Goal: Task Accomplishment & Management: Manage account settings

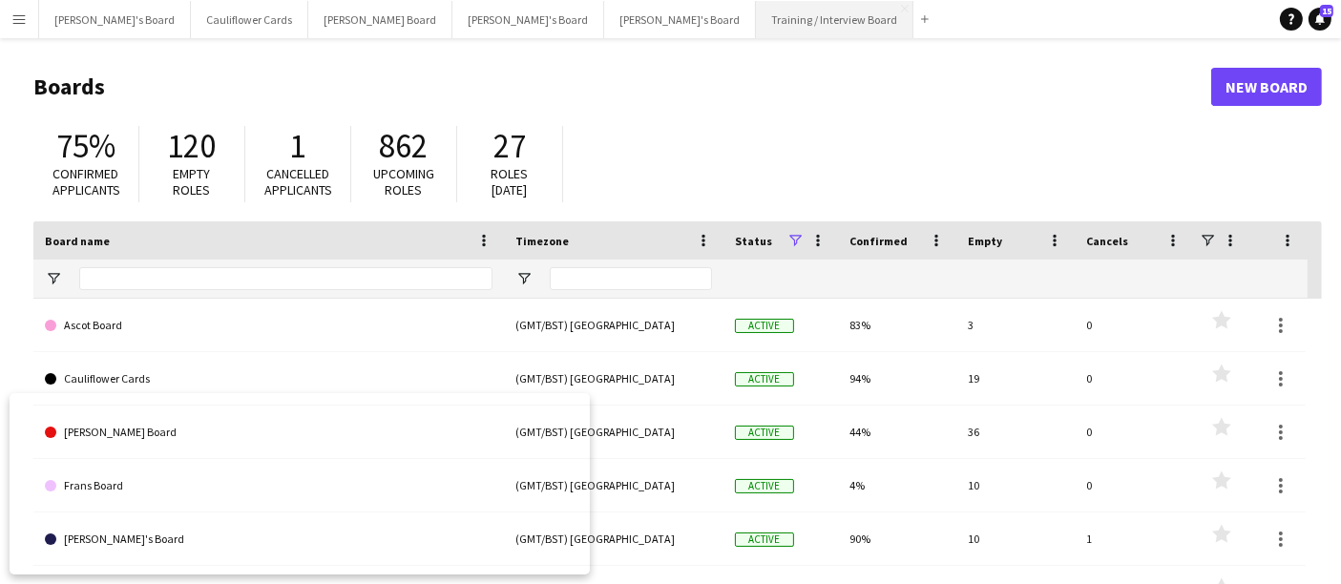
click at [756, 14] on button "Training / Interview Board Close" at bounding box center [834, 19] width 157 height 37
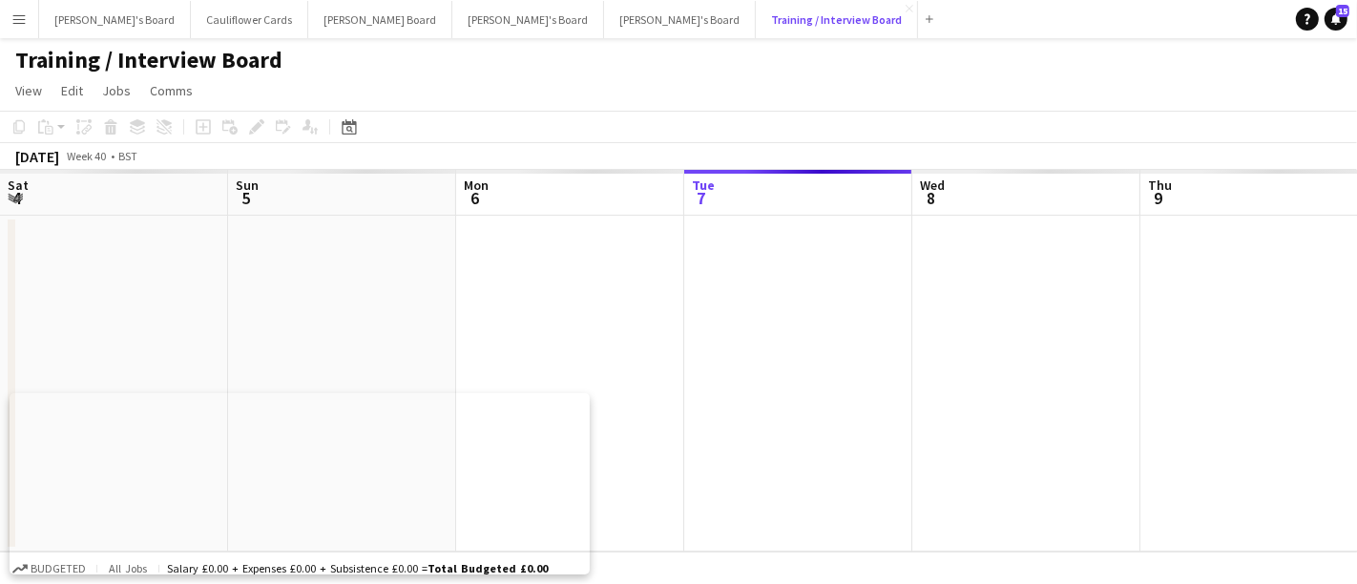
scroll to position [0, 455]
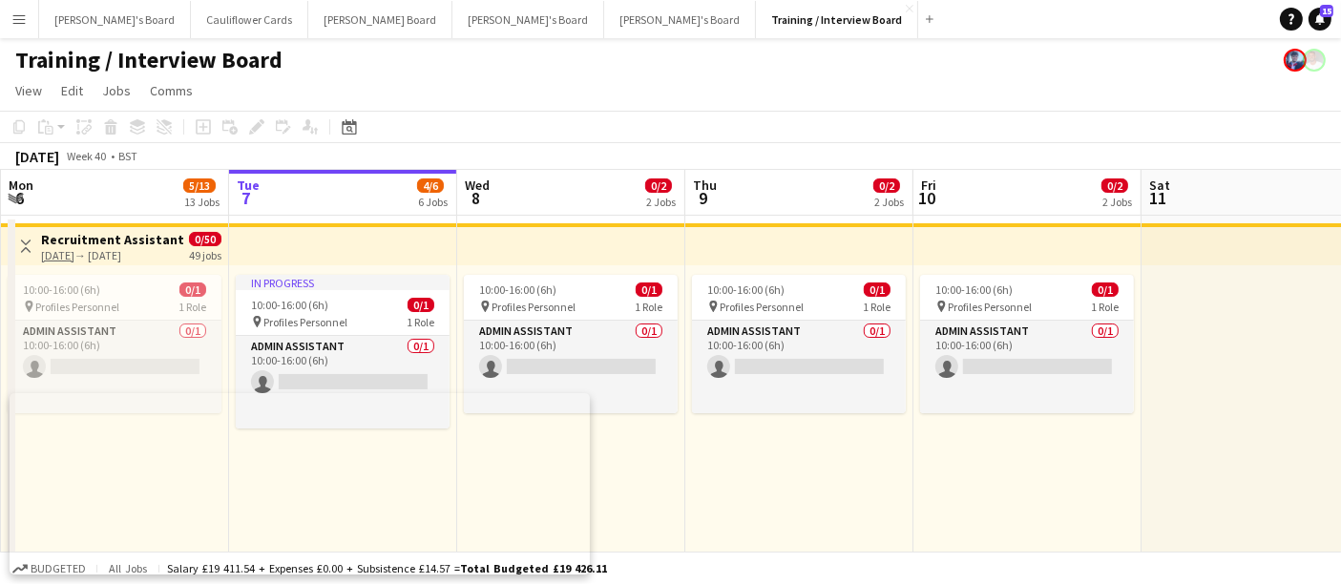
click at [23, 17] on app-icon "Menu" at bounding box center [18, 18] width 15 height 15
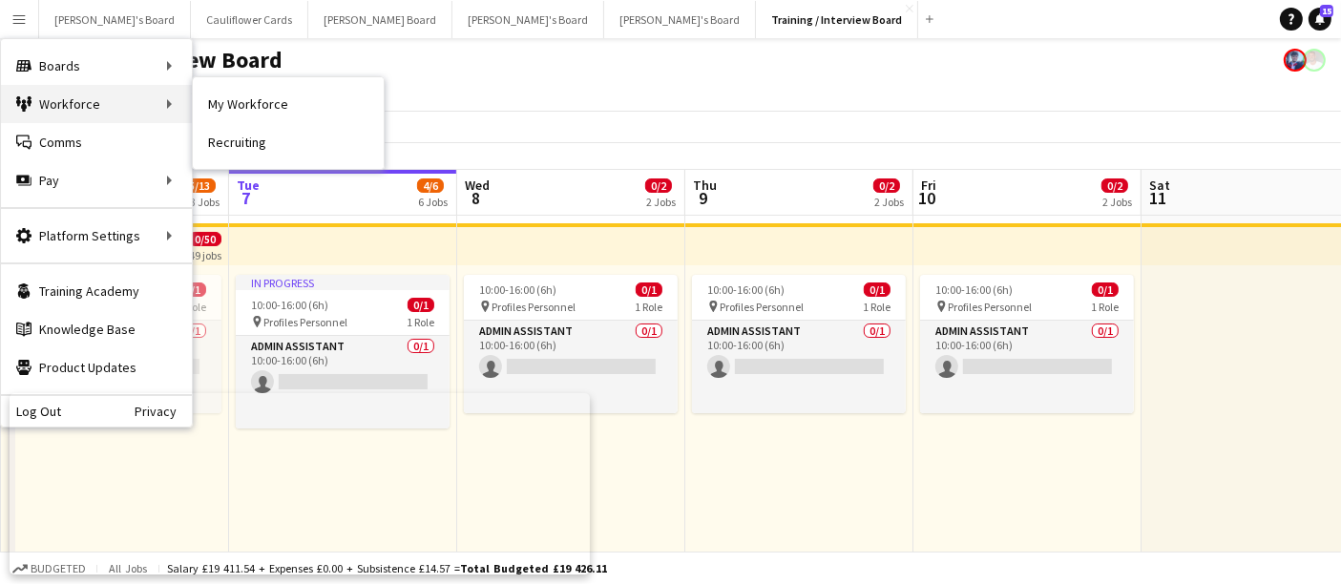
click at [132, 96] on div "Workforce Workforce" at bounding box center [96, 104] width 191 height 38
click at [169, 99] on div "Workforce Workforce" at bounding box center [96, 104] width 191 height 38
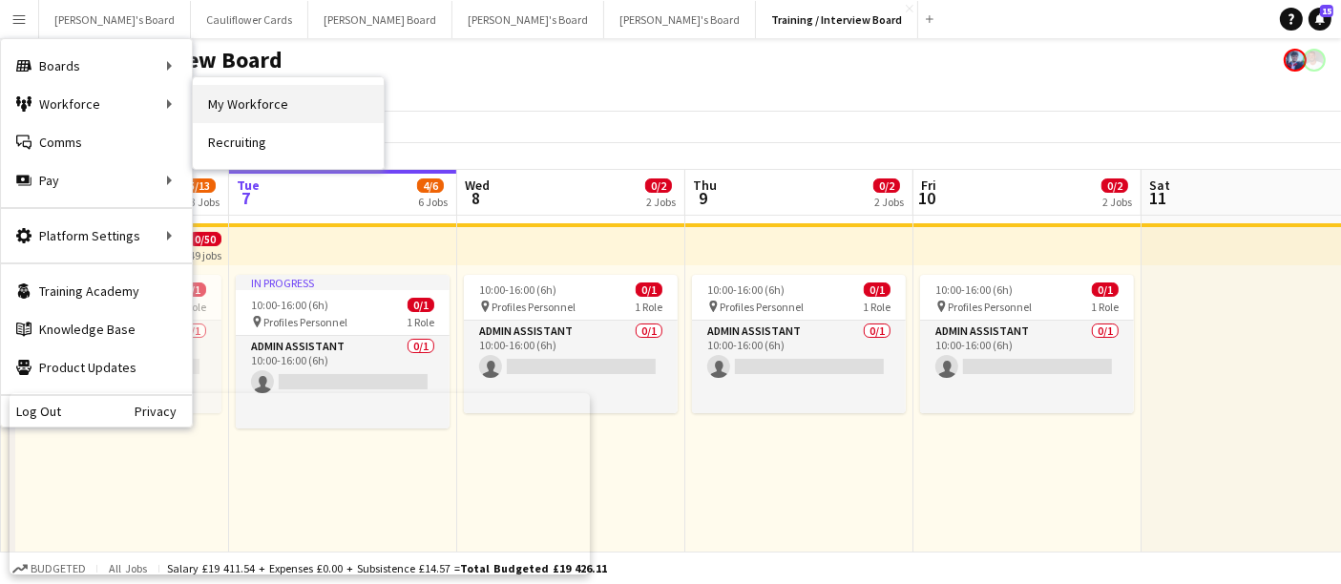
click at [229, 103] on link "My Workforce" at bounding box center [288, 104] width 191 height 38
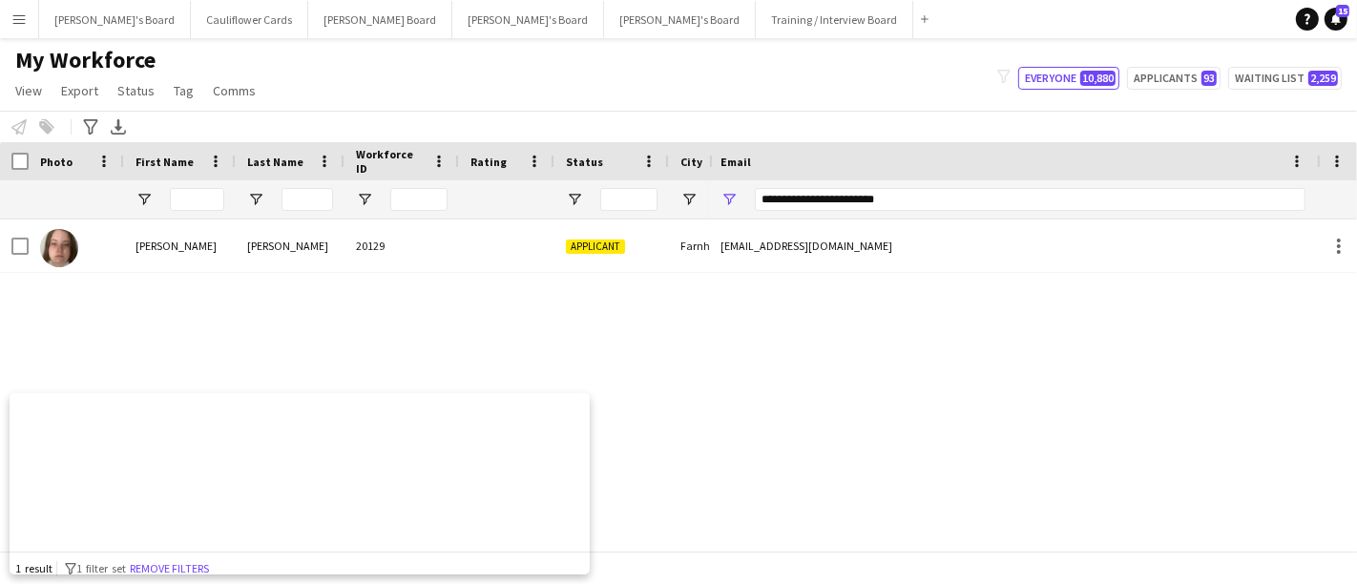
click at [27, 17] on button "Menu" at bounding box center [19, 19] width 38 height 38
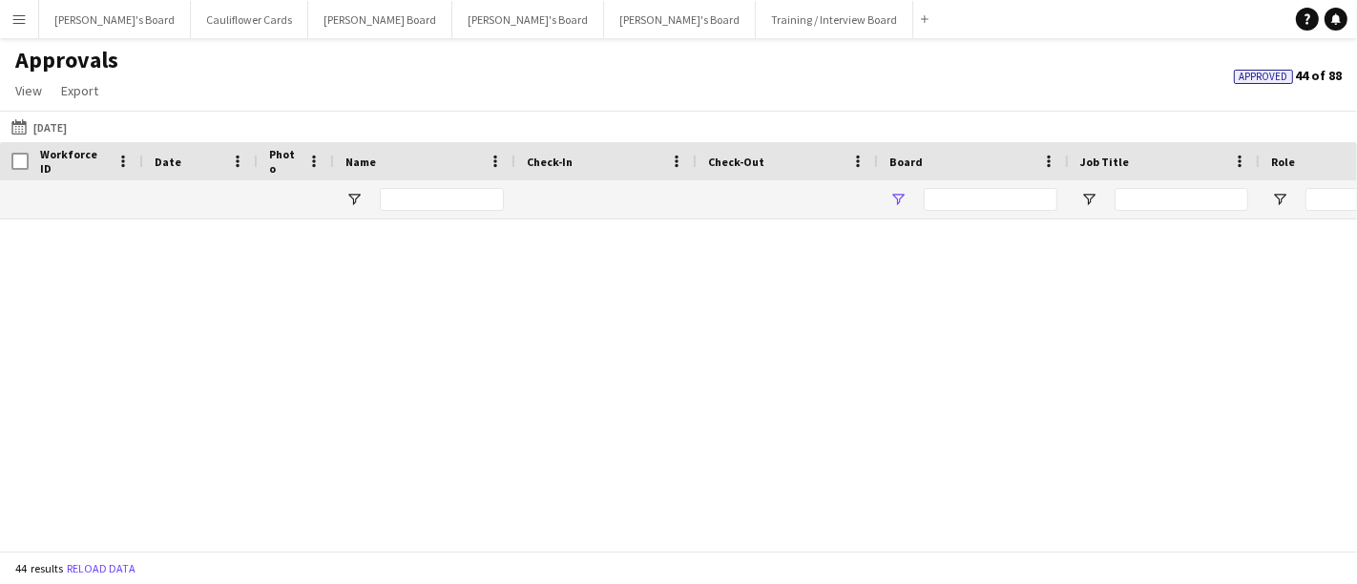
type input "**********"
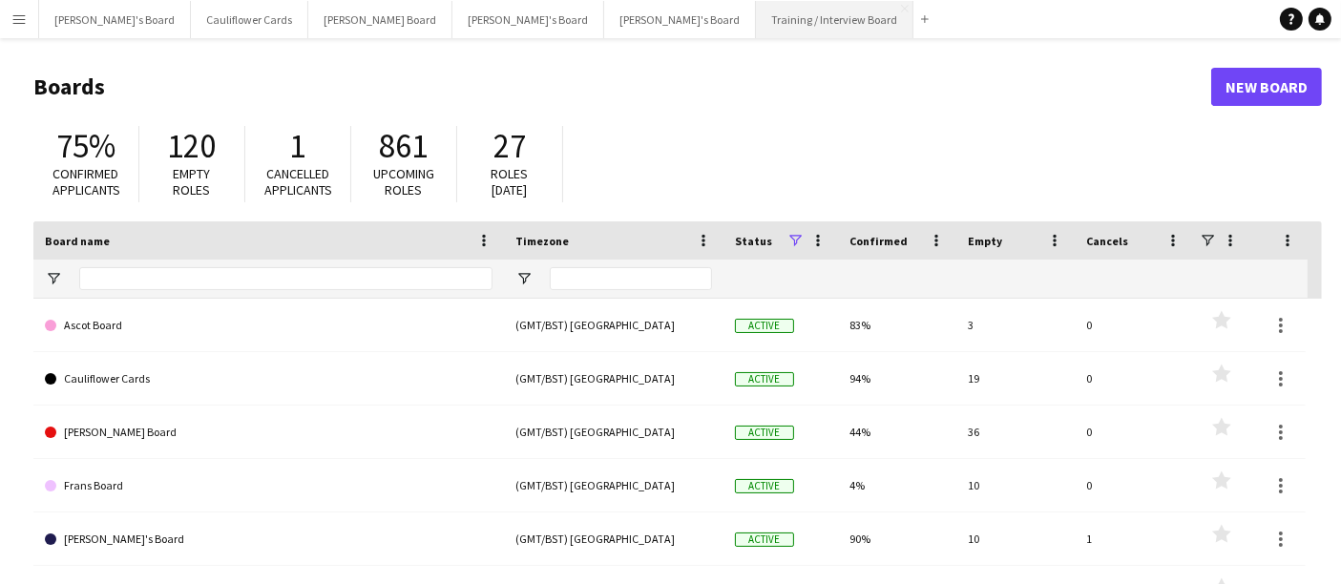
click at [756, 12] on button "Training / Interview Board Close" at bounding box center [834, 19] width 157 height 37
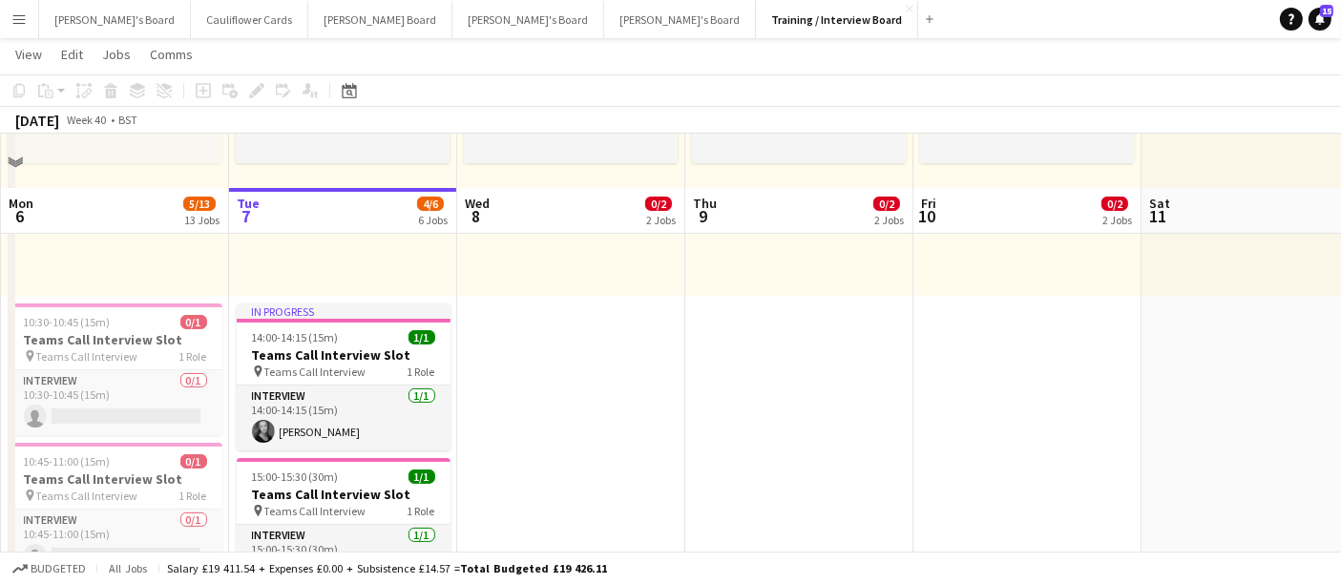
scroll to position [318, 0]
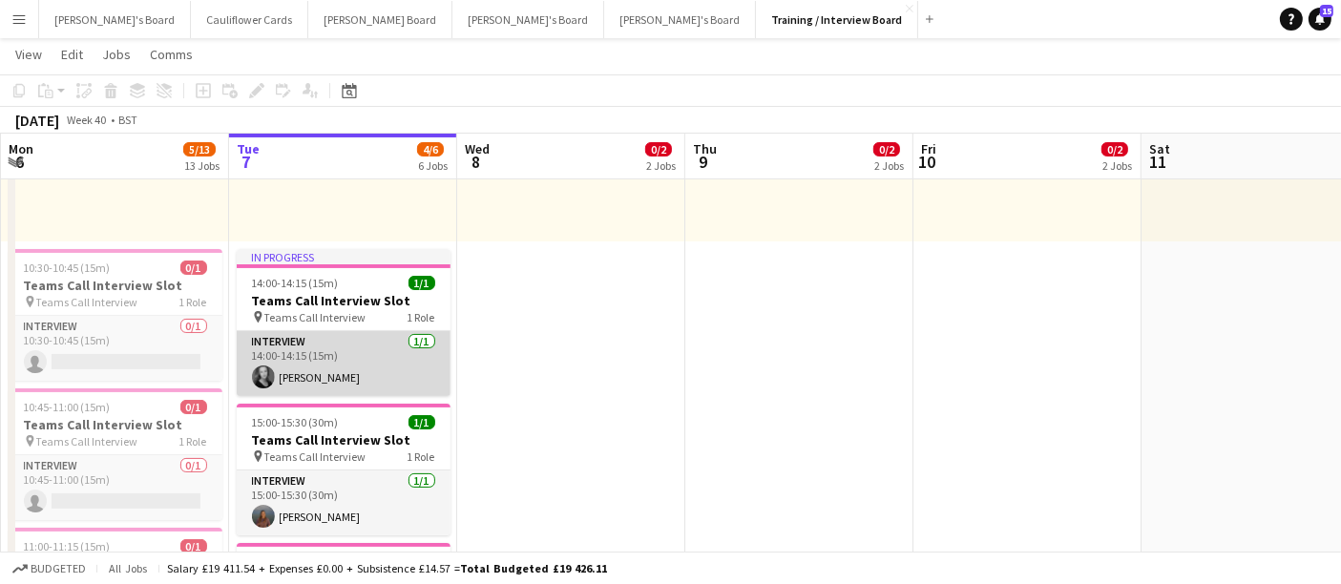
click at [343, 372] on app-card-role "Interview 1/1 14:00-14:15 (15m) Georgina Delafield" at bounding box center [344, 363] width 214 height 65
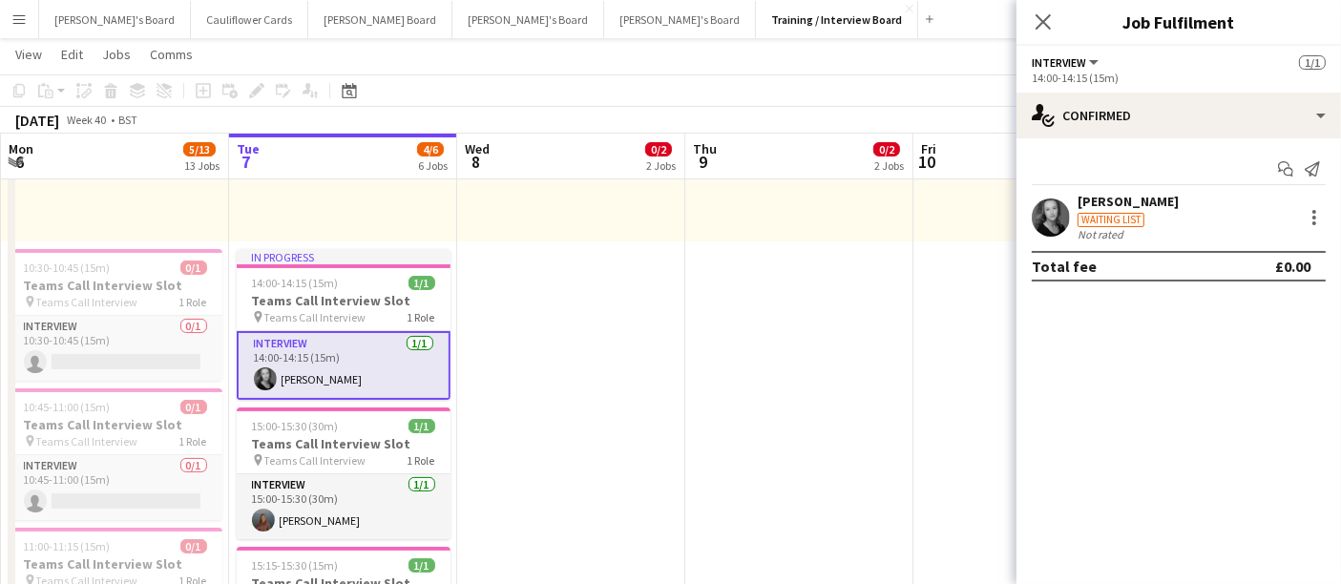
click at [1106, 196] on div "Georgina Delafield" at bounding box center [1128, 201] width 101 height 17
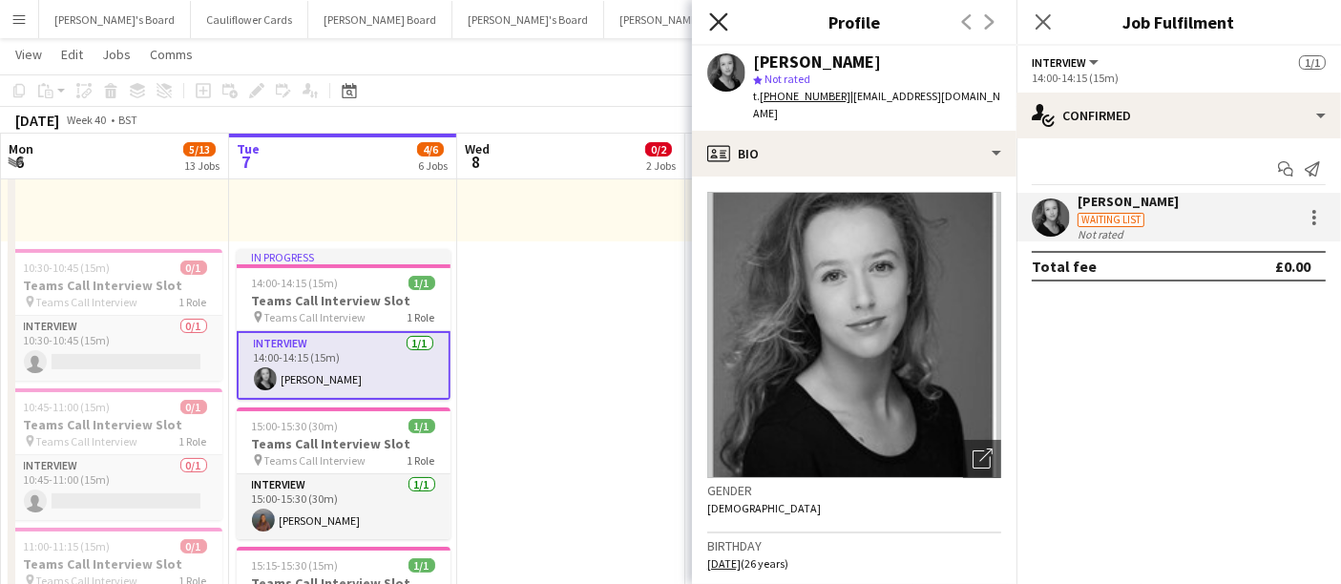
click at [714, 20] on icon "Close pop-in" at bounding box center [718, 21] width 18 height 18
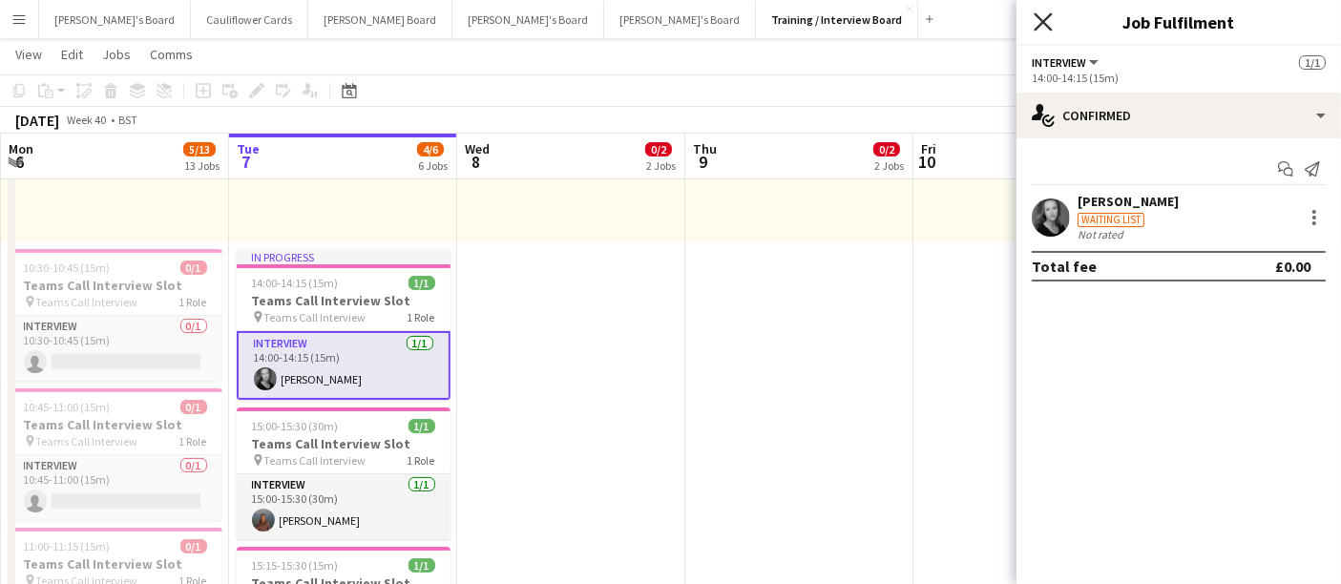
click at [1036, 21] on icon "Close pop-in" at bounding box center [1043, 21] width 18 height 18
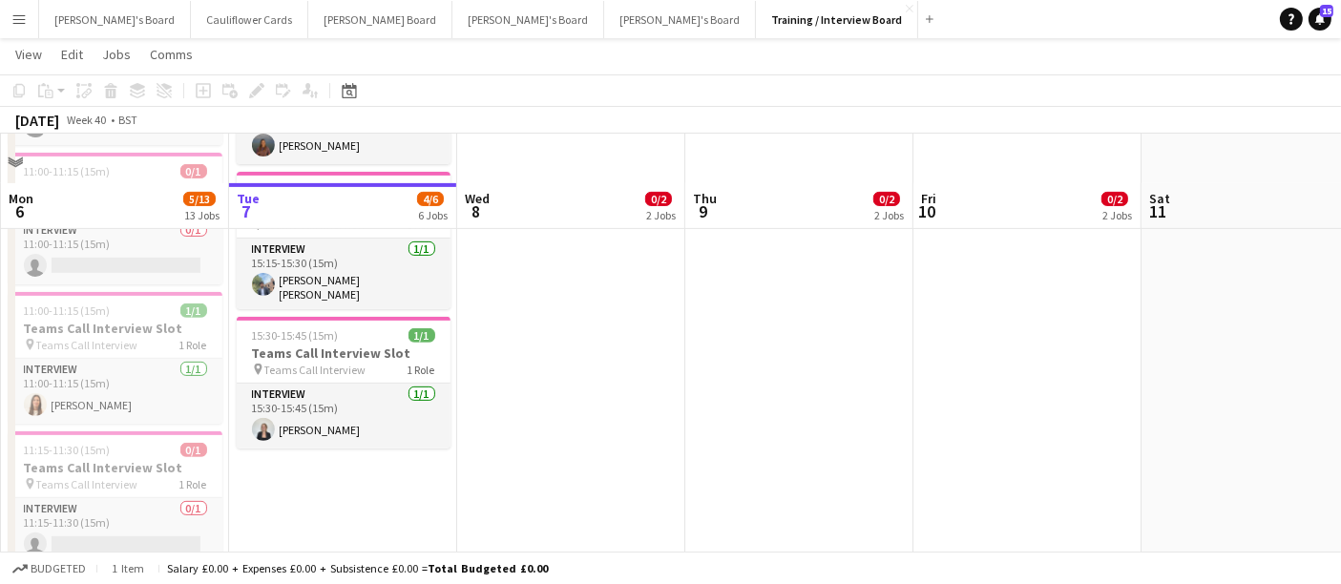
scroll to position [742, 0]
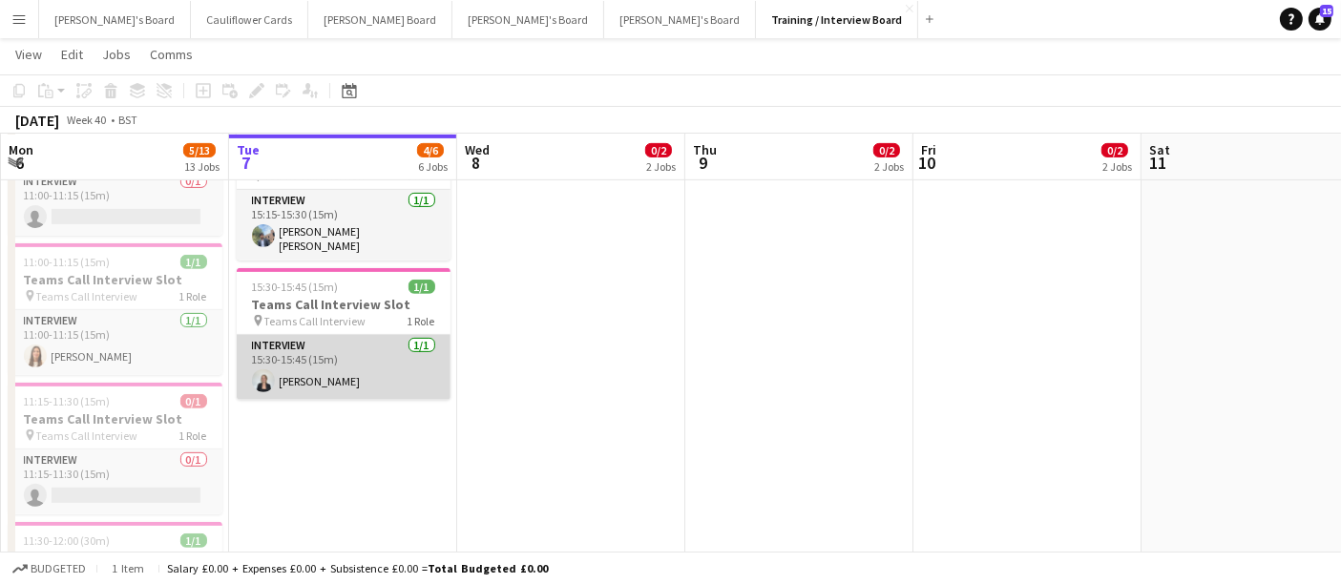
click at [328, 374] on app-card-role "Interview 1/1 15:30-15:45 (15m) Olivia Bates" at bounding box center [344, 367] width 214 height 65
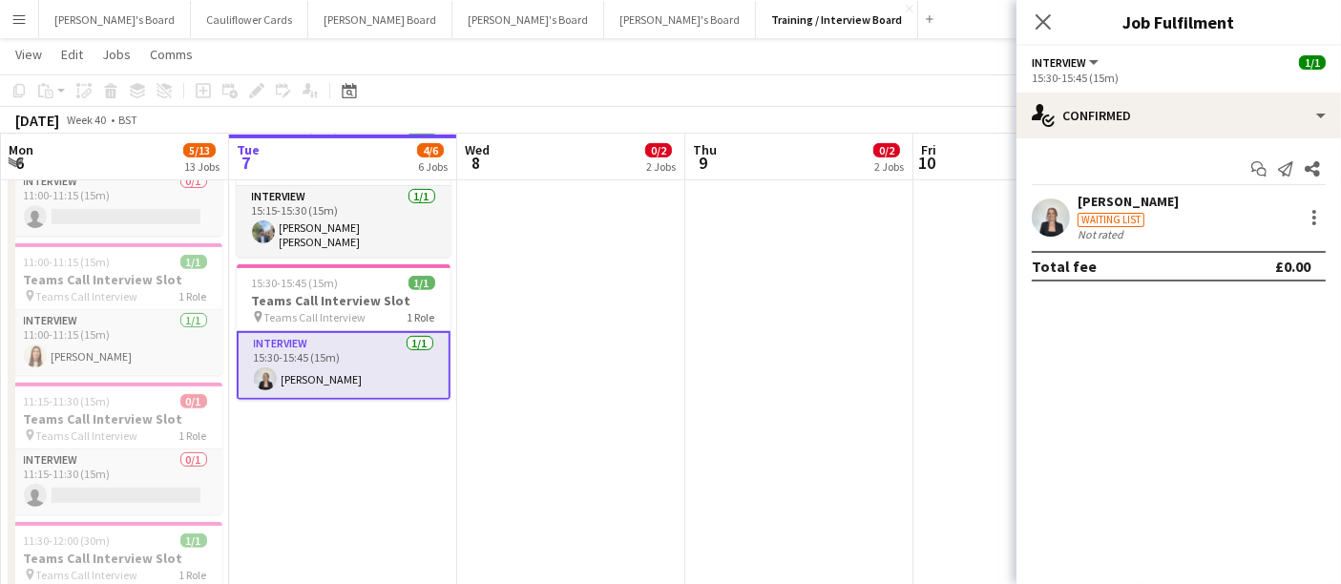
click at [1128, 195] on div "[PERSON_NAME]" at bounding box center [1128, 201] width 101 height 17
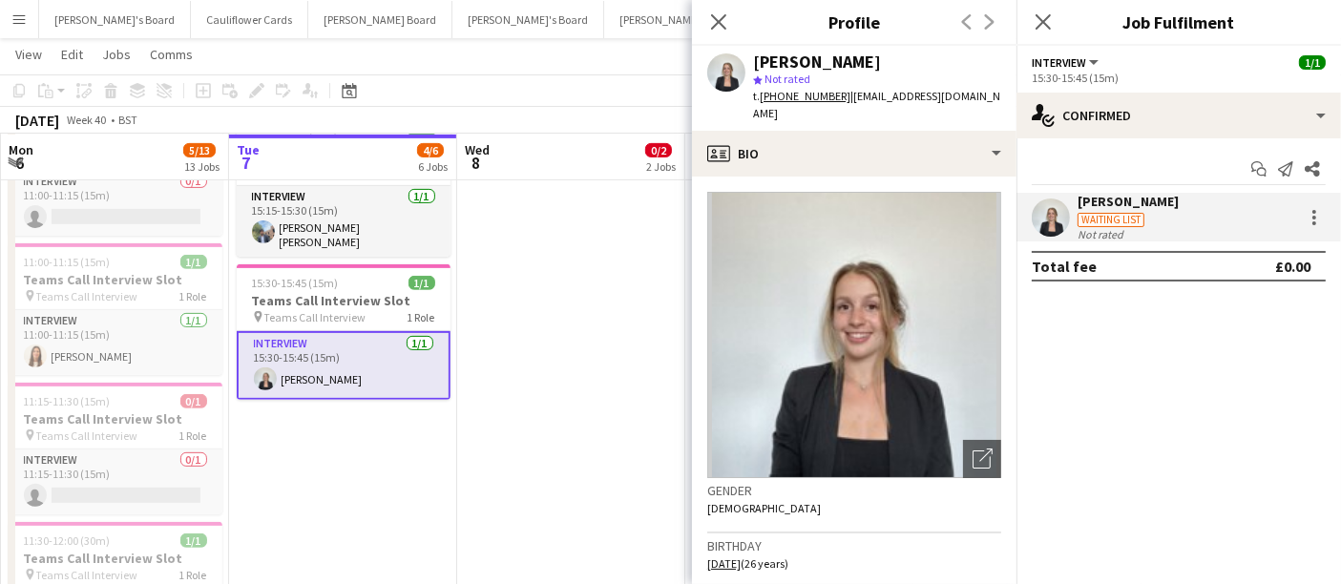
click at [1118, 451] on mat-expansion-panel "check Confirmed Start chat Send notification Share Olivia Bates Waiting list No…" at bounding box center [1179, 361] width 325 height 446
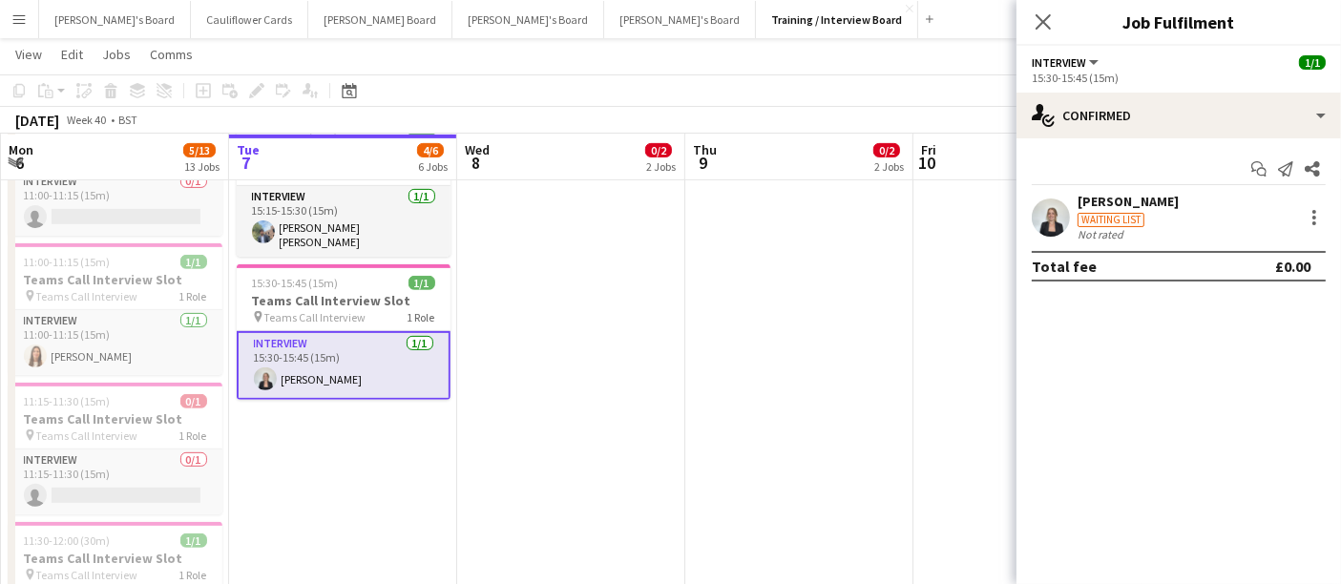
click at [1137, 199] on div "[PERSON_NAME]" at bounding box center [1128, 201] width 101 height 17
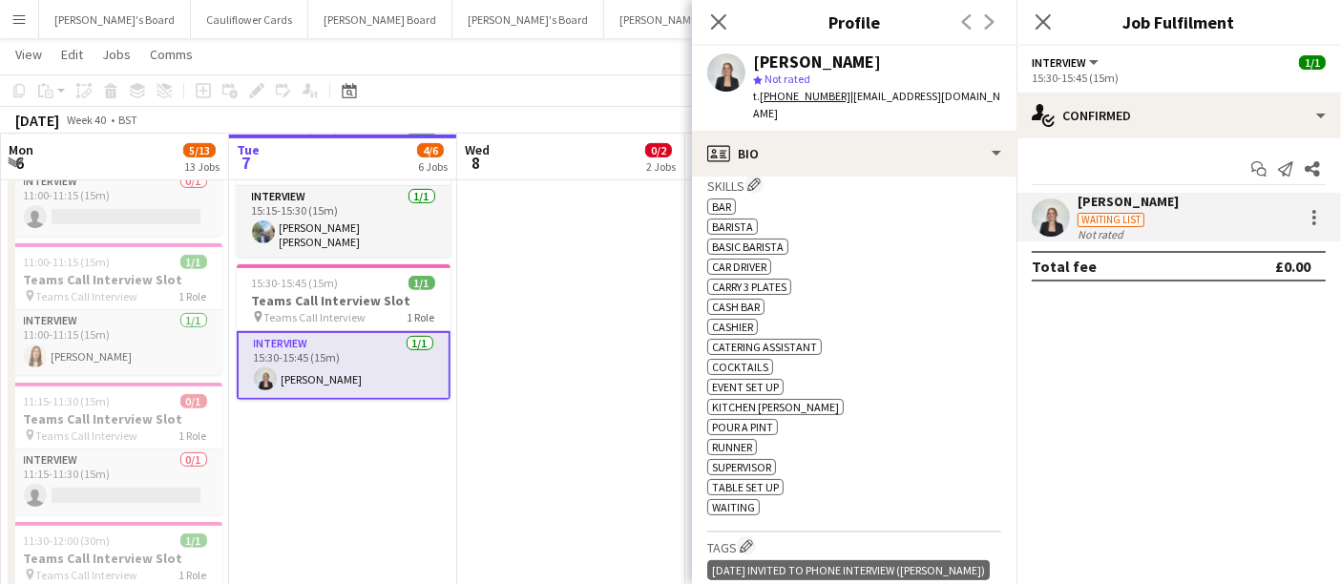
scroll to position [636, 0]
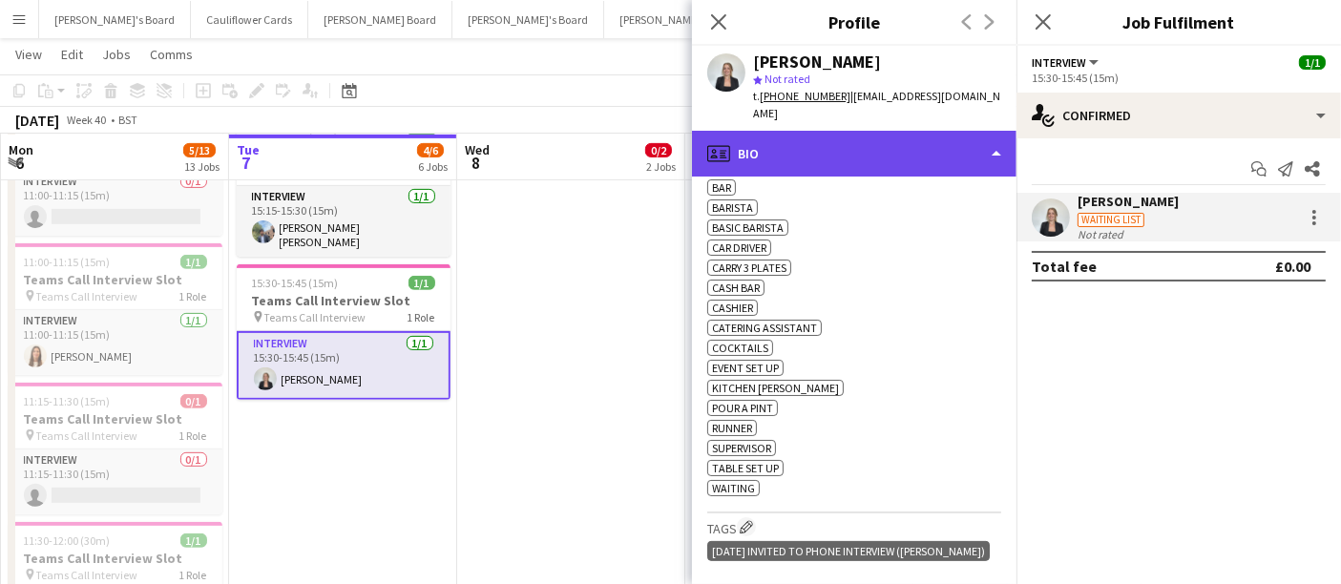
click at [994, 131] on div "profile Bio" at bounding box center [854, 154] width 325 height 46
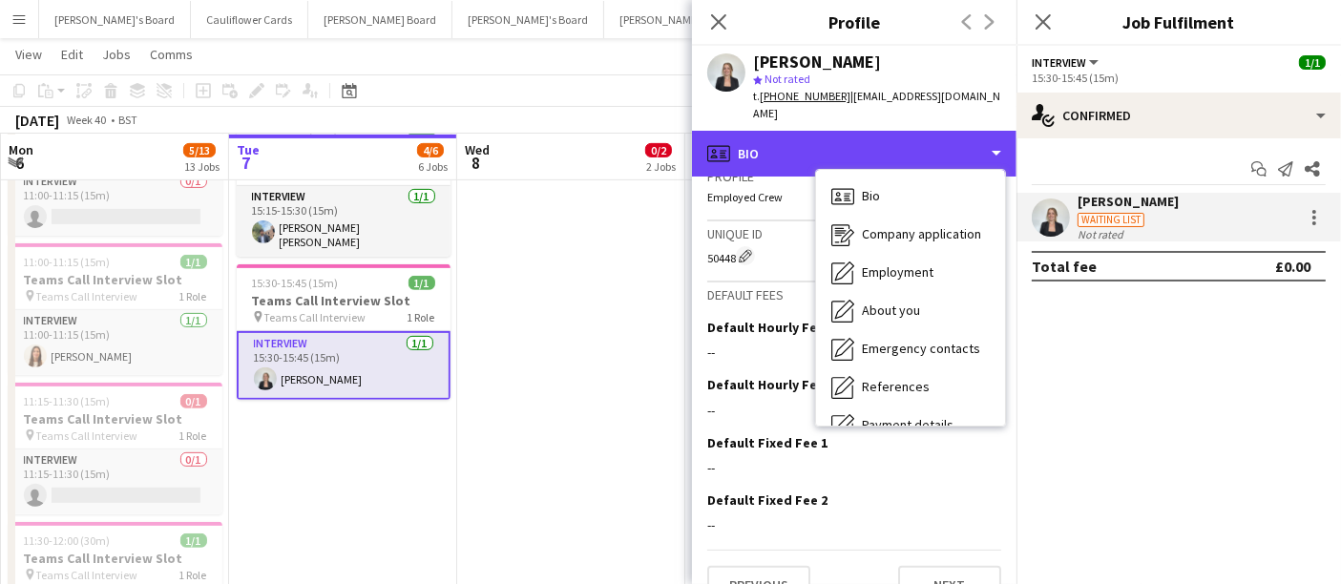
scroll to position [1071, 0]
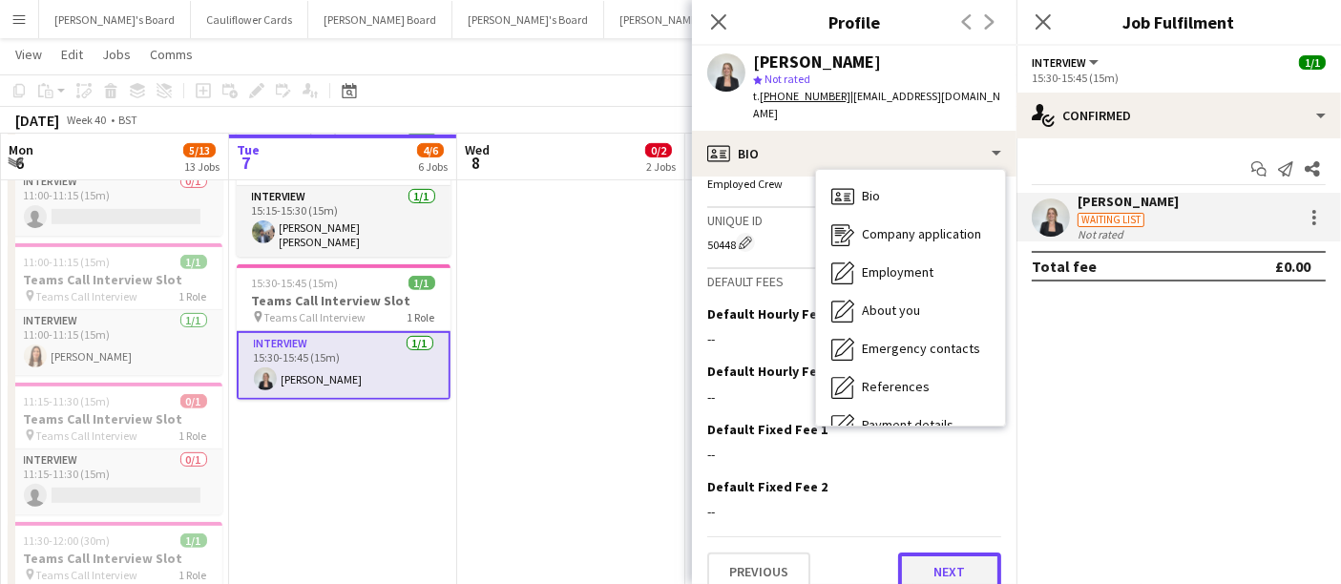
click at [952, 558] on button "Next" at bounding box center [949, 572] width 103 height 38
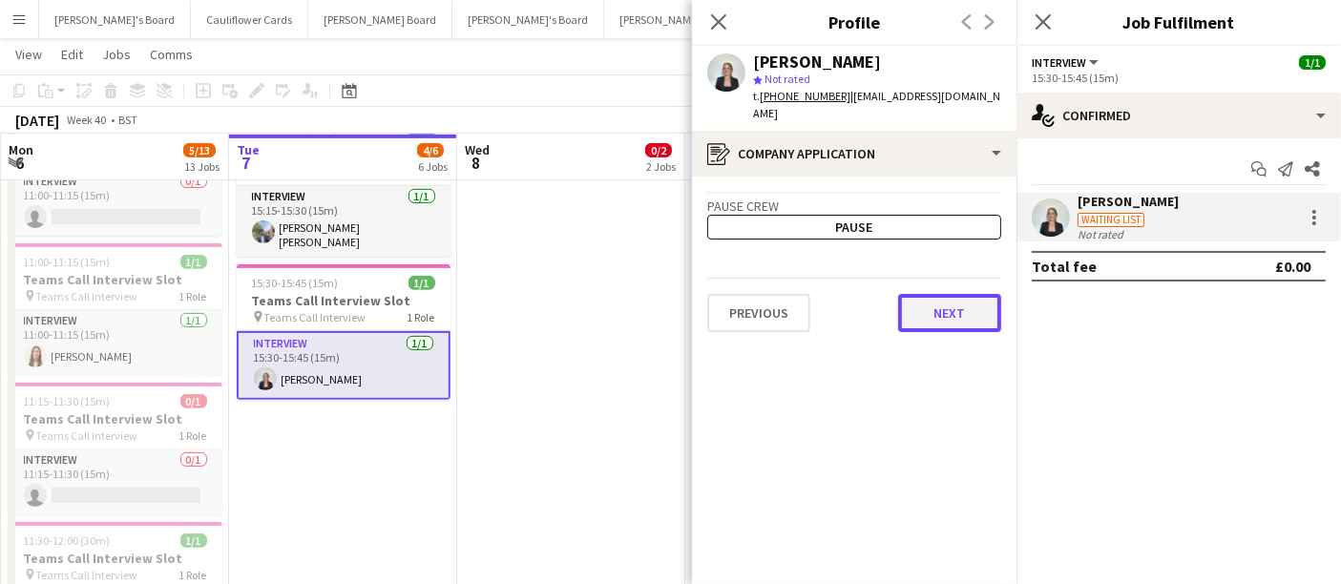
click at [954, 301] on button "Next" at bounding box center [949, 313] width 103 height 38
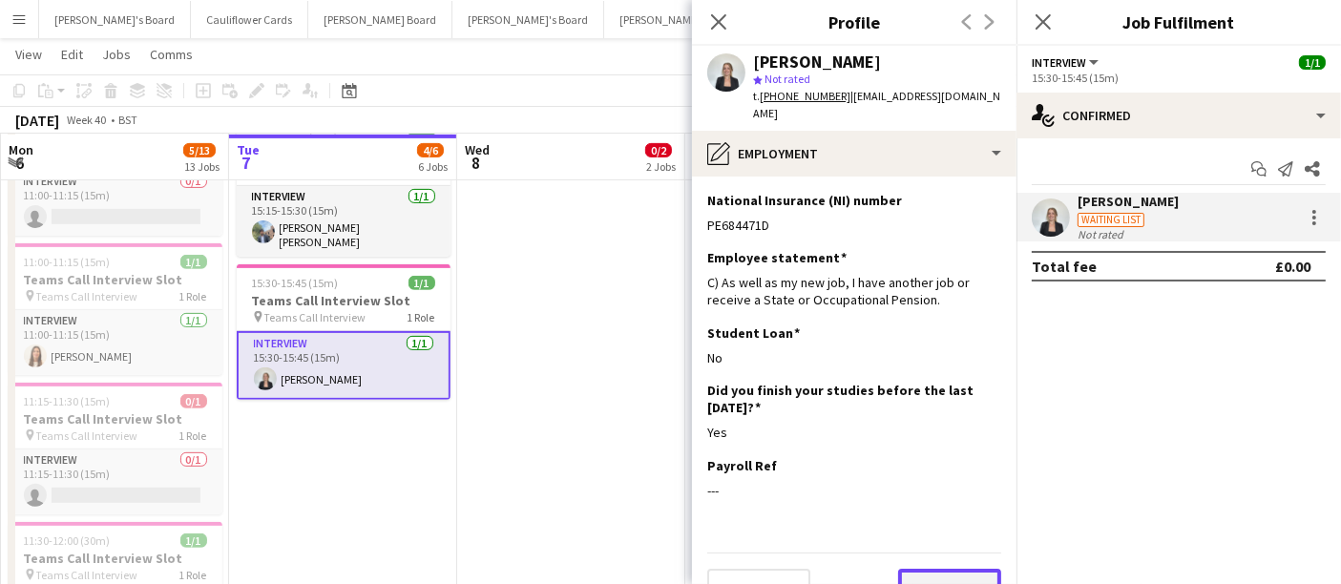
click at [971, 569] on button "Next" at bounding box center [949, 588] width 103 height 38
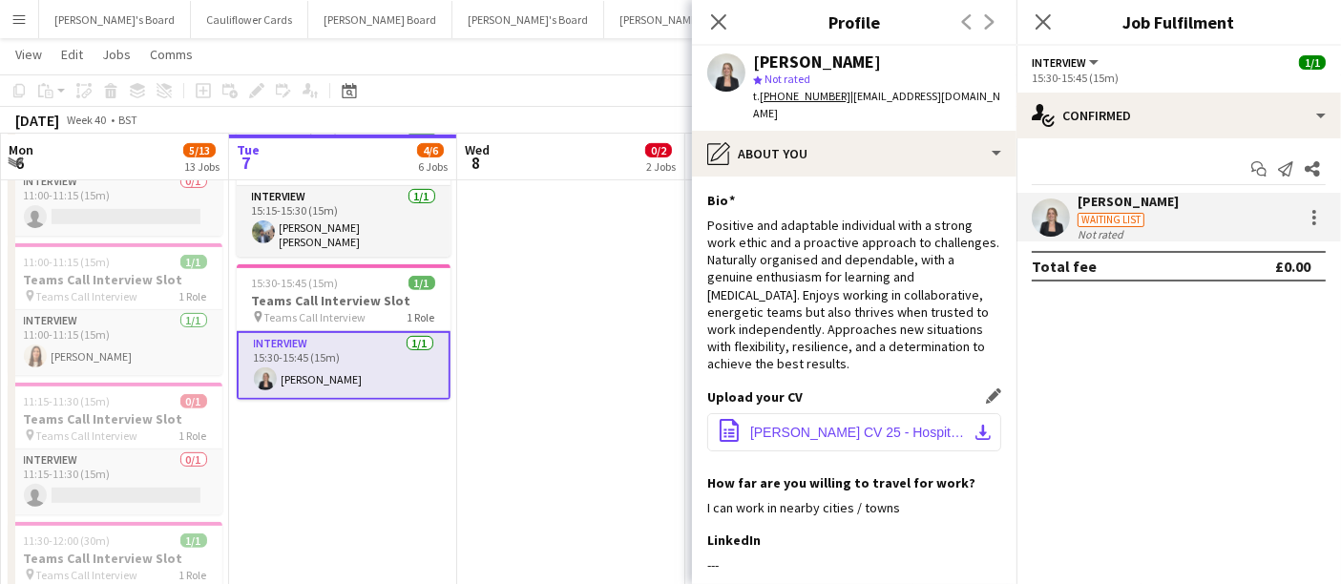
click at [976, 425] on app-icon "download-bottom" at bounding box center [983, 432] width 15 height 15
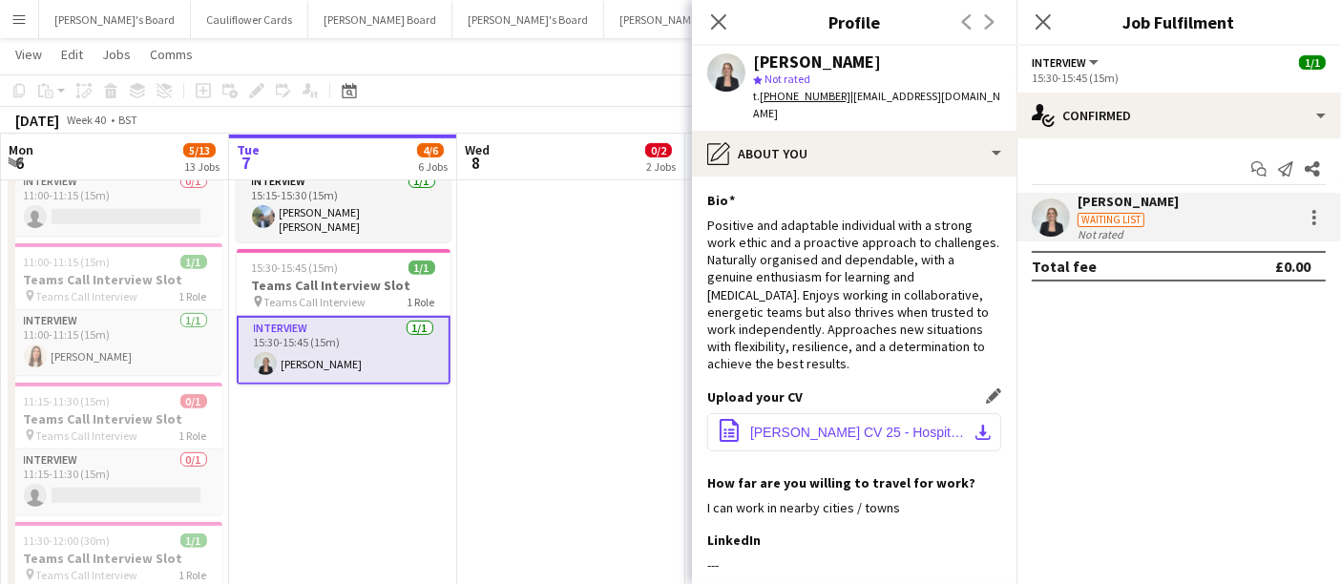
scroll to position [94, 0]
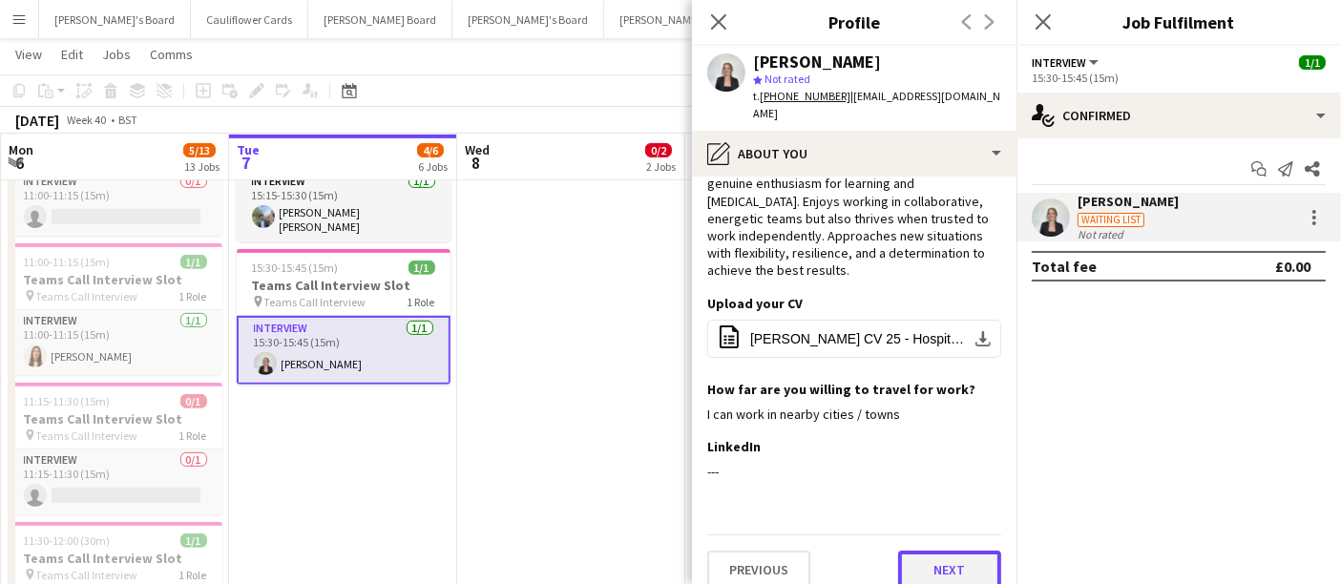
click at [955, 559] on button "Next" at bounding box center [949, 570] width 103 height 38
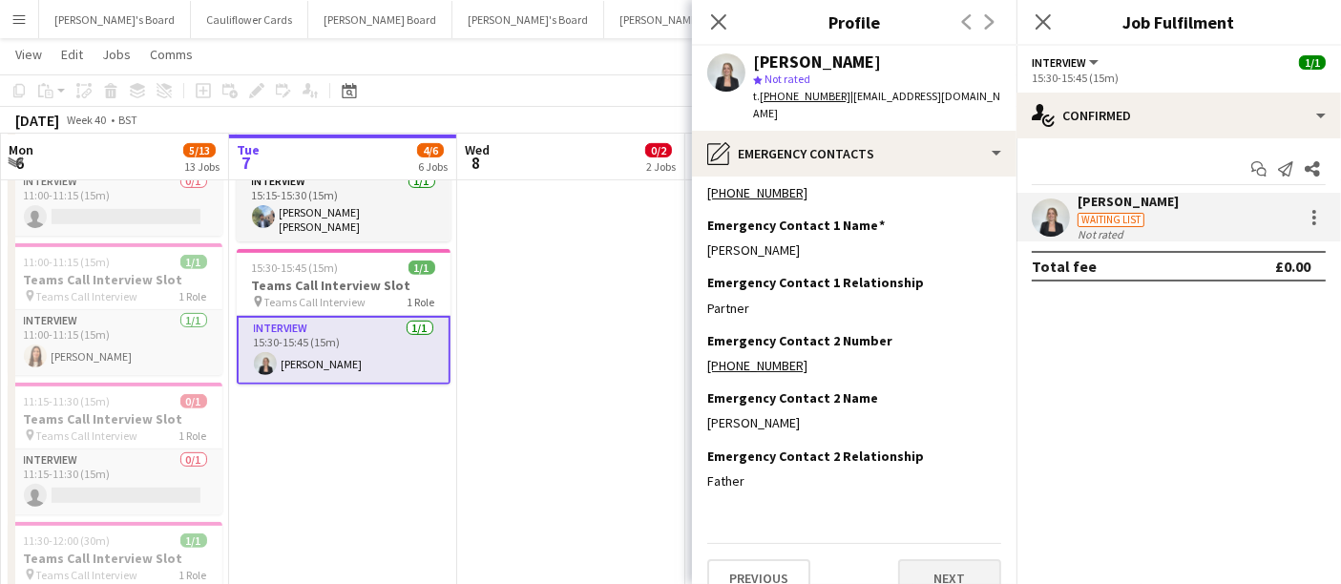
scroll to position [41, 0]
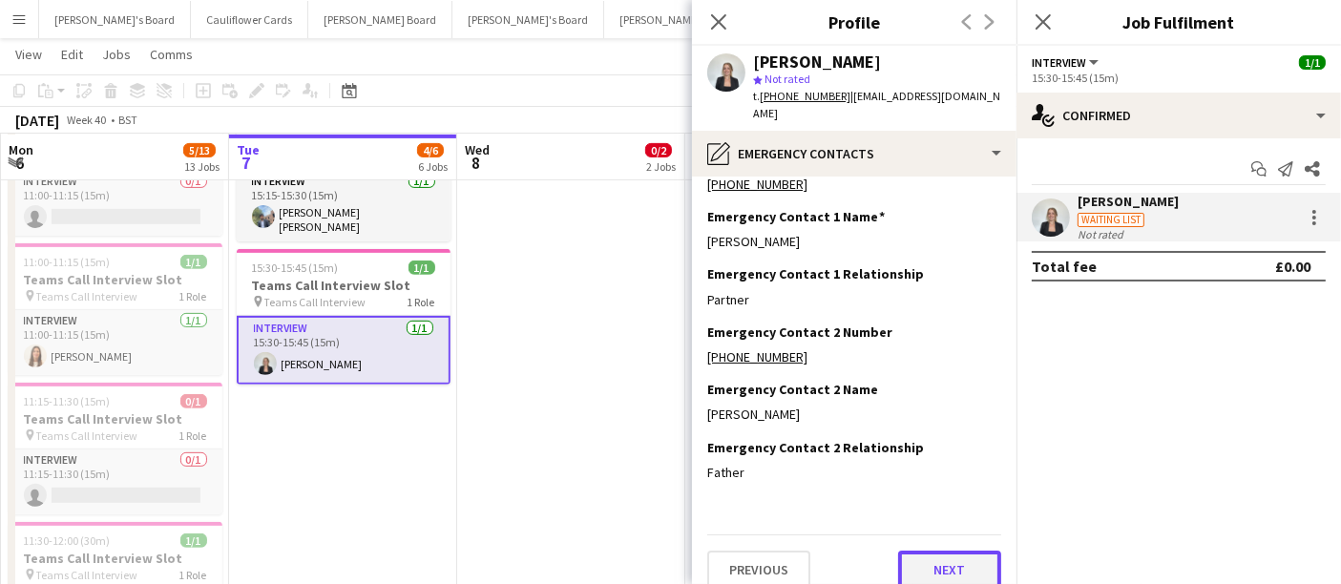
click at [947, 557] on button "Next" at bounding box center [949, 570] width 103 height 38
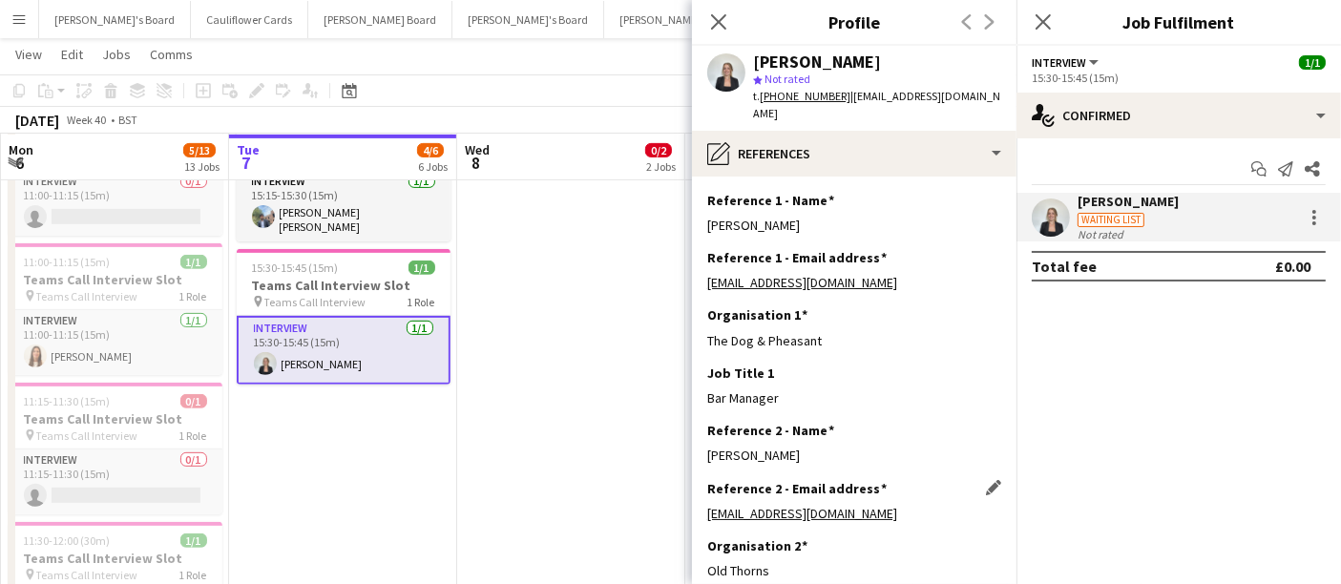
scroll to position [157, 0]
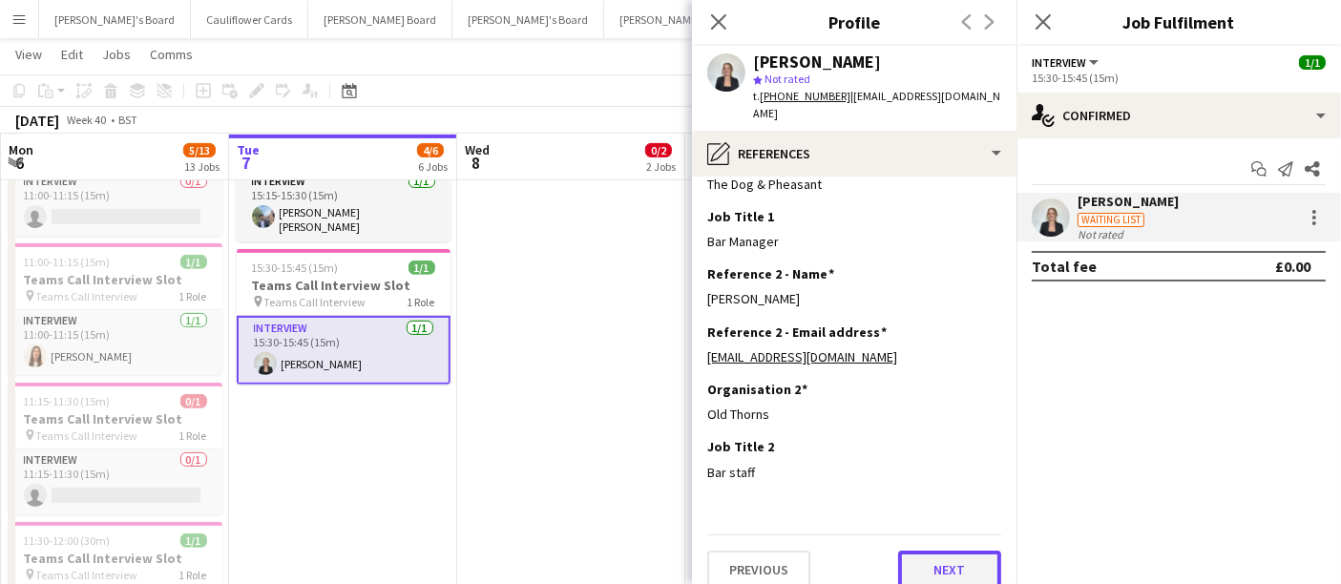
click at [954, 551] on button "Next" at bounding box center [949, 570] width 103 height 38
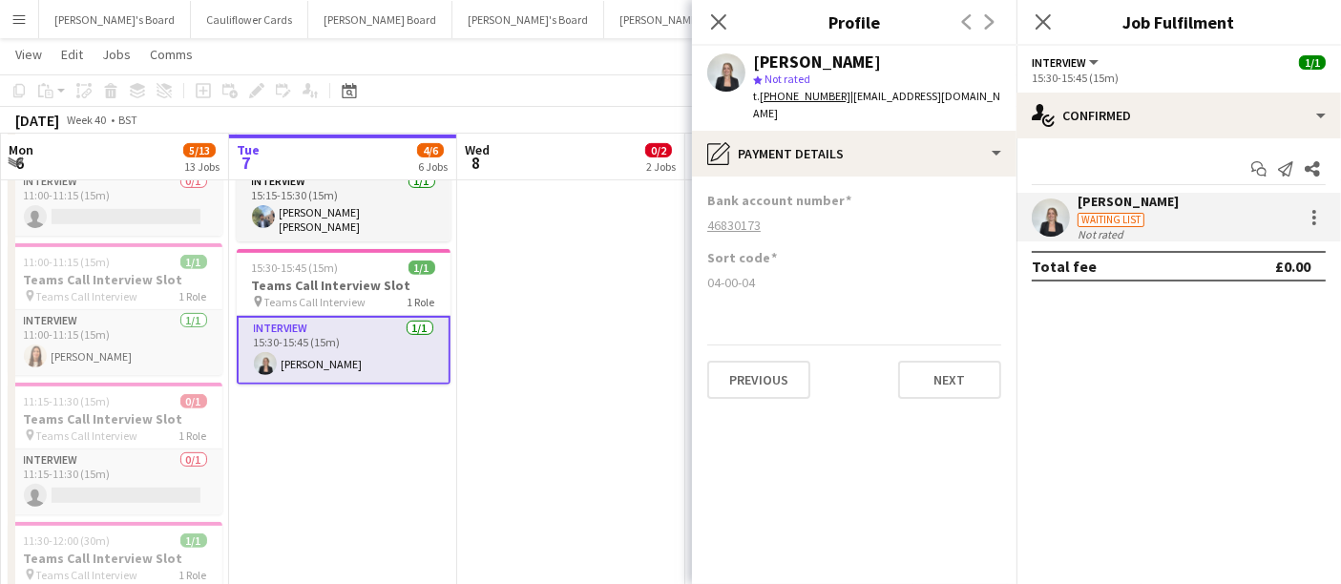
scroll to position [0, 0]
click at [930, 361] on button "Next" at bounding box center [949, 380] width 103 height 38
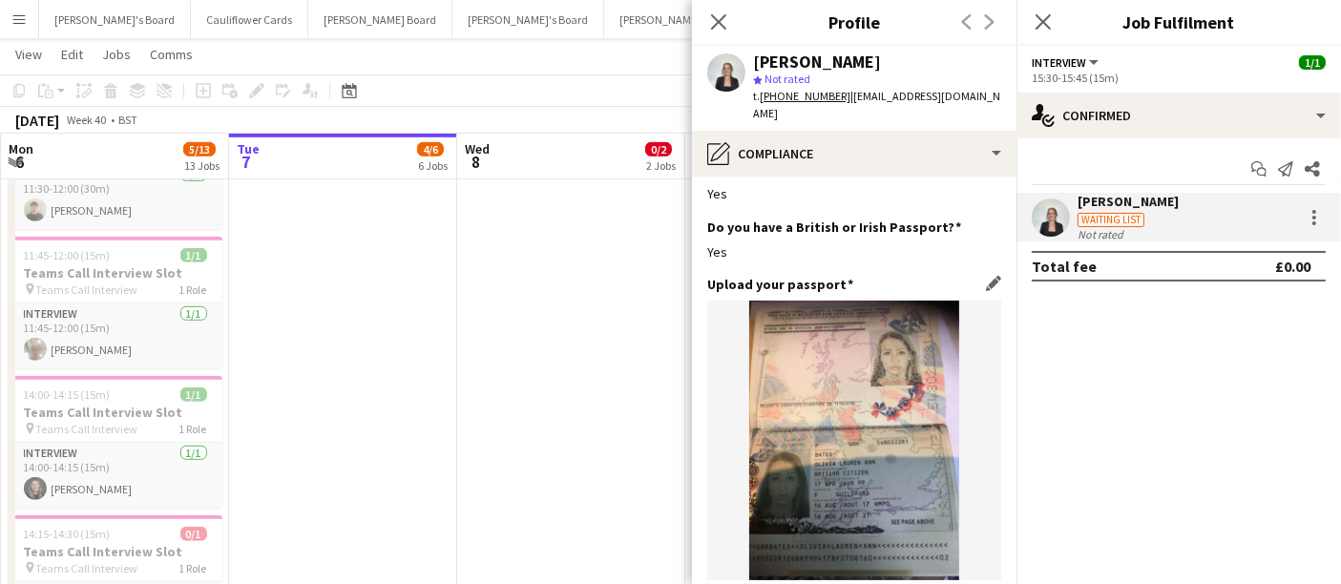
scroll to position [424, 0]
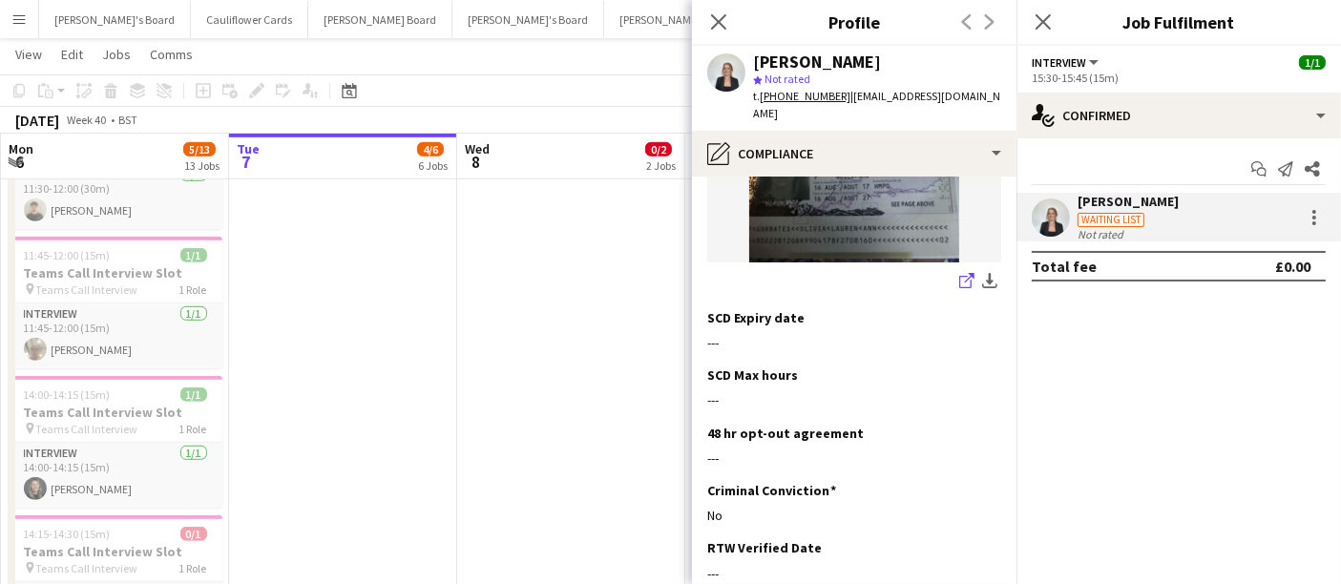
click at [965, 273] on icon at bounding box center [970, 278] width 10 height 10
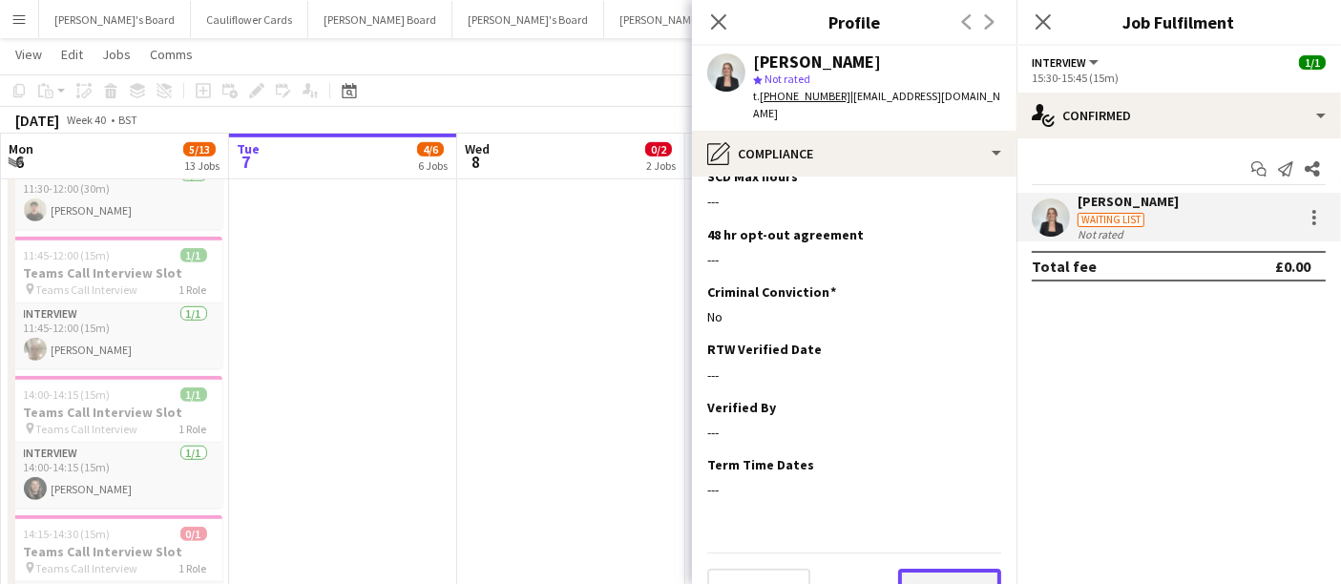
click at [968, 569] on button "Next" at bounding box center [949, 588] width 103 height 38
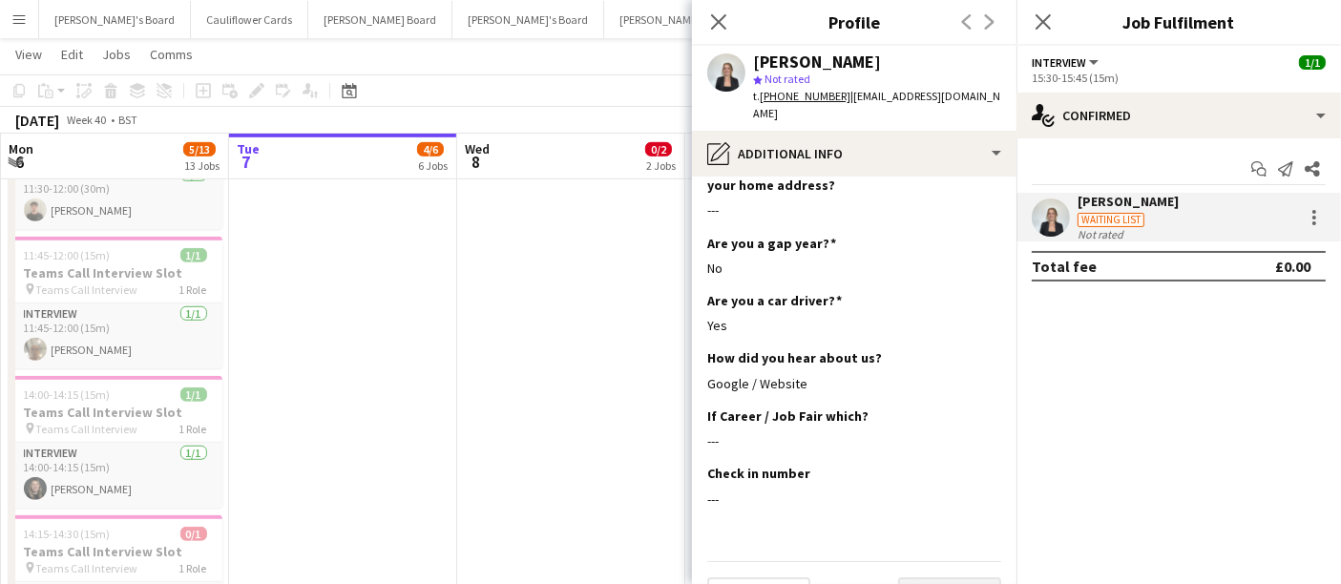
scroll to position [514, 0]
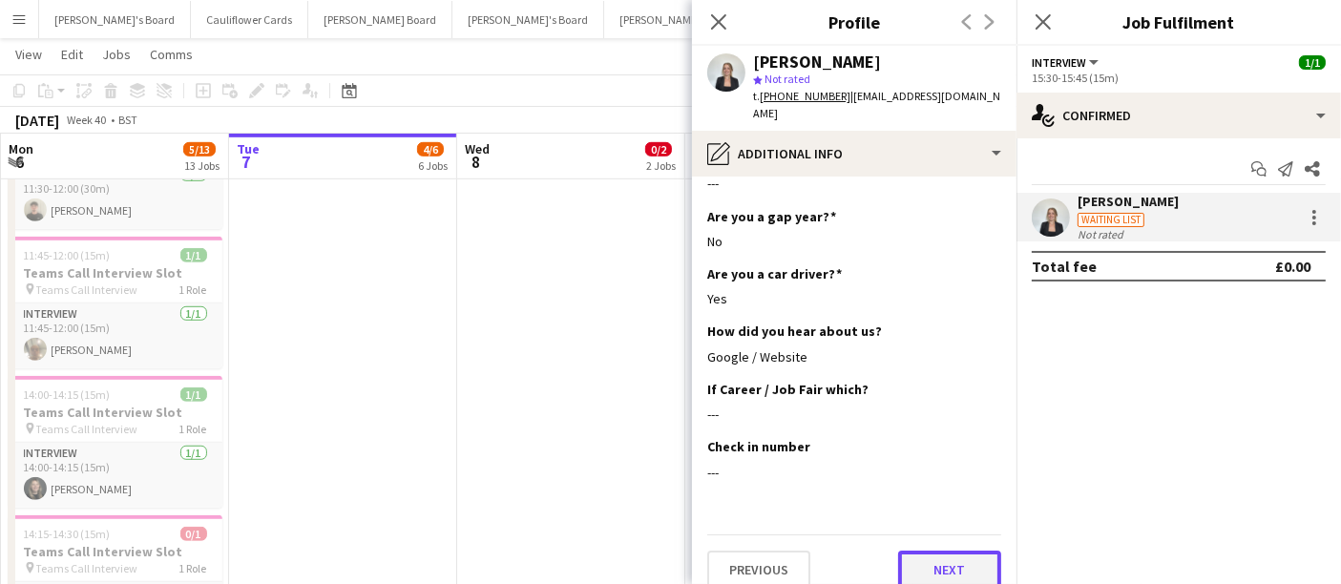
click at [957, 551] on button "Next" at bounding box center [949, 570] width 103 height 38
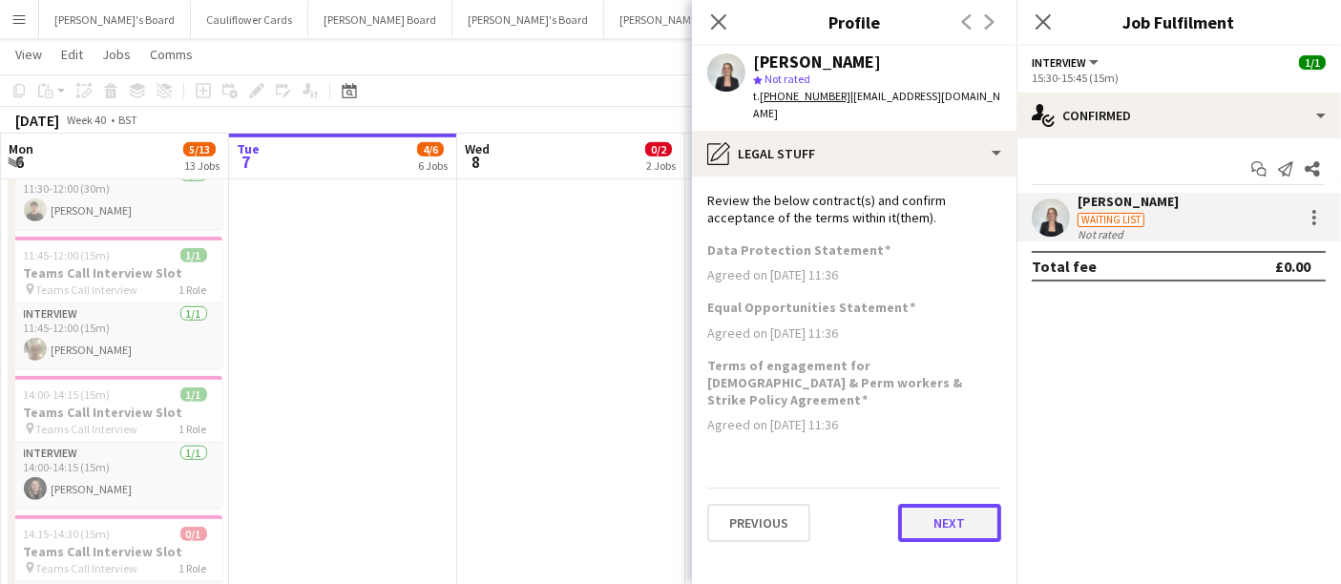
click at [972, 504] on button "Next" at bounding box center [949, 523] width 103 height 38
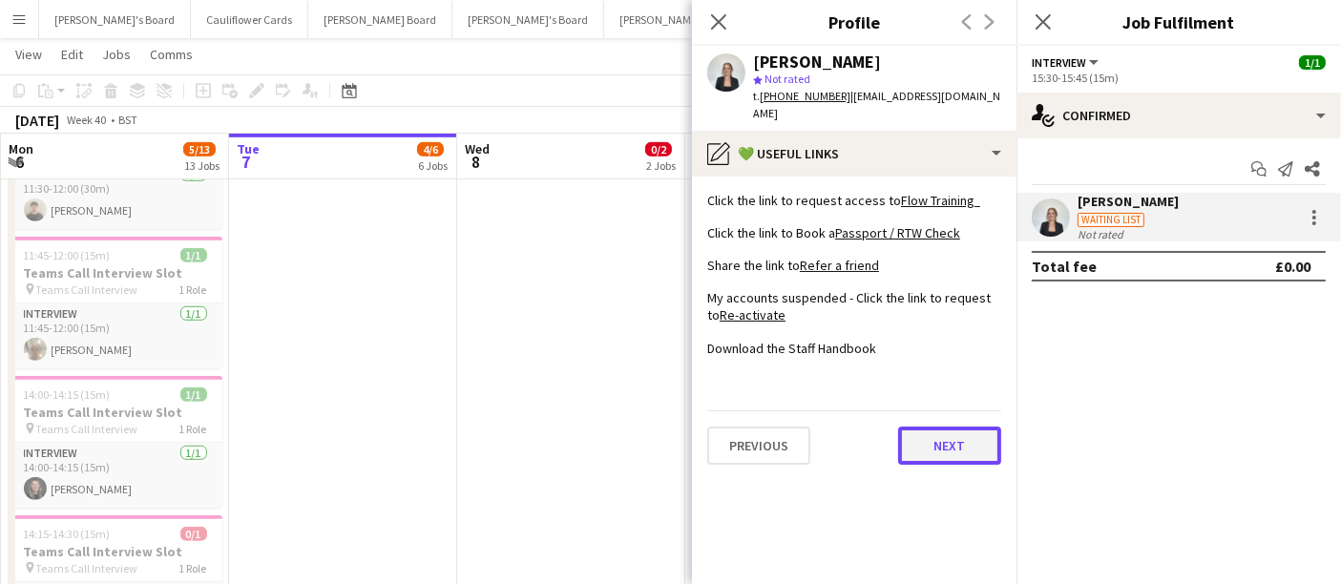
click at [956, 433] on button "Next" at bounding box center [949, 446] width 103 height 38
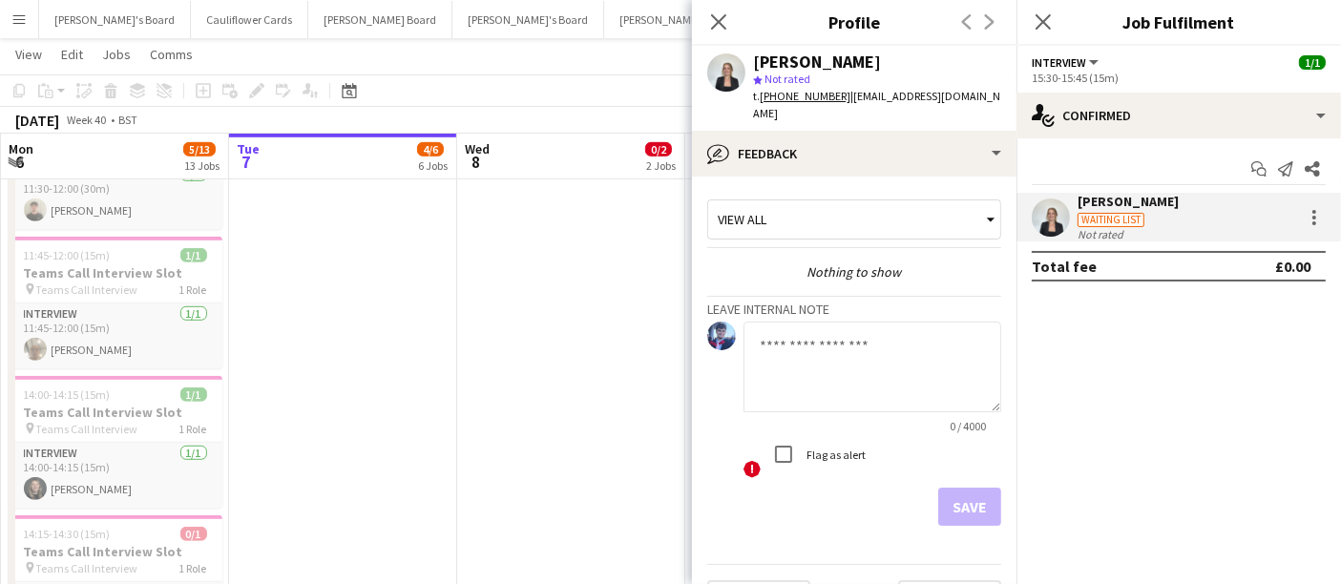
scroll to position [28, 0]
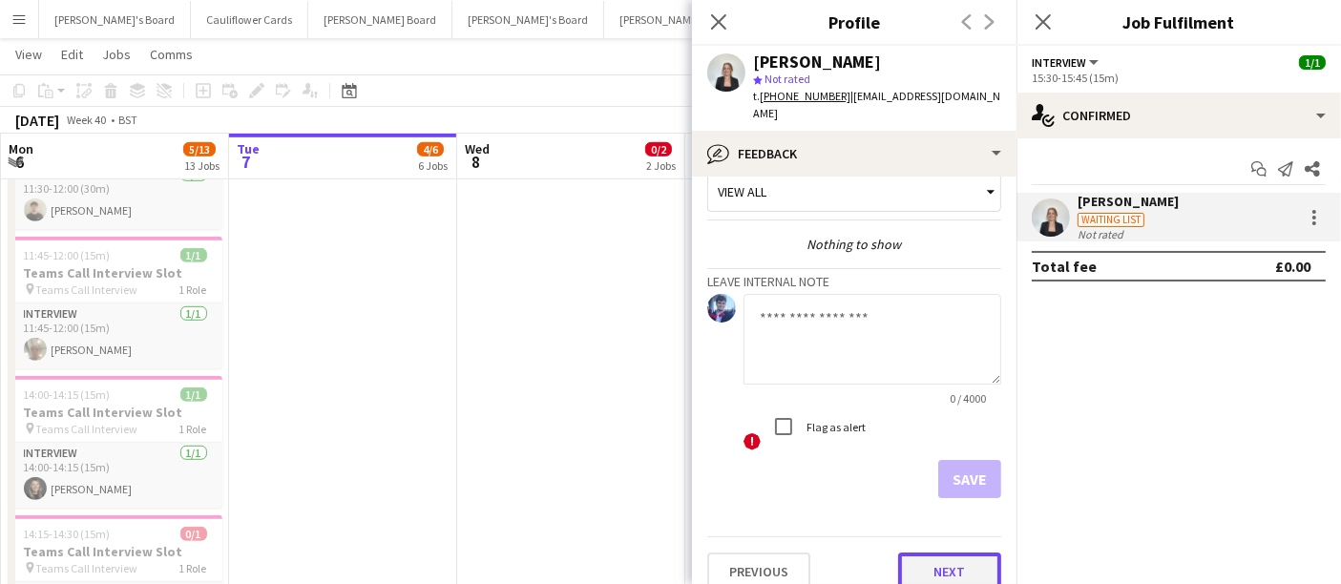
click at [947, 553] on button "Next" at bounding box center [949, 572] width 103 height 38
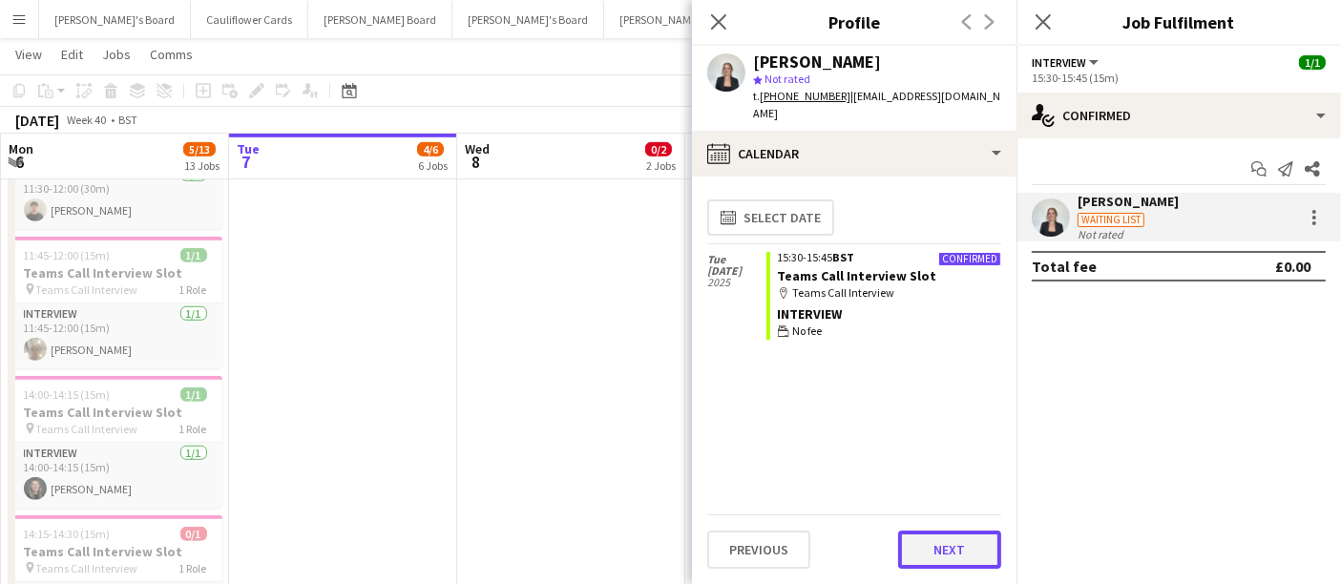
click at [961, 556] on button "Next" at bounding box center [949, 550] width 103 height 38
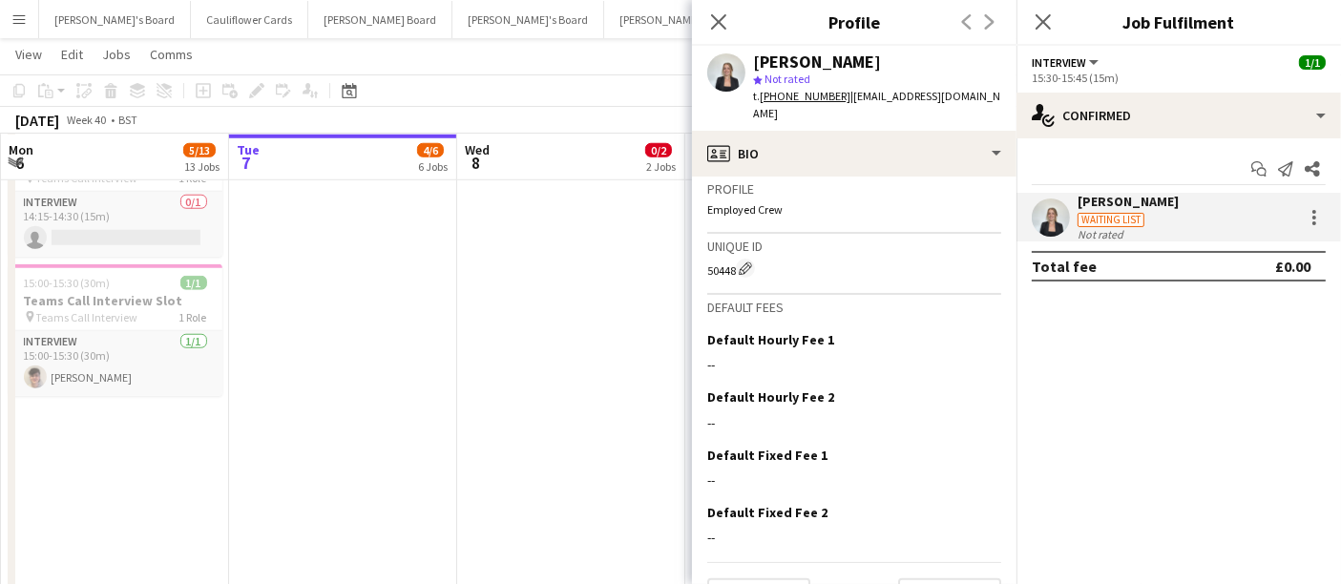
scroll to position [1071, 0]
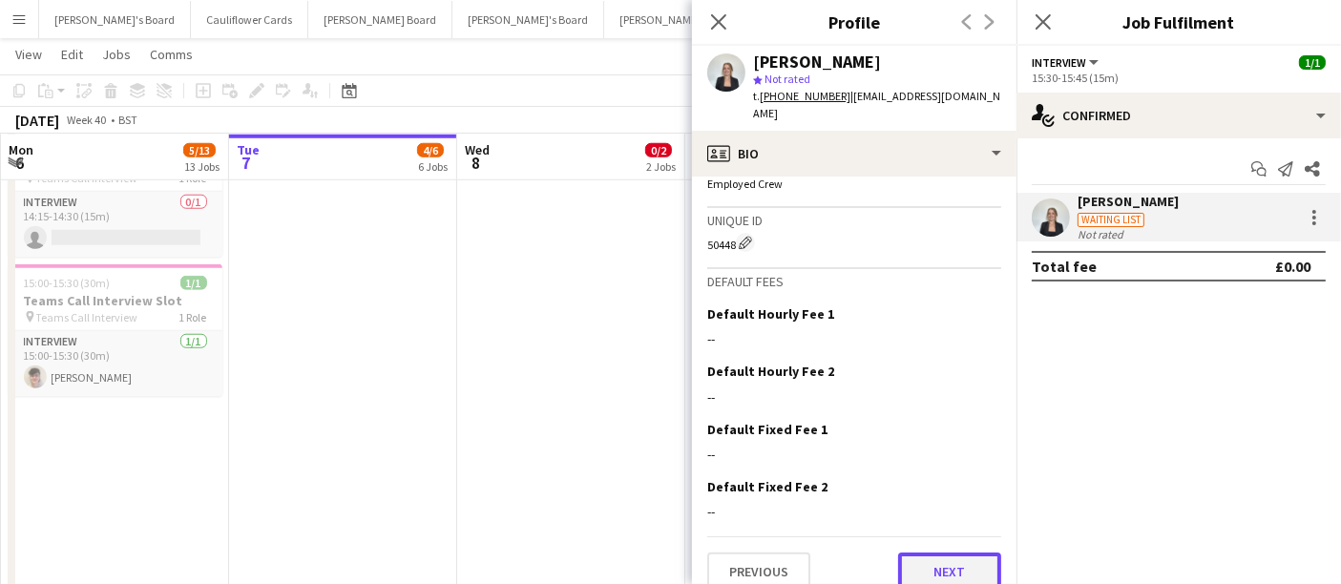
click at [912, 553] on button "Next" at bounding box center [949, 572] width 103 height 38
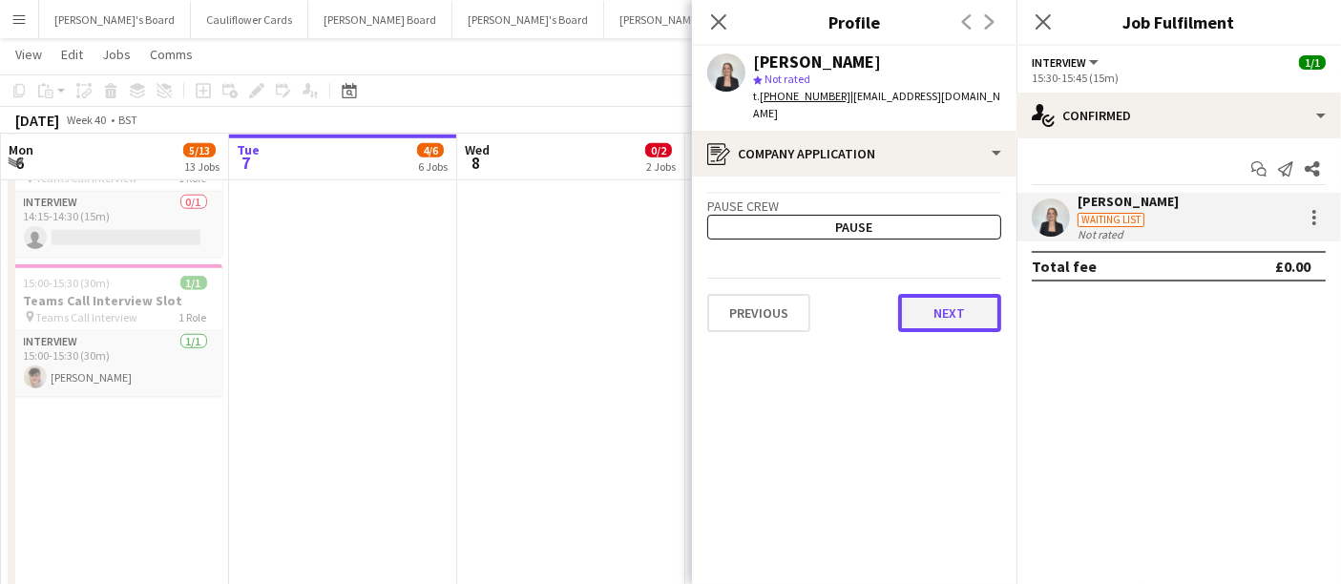
click at [938, 294] on button "Next" at bounding box center [949, 313] width 103 height 38
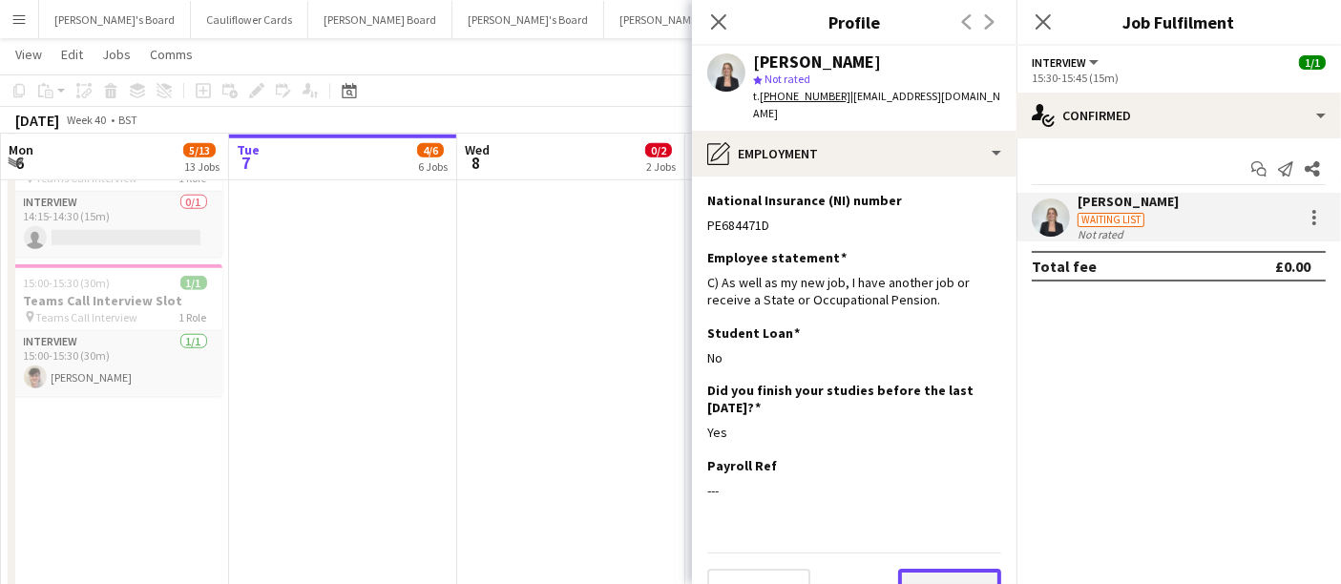
click at [960, 569] on button "Next" at bounding box center [949, 588] width 103 height 38
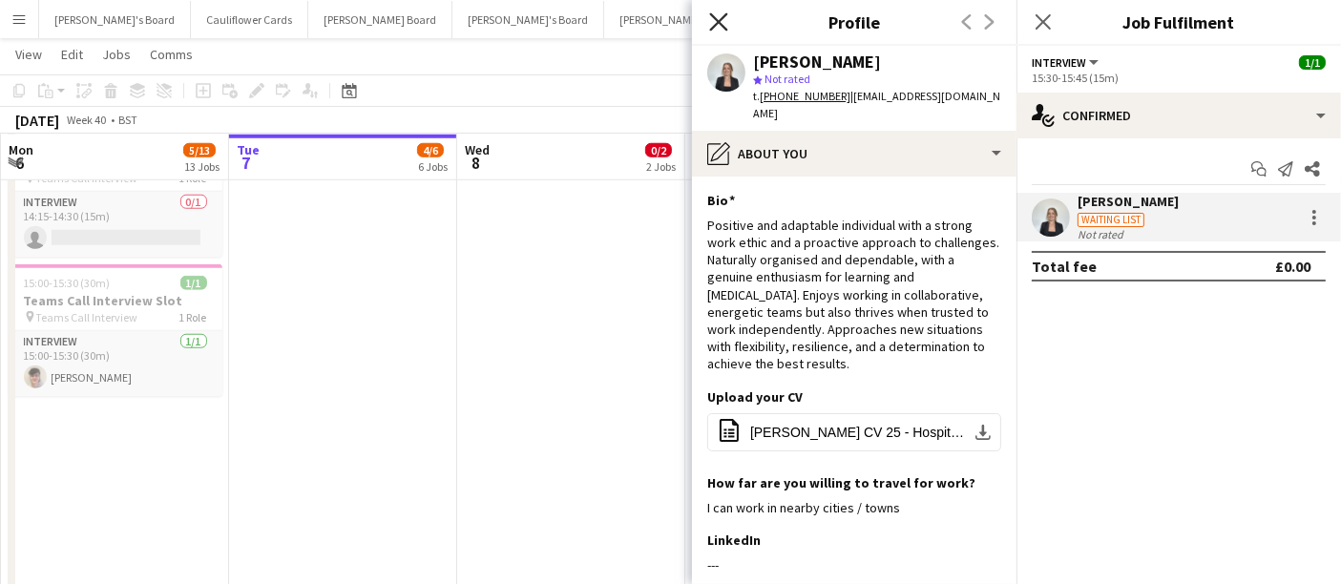
click at [713, 23] on icon "Close pop-in" at bounding box center [718, 21] width 18 height 18
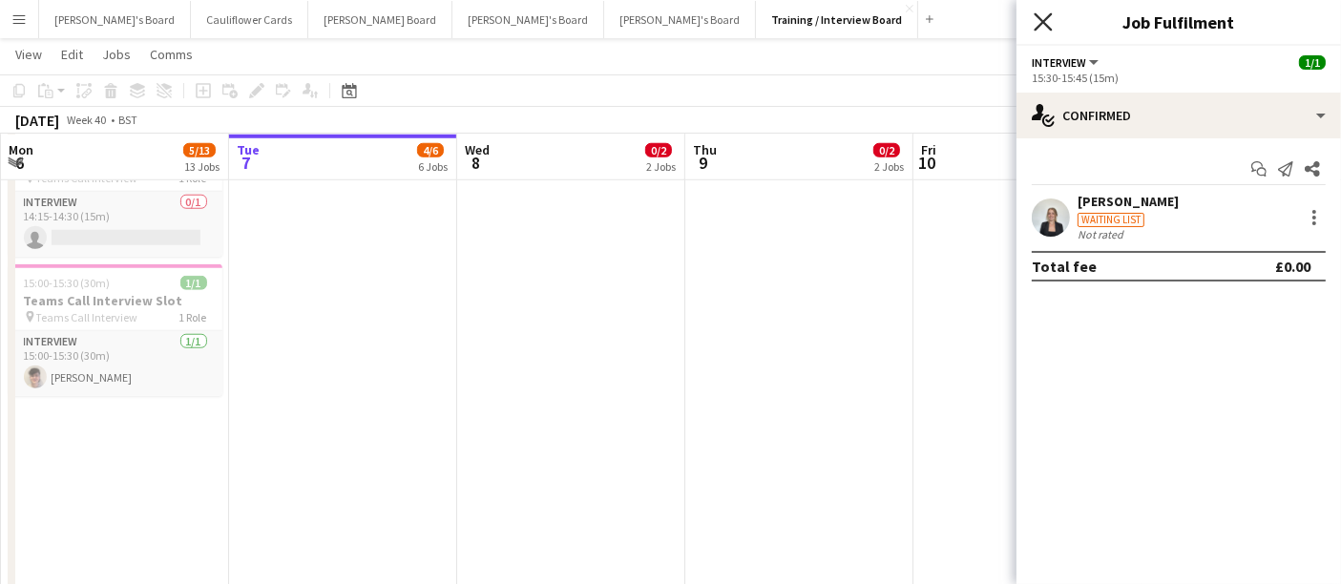
click at [1038, 23] on icon "Close pop-in" at bounding box center [1043, 21] width 18 height 18
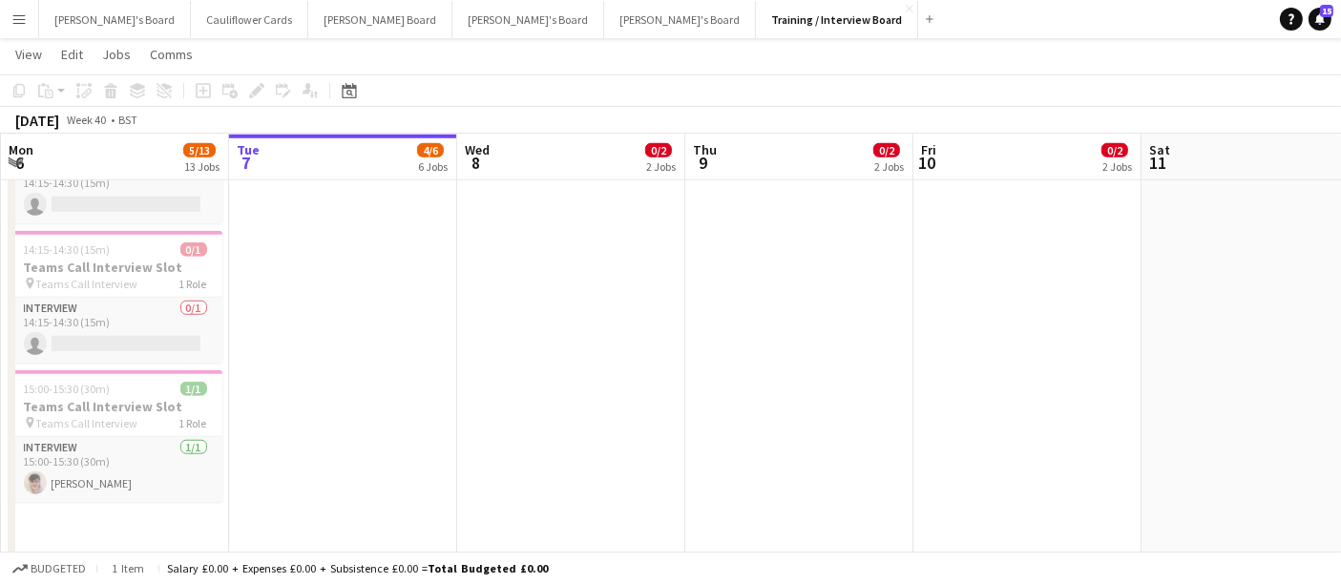
click at [348, 292] on app-date-cell "In progress 10:00-16:00 (6h) 0/1 pin Profiles Personnel 1 Role Admin Assistant …" at bounding box center [343, 1] width 228 height 2754
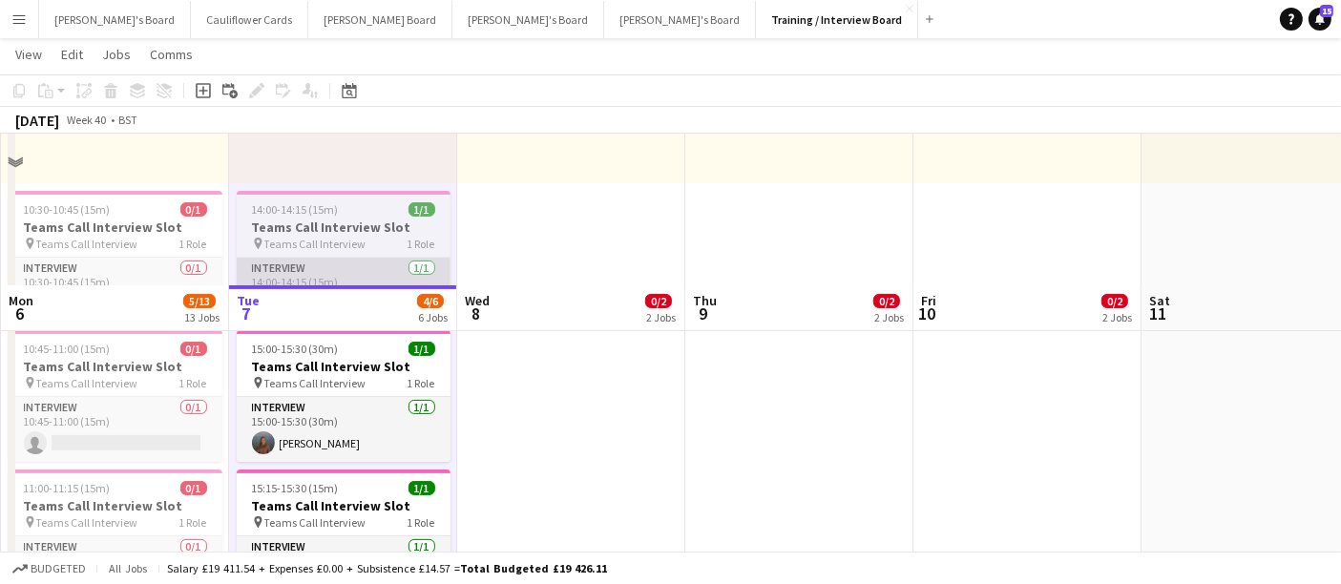
scroll to position [318, 0]
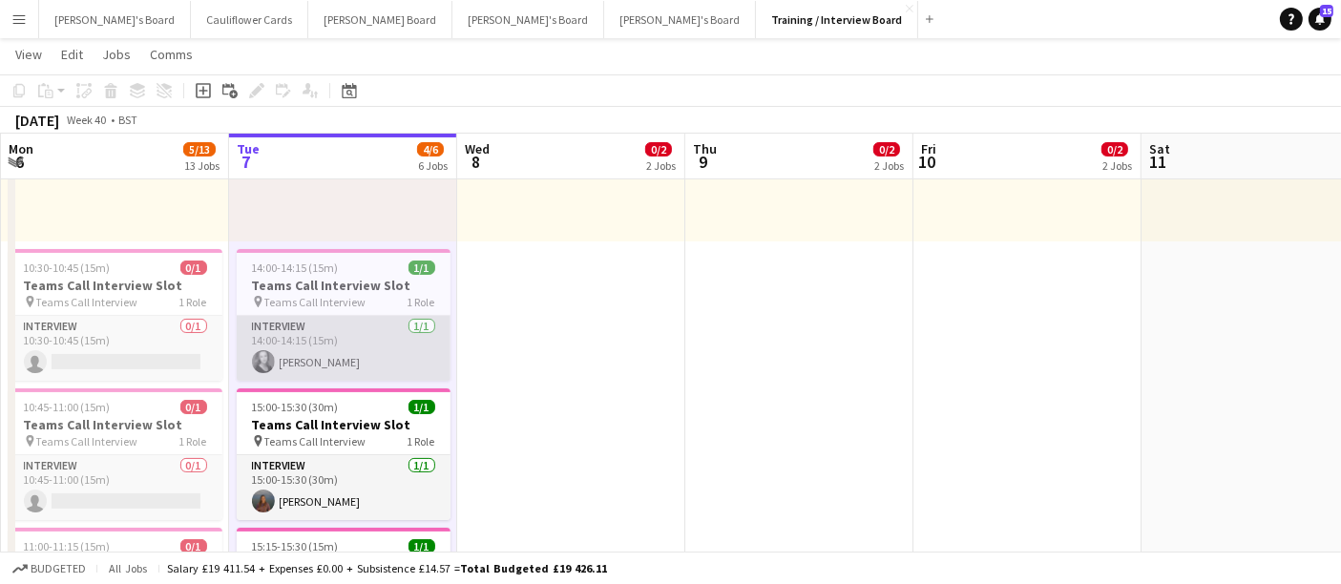
click at [344, 363] on app-card-role "Interview 1/1 14:00-14:15 (15m) Georgina Delafield" at bounding box center [344, 348] width 214 height 65
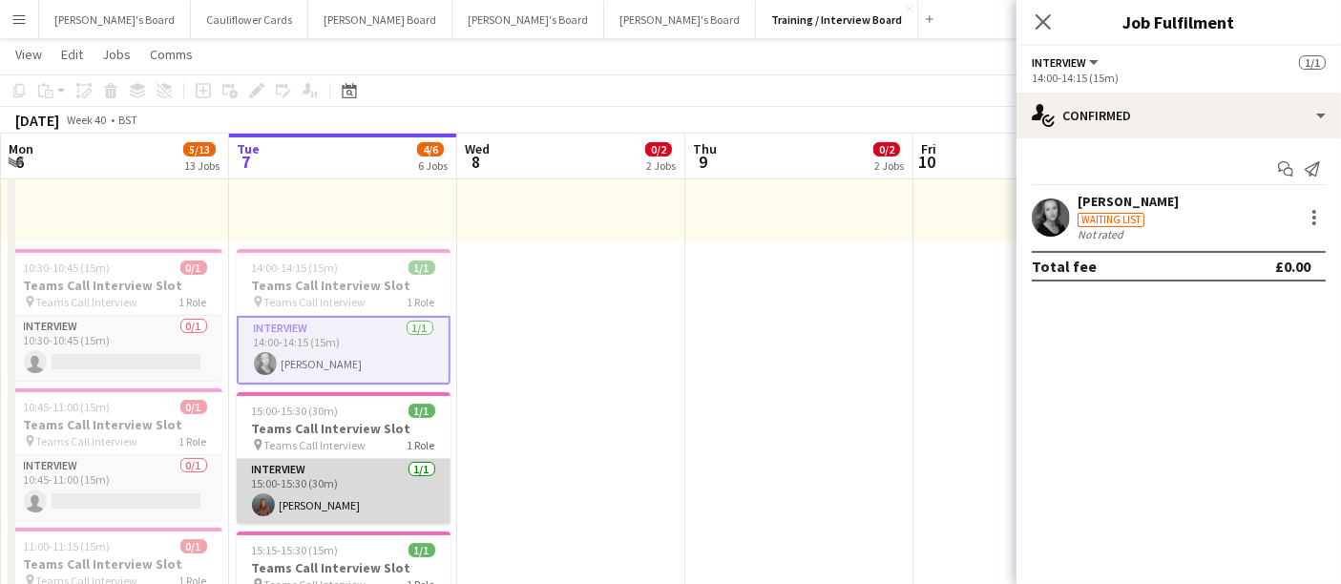
click at [291, 493] on app-card-role "Interview 1/1 15:00-15:30 (30m) Iona Tait" at bounding box center [344, 491] width 214 height 65
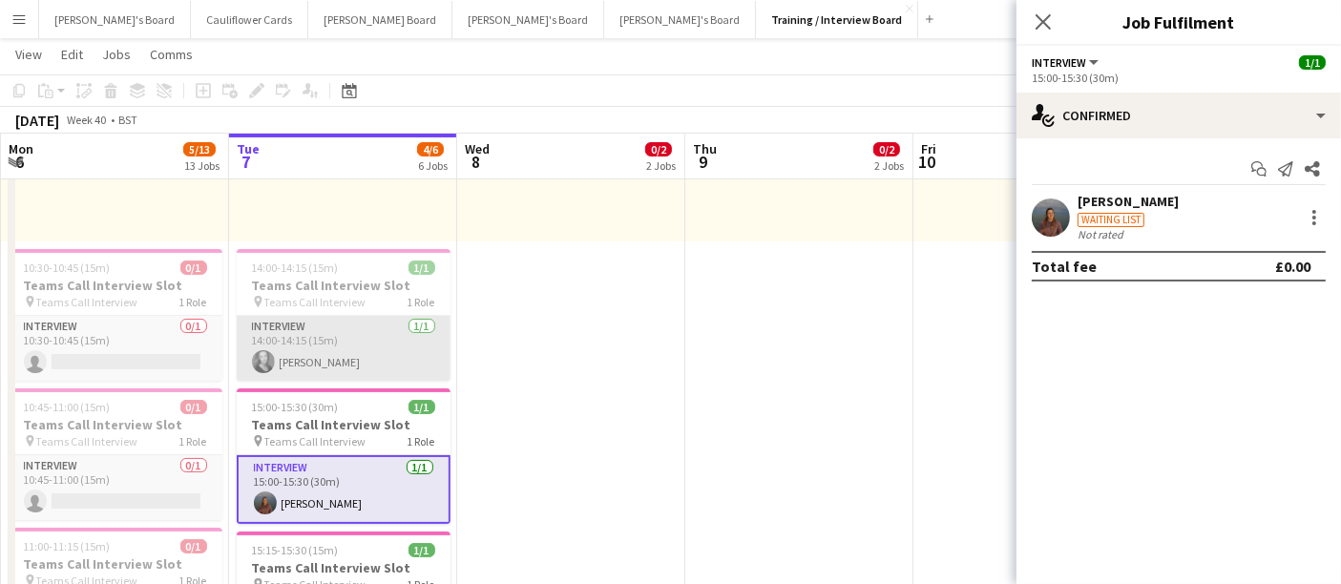
click at [310, 363] on app-card-role "Interview 1/1 14:00-14:15 (15m) Georgina Delafield" at bounding box center [344, 348] width 214 height 65
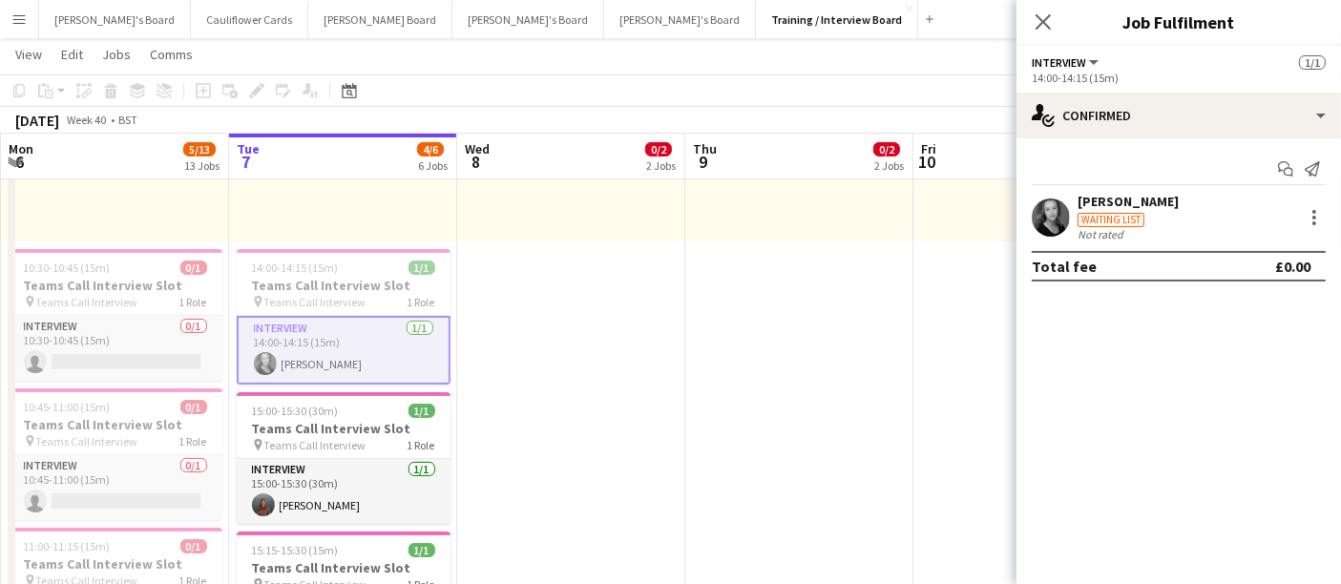
click at [1099, 193] on div "Georgina Delafield" at bounding box center [1128, 201] width 101 height 17
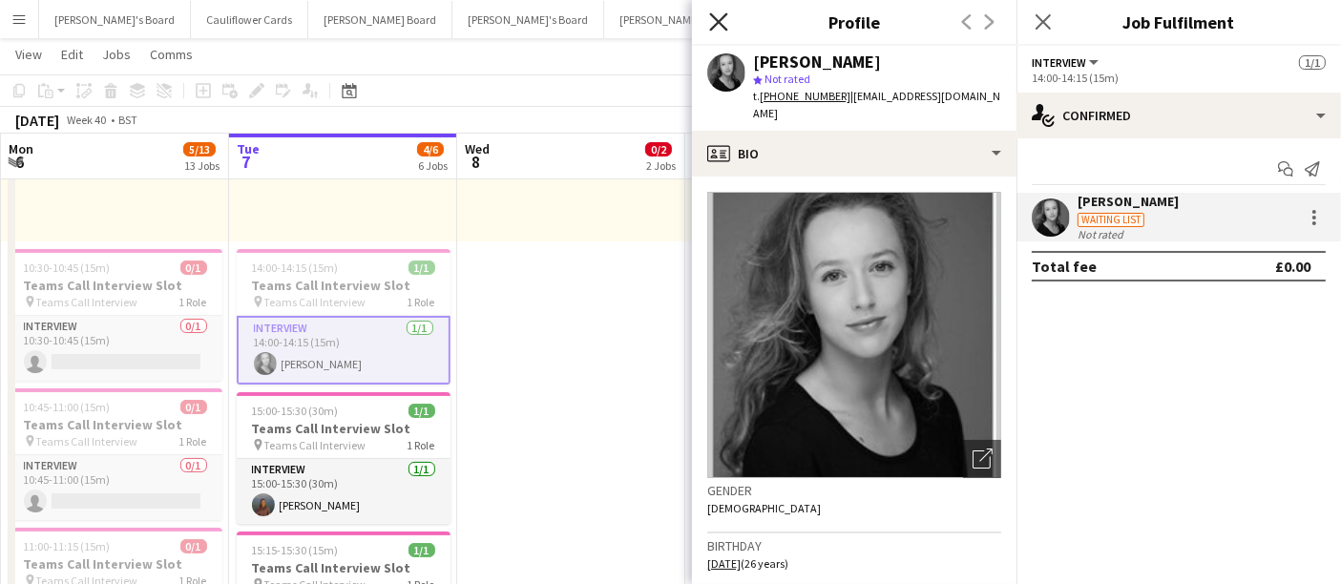
click at [726, 28] on icon "Close pop-in" at bounding box center [718, 21] width 18 height 18
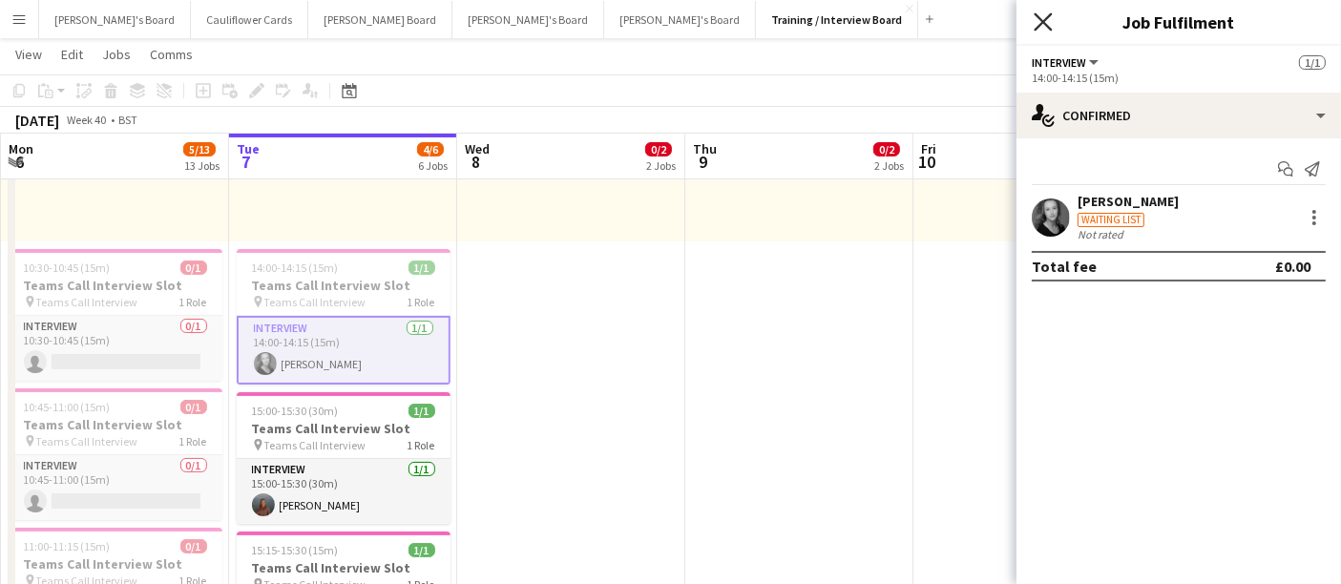
click at [1036, 20] on icon "Close pop-in" at bounding box center [1043, 21] width 18 height 18
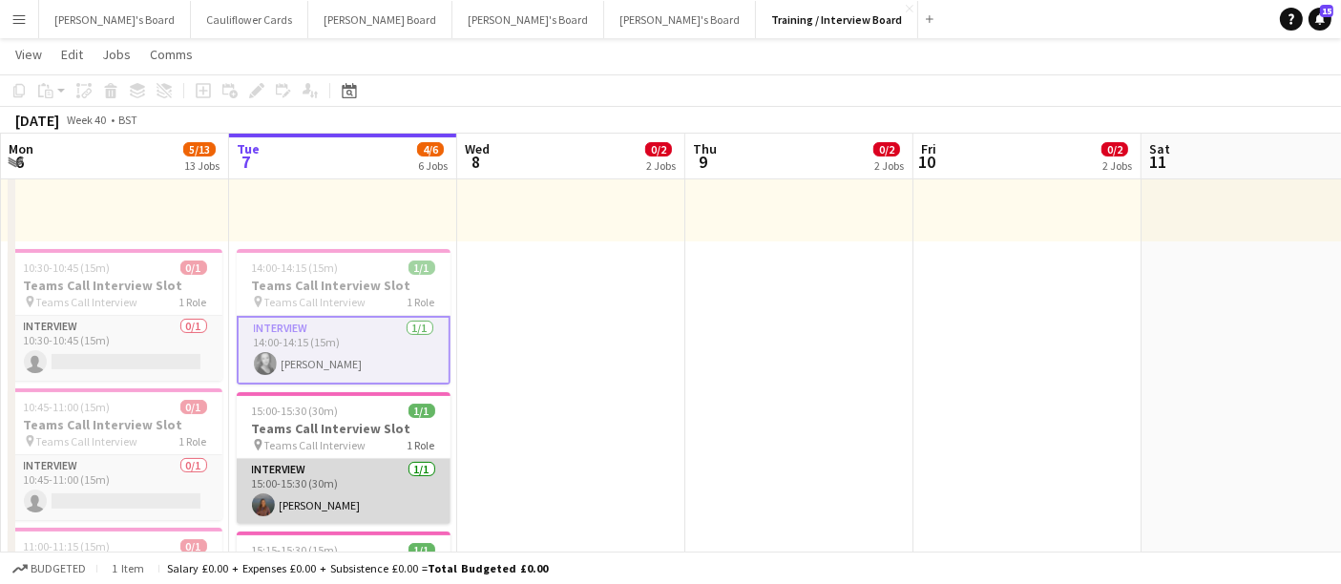
click at [325, 497] on app-card-role "Interview 1/1 15:00-15:30 (30m) Iona Tait" at bounding box center [344, 491] width 214 height 65
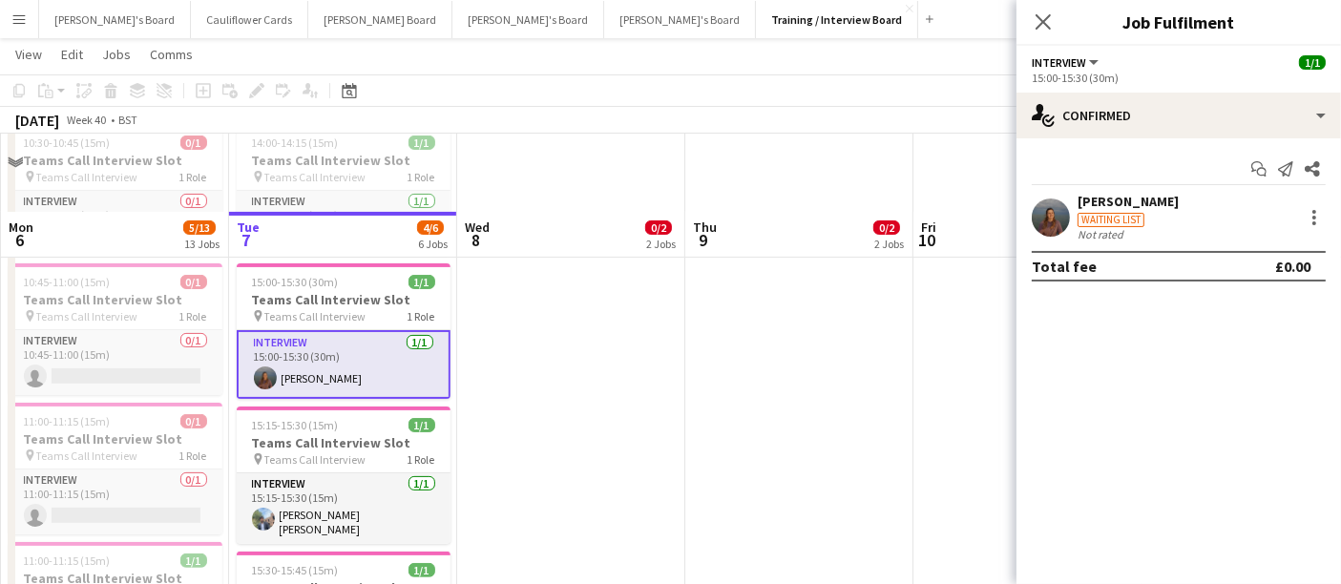
scroll to position [530, 0]
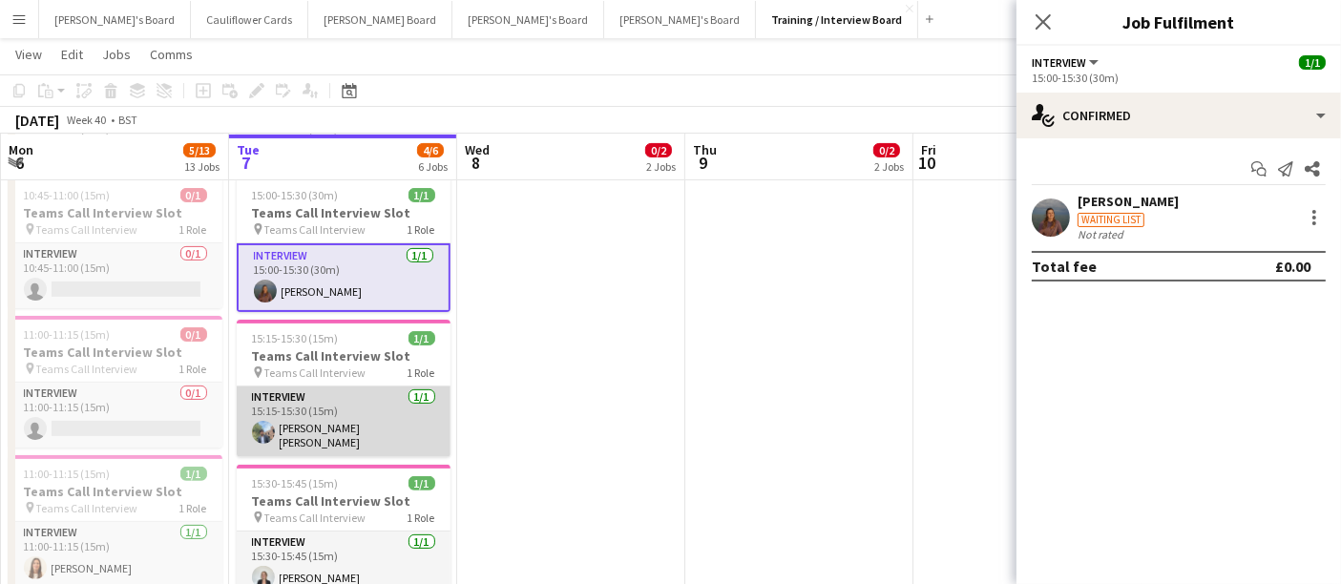
click at [319, 430] on app-card-role "Interview [DATE] 15:15-15:30 (15m) [PERSON_NAME] [PERSON_NAME]" at bounding box center [344, 422] width 214 height 71
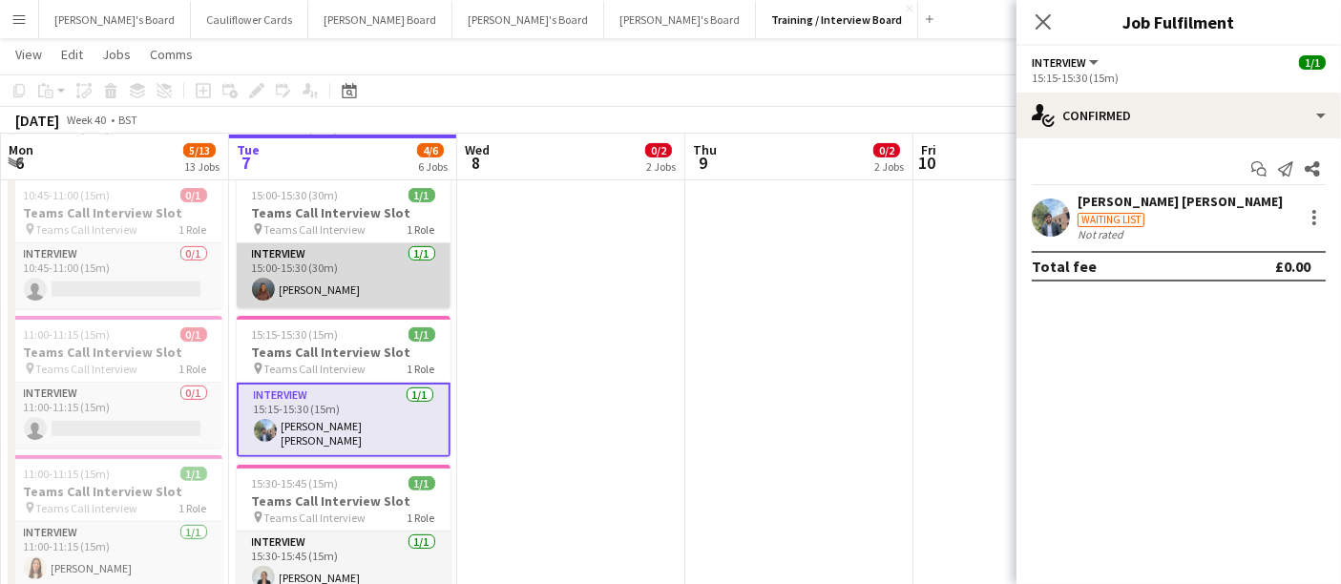
click at [310, 289] on app-card-role "Interview 1/1 15:00-15:30 (30m) Iona Tait" at bounding box center [344, 275] width 214 height 65
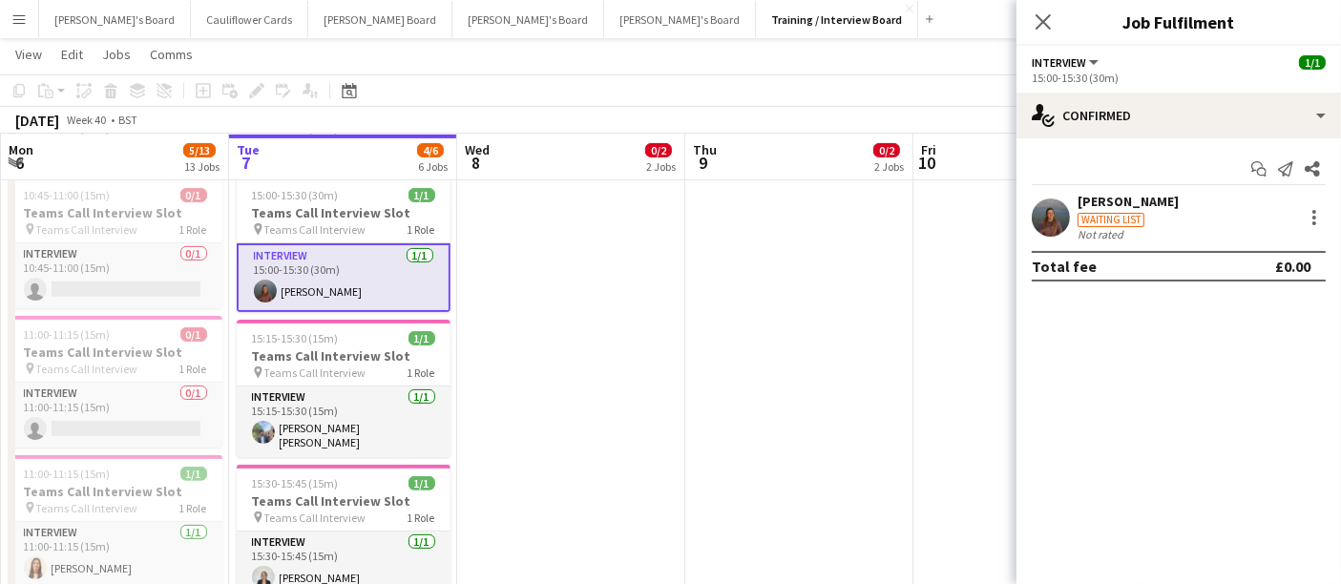
click at [1102, 199] on div "[PERSON_NAME]" at bounding box center [1128, 201] width 101 height 17
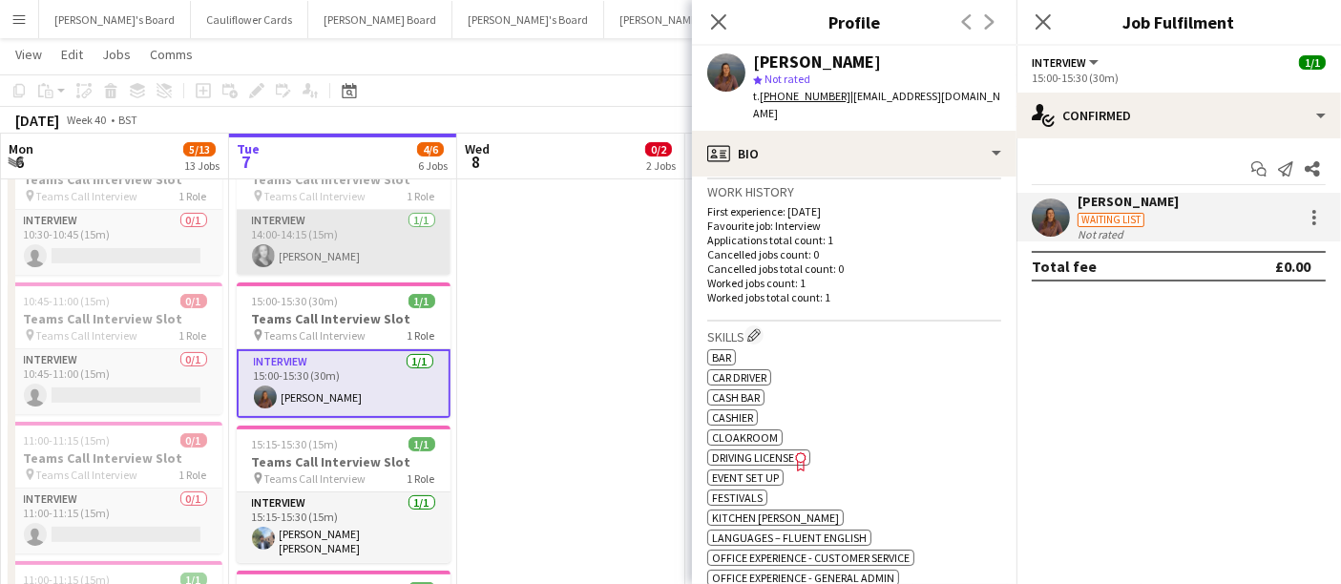
scroll to position [0, 455]
click at [345, 251] on app-card-role "Interview 1/1 14:00-14:15 (15m) Georgina Delafield" at bounding box center [344, 242] width 214 height 65
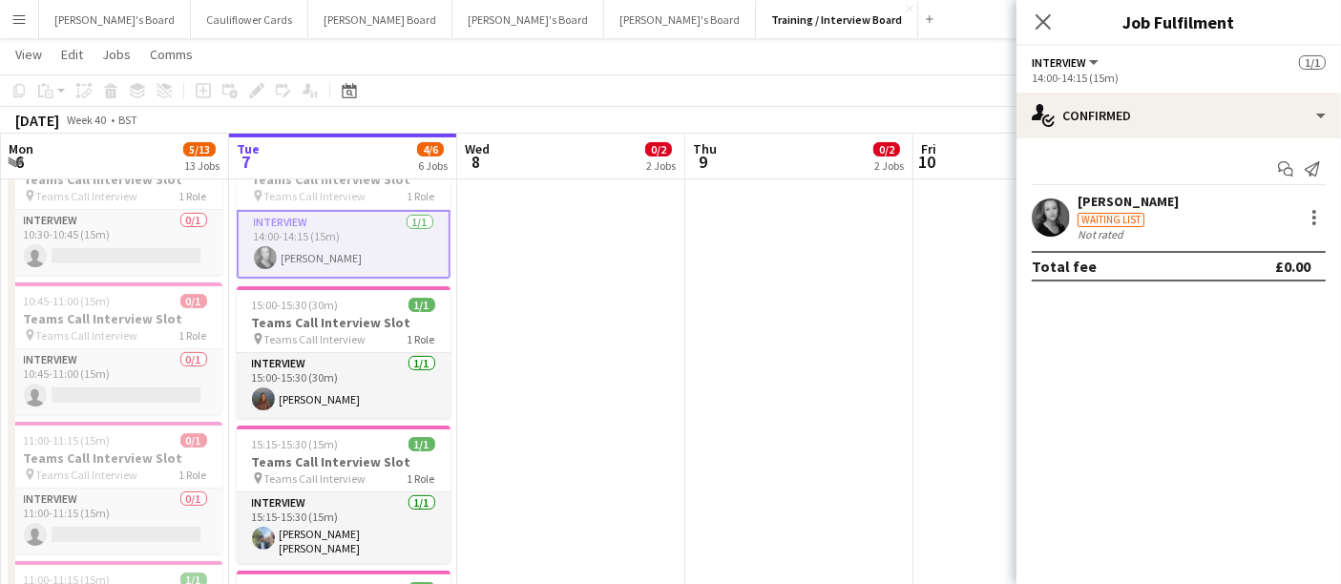
click at [1134, 199] on div "Georgina Delafield" at bounding box center [1128, 201] width 101 height 17
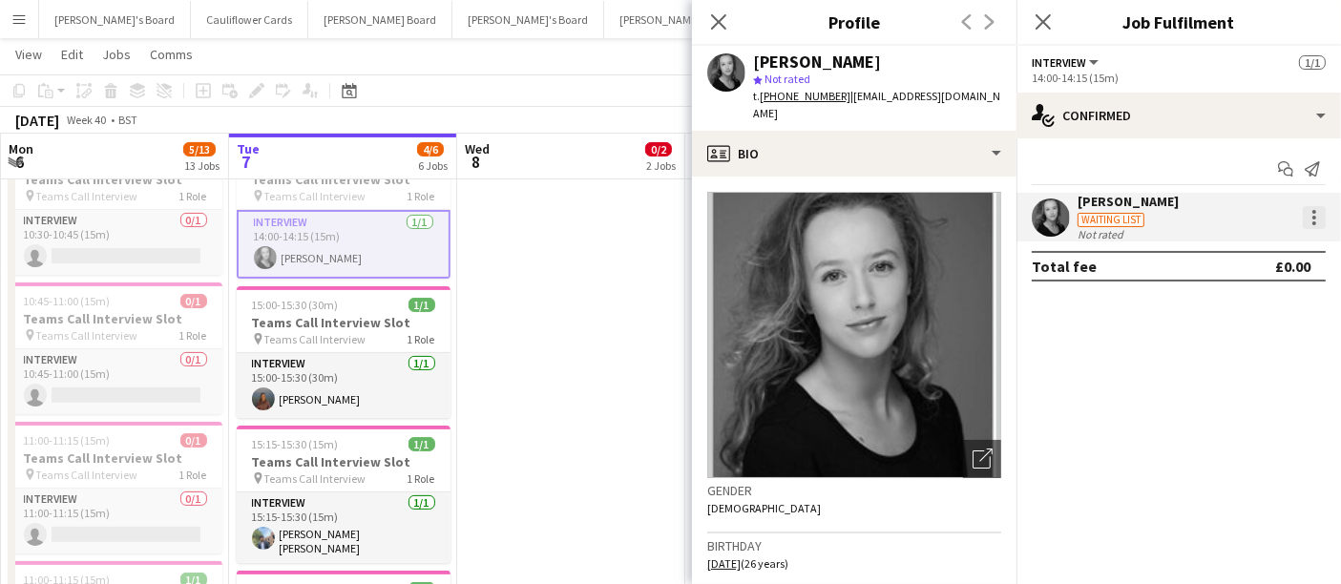
click at [1319, 217] on div at bounding box center [1314, 217] width 23 height 23
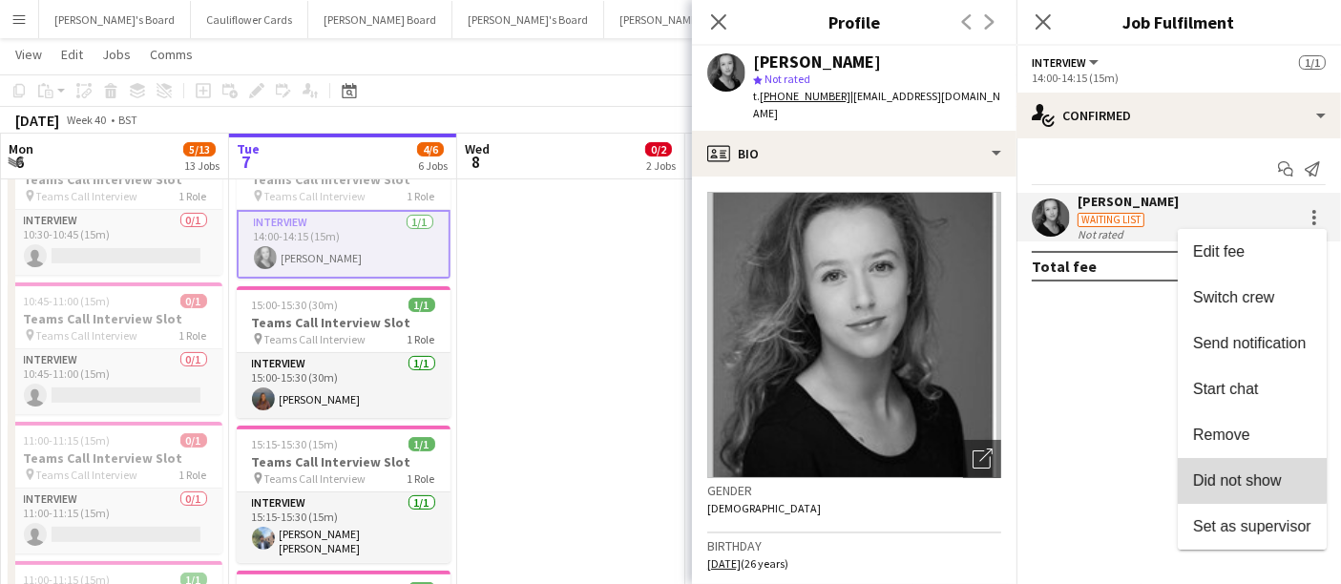
click at [1248, 475] on span "Did not show" at bounding box center [1237, 480] width 89 height 16
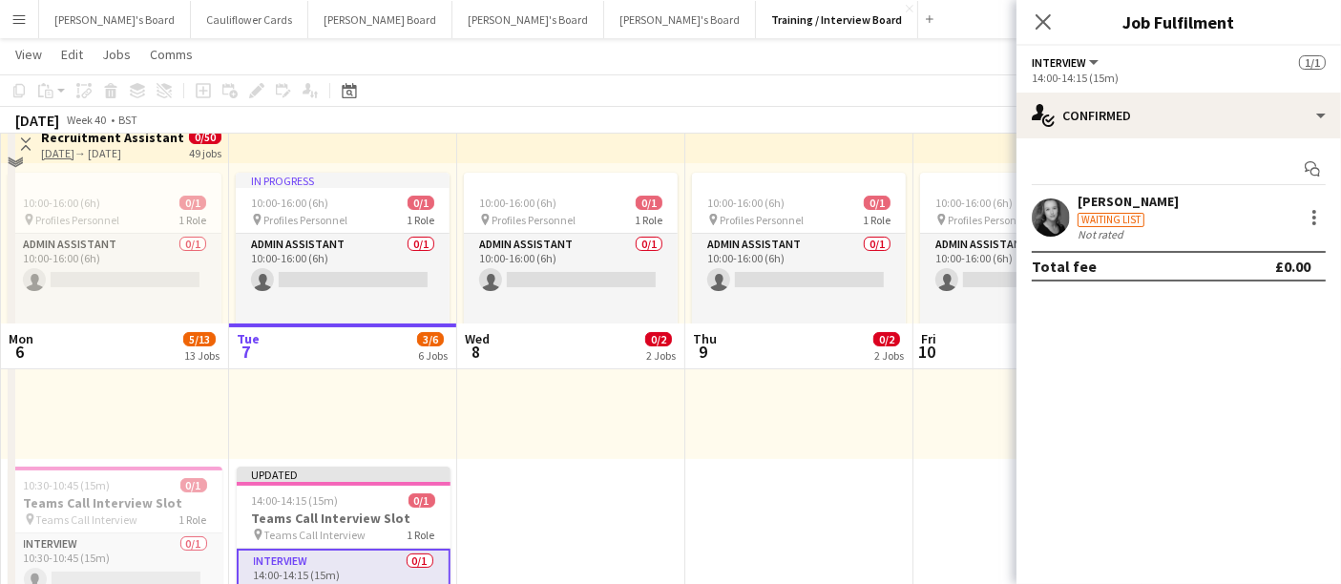
scroll to position [0, 0]
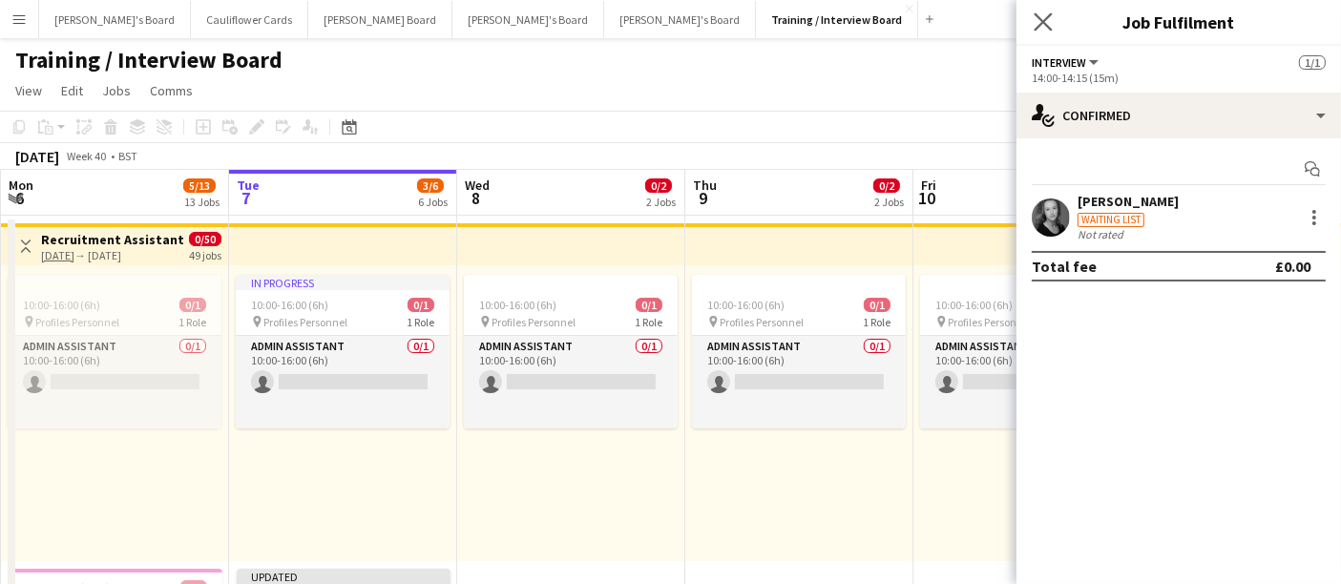
click at [1040, 12] on icon "Close pop-in" at bounding box center [1043, 21] width 18 height 18
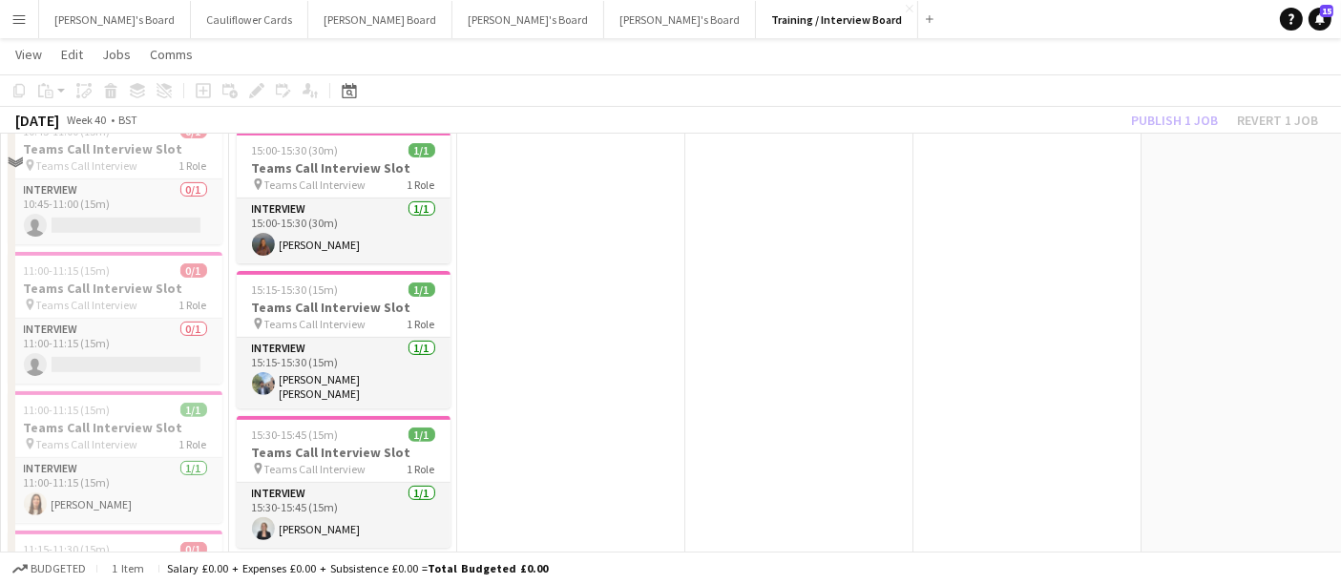
scroll to position [636, 0]
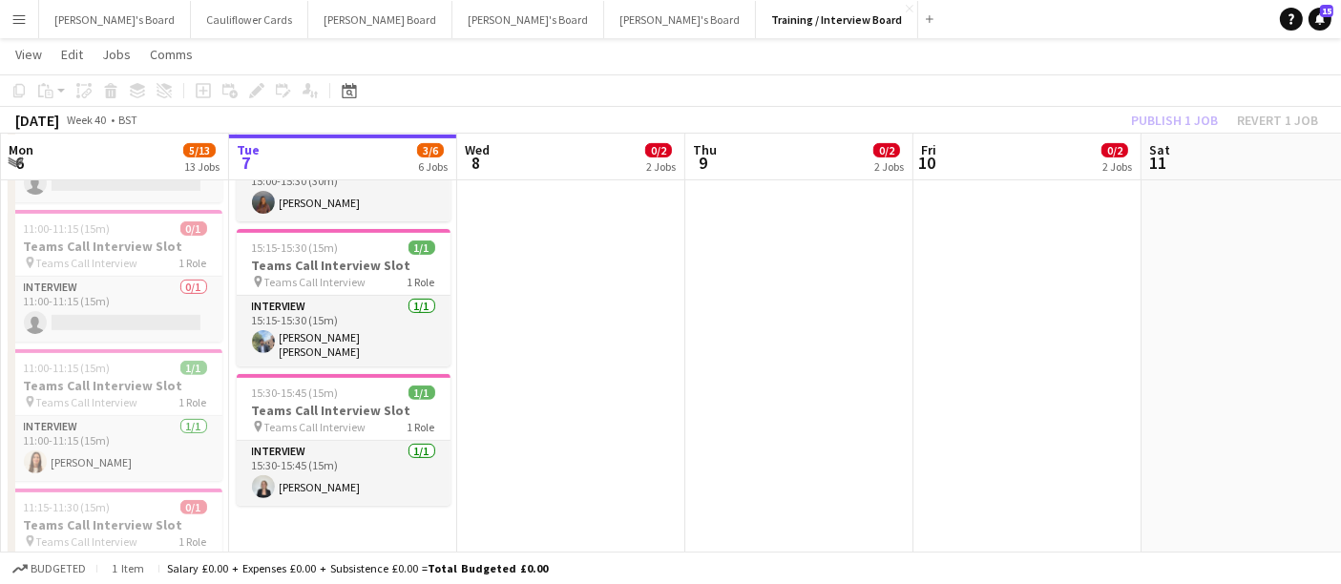
click at [1169, 113] on div "Publish 1 job Revert 1 job" at bounding box center [1224, 120] width 233 height 25
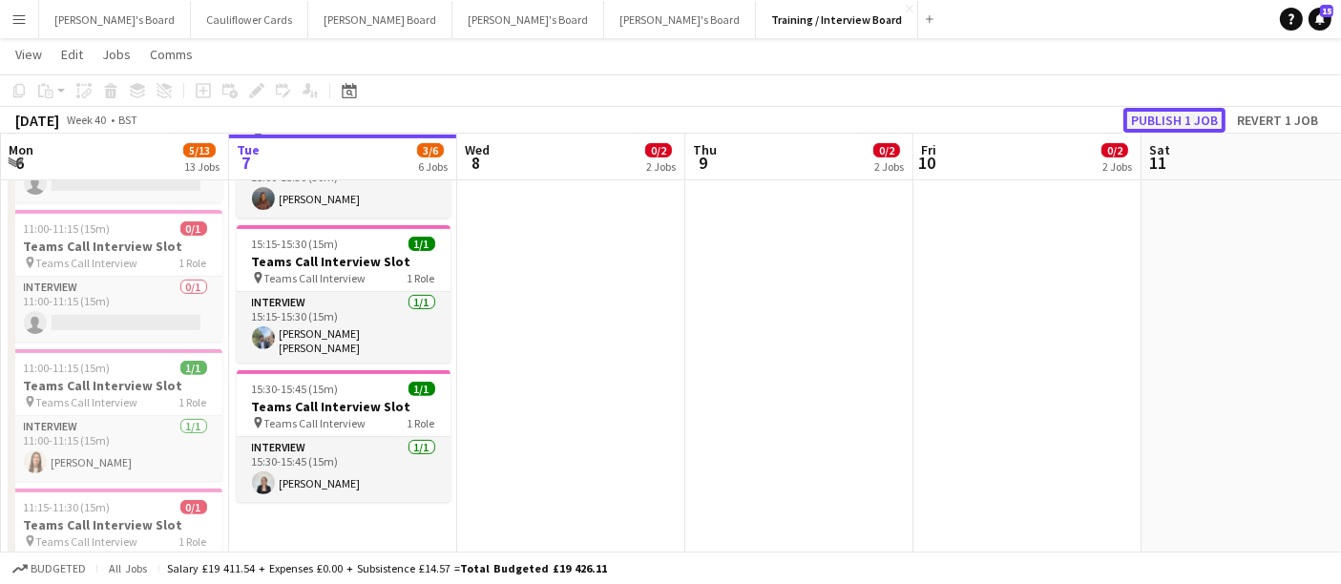
click at [1159, 115] on button "Publish 1 job" at bounding box center [1174, 120] width 102 height 25
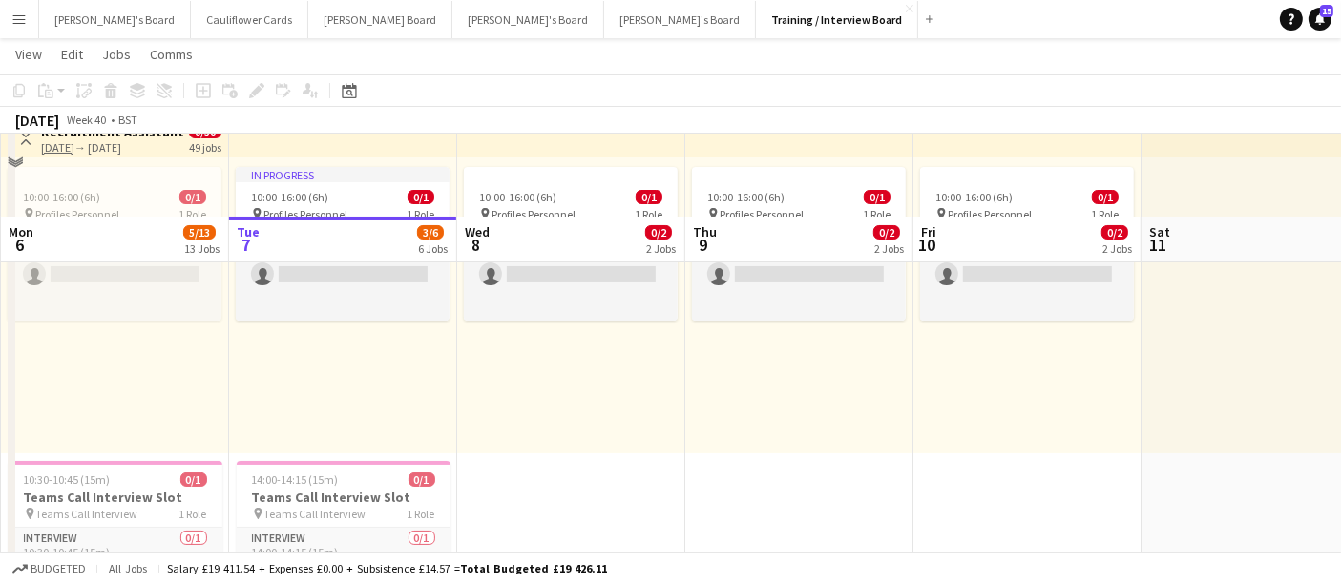
scroll to position [318, 0]
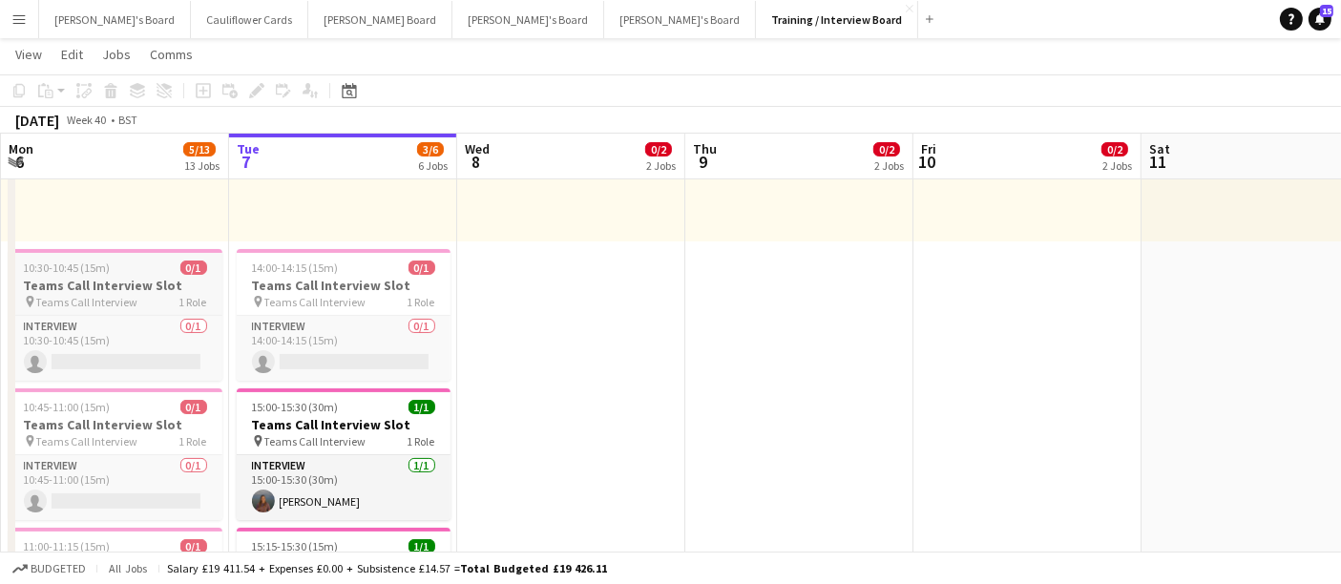
click at [94, 291] on h3 "Teams Call Interview Slot" at bounding box center [116, 285] width 214 height 17
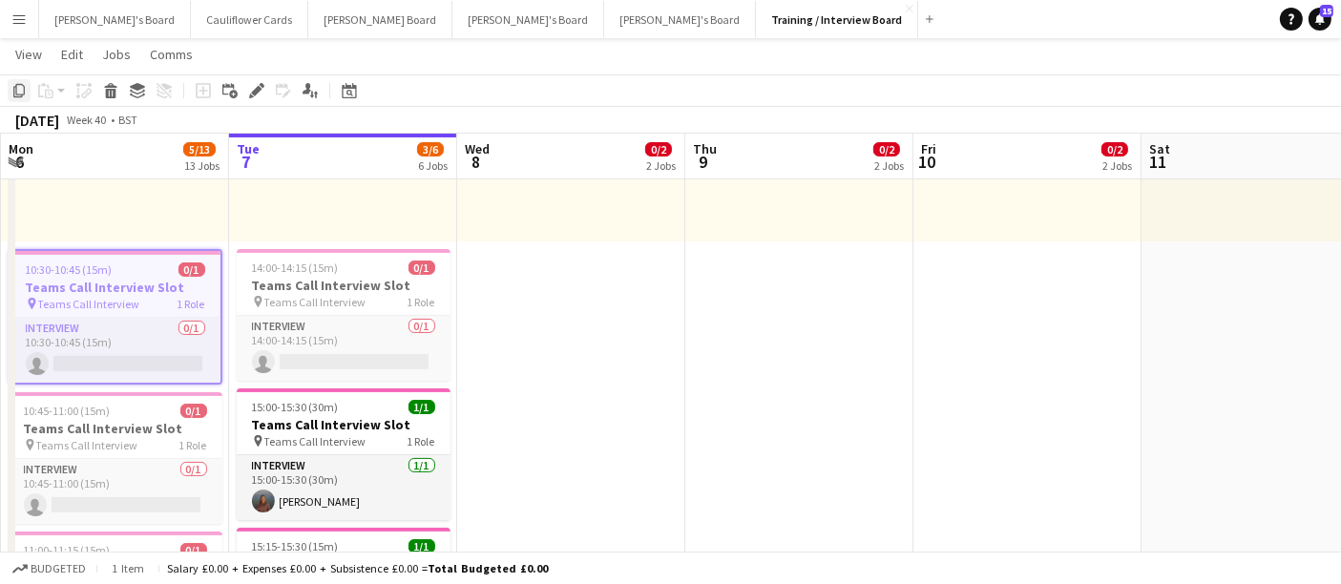
click at [28, 85] on div "Copy" at bounding box center [19, 90] width 23 height 23
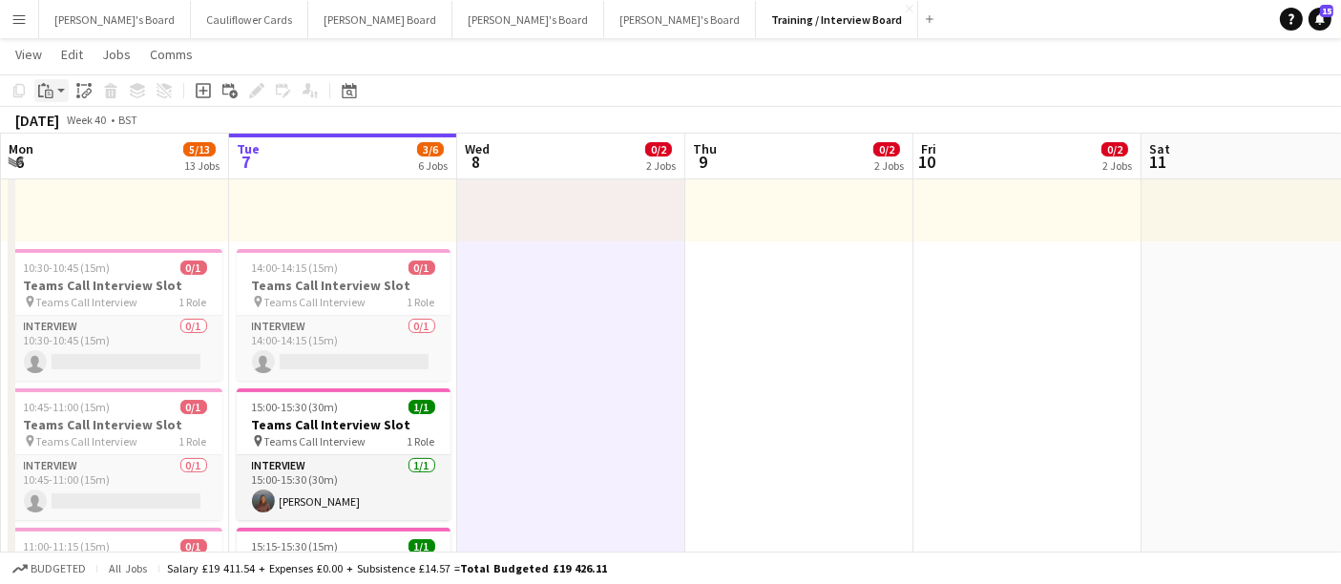
click at [50, 88] on icon "Paste" at bounding box center [45, 90] width 15 height 15
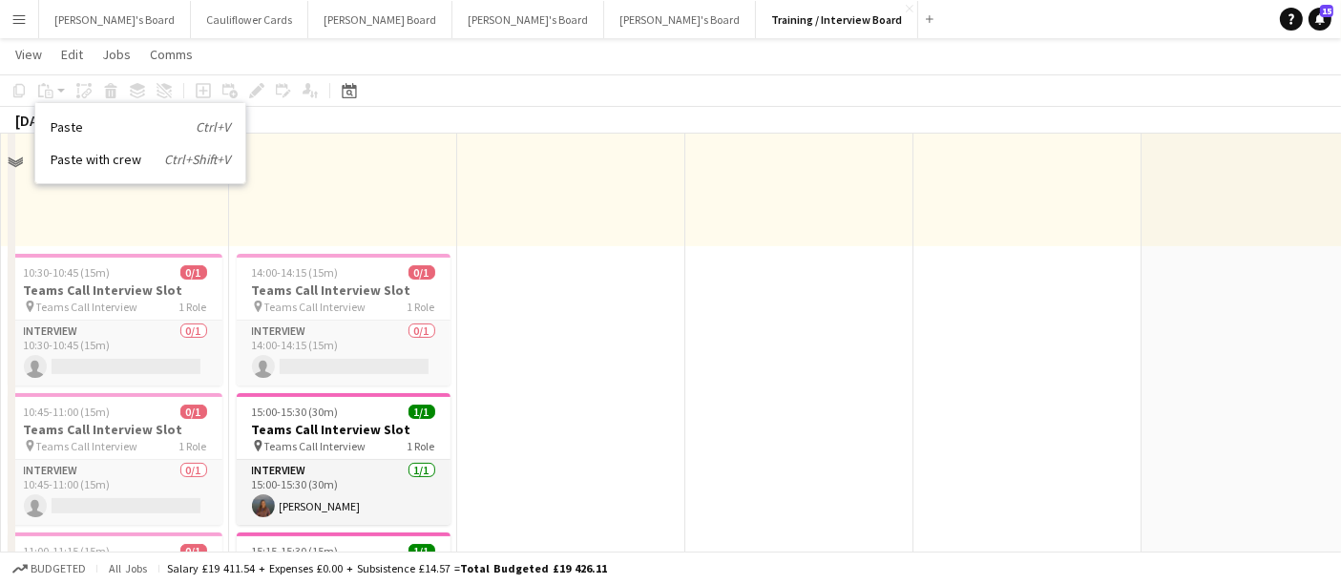
scroll to position [212, 0]
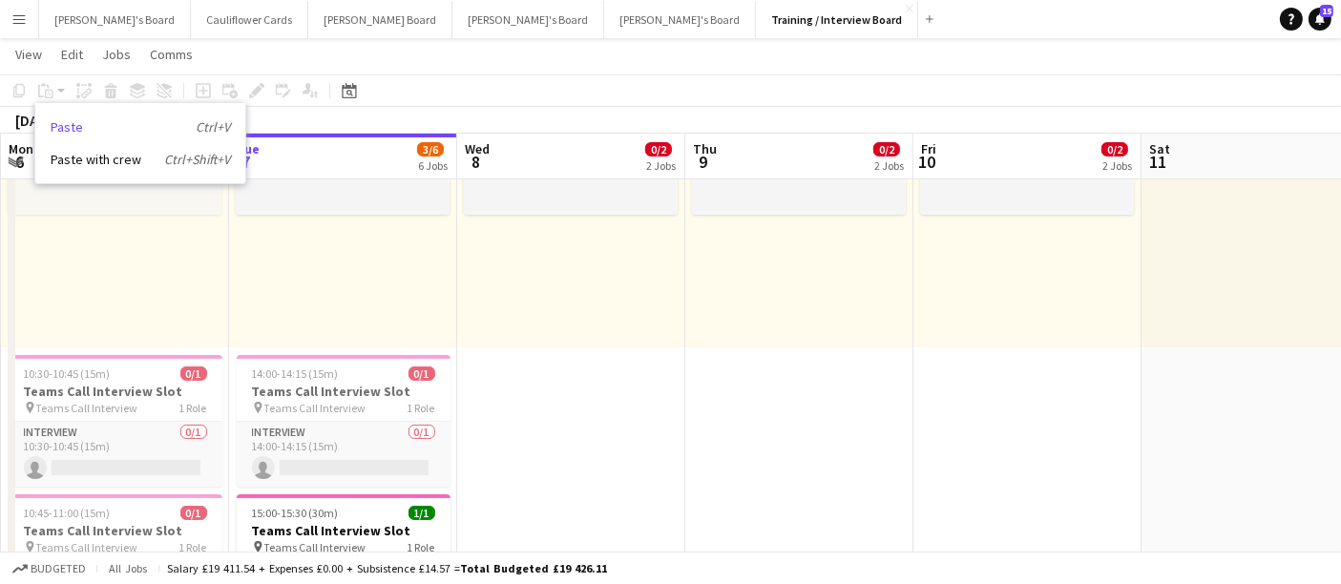
click at [92, 125] on link "Paste Ctrl+V" at bounding box center [140, 126] width 179 height 17
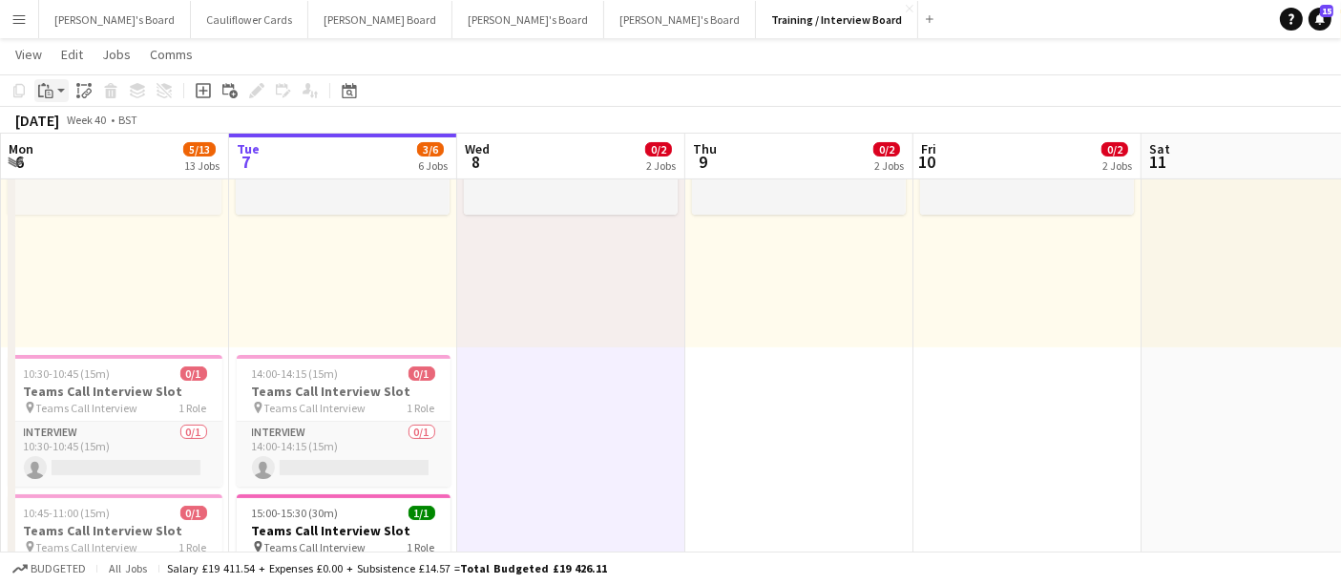
click at [45, 80] on div "Paste" at bounding box center [45, 90] width 23 height 23
click at [51, 115] on div "Paste Ctrl+V Paste with crew Ctrl+Shift+V" at bounding box center [140, 143] width 212 height 82
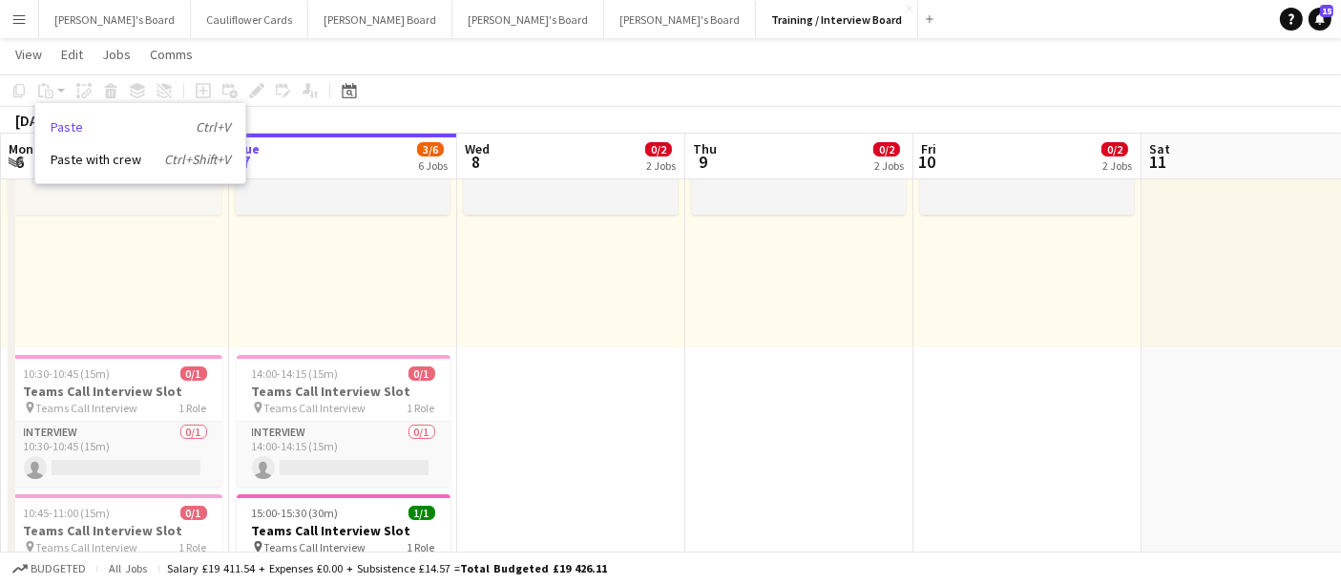
click at [59, 125] on link "Paste Ctrl+V" at bounding box center [140, 126] width 179 height 17
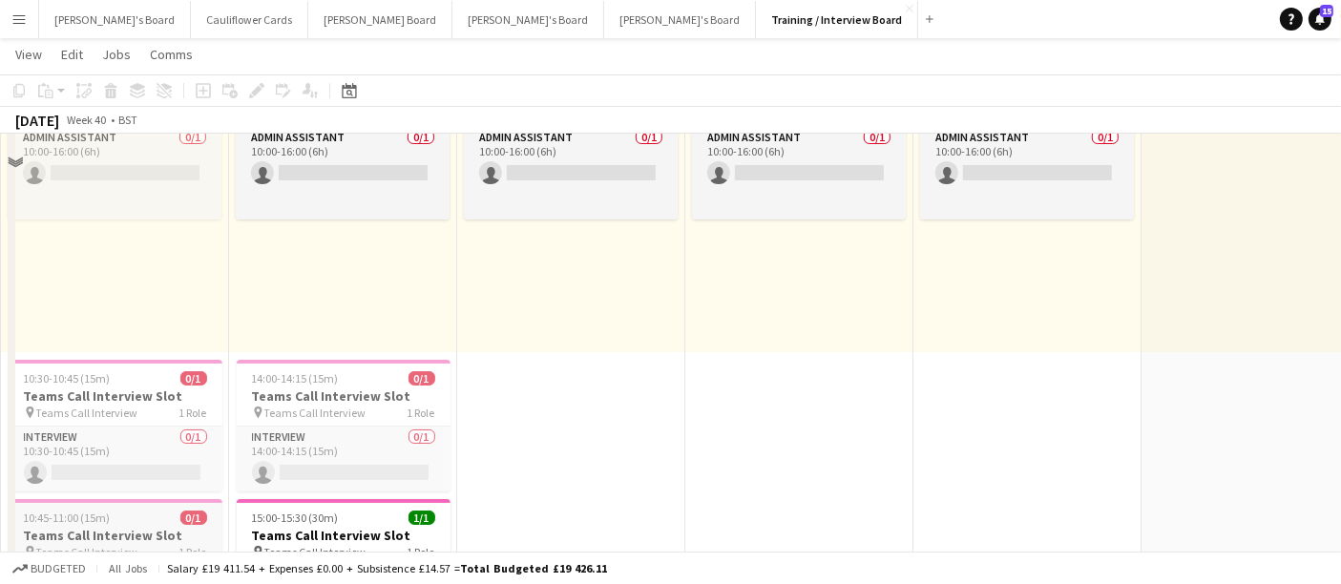
scroll to position [318, 0]
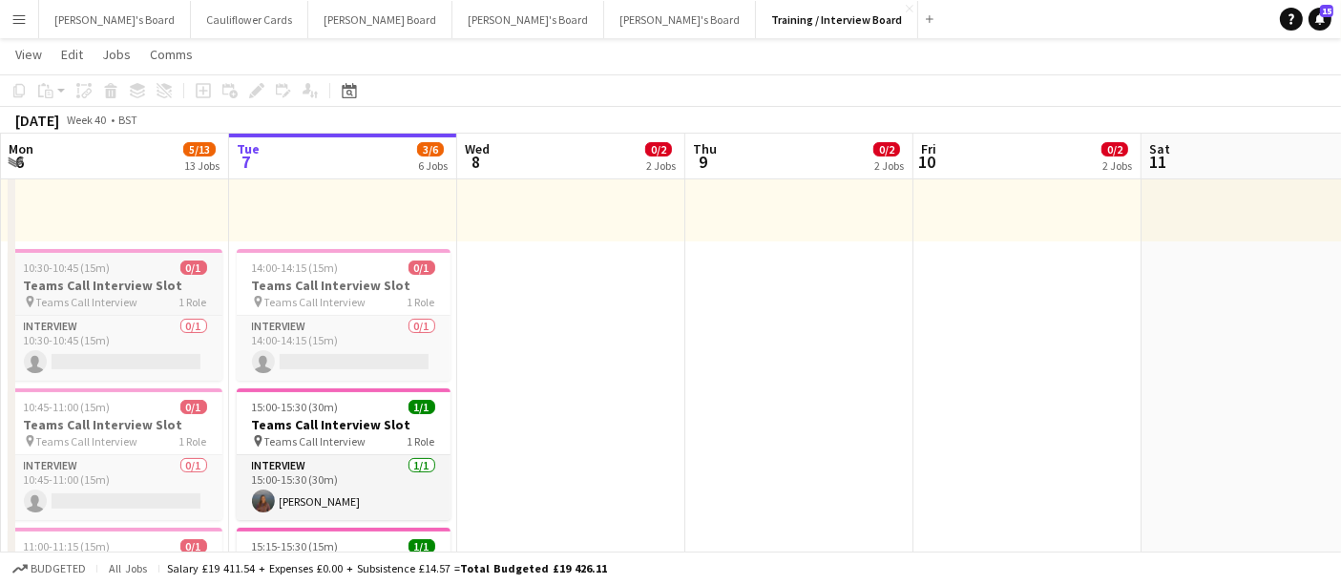
click at [59, 261] on span "10:30-10:45 (15m)" at bounding box center [67, 268] width 87 height 14
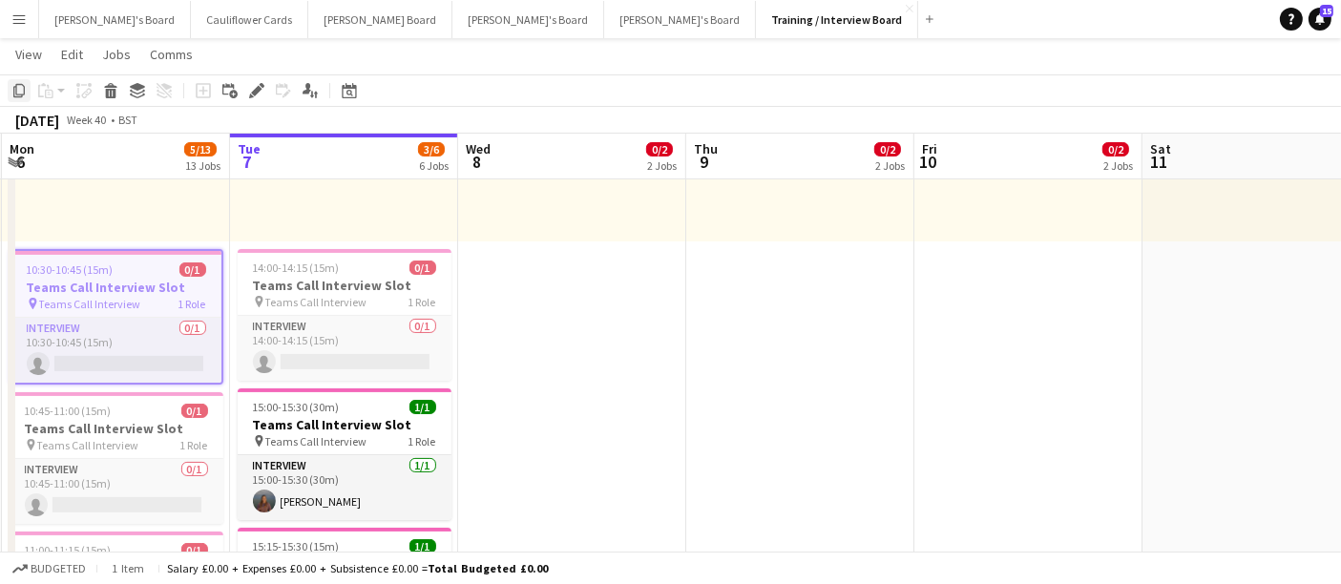
click at [21, 90] on icon "Copy" at bounding box center [18, 90] width 15 height 15
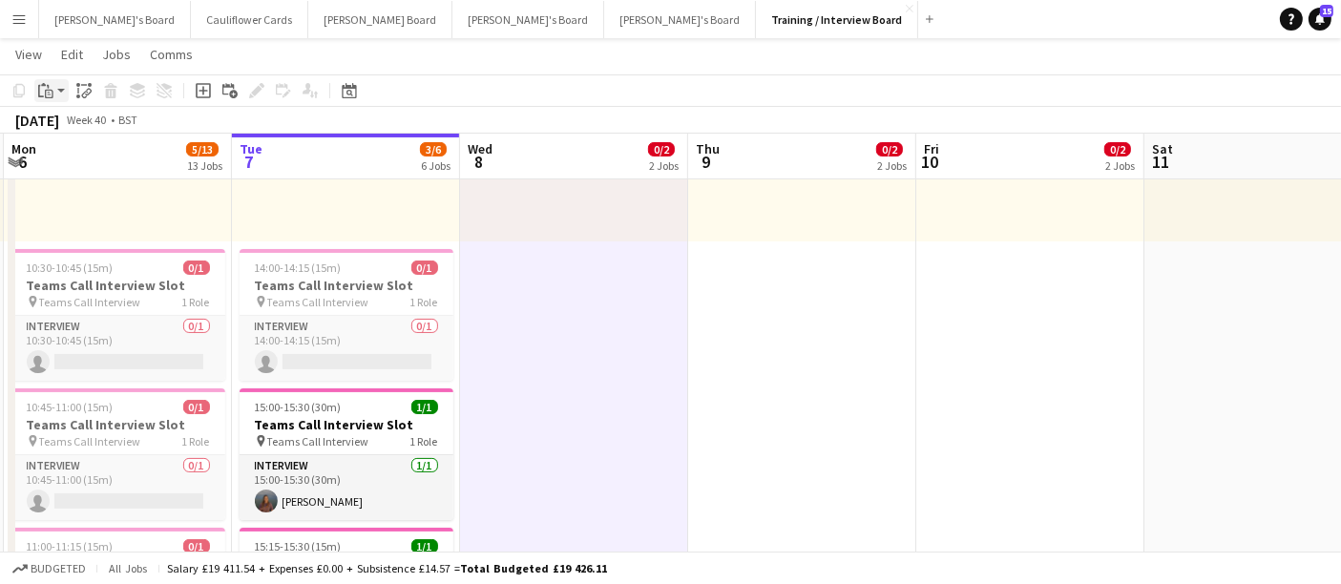
click at [48, 88] on icon "Paste" at bounding box center [45, 90] width 15 height 15
click at [56, 127] on link "Paste Ctrl+V" at bounding box center [140, 126] width 179 height 17
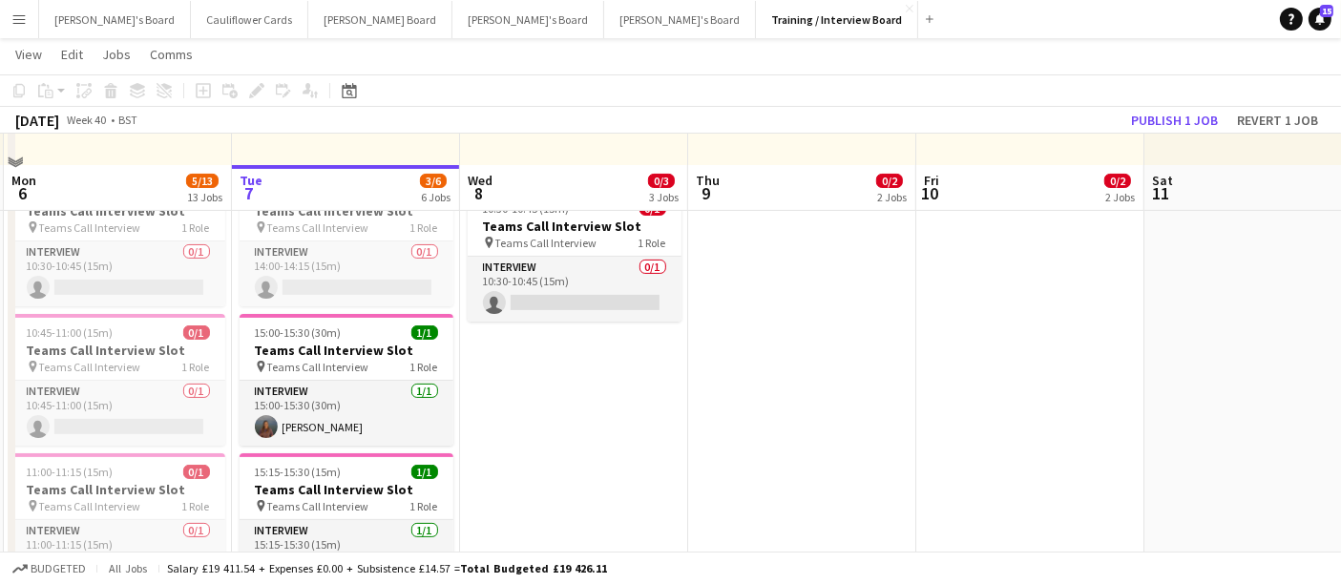
scroll to position [424, 0]
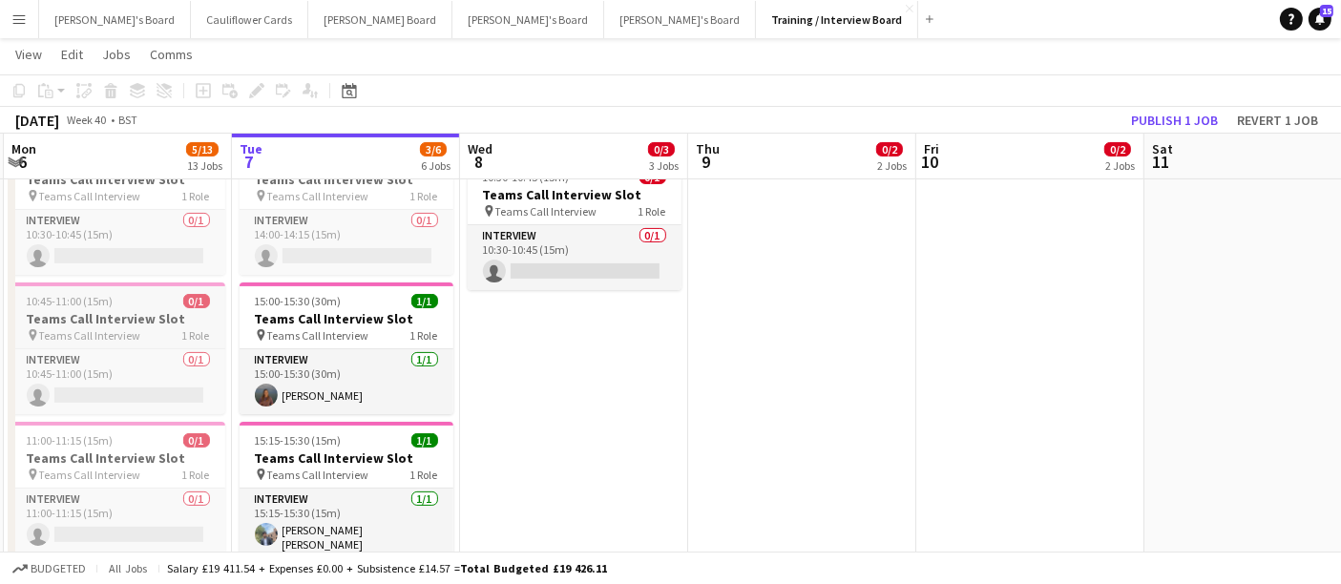
click at [76, 307] on app-job-card "10:45-11:00 (15m) 0/1 Teams Call Interview Slot pin Teams Call Interview 1 Role…" at bounding box center [118, 349] width 214 height 132
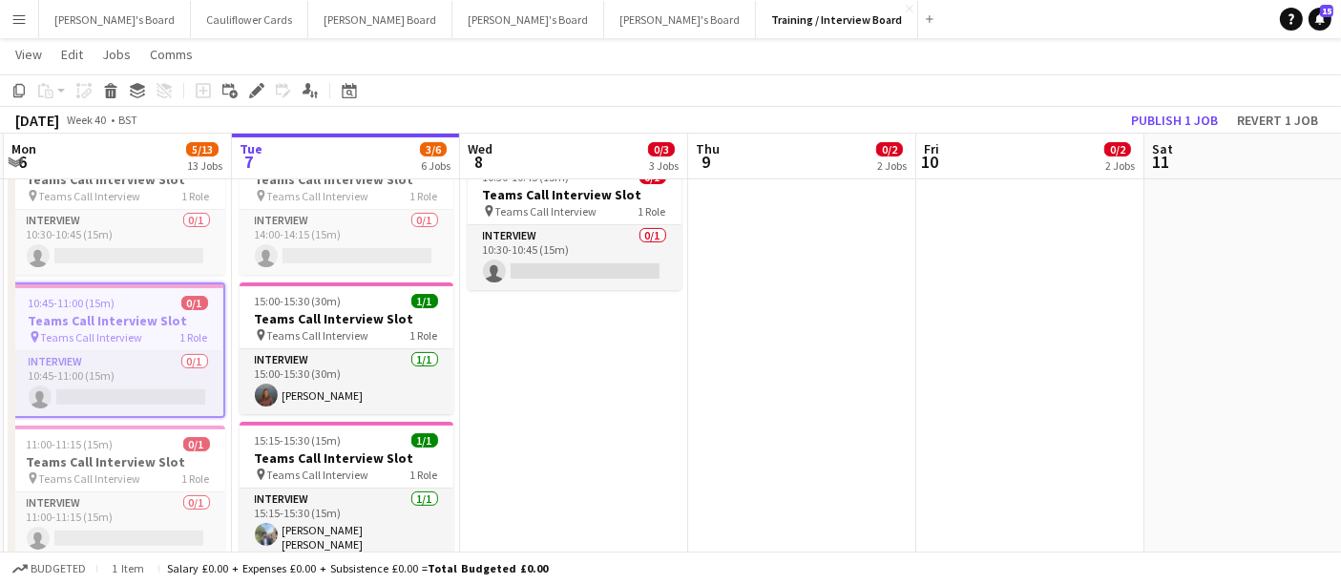
click at [19, 83] on icon "Copy" at bounding box center [18, 90] width 15 height 15
click at [20, 92] on icon "Copy" at bounding box center [18, 90] width 15 height 15
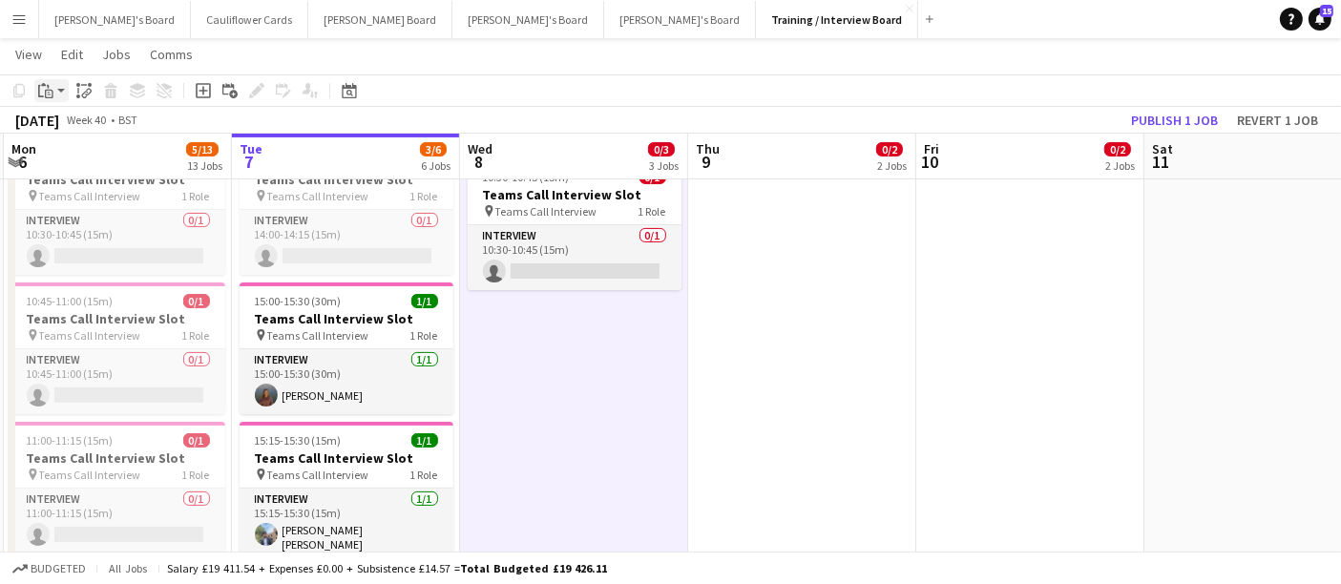
click at [49, 84] on icon "Paste" at bounding box center [45, 90] width 15 height 15
click at [59, 121] on link "Paste Ctrl+V" at bounding box center [140, 126] width 179 height 17
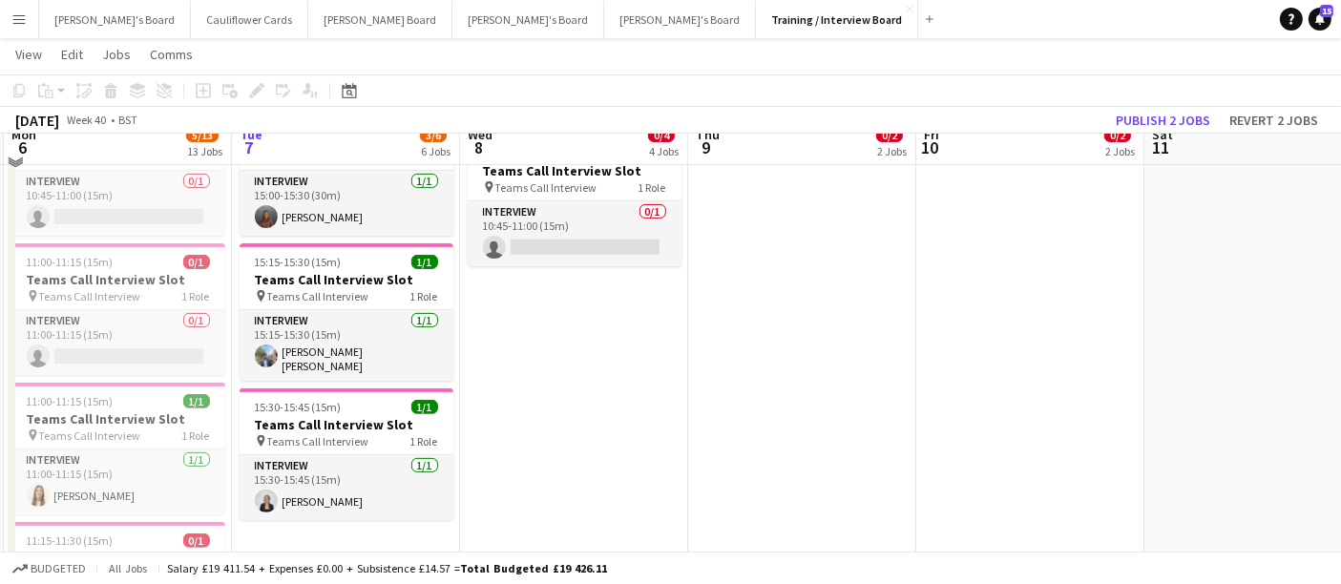
scroll to position [636, 0]
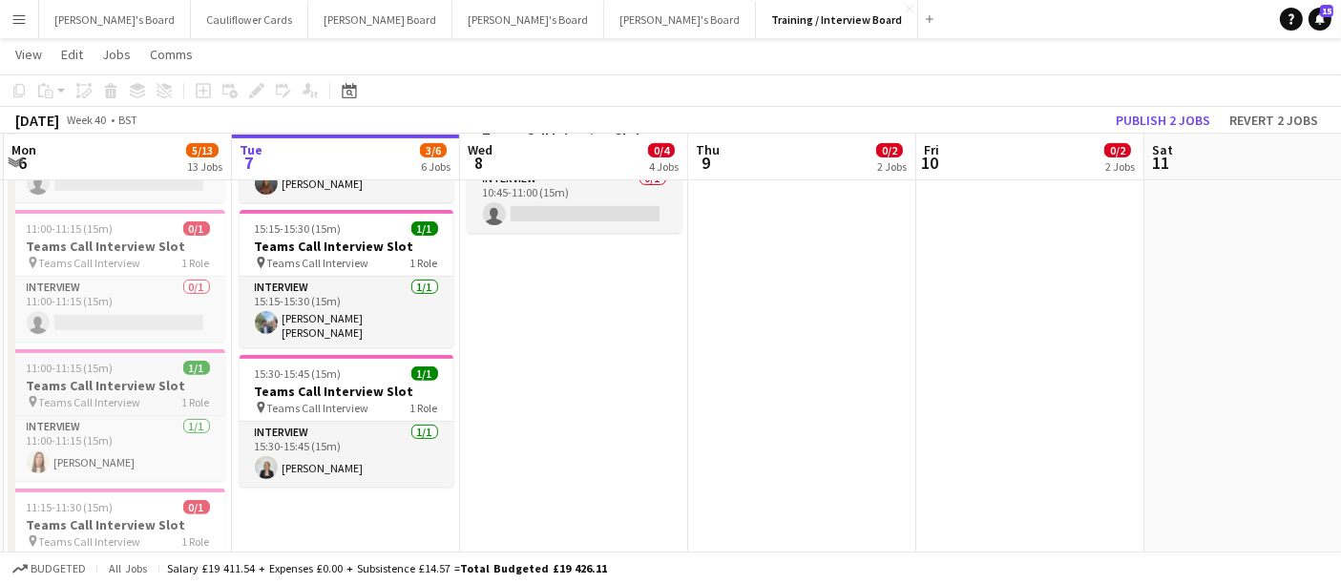
click at [61, 365] on span "11:00-11:15 (15m)" at bounding box center [70, 368] width 87 height 14
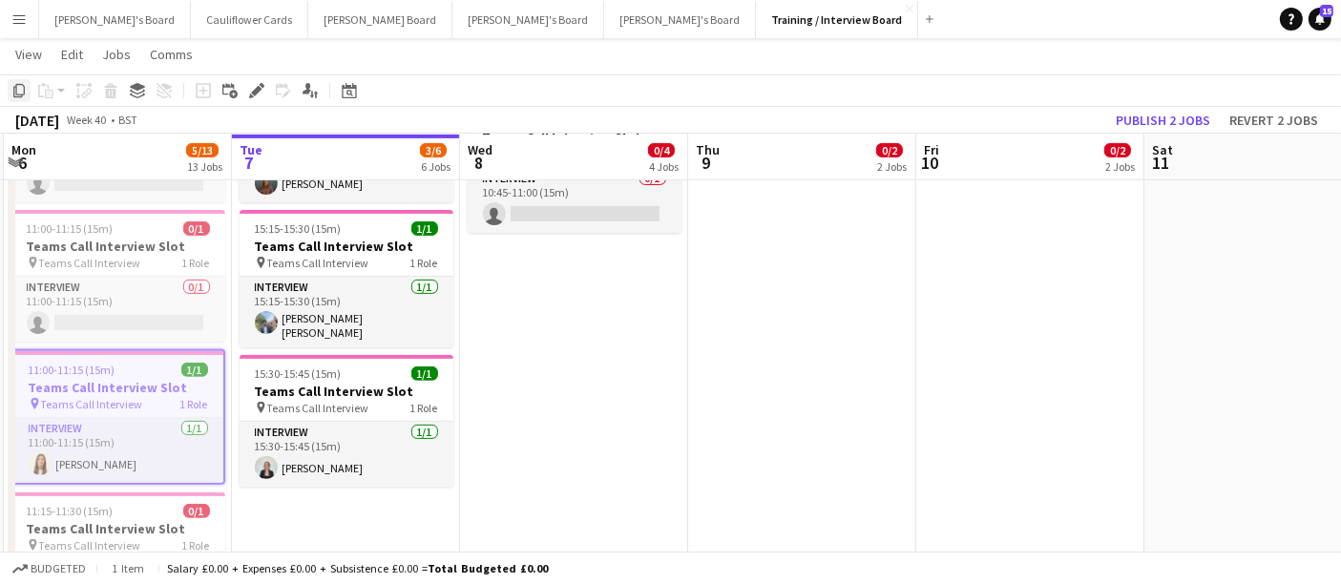
click at [21, 94] on icon "Copy" at bounding box center [18, 90] width 15 height 15
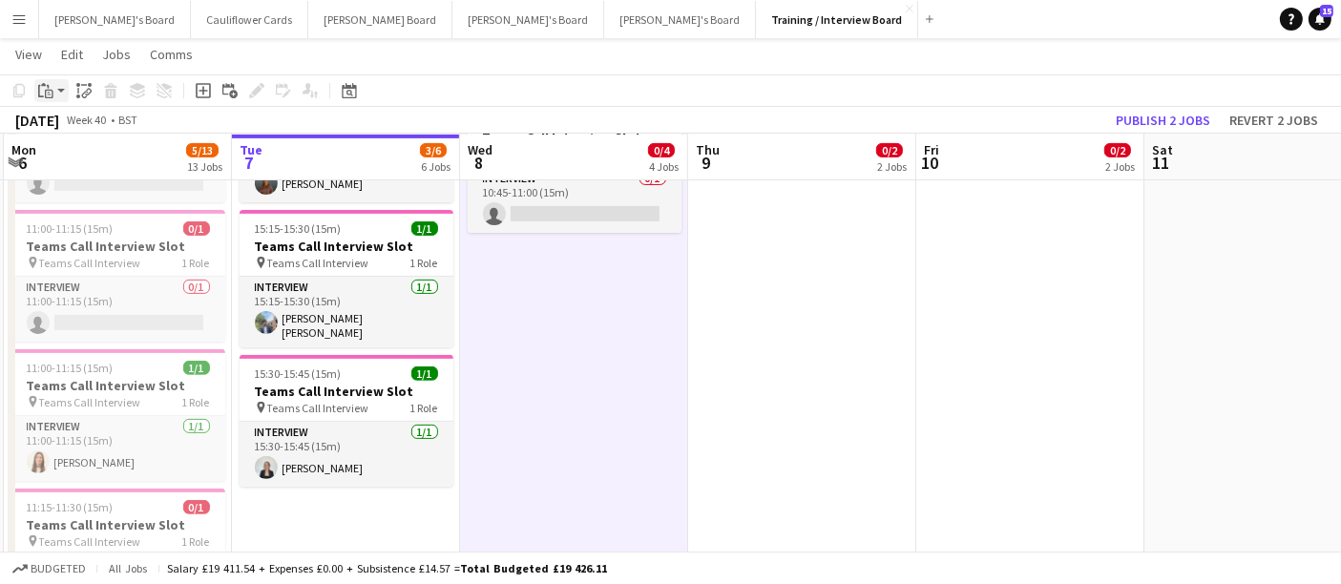
click at [54, 90] on div "Paste" at bounding box center [45, 90] width 23 height 23
click at [75, 132] on link "Paste Ctrl+V" at bounding box center [140, 126] width 179 height 17
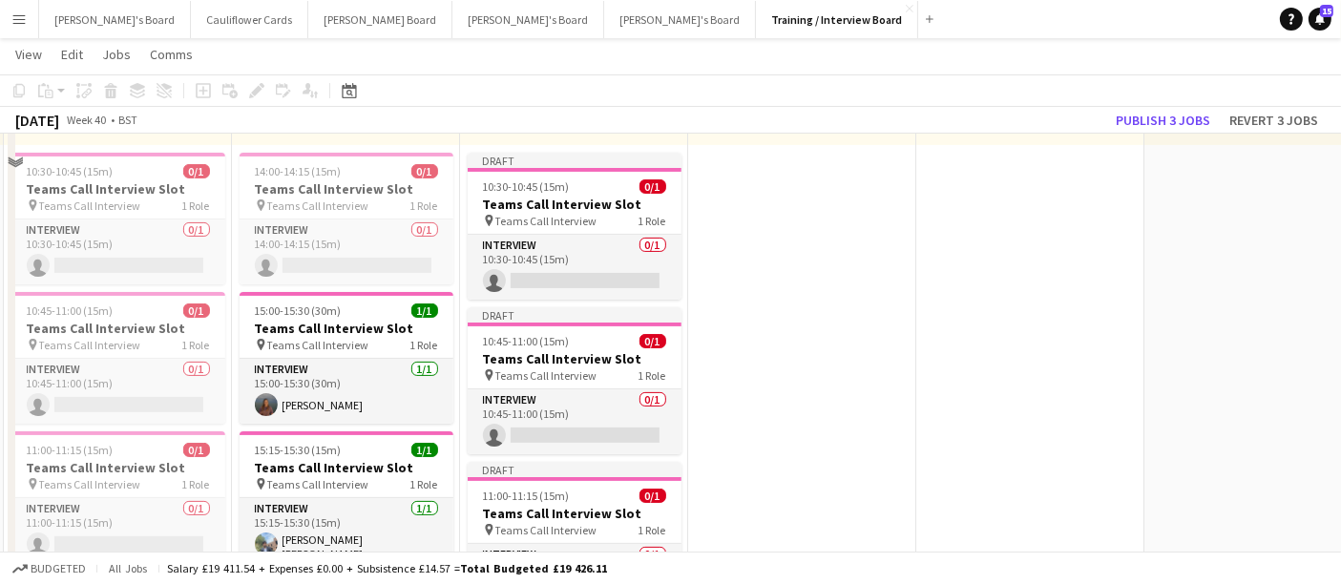
scroll to position [318, 0]
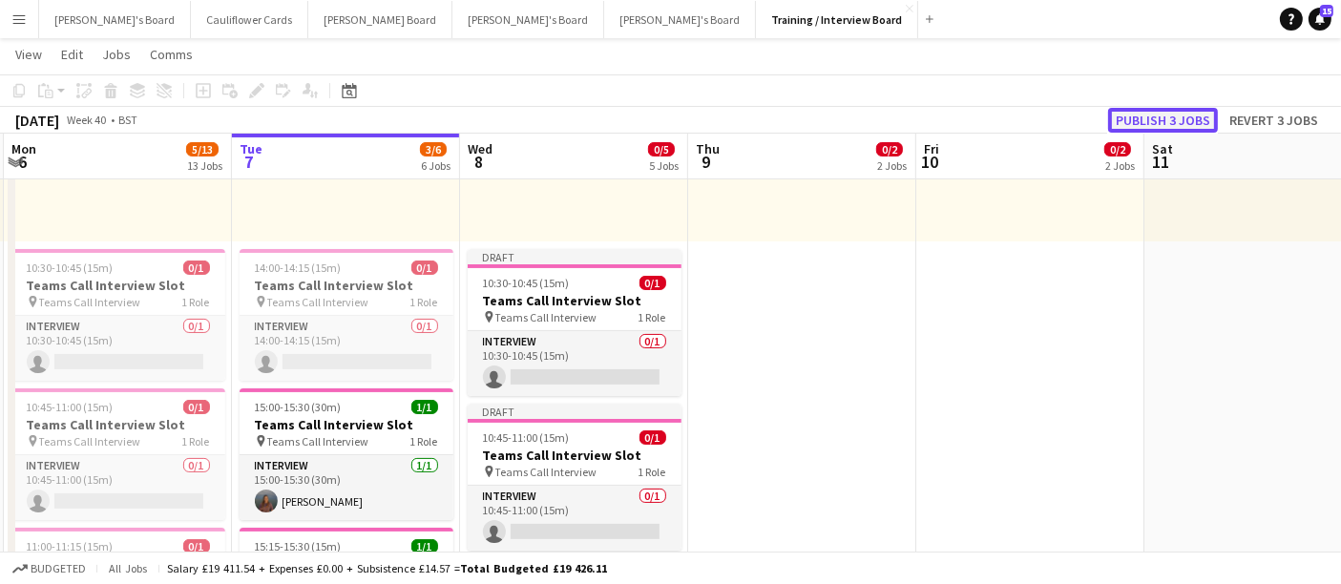
click at [1152, 114] on button "Publish 3 jobs" at bounding box center [1163, 120] width 110 height 25
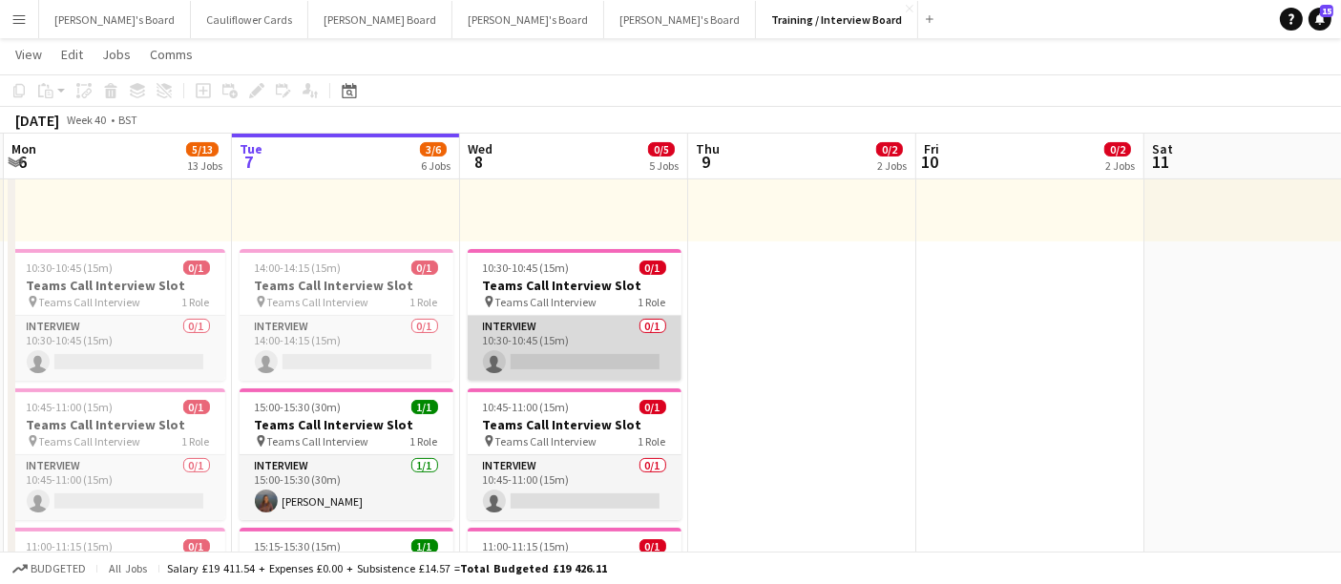
click at [577, 353] on app-card-role "Interview 0/1 10:30-10:45 (15m) single-neutral-actions" at bounding box center [575, 348] width 214 height 65
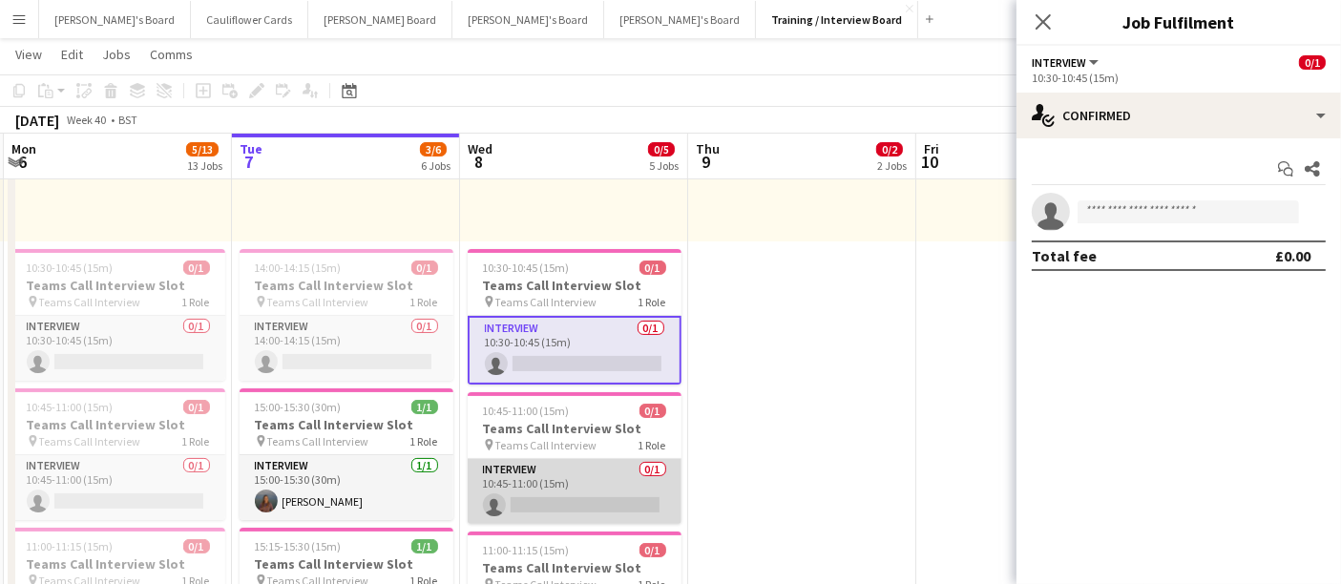
scroll to position [0, 451]
click at [526, 492] on app-card-role "Interview 0/1 10:45-11:00 (15m) single-neutral-actions" at bounding box center [576, 491] width 214 height 65
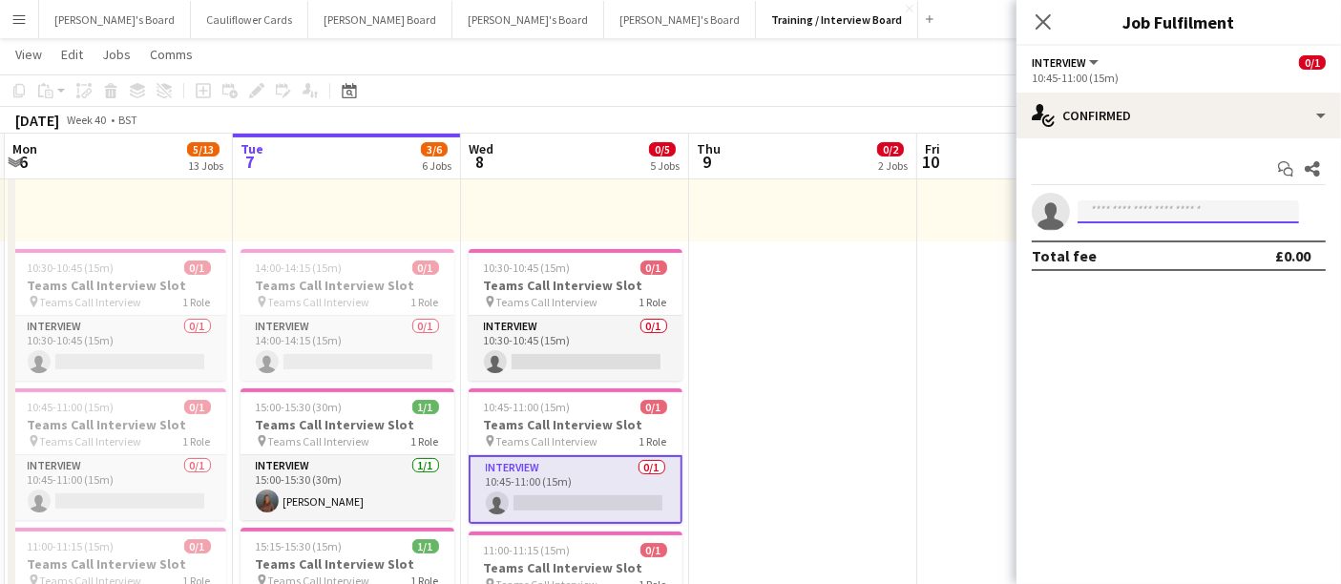
click at [1115, 217] on input at bounding box center [1188, 211] width 221 height 23
paste input "**********"
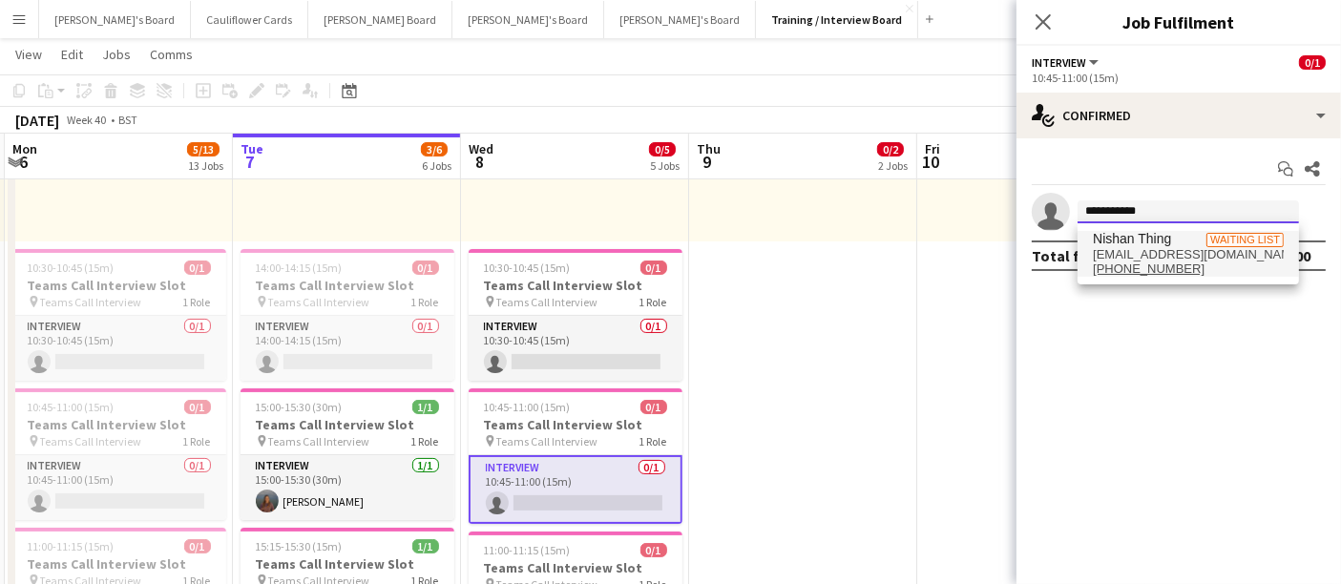
type input "**********"
click at [1184, 241] on span "Nishan Thing Waiting list" at bounding box center [1188, 239] width 191 height 16
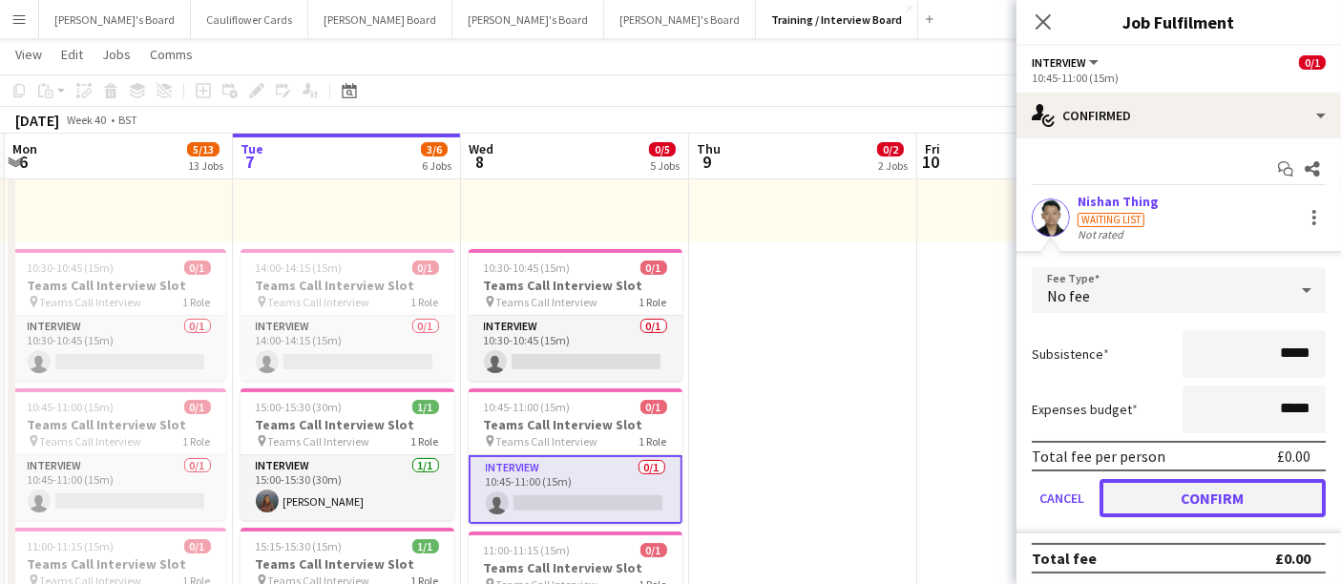
click at [1242, 493] on button "Confirm" at bounding box center [1213, 498] width 226 height 38
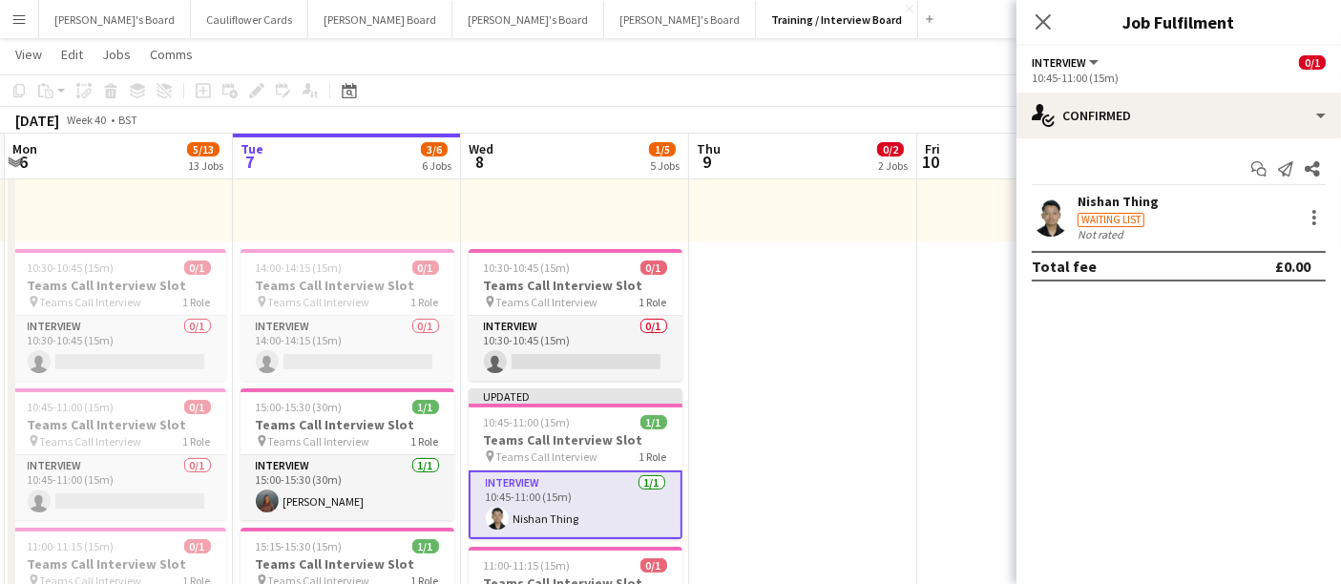
click at [977, 77] on app-toolbar "Copy Paste Paste Ctrl+V Paste with crew Ctrl+Shift+V Paste linked Job Delete Gr…" at bounding box center [670, 90] width 1341 height 32
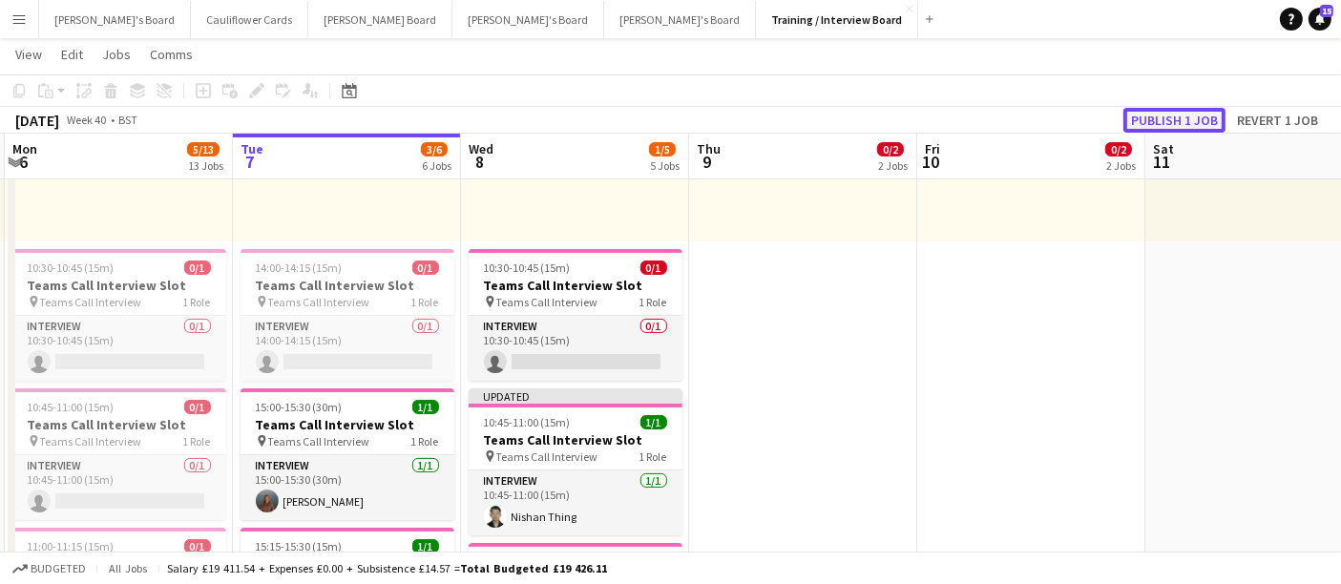
click at [1193, 121] on button "Publish 1 job" at bounding box center [1174, 120] width 102 height 25
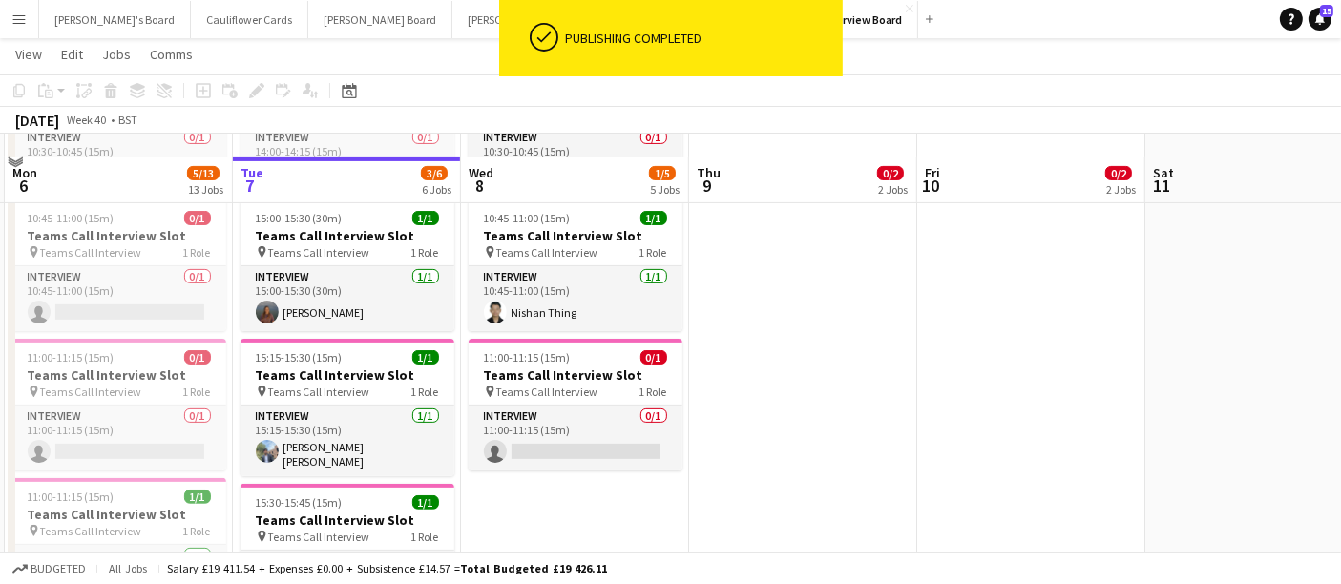
scroll to position [530, 0]
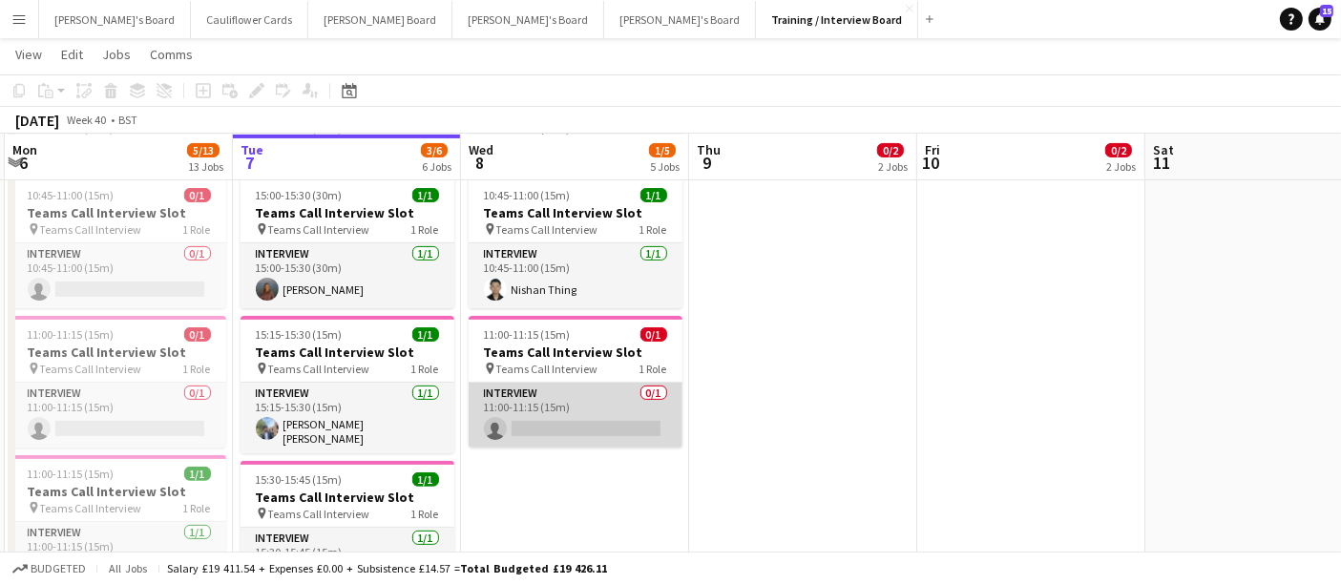
click at [613, 423] on app-card-role "Interview 0/1 11:00-11:15 (15m) single-neutral-actions" at bounding box center [576, 415] width 214 height 65
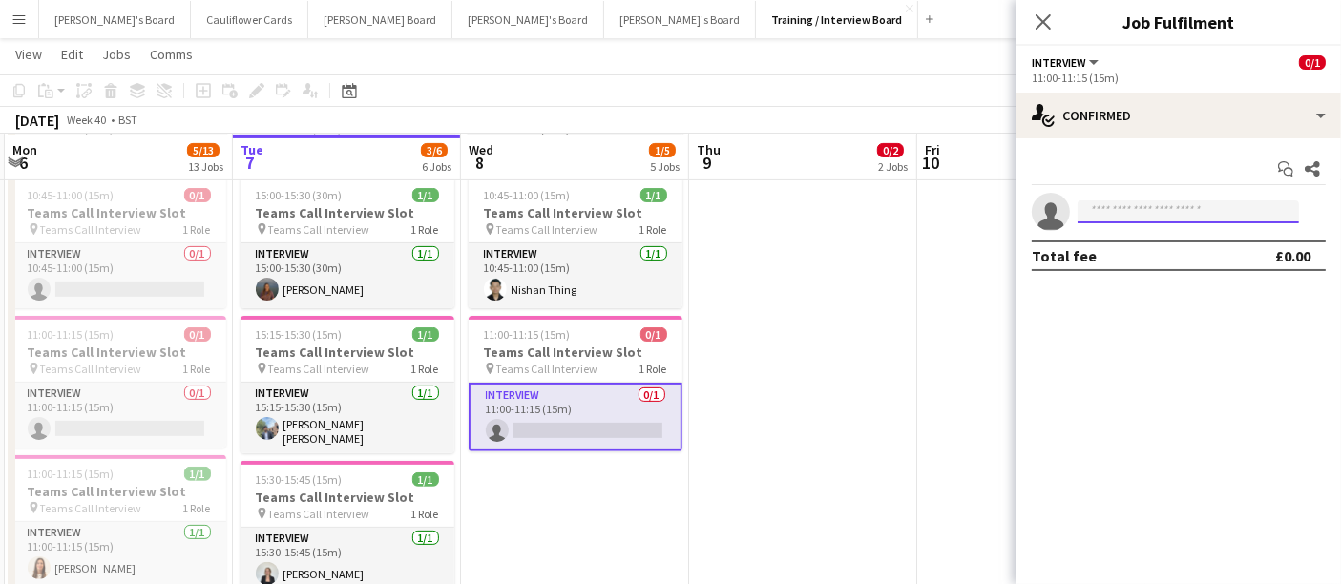
click at [1111, 206] on input at bounding box center [1188, 211] width 221 height 23
paste input "**********"
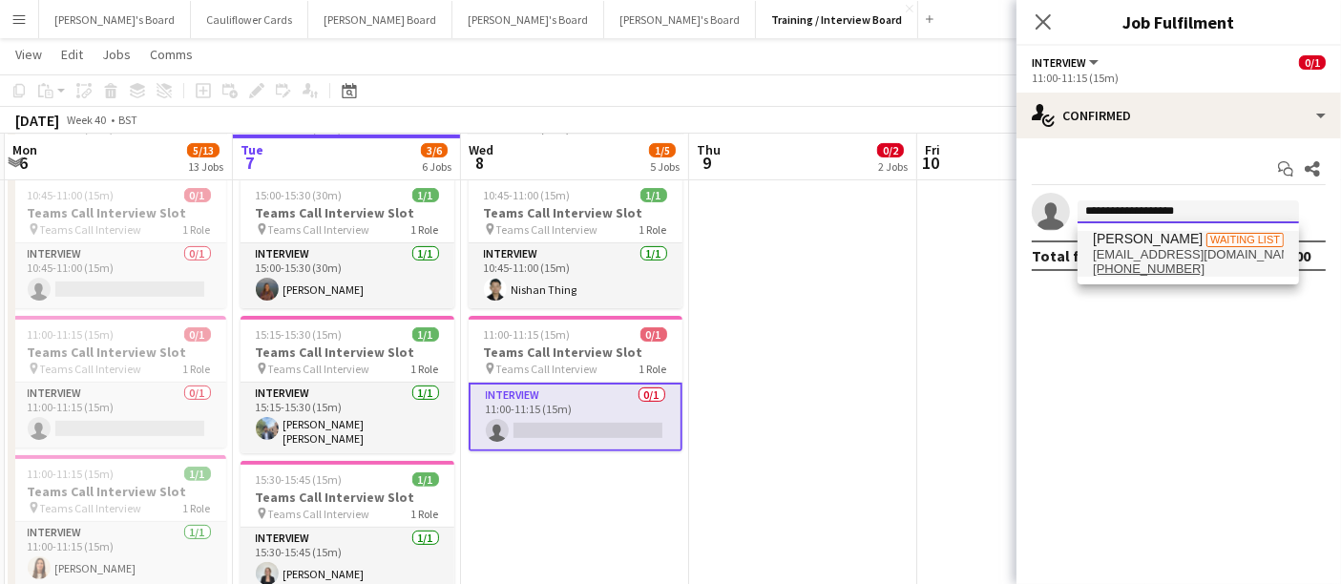
type input "**********"
click at [1107, 237] on span "[PERSON_NAME]" at bounding box center [1148, 239] width 110 height 16
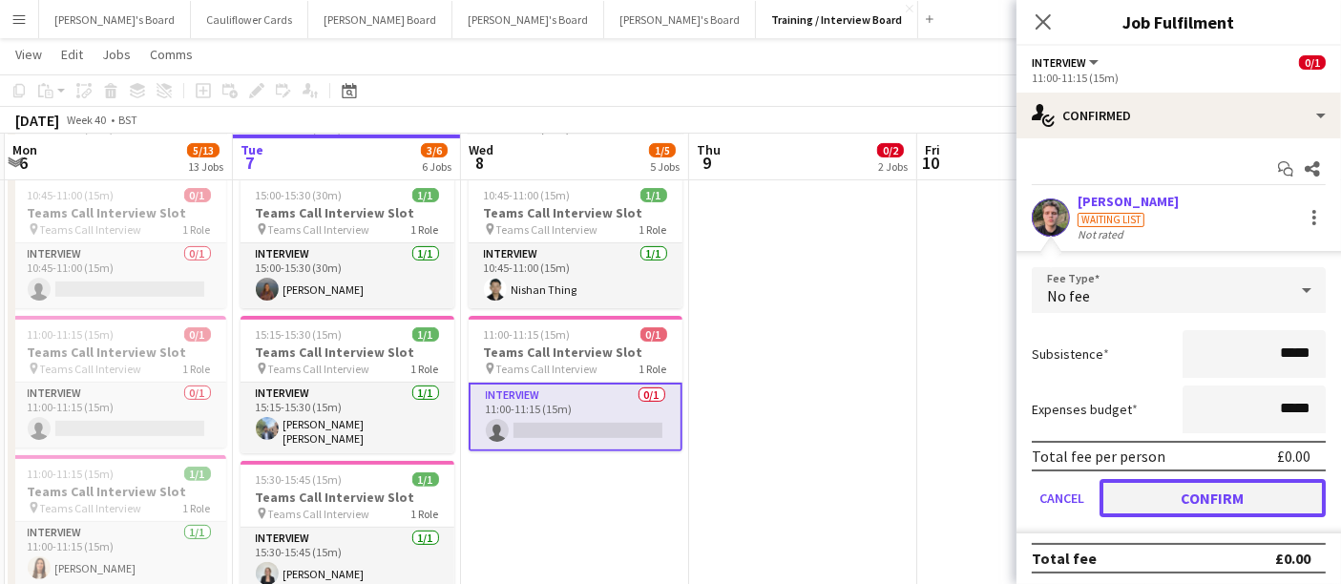
click at [1248, 485] on button "Confirm" at bounding box center [1213, 498] width 226 height 38
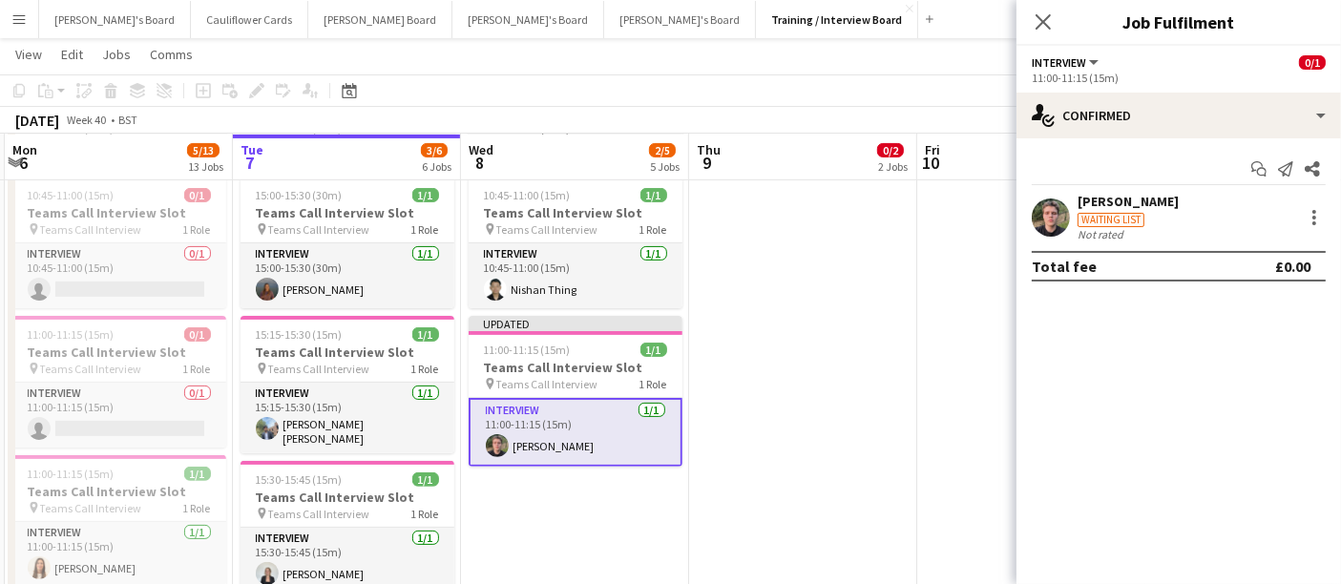
click at [811, 69] on app-page-menu "View Day view expanded Day view collapsed Month view Date picker Jump to today …" at bounding box center [670, 56] width 1341 height 36
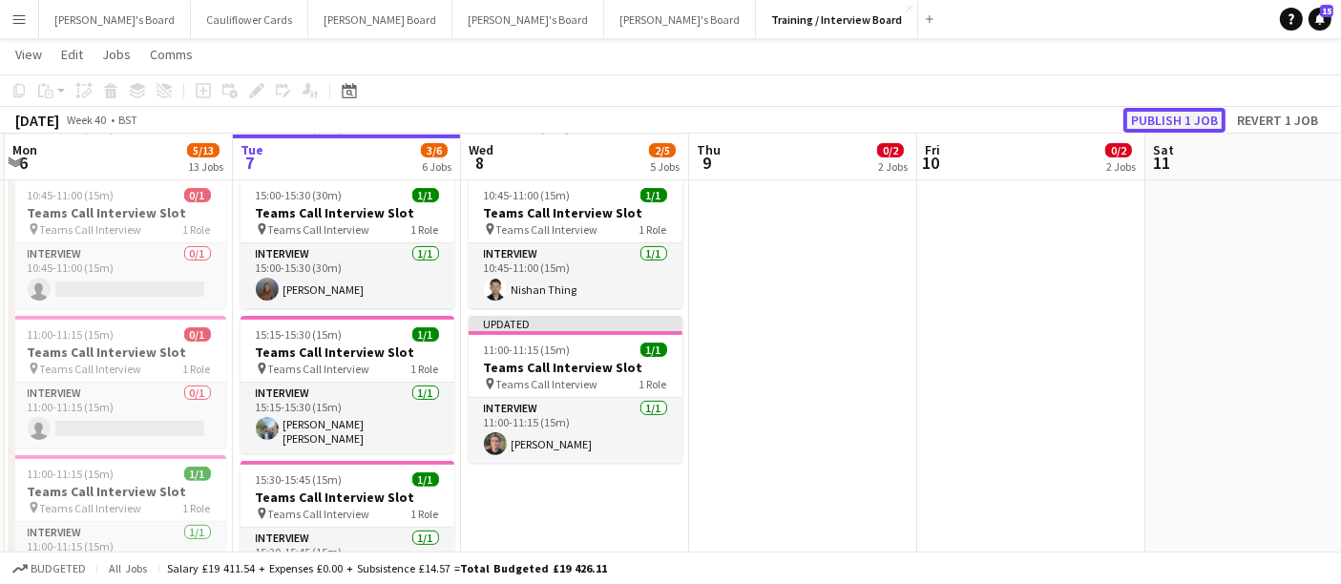
click at [1181, 126] on button "Publish 1 job" at bounding box center [1174, 120] width 102 height 25
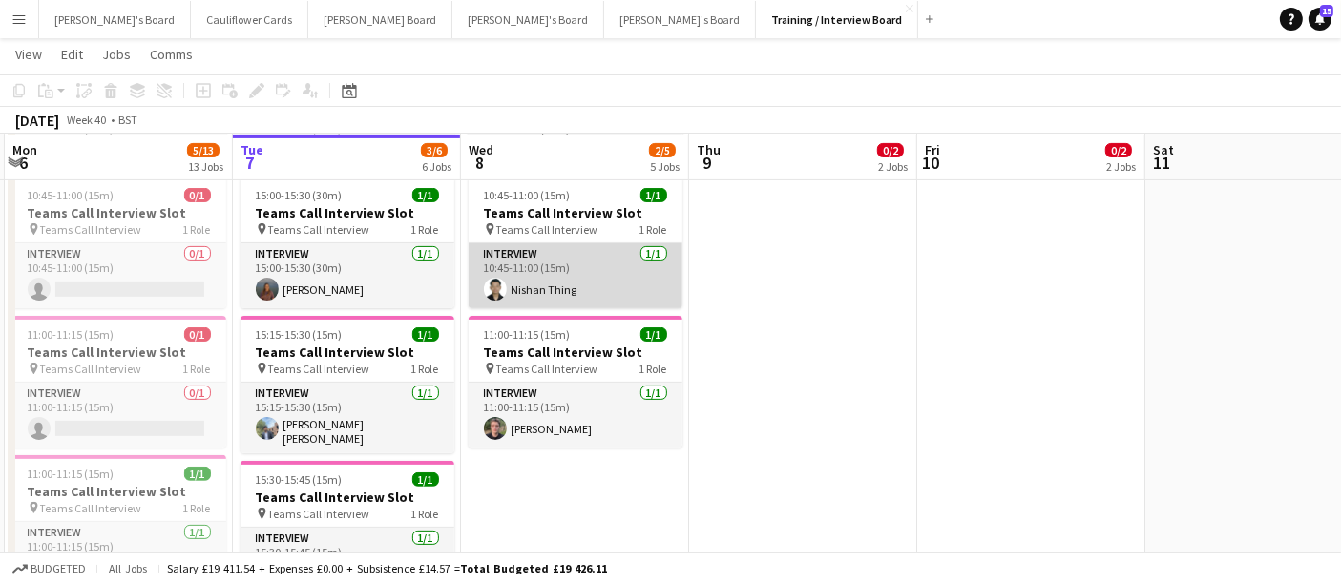
click at [529, 286] on app-card-role "Interview 1/1 10:45-11:00 (15m) Nishan Thing" at bounding box center [576, 275] width 214 height 65
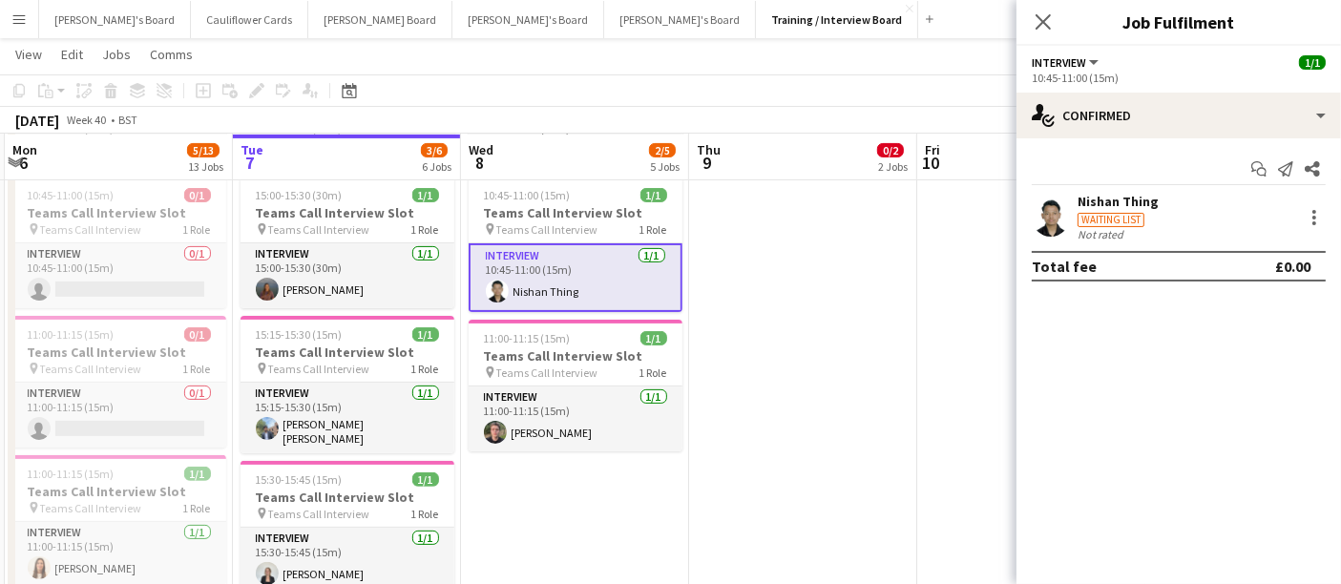
click at [1119, 195] on div "Nishan Thing" at bounding box center [1118, 201] width 81 height 17
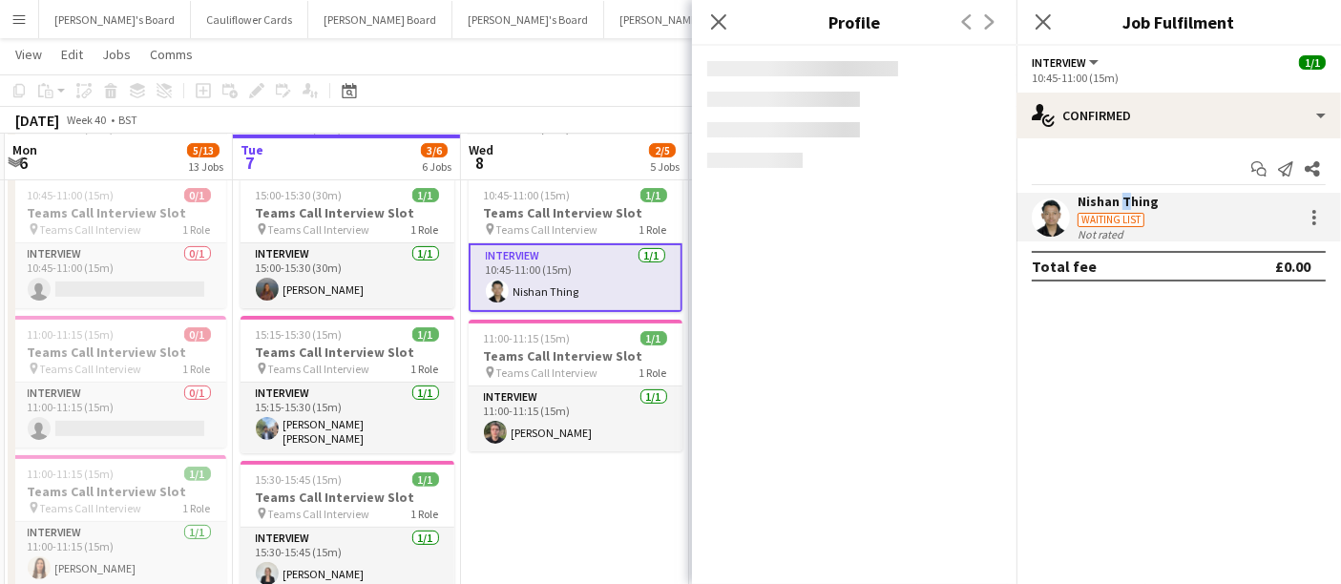
click at [1119, 195] on div "Nishan Thing" at bounding box center [1118, 201] width 81 height 17
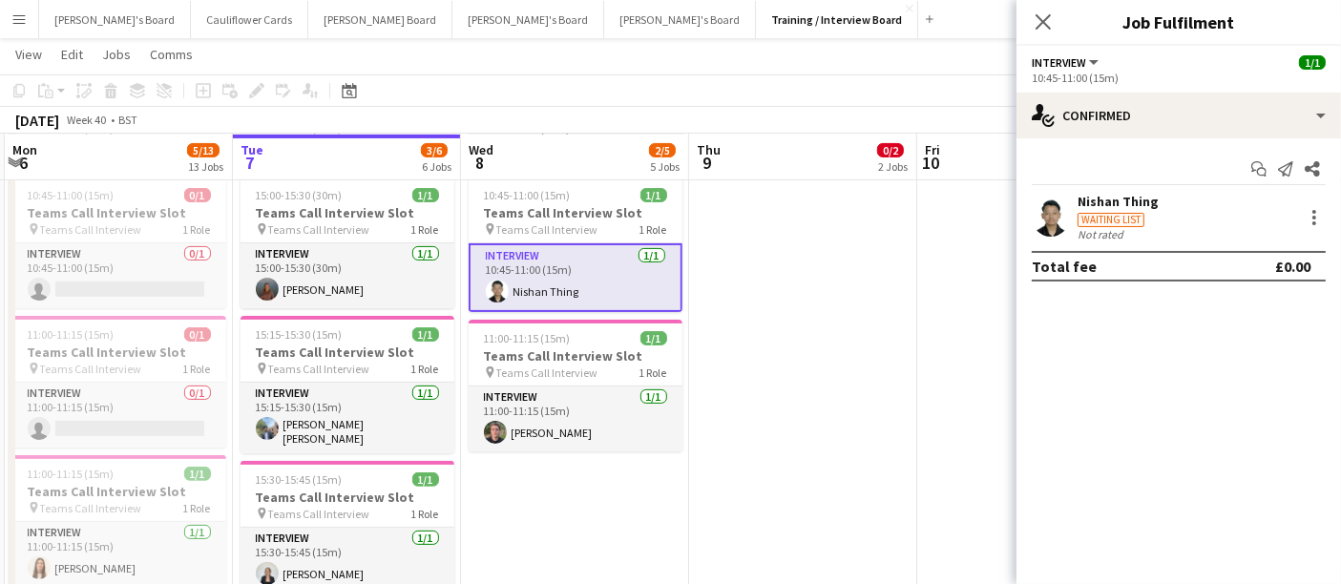
click at [1113, 199] on div "Nishan Thing" at bounding box center [1118, 201] width 81 height 17
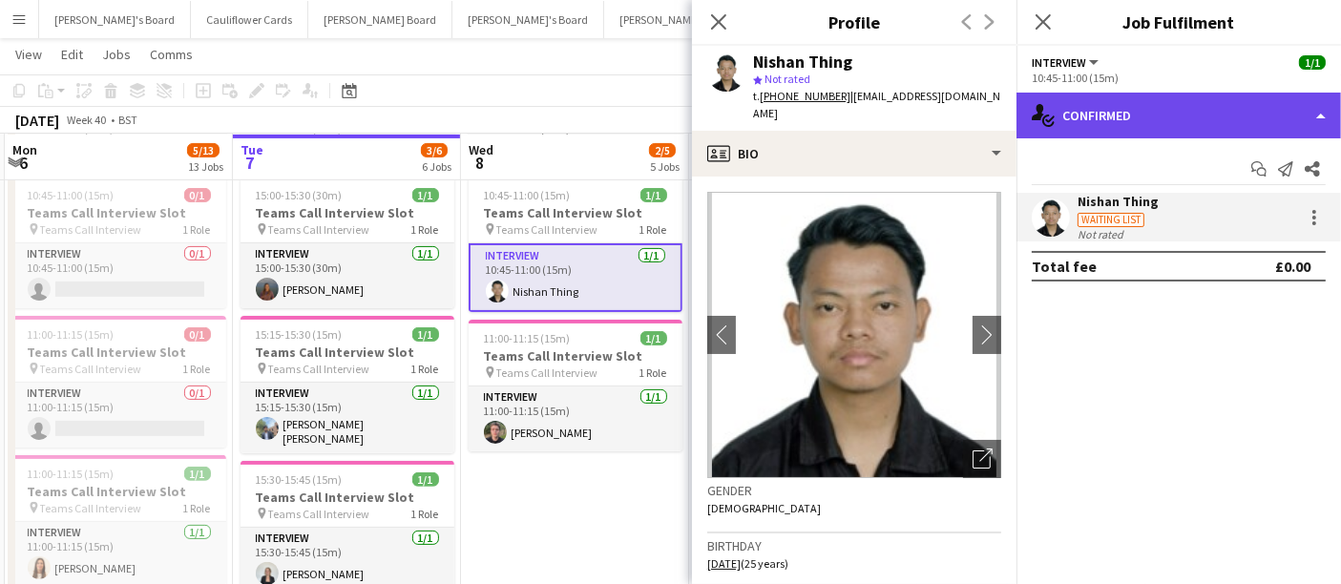
click at [1327, 110] on div "single-neutral-actions-check-2 Confirmed" at bounding box center [1179, 116] width 325 height 46
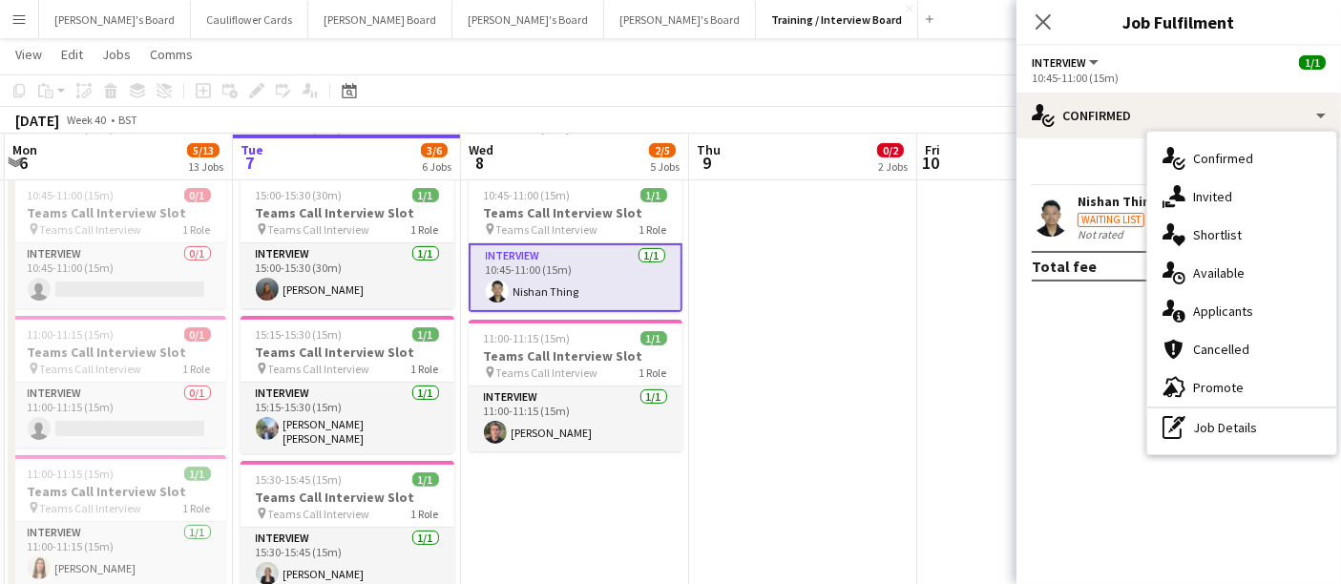
click at [1042, 331] on mat-expansion-panel "check Confirmed Start chat Send notification Share Nishan Thing Waiting list No…" at bounding box center [1179, 361] width 325 height 446
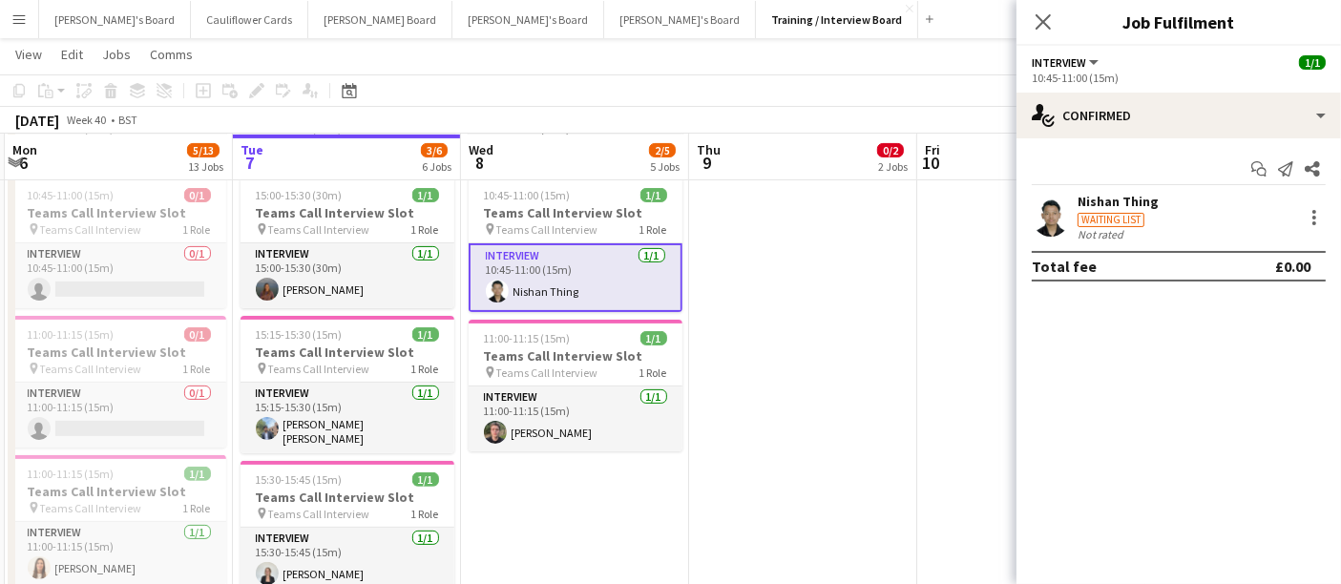
click at [1099, 197] on div "Nishan Thing" at bounding box center [1118, 201] width 81 height 17
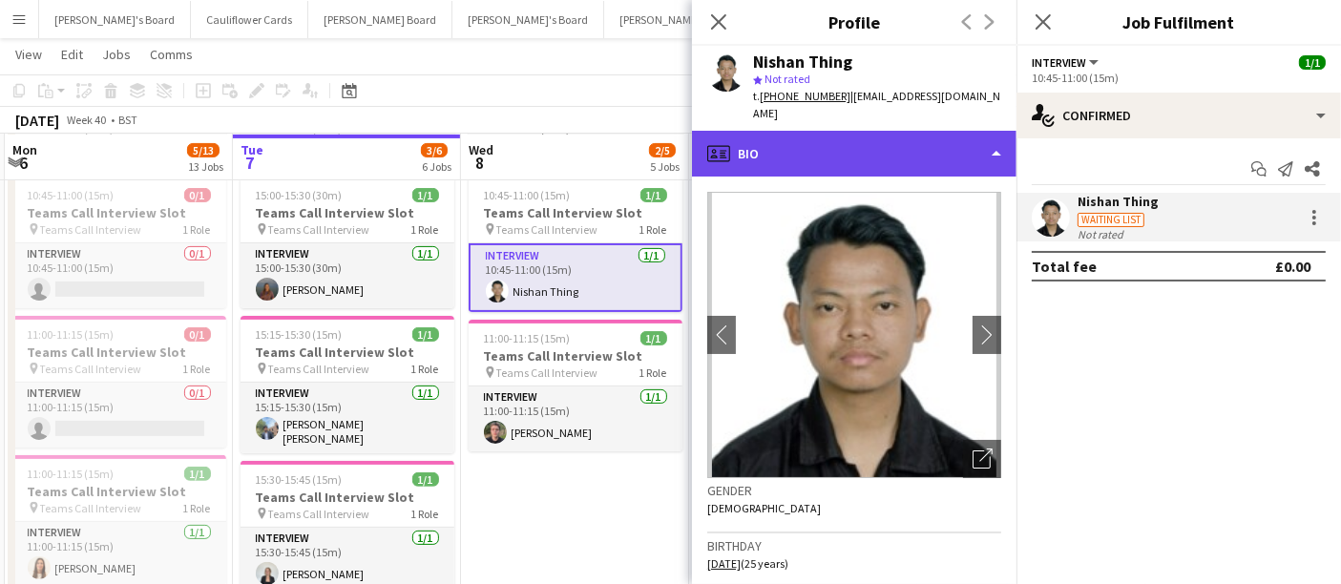
click at [998, 131] on div "profile Bio" at bounding box center [854, 154] width 325 height 46
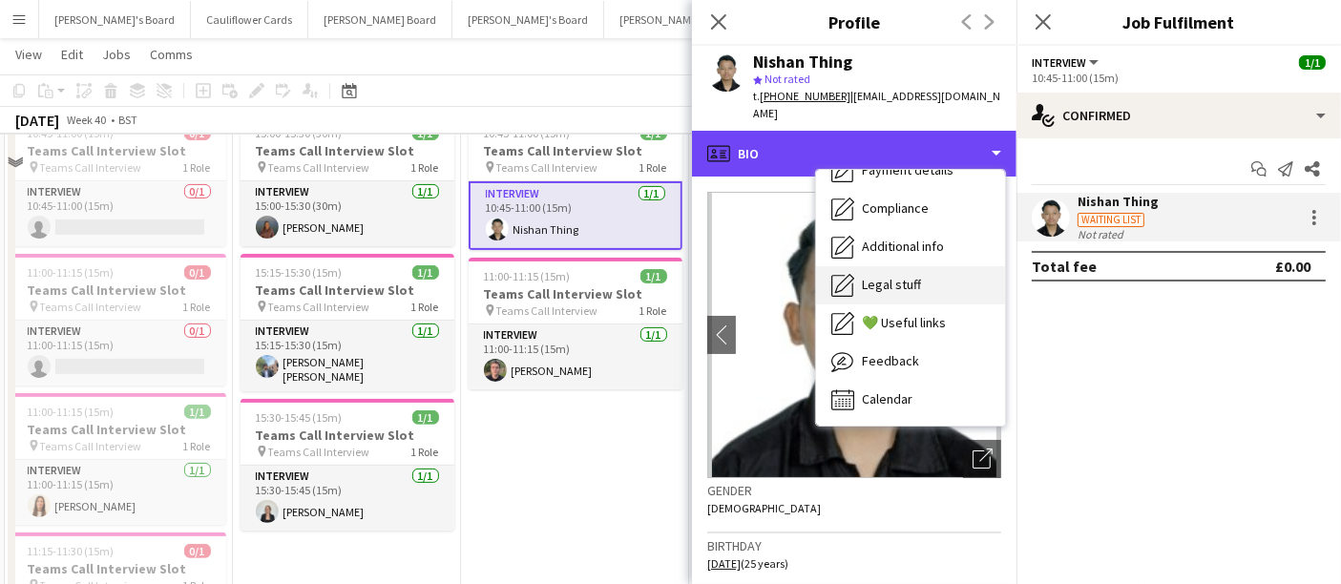
scroll to position [636, 0]
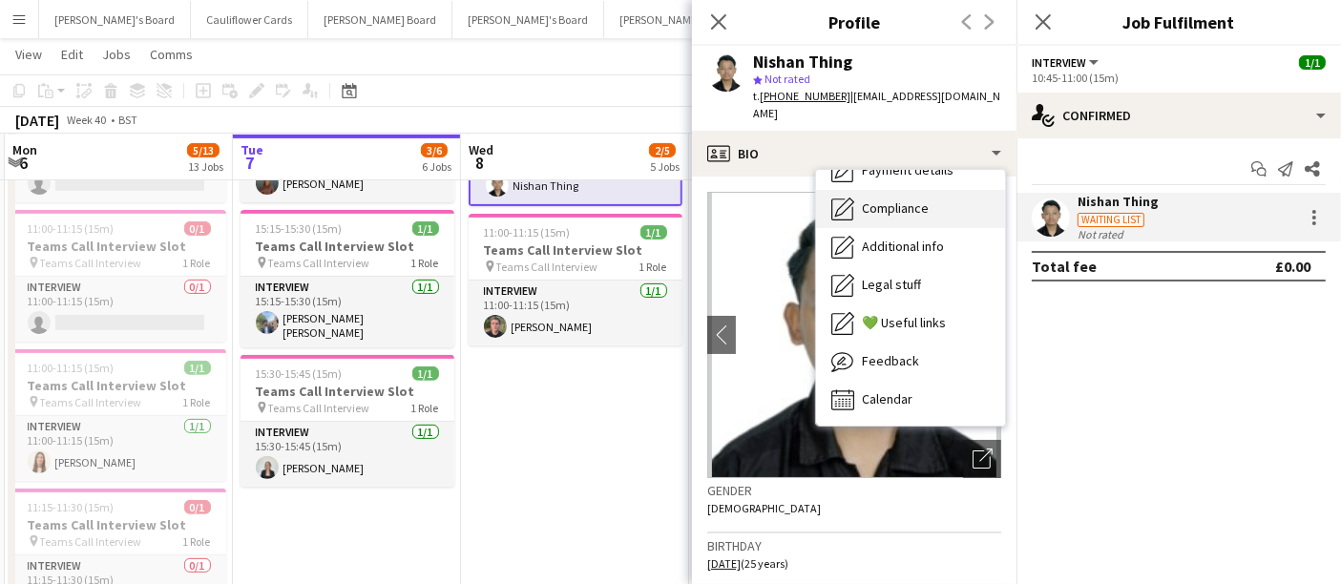
click at [882, 199] on span "Compliance" at bounding box center [895, 207] width 67 height 17
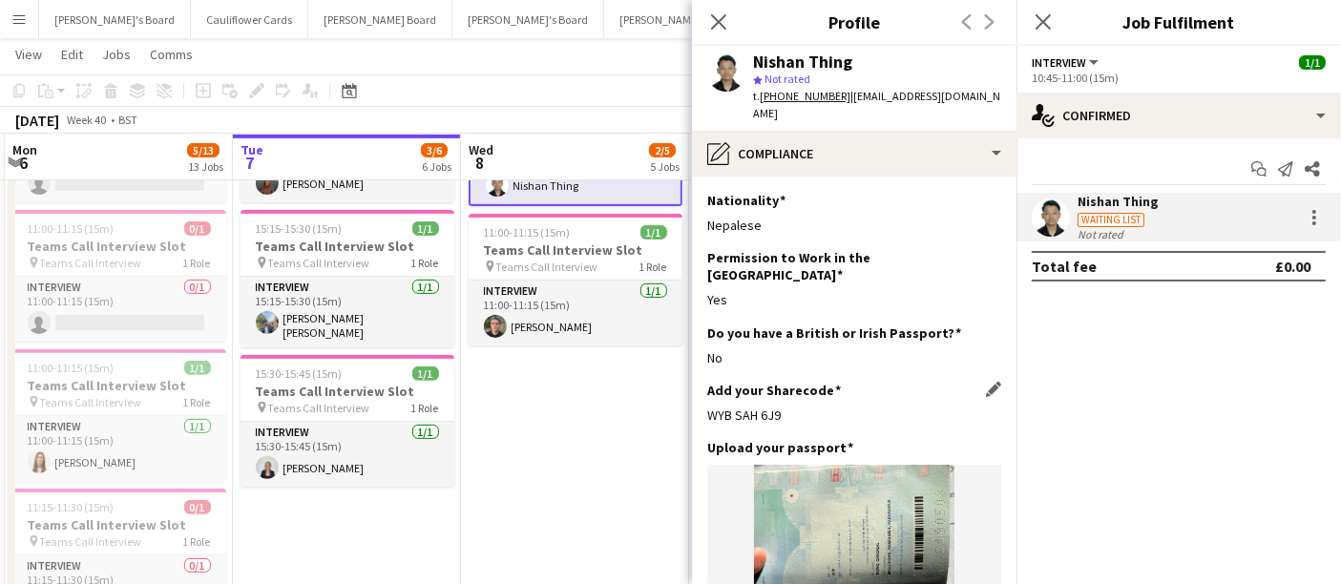
click at [805, 407] on div "WYB SAH 6J9" at bounding box center [854, 415] width 294 height 17
drag, startPoint x: 805, startPoint y: 380, endPoint x: 703, endPoint y: 385, distance: 102.2
click at [703, 385] on app-section-data-types "Nationality Edit this field Nepalese Permission to Work in the UK Edit this fie…" at bounding box center [854, 381] width 325 height 408
copy div "WYB SAH 6J9"
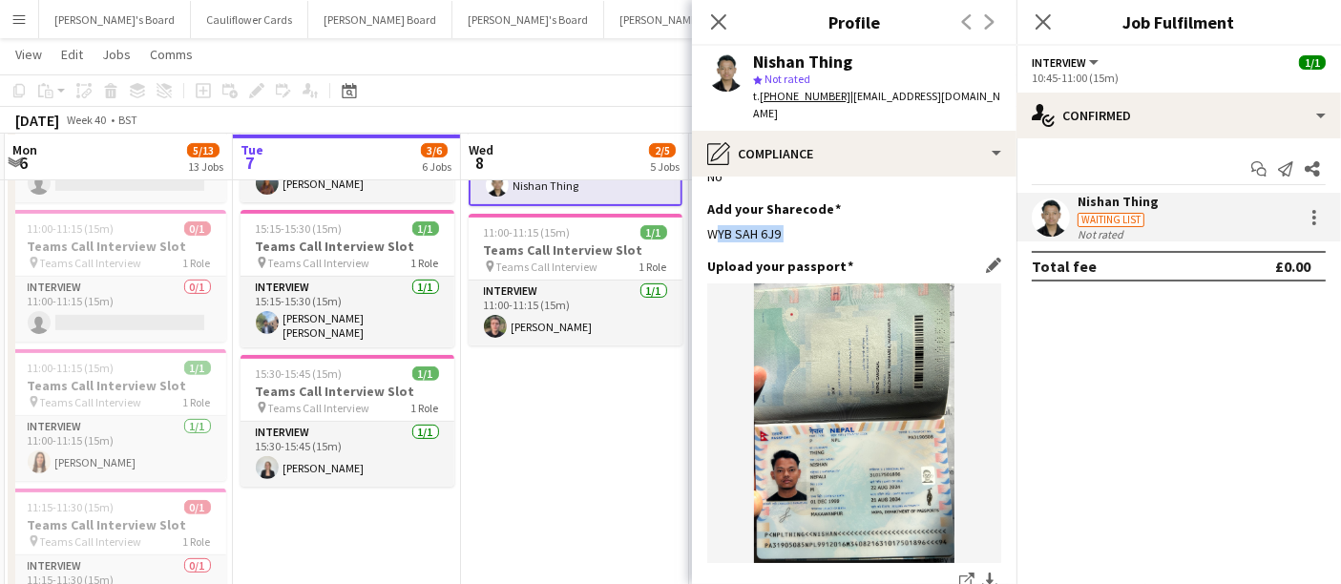
scroll to position [106, 0]
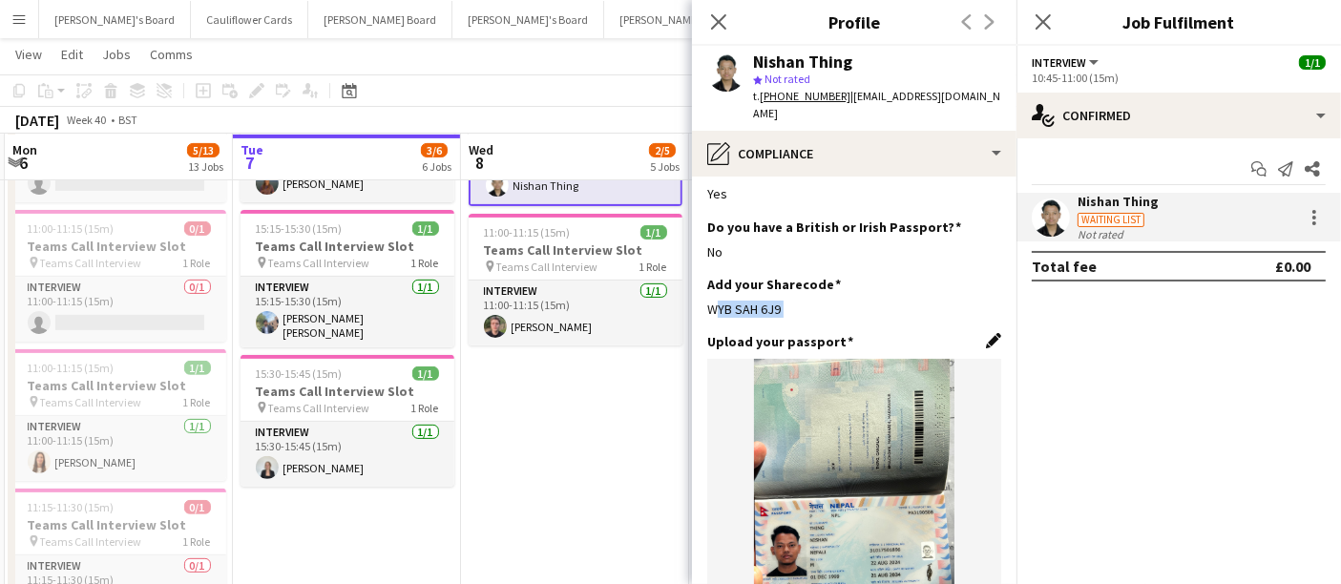
click at [986, 333] on app-icon "Edit this field" at bounding box center [993, 340] width 15 height 15
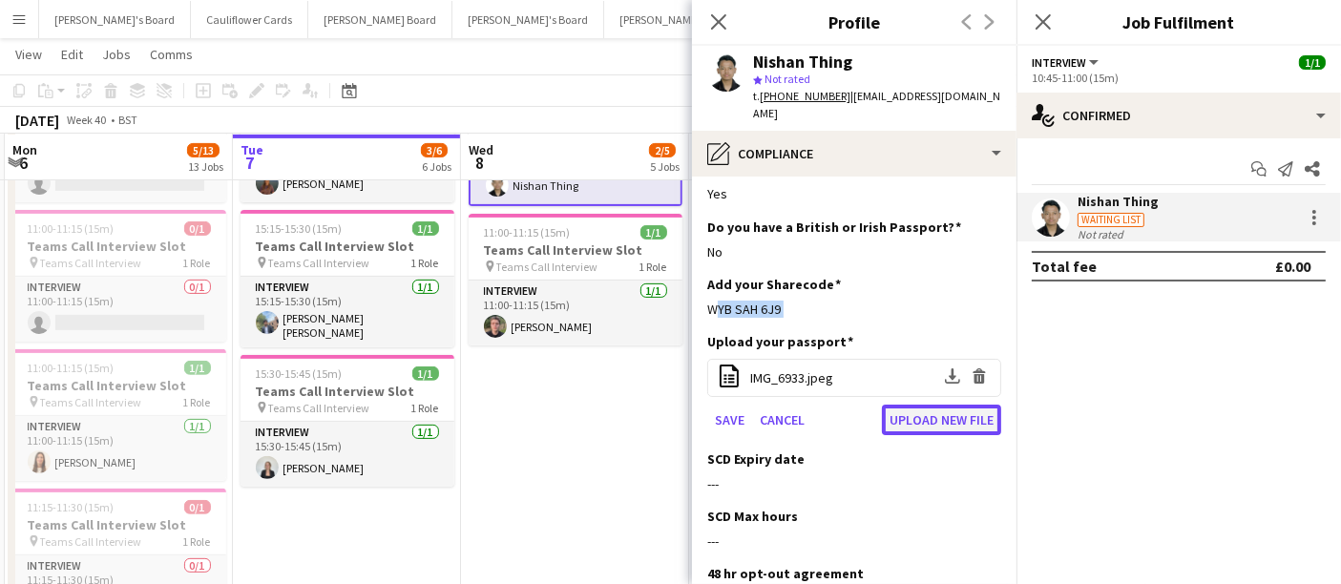
click at [915, 405] on button "Upload new file" at bounding box center [941, 420] width 119 height 31
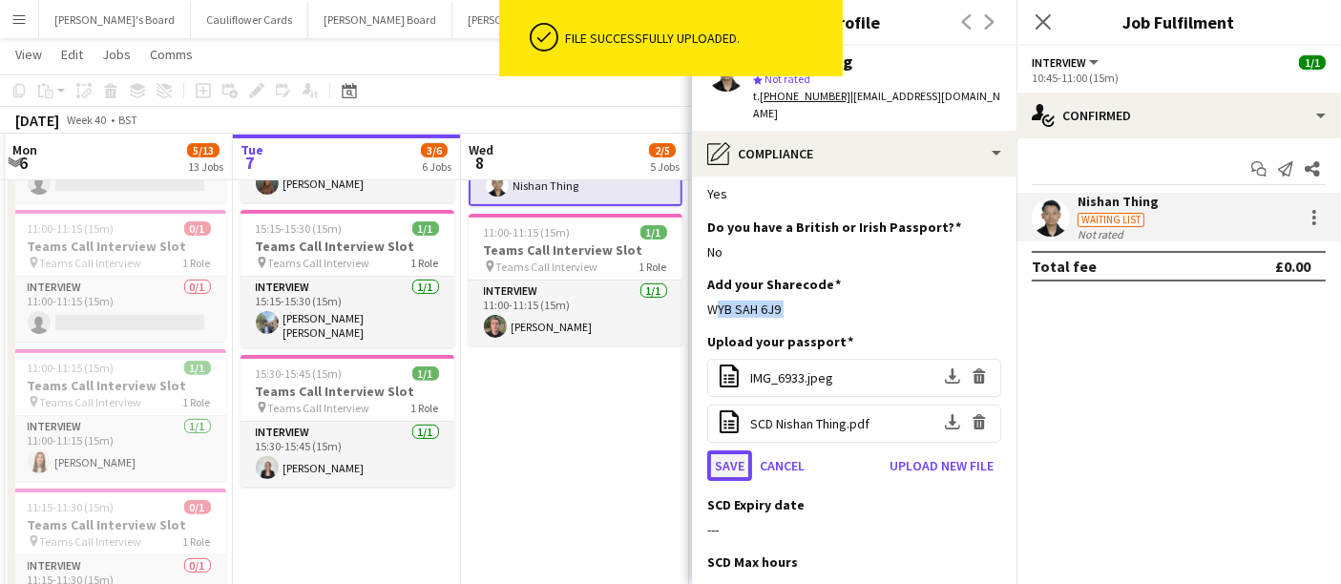
click at [742, 451] on button "Save" at bounding box center [729, 466] width 45 height 31
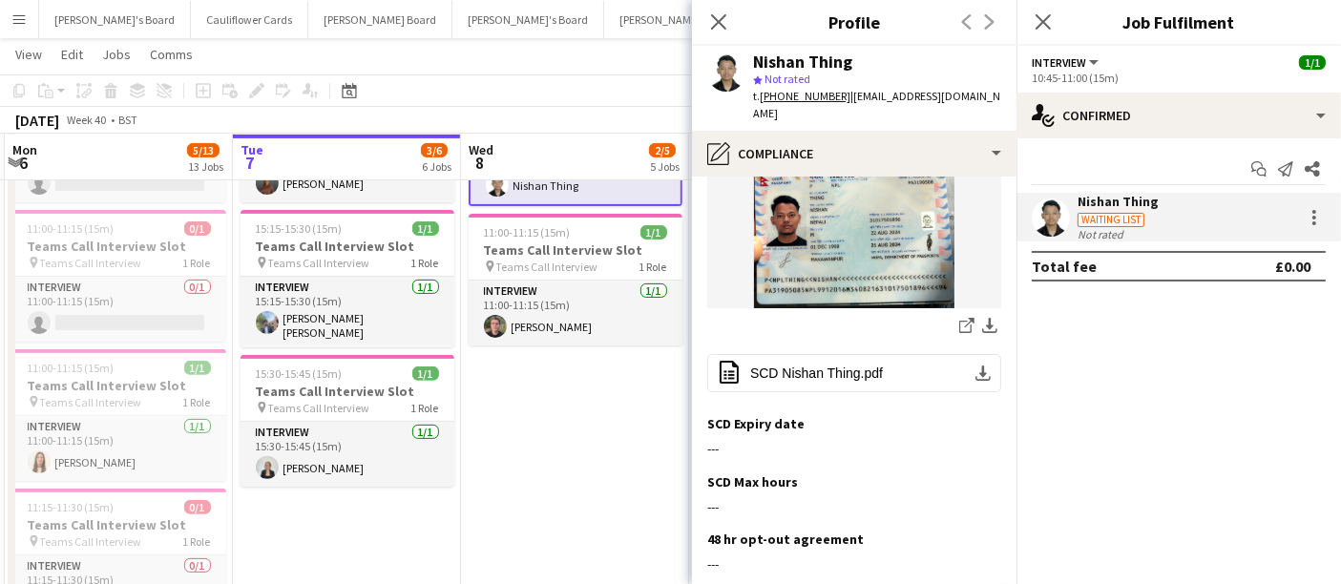
scroll to position [466, 0]
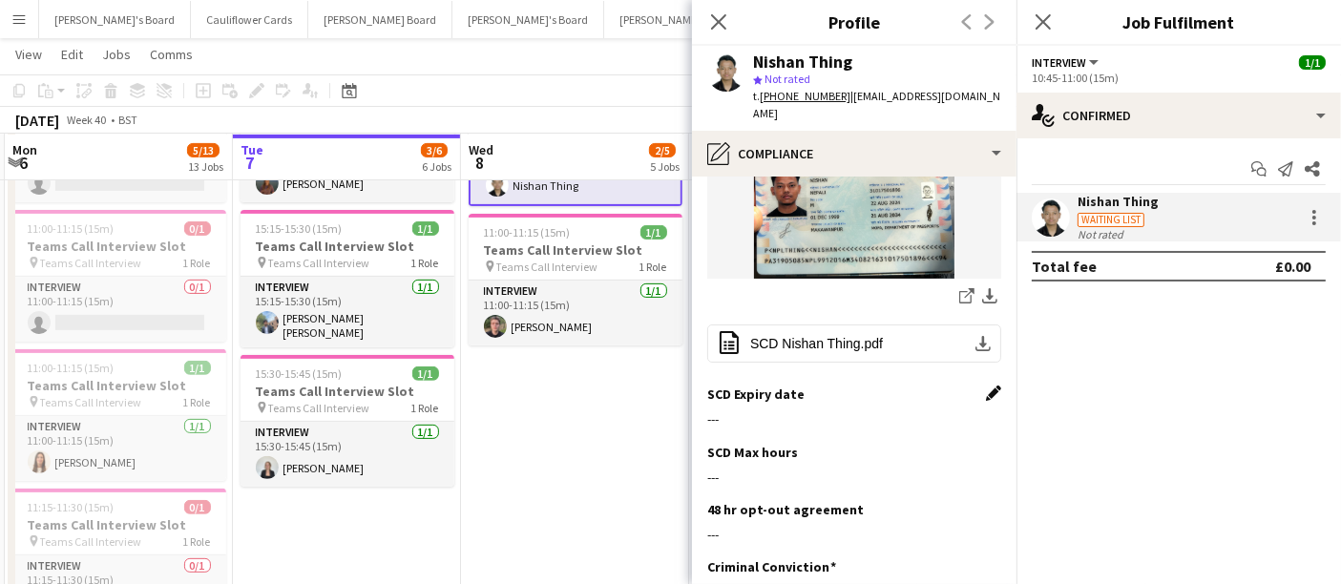
click at [986, 386] on app-icon "Edit this field" at bounding box center [993, 393] width 15 height 15
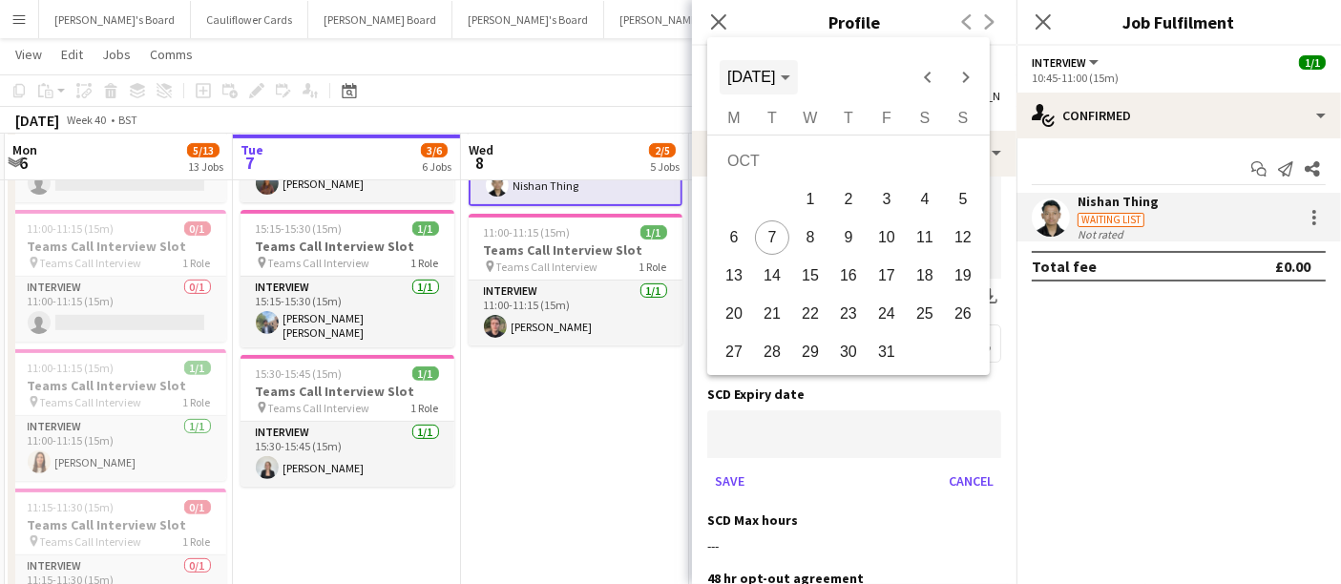
click at [790, 79] on polygon "Choose month and year" at bounding box center [786, 77] width 10 height 5
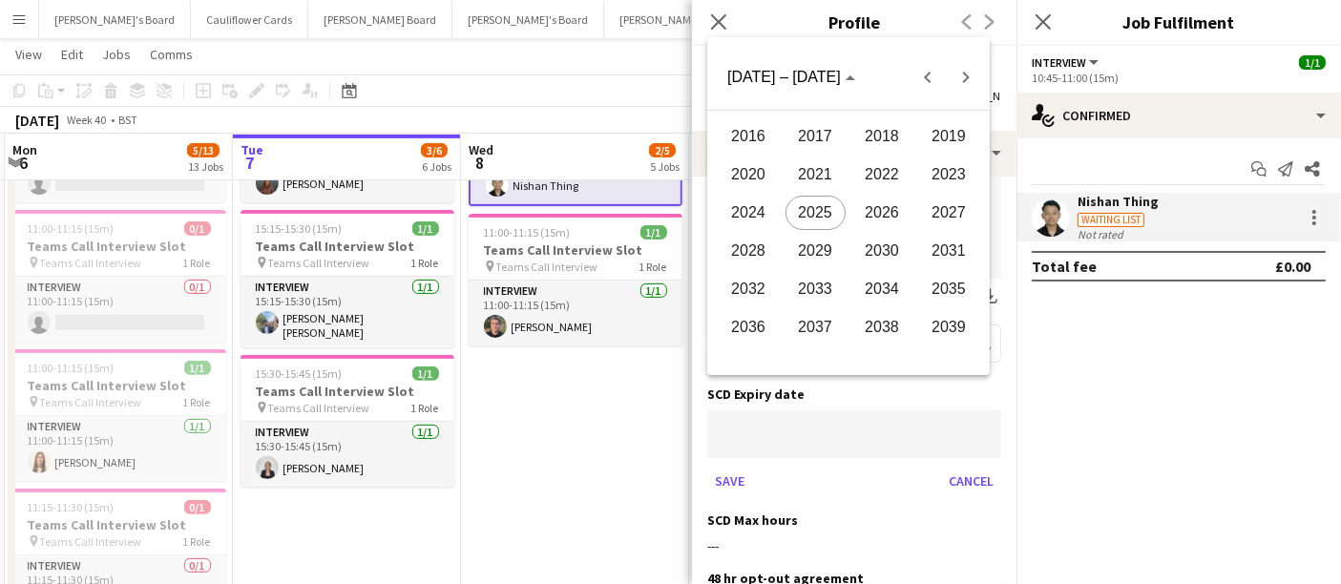
click at [955, 204] on span "2027" at bounding box center [949, 213] width 60 height 34
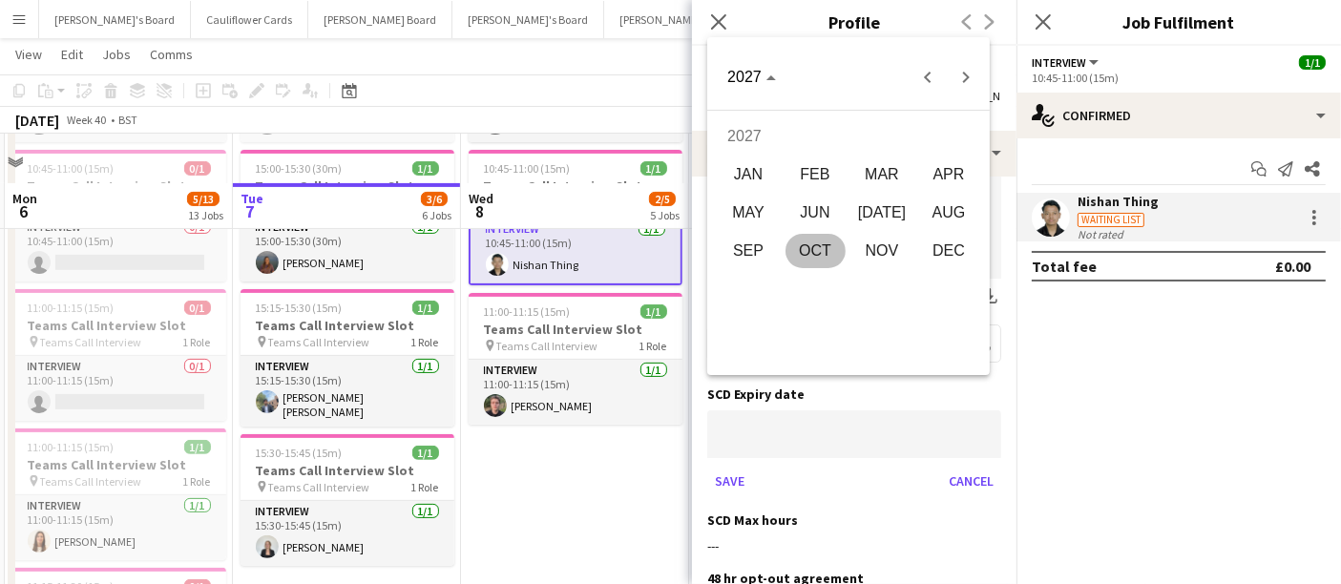
scroll to position [530, 0]
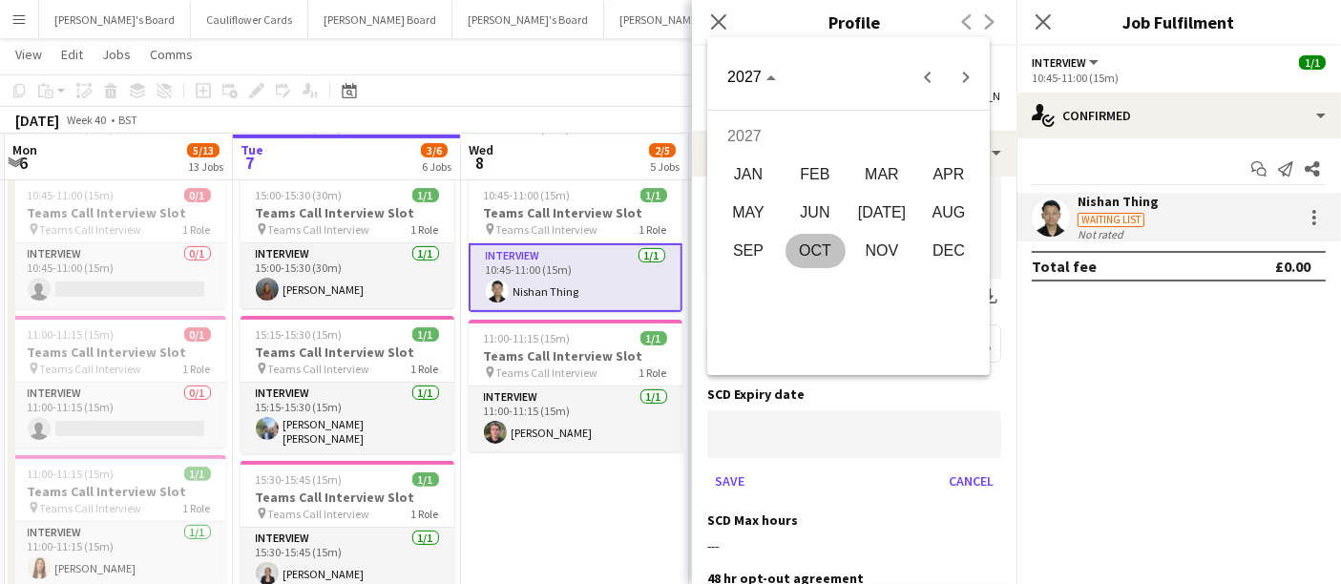
click at [808, 405] on div at bounding box center [670, 292] width 1341 height 584
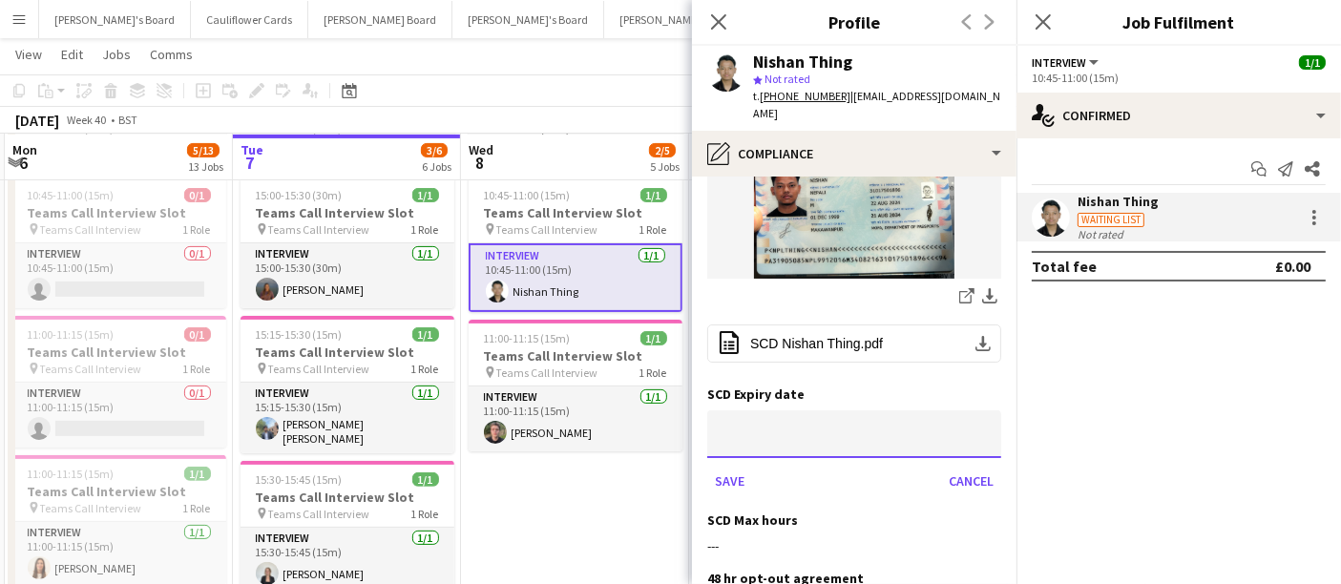
click at [717, 410] on input at bounding box center [854, 434] width 294 height 48
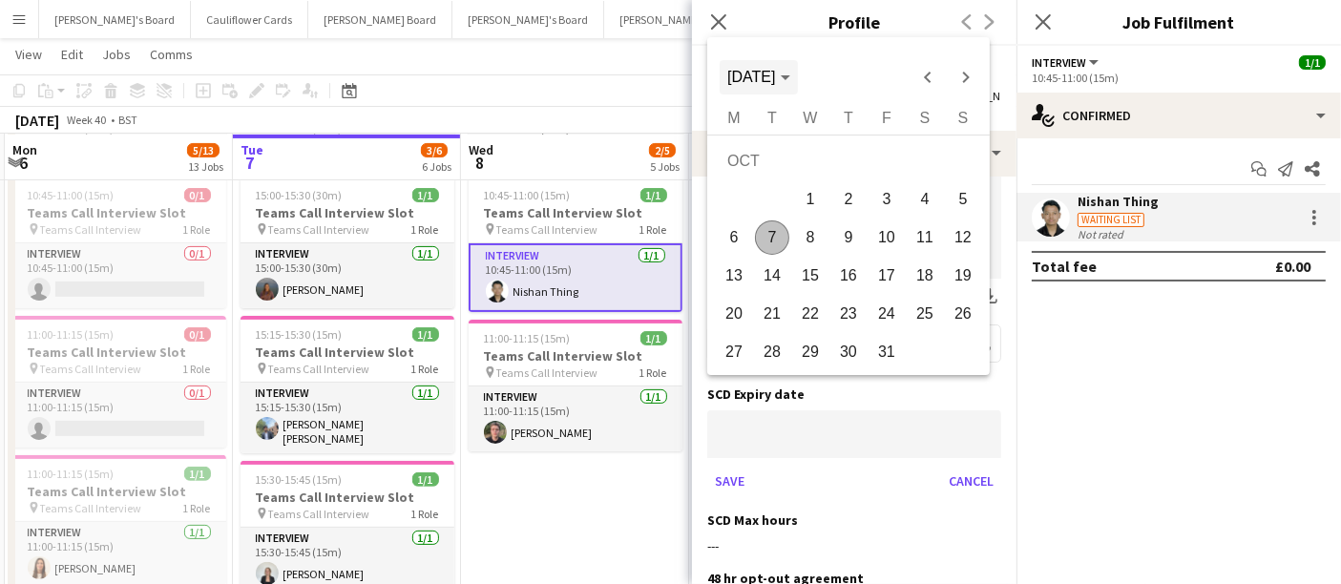
click at [789, 78] on span "[DATE]" at bounding box center [758, 77] width 62 height 17
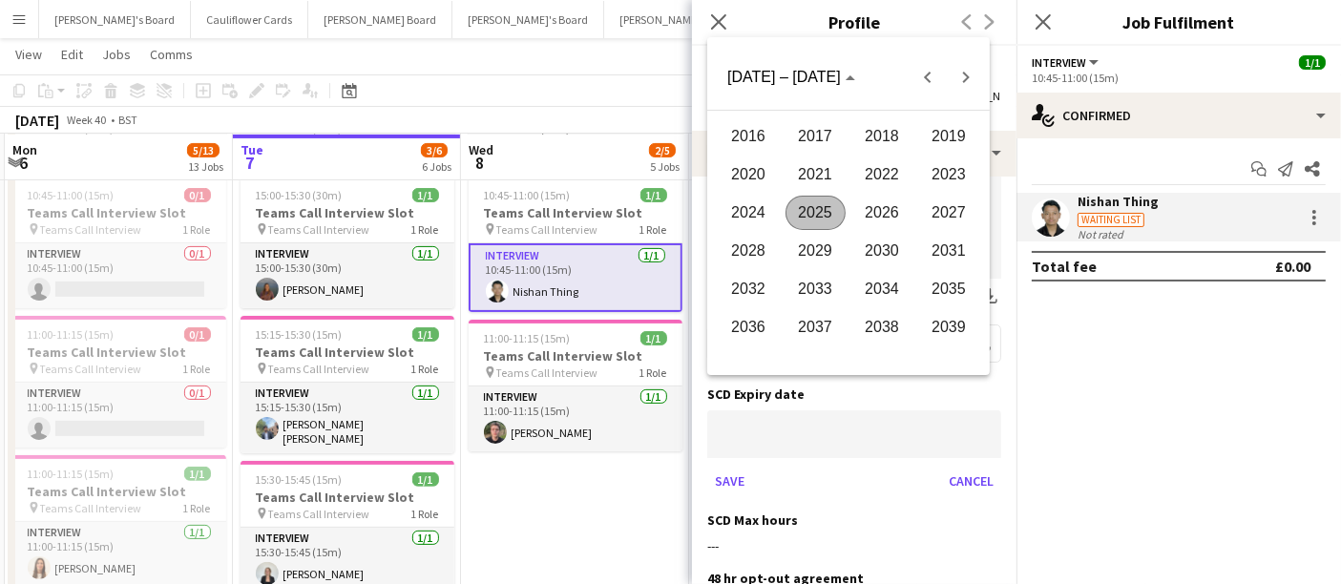
click at [949, 210] on span "2027" at bounding box center [949, 213] width 60 height 34
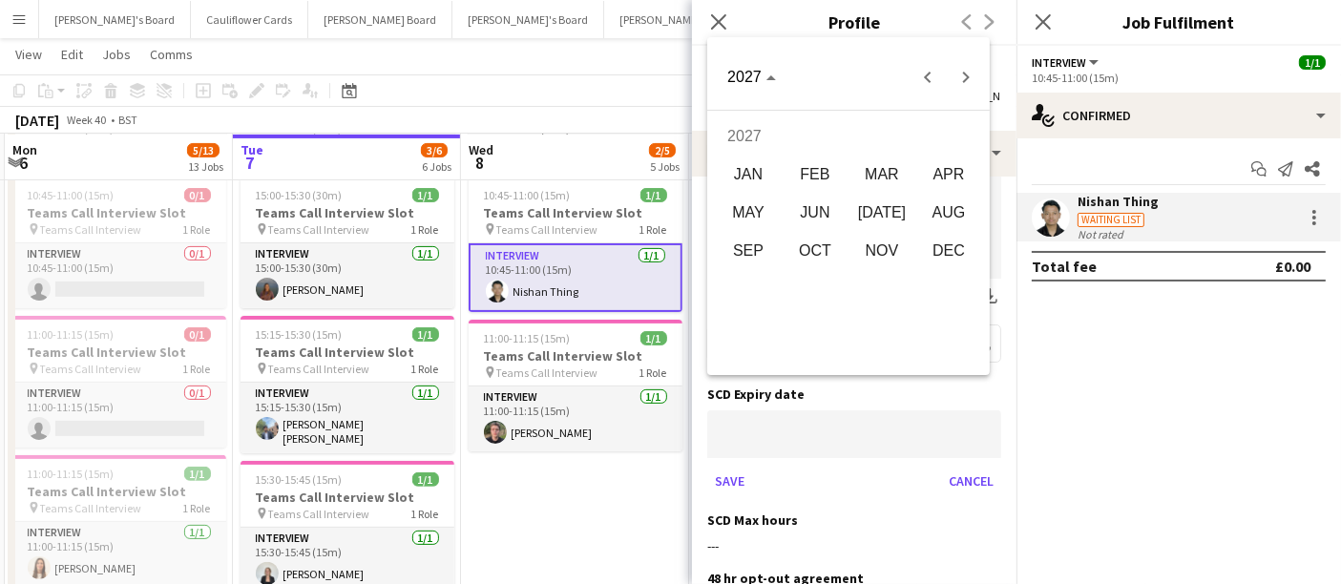
click at [768, 188] on span "JAN" at bounding box center [749, 174] width 60 height 34
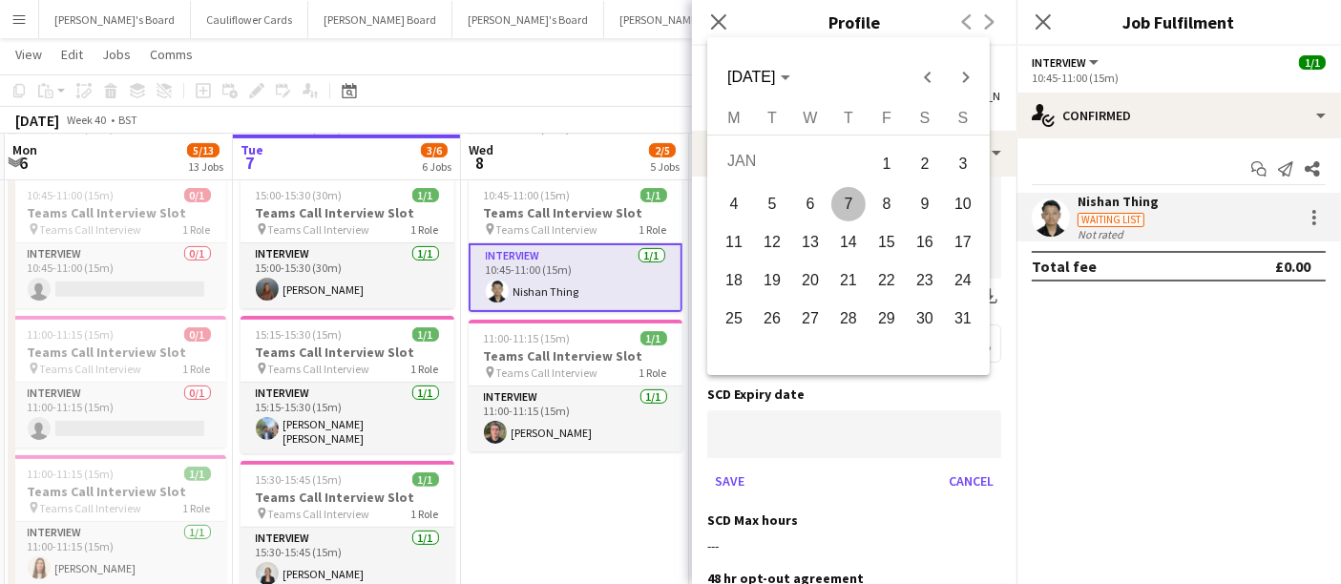
click at [845, 284] on span "21" at bounding box center [848, 280] width 34 height 34
type input "**********"
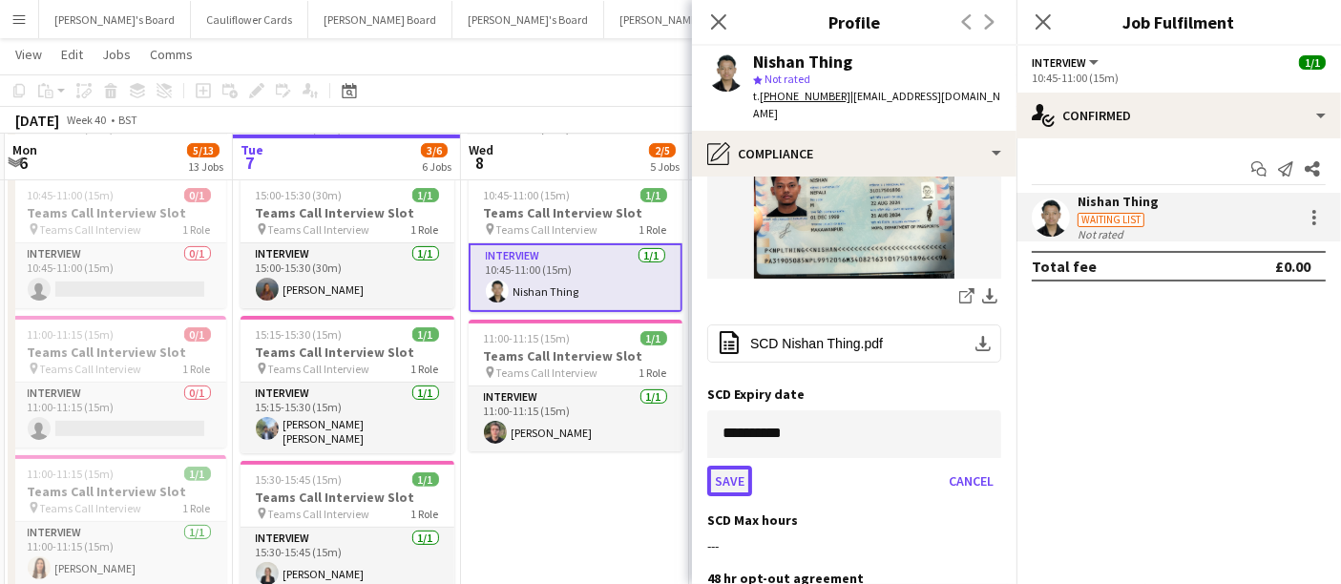
click at [727, 466] on button "Save" at bounding box center [729, 481] width 45 height 31
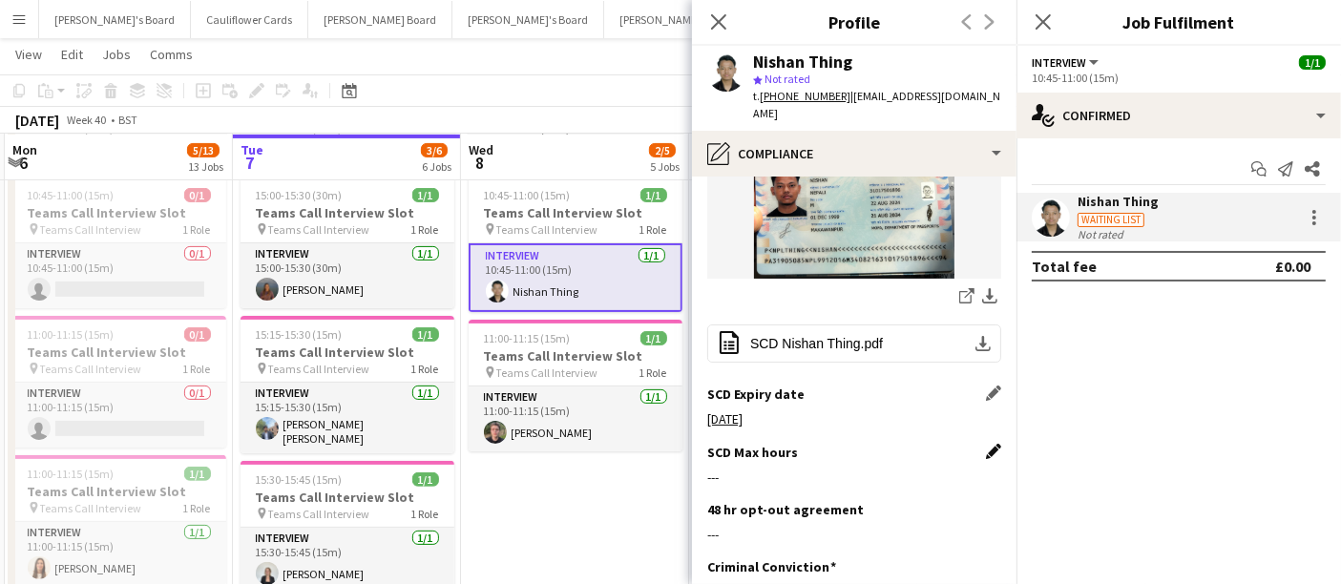
click at [986, 444] on app-icon "Edit this field" at bounding box center [993, 451] width 15 height 15
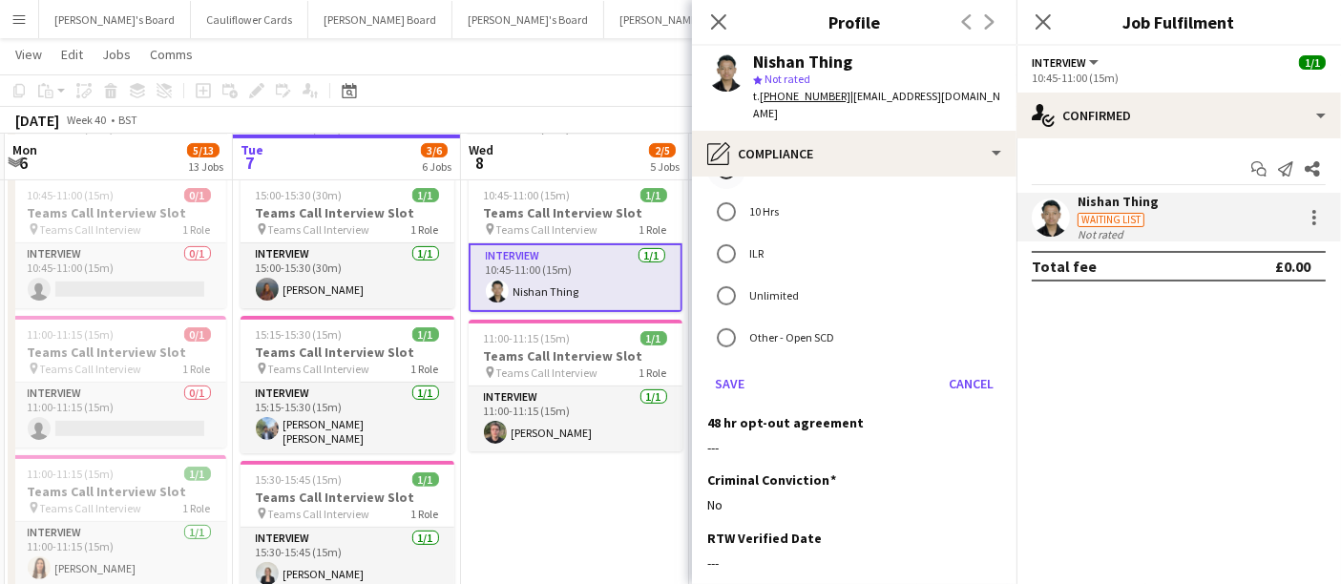
scroll to position [785, 0]
click at [725, 367] on button "Save" at bounding box center [729, 382] width 45 height 31
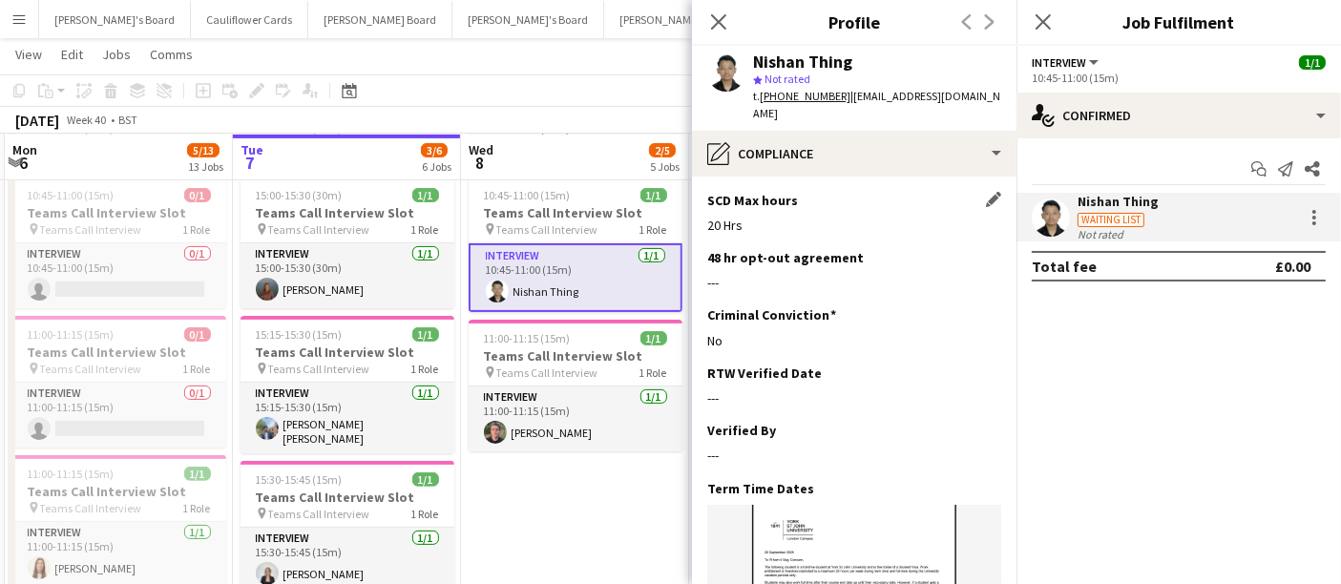
scroll to position [715, 0]
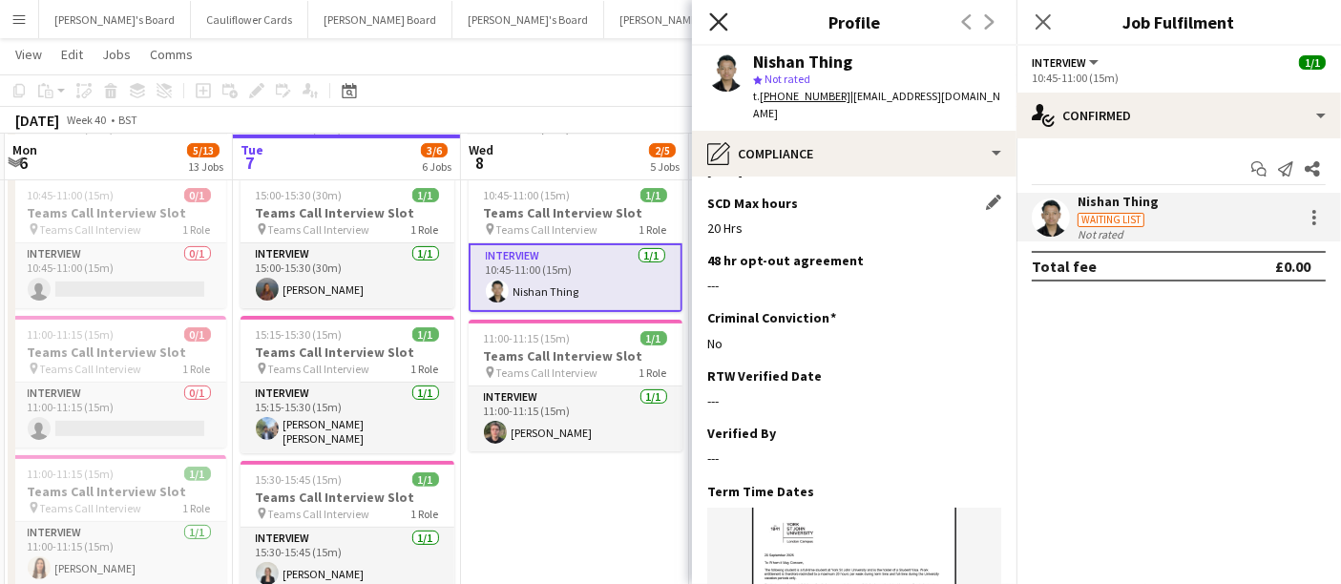
click at [714, 20] on icon "Close pop-in" at bounding box center [718, 21] width 18 height 18
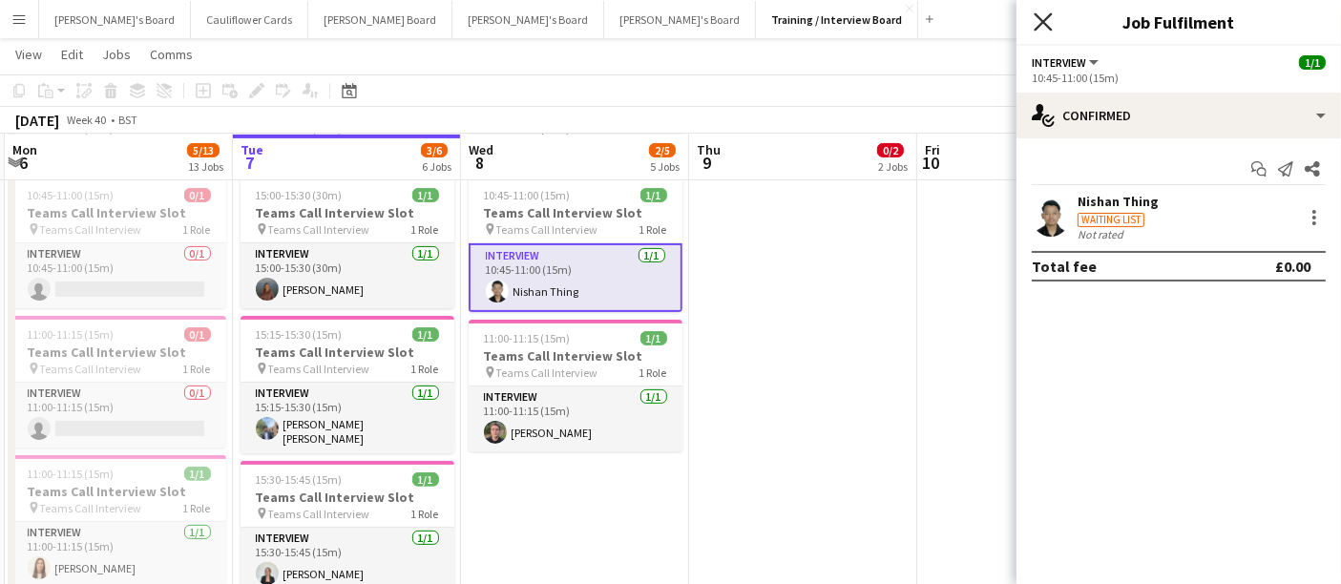
click at [1049, 22] on icon "Close pop-in" at bounding box center [1043, 21] width 18 height 18
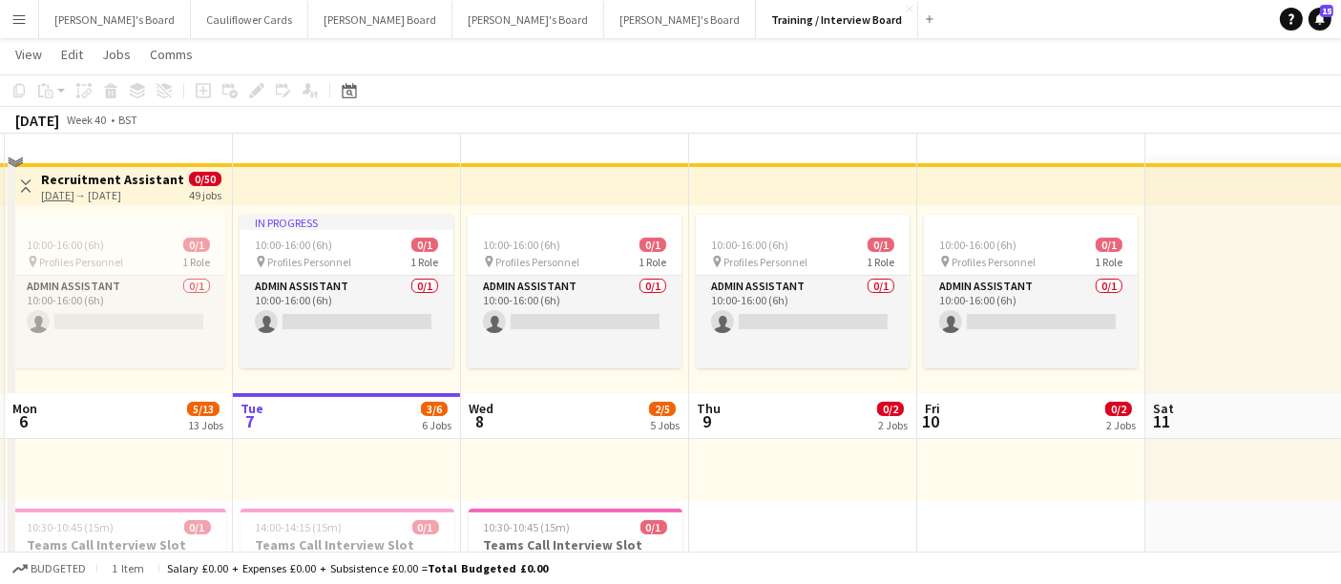
scroll to position [318, 0]
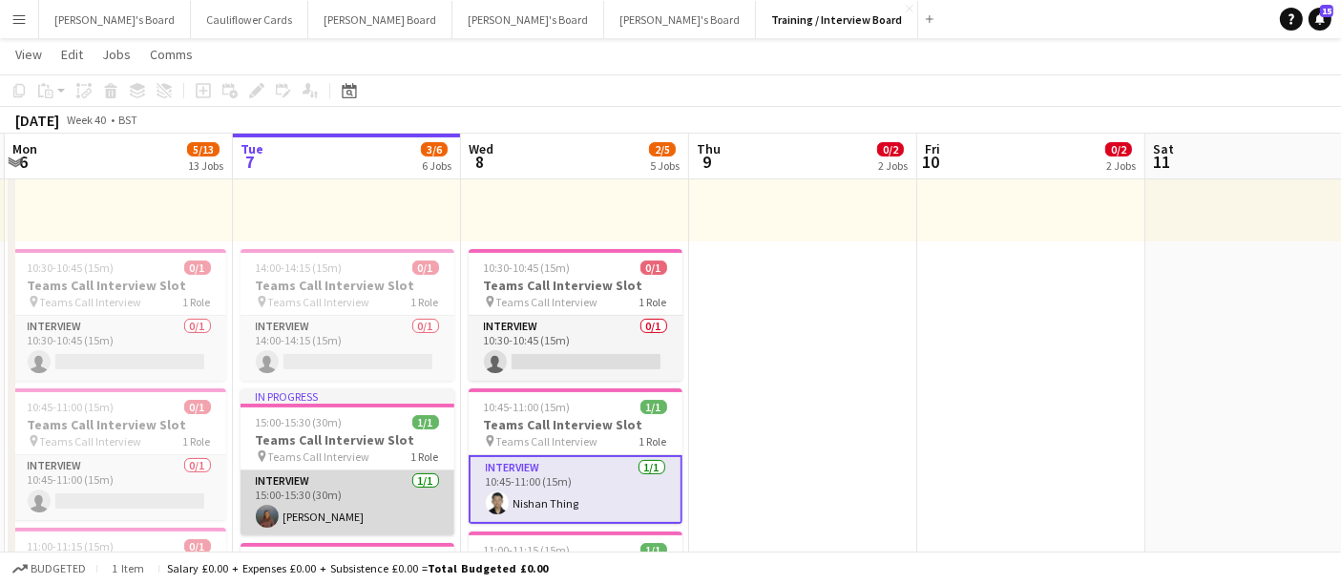
click at [303, 517] on app-card-role "Interview 1/1 15:00-15:30 (30m) Iona Tait" at bounding box center [348, 503] width 214 height 65
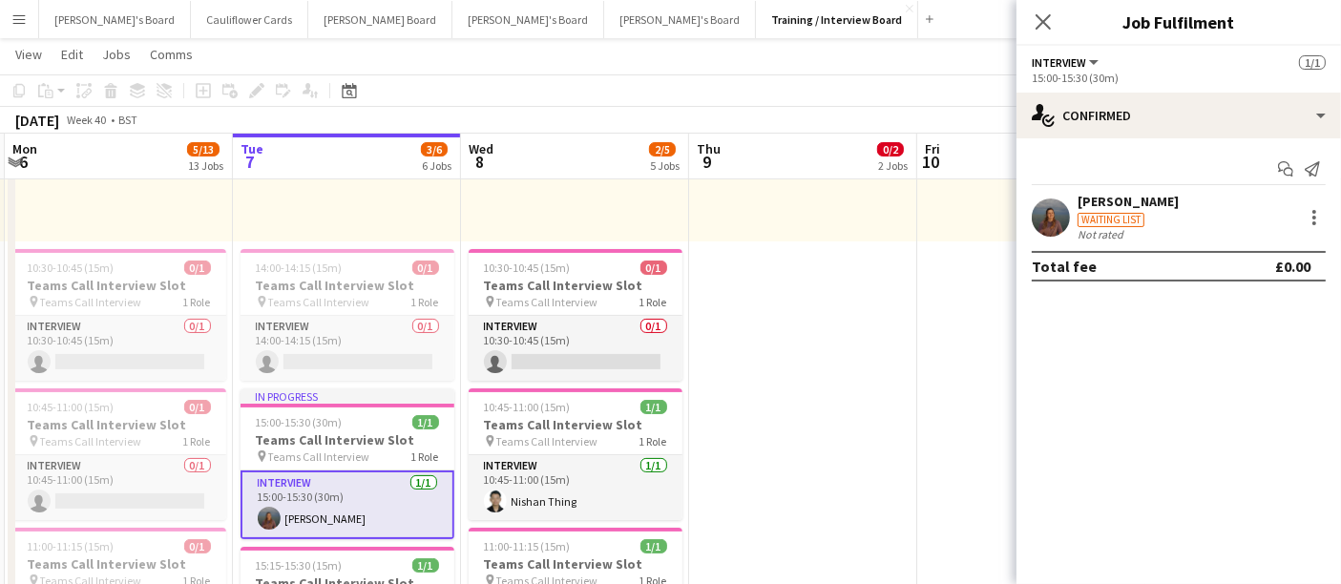
click at [1093, 202] on div "[PERSON_NAME]" at bounding box center [1128, 201] width 101 height 17
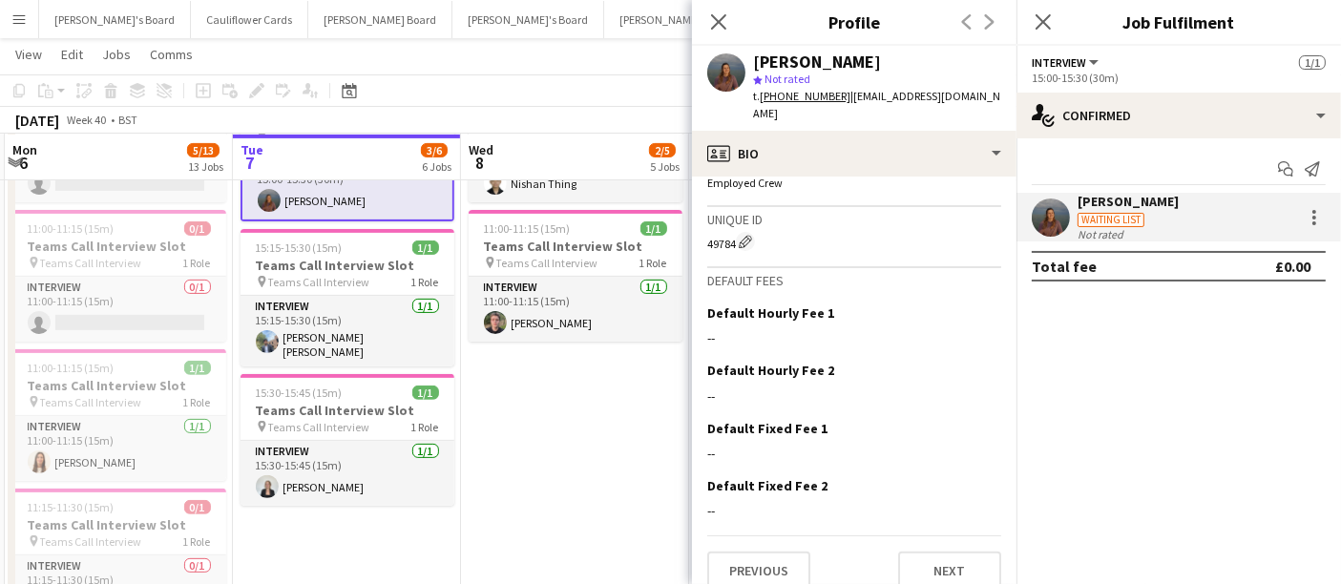
scroll to position [1193, 0]
click at [952, 551] on button "Next" at bounding box center [949, 570] width 103 height 38
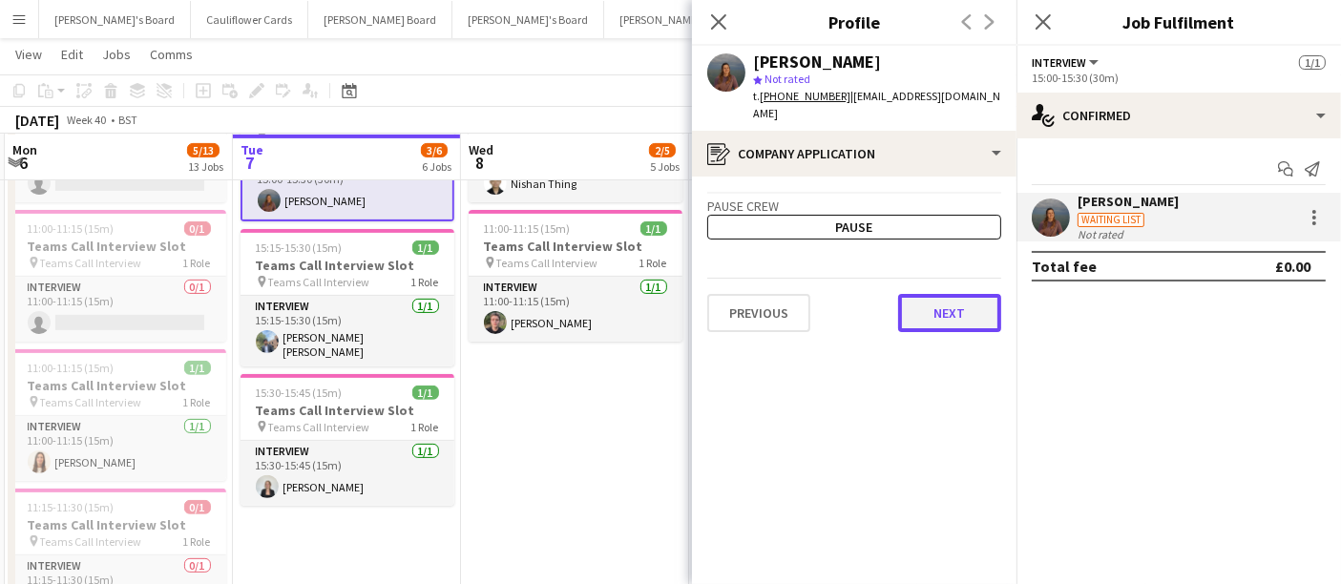
click at [926, 298] on button "Next" at bounding box center [949, 313] width 103 height 38
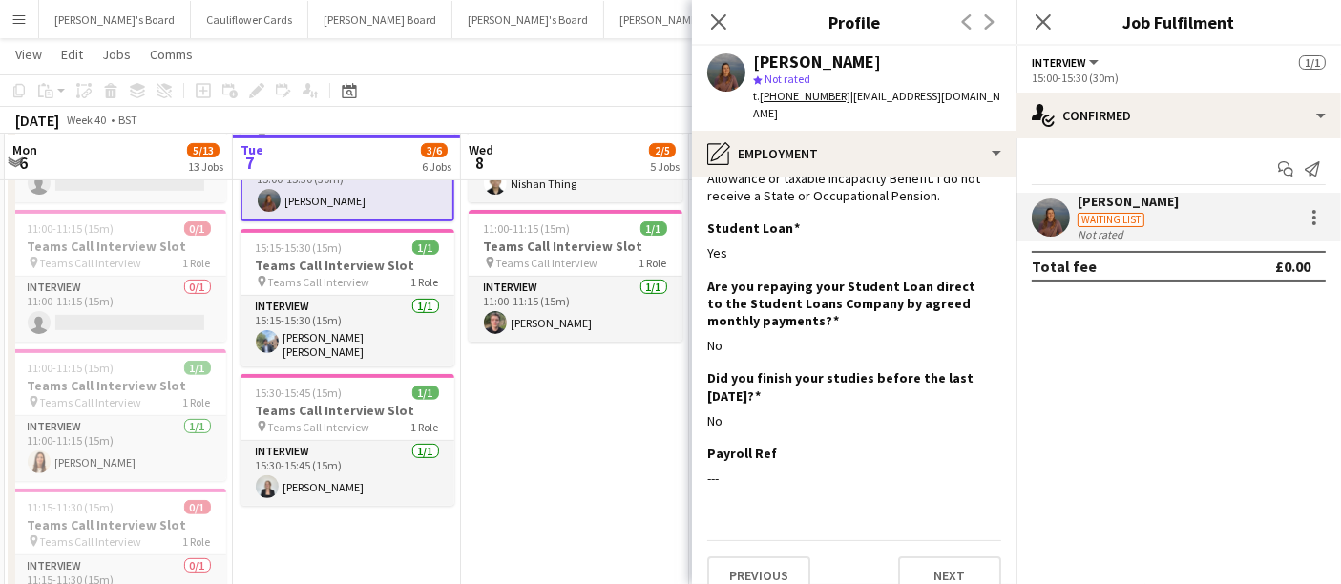
scroll to position [163, 0]
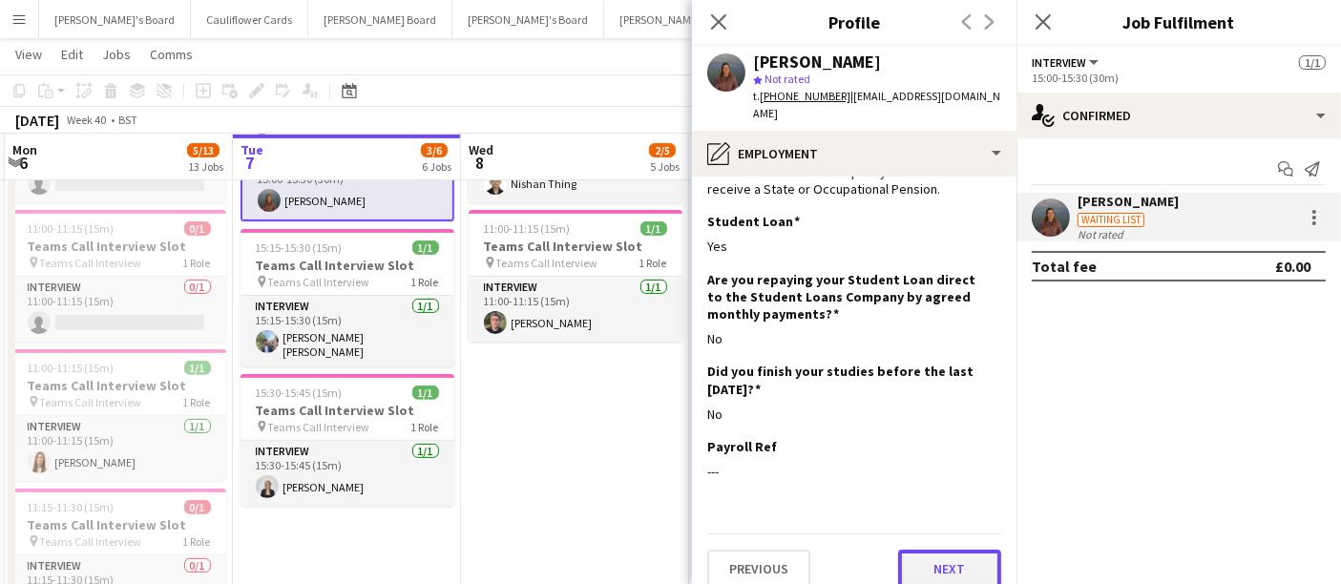
click at [921, 550] on button "Next" at bounding box center [949, 569] width 103 height 38
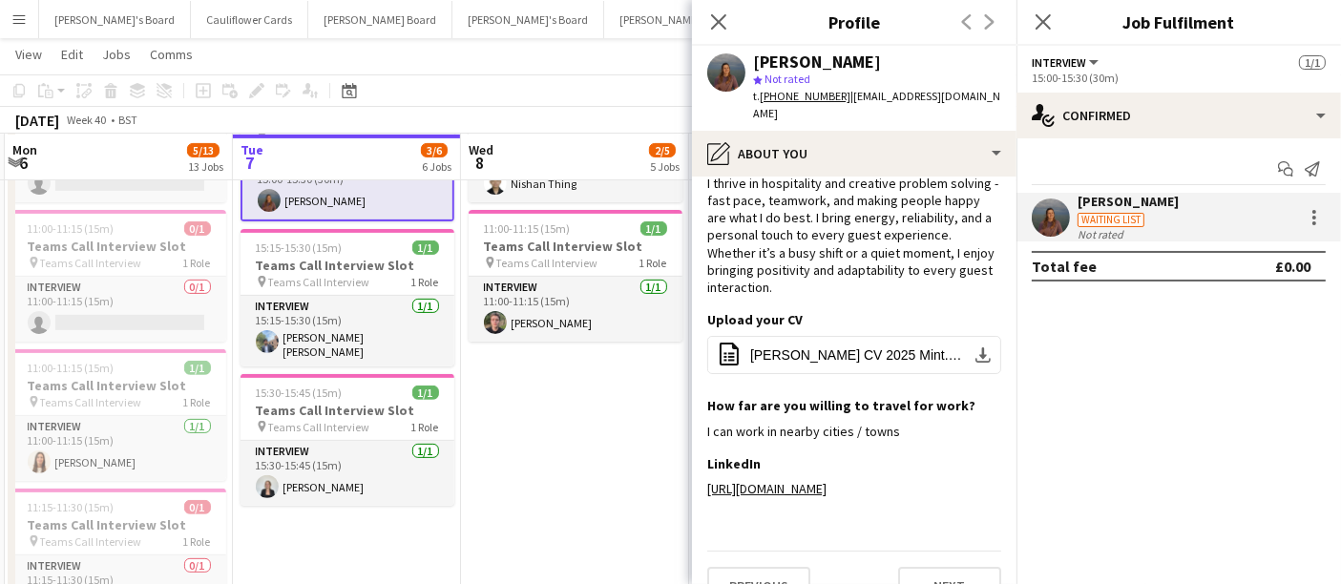
scroll to position [59, 0]
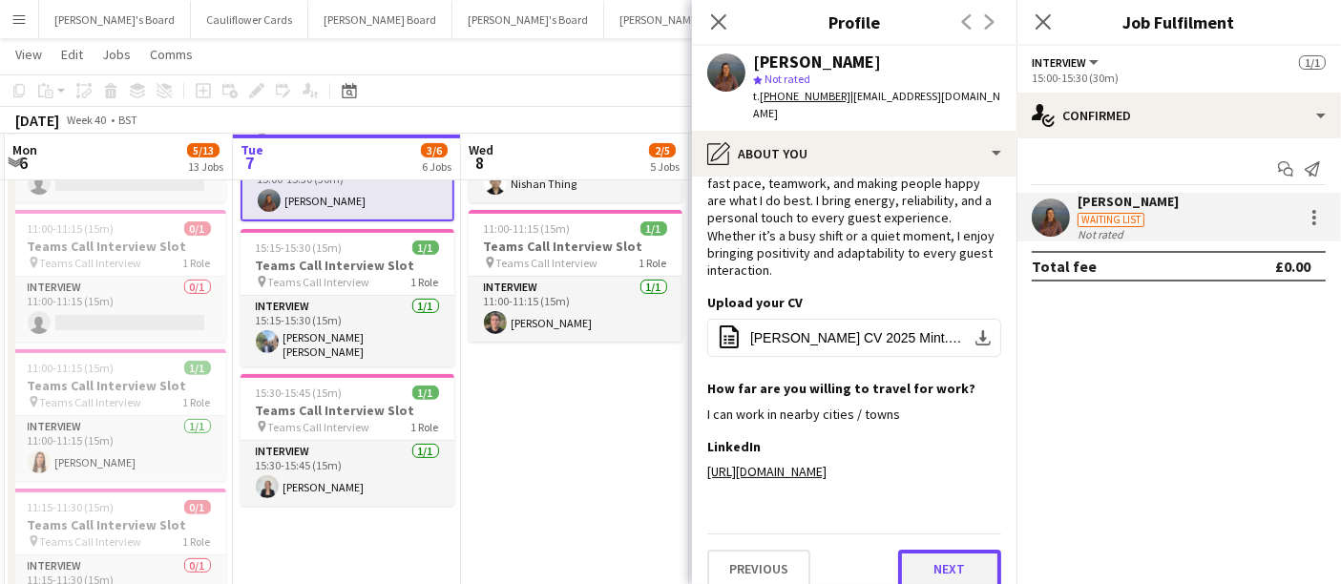
click at [959, 552] on button "Next" at bounding box center [949, 569] width 103 height 38
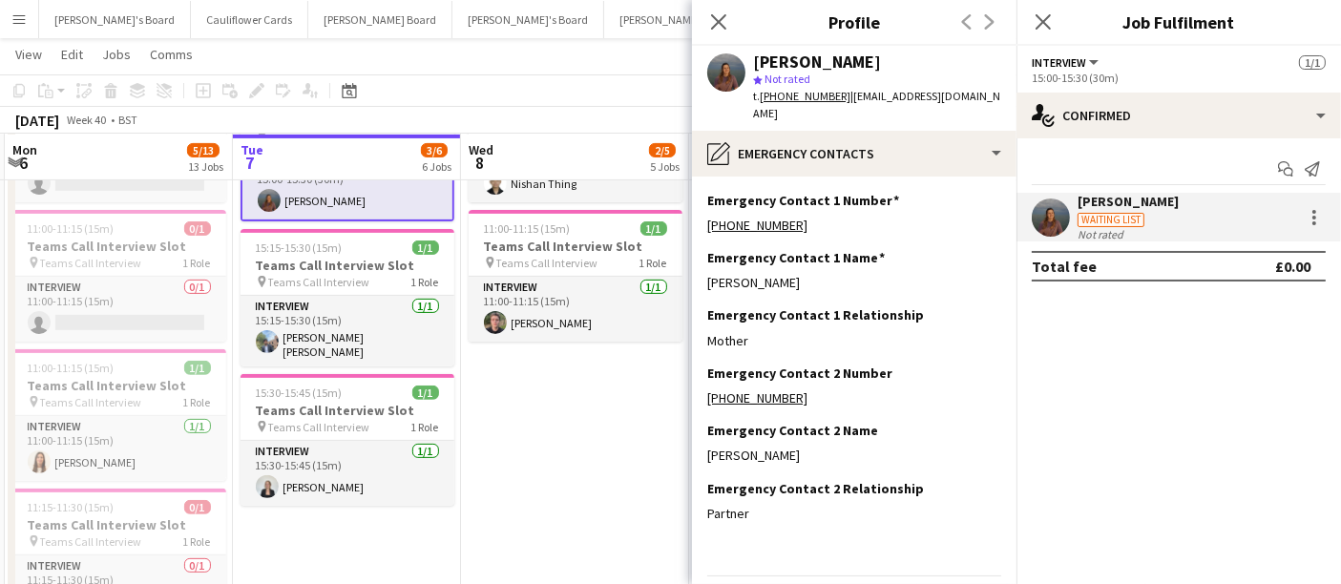
scroll to position [41, 0]
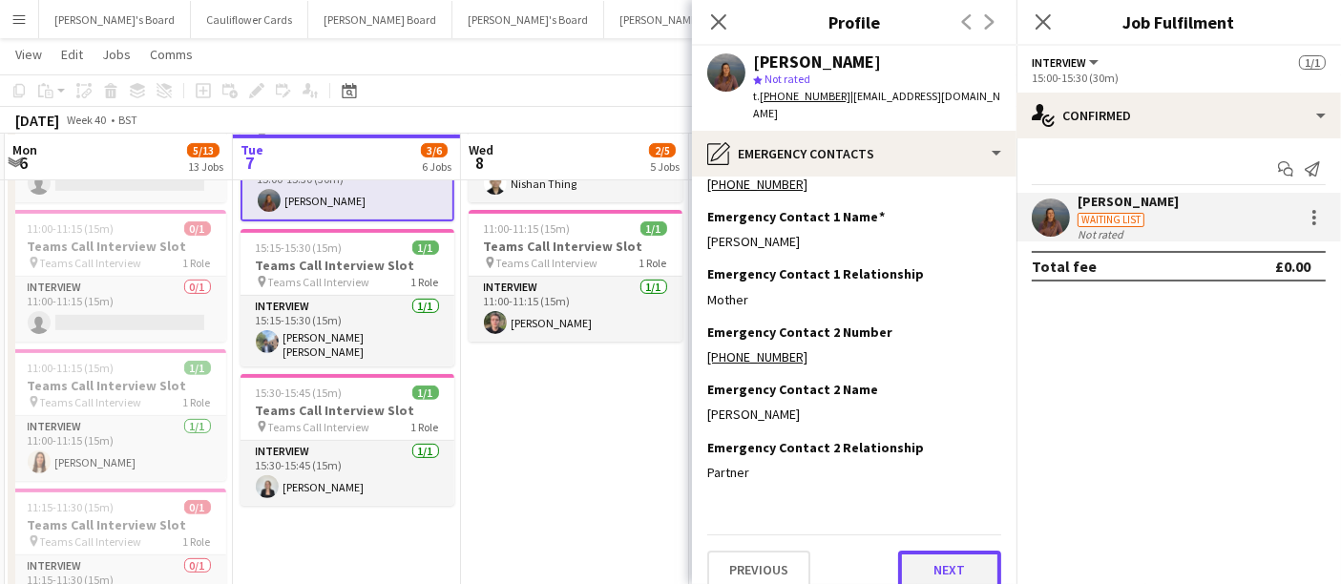
click at [910, 555] on button "Next" at bounding box center [949, 570] width 103 height 38
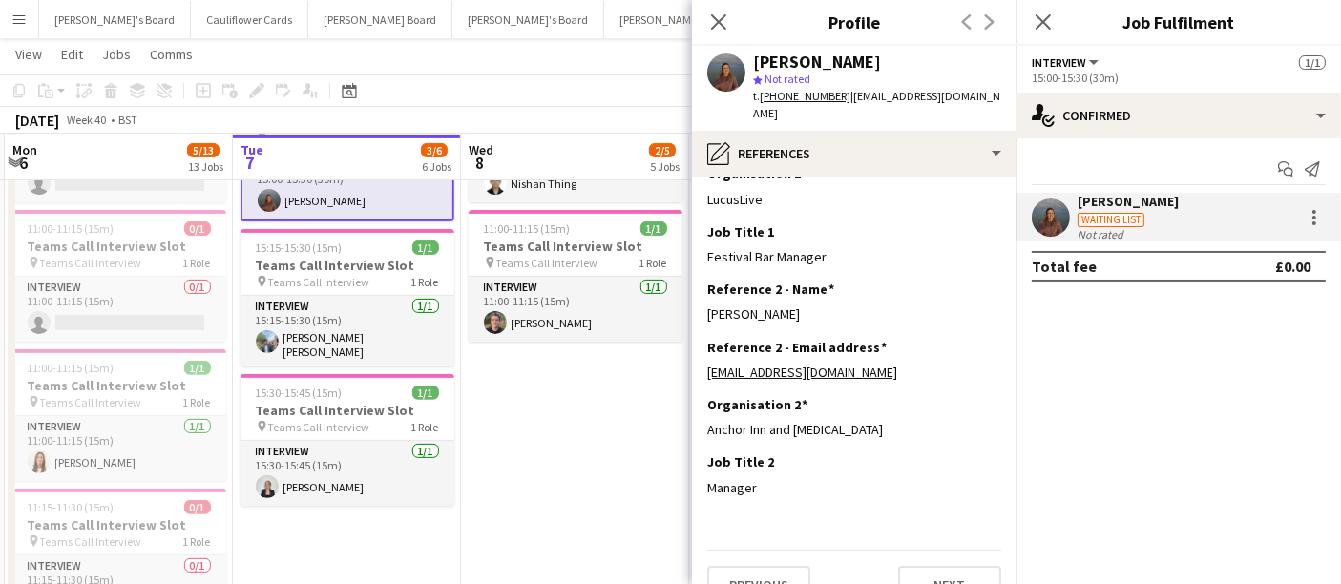
scroll to position [157, 0]
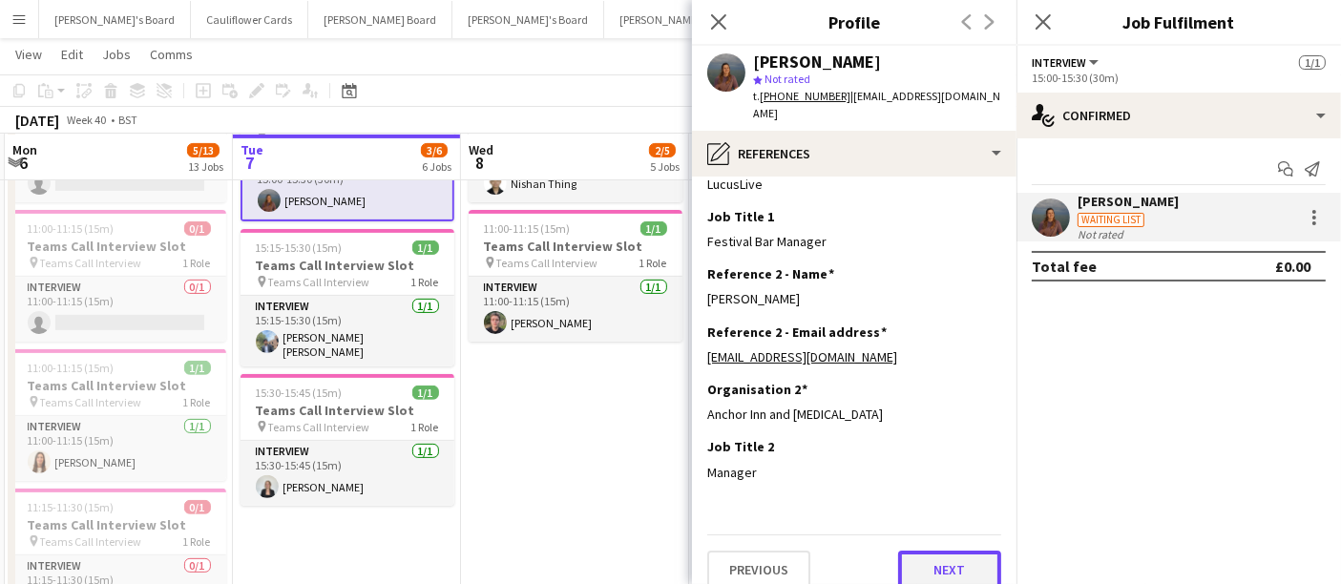
click at [928, 552] on button "Next" at bounding box center [949, 570] width 103 height 38
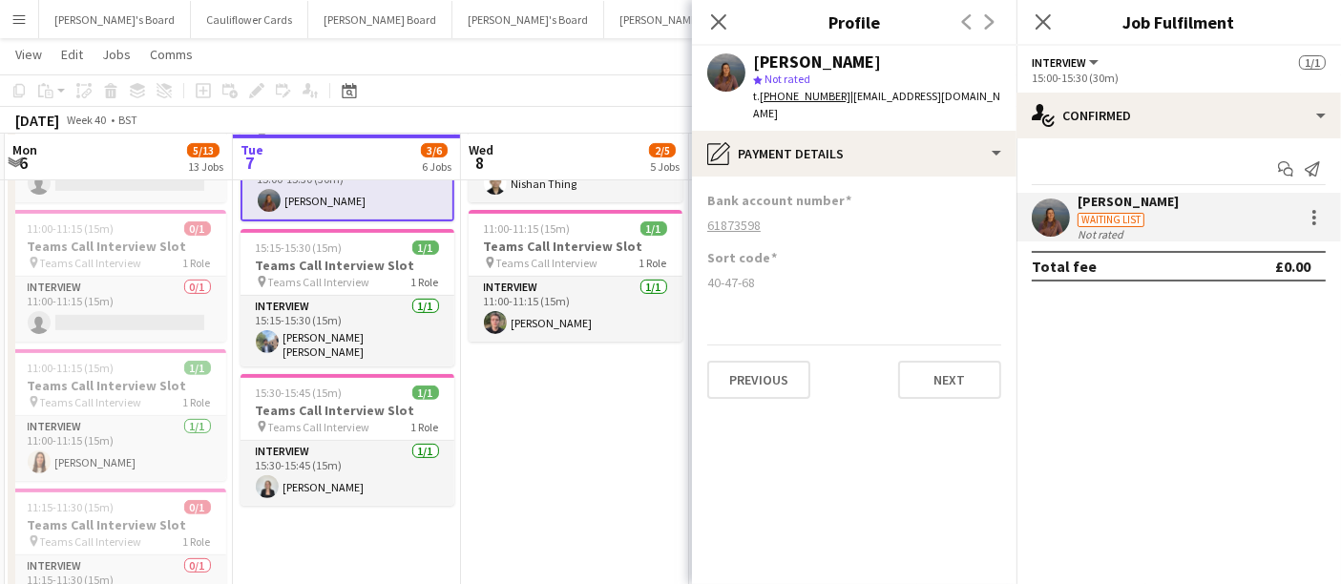
scroll to position [0, 0]
click at [934, 366] on button "Next" at bounding box center [949, 380] width 103 height 38
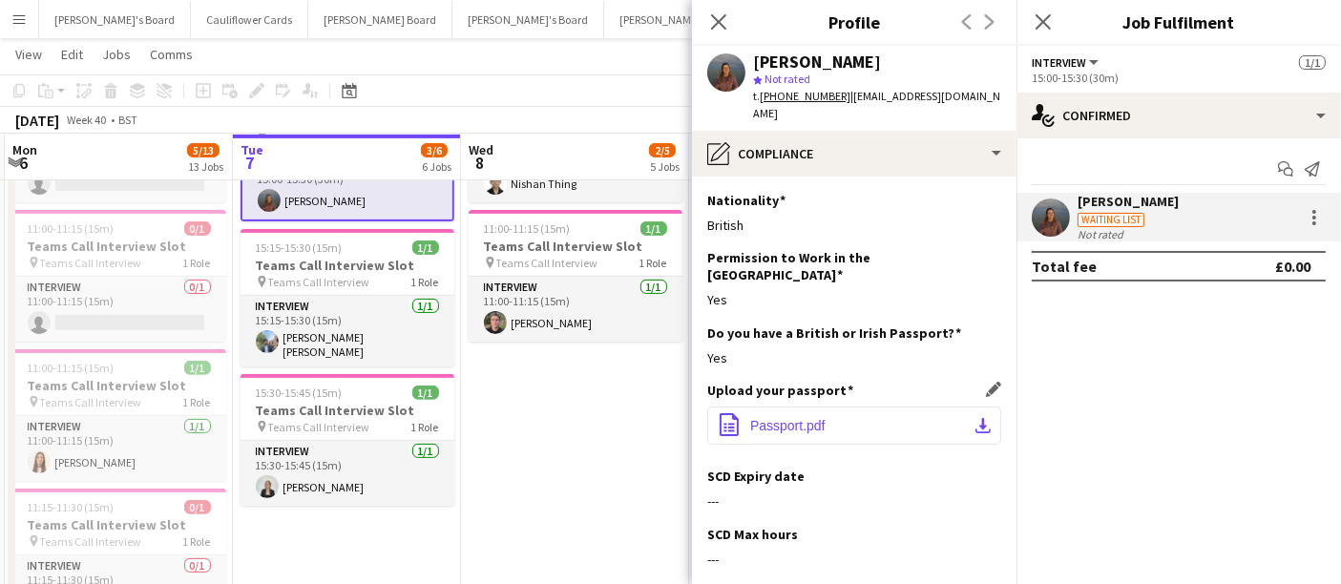
click at [976, 418] on app-icon "download-bottom" at bounding box center [983, 425] width 15 height 15
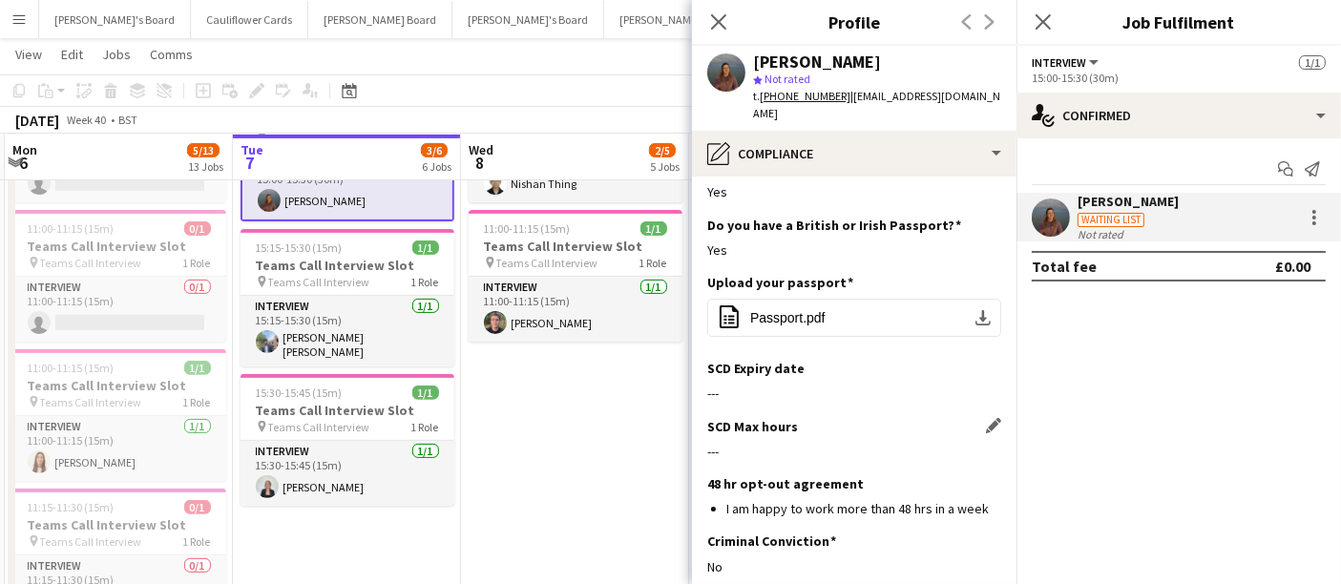
scroll to position [212, 0]
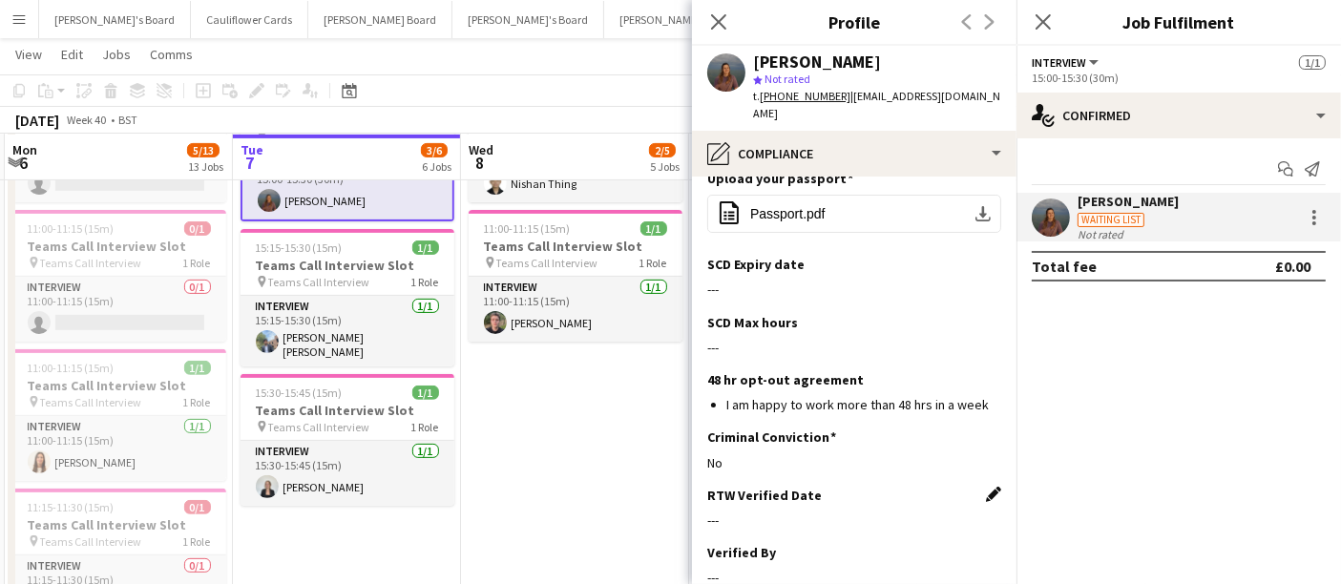
click at [986, 487] on app-icon "Edit this field" at bounding box center [993, 494] width 15 height 15
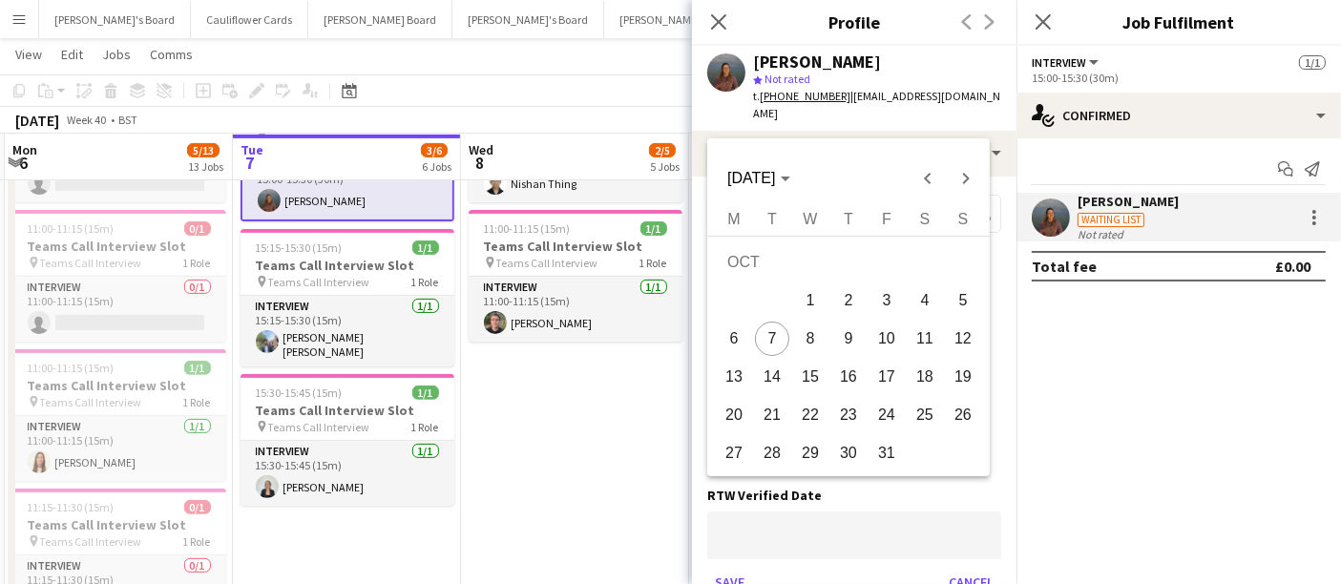
click at [761, 330] on span "7" at bounding box center [772, 339] width 34 height 34
type input "**********"
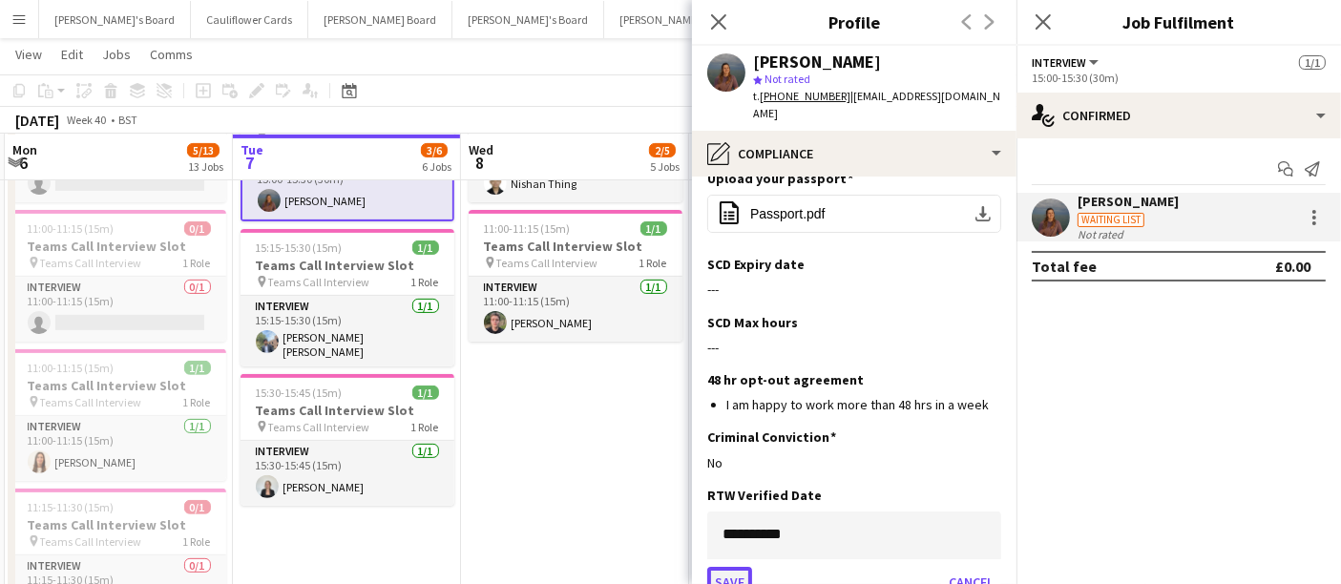
click at [714, 567] on button "Save" at bounding box center [729, 582] width 45 height 31
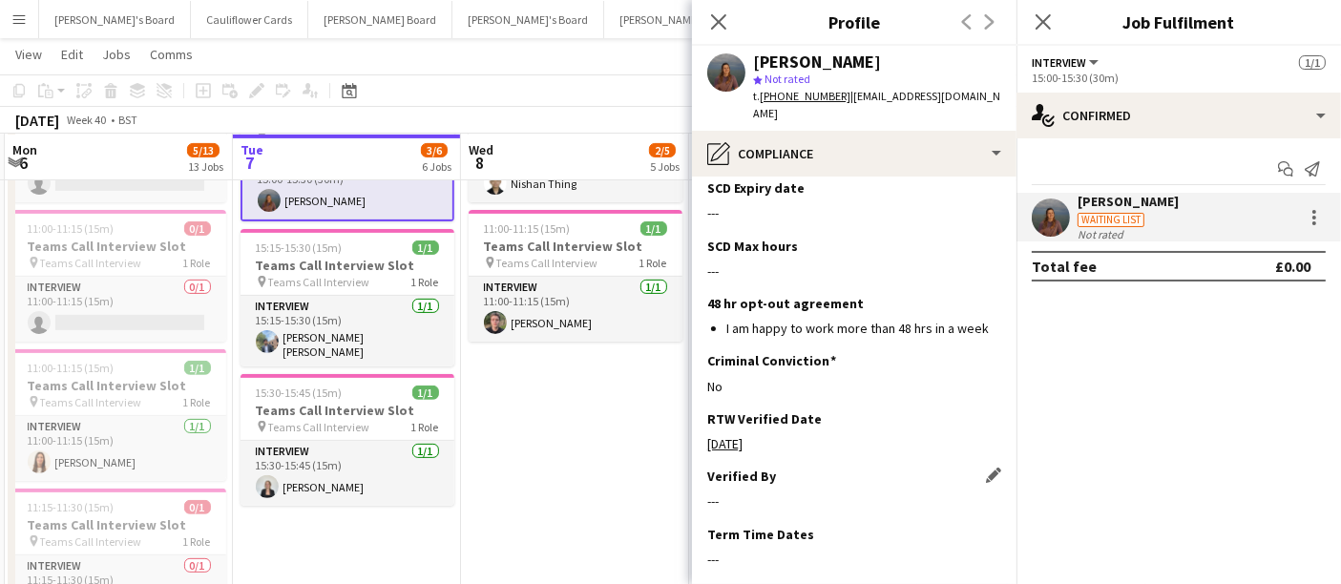
scroll to position [318, 0]
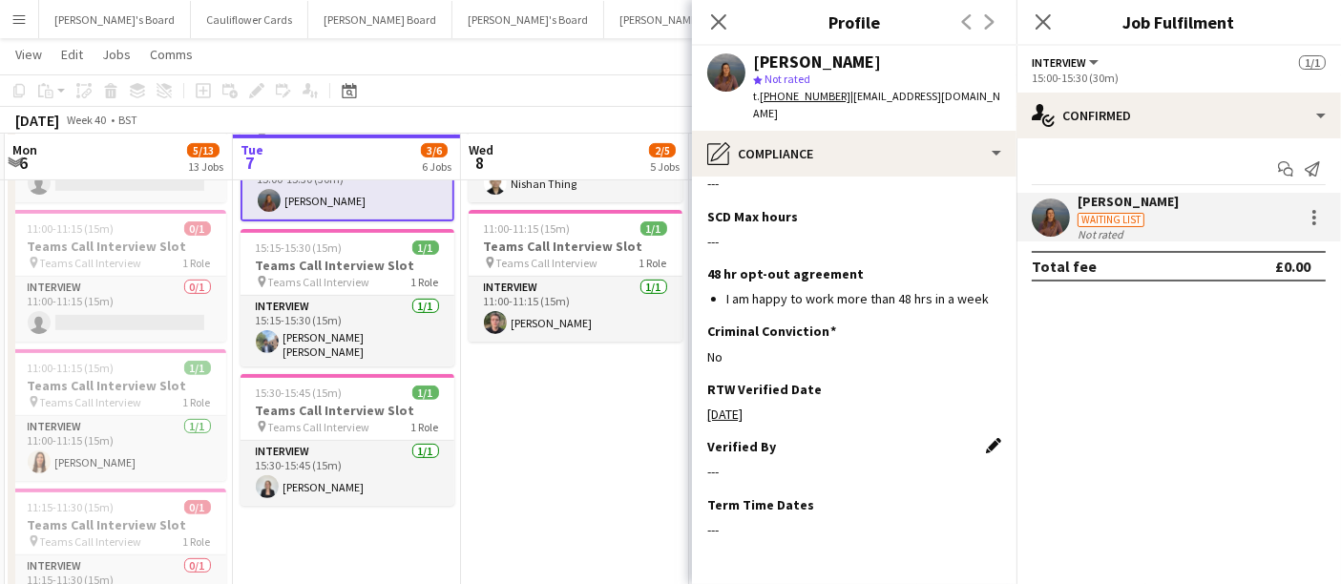
click at [986, 438] on app-icon "Edit this field" at bounding box center [993, 445] width 15 height 15
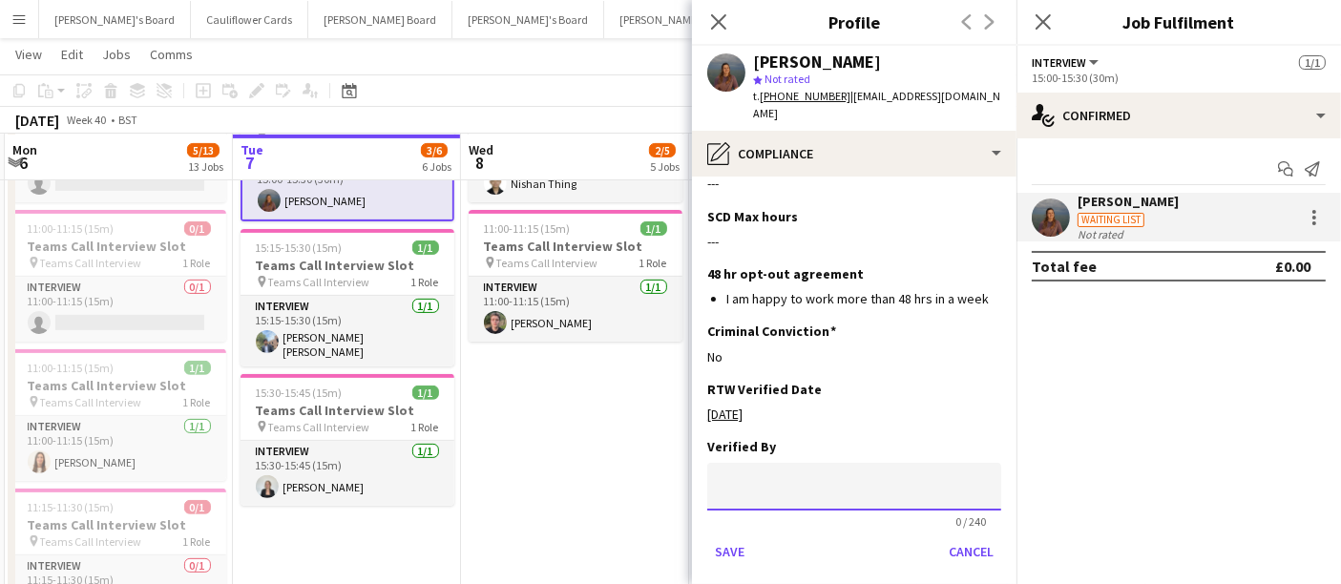
click at [750, 463] on input at bounding box center [854, 487] width 294 height 48
type input "**"
click at [749, 536] on button "Save" at bounding box center [729, 551] width 45 height 31
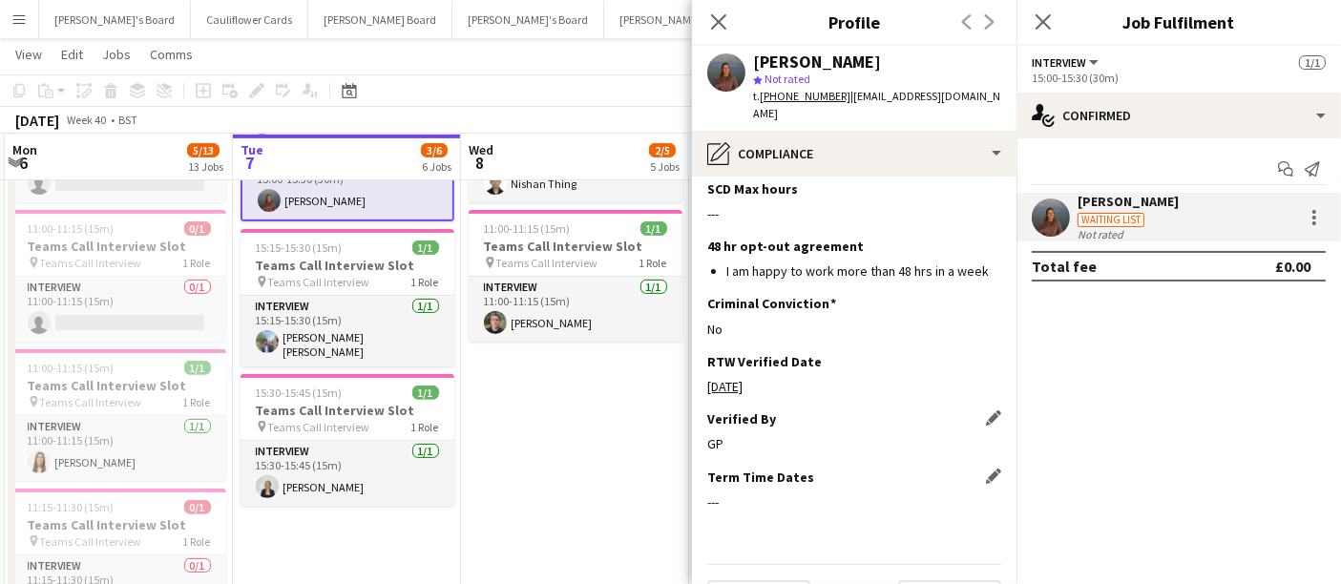
scroll to position [358, 0]
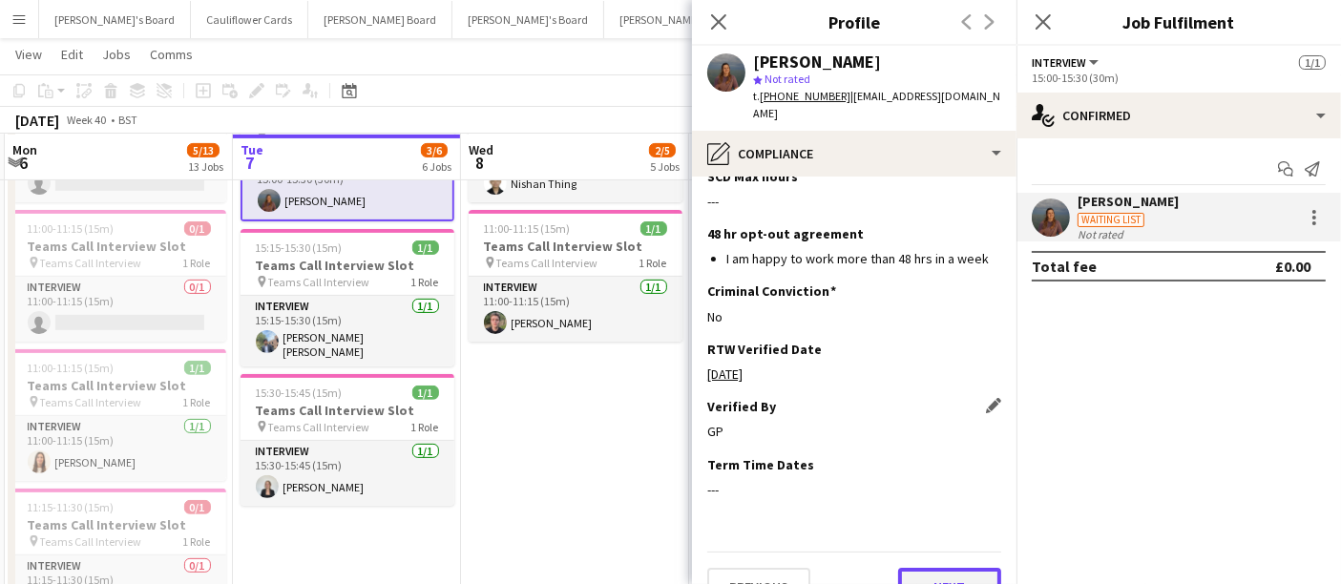
click at [928, 568] on button "Next" at bounding box center [949, 587] width 103 height 38
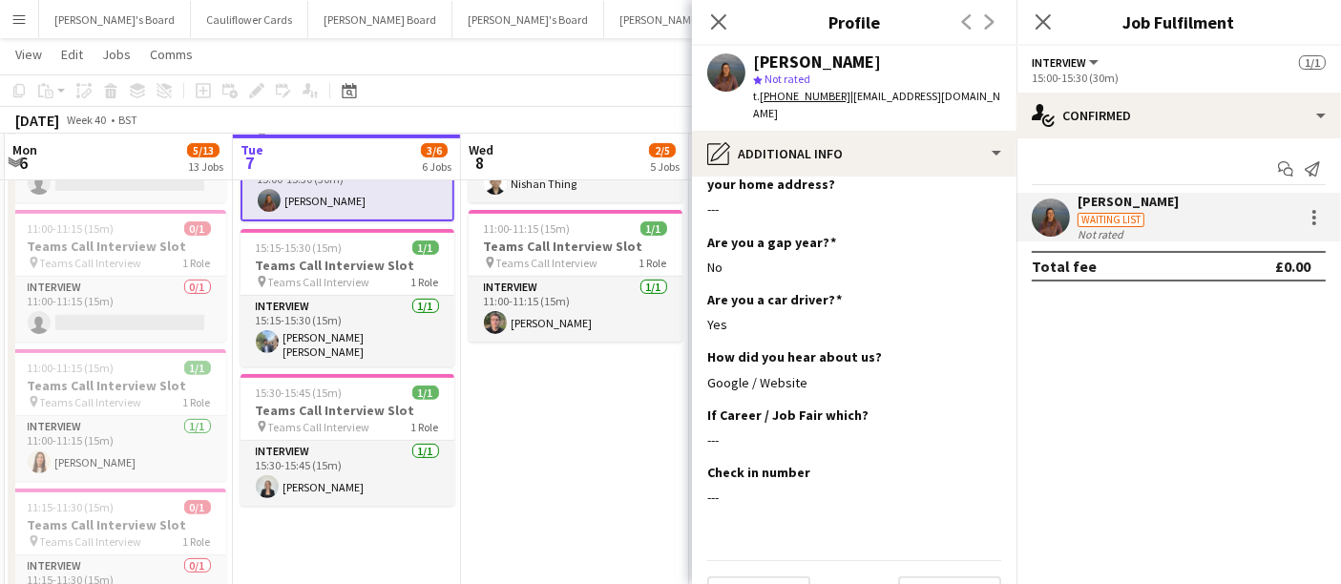
scroll to position [670, 0]
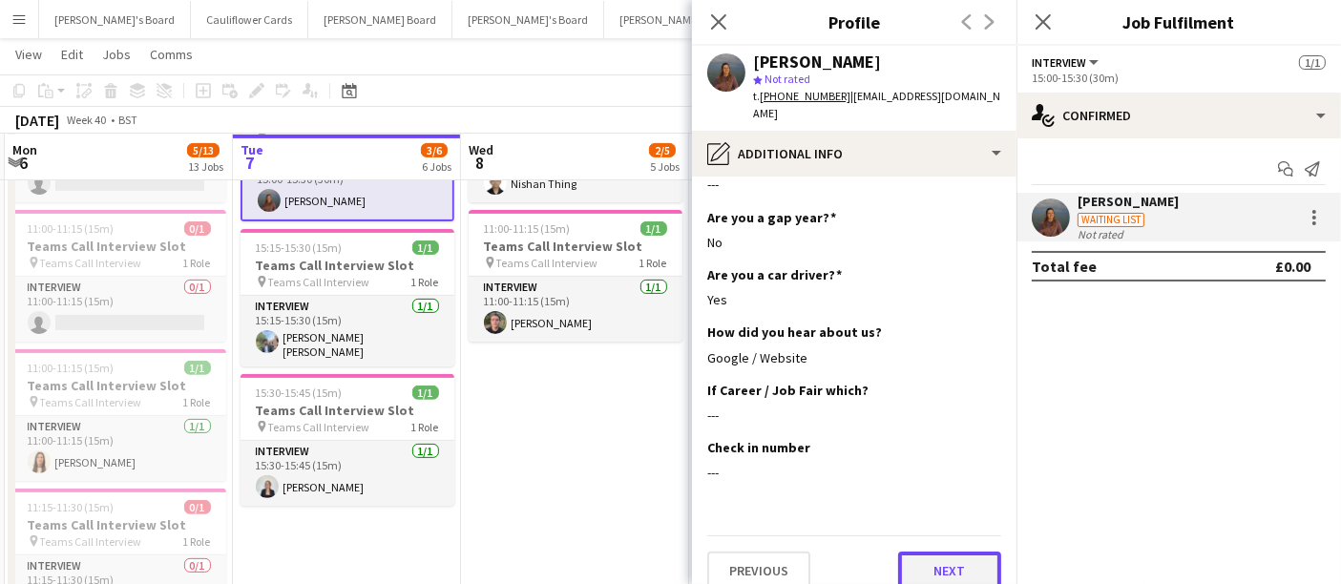
click at [949, 554] on button "Next" at bounding box center [949, 571] width 103 height 38
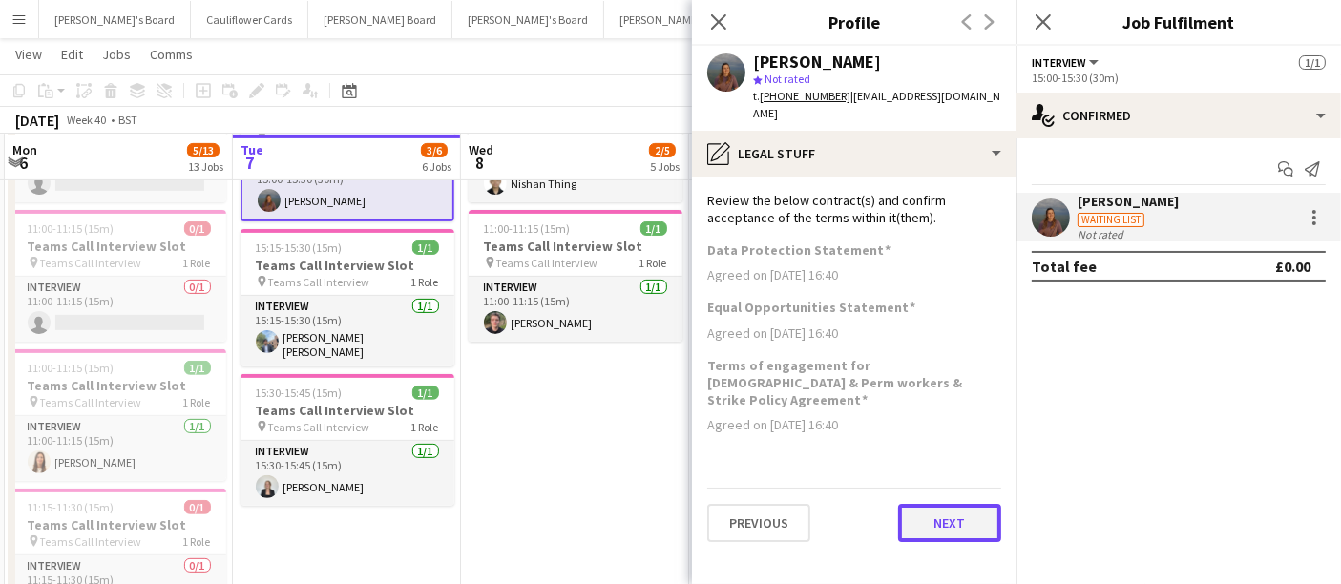
click at [945, 504] on button "Next" at bounding box center [949, 523] width 103 height 38
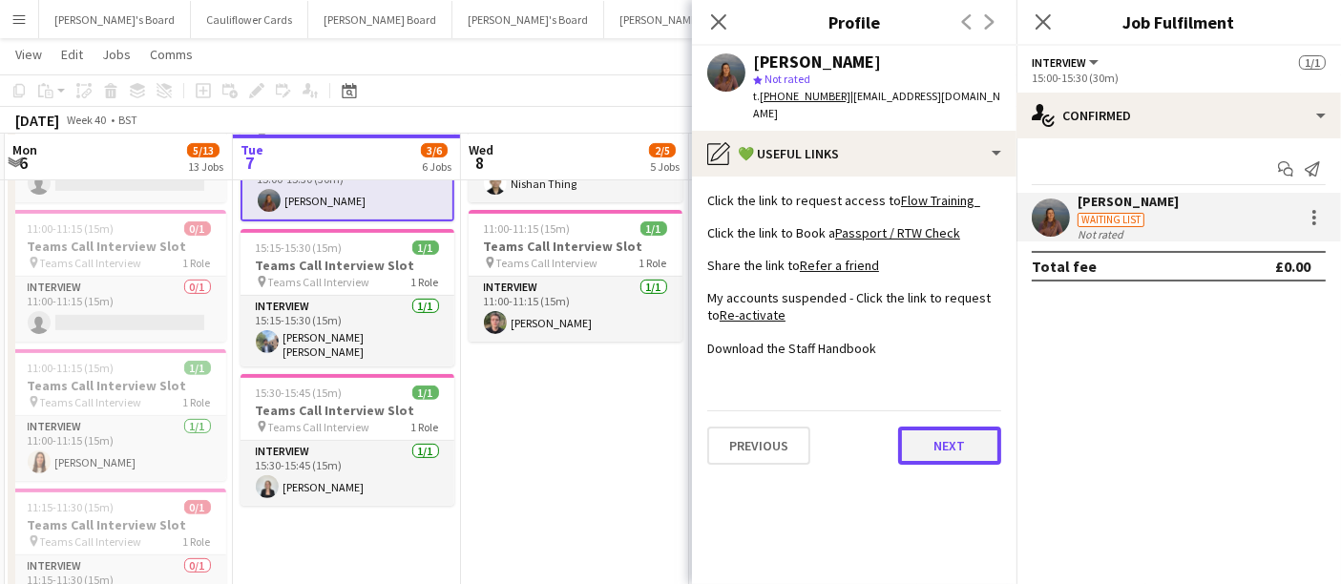
click at [974, 436] on button "Next" at bounding box center [949, 446] width 103 height 38
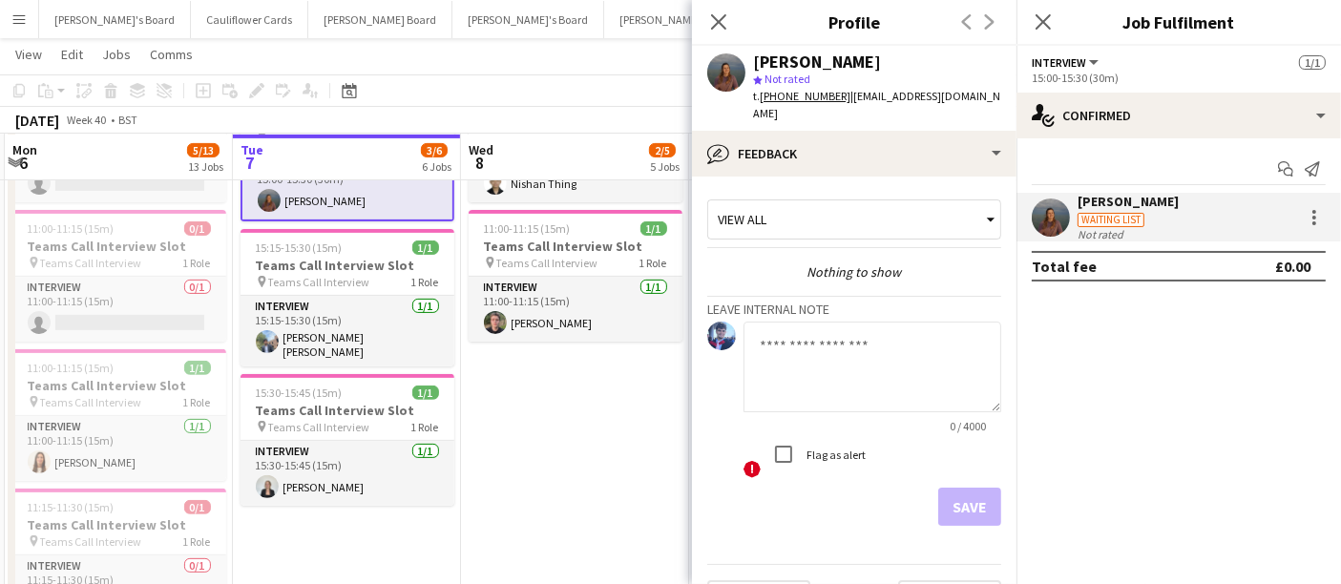
click at [942, 564] on div "Previous Next" at bounding box center [854, 591] width 294 height 54
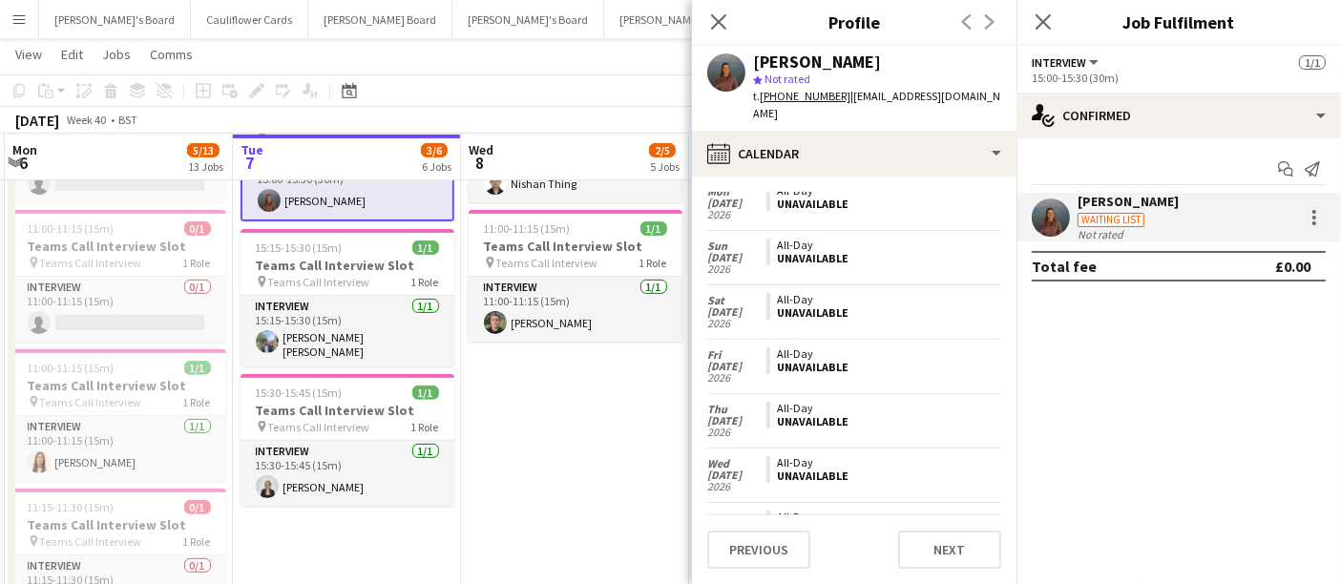
scroll to position [1145, 0]
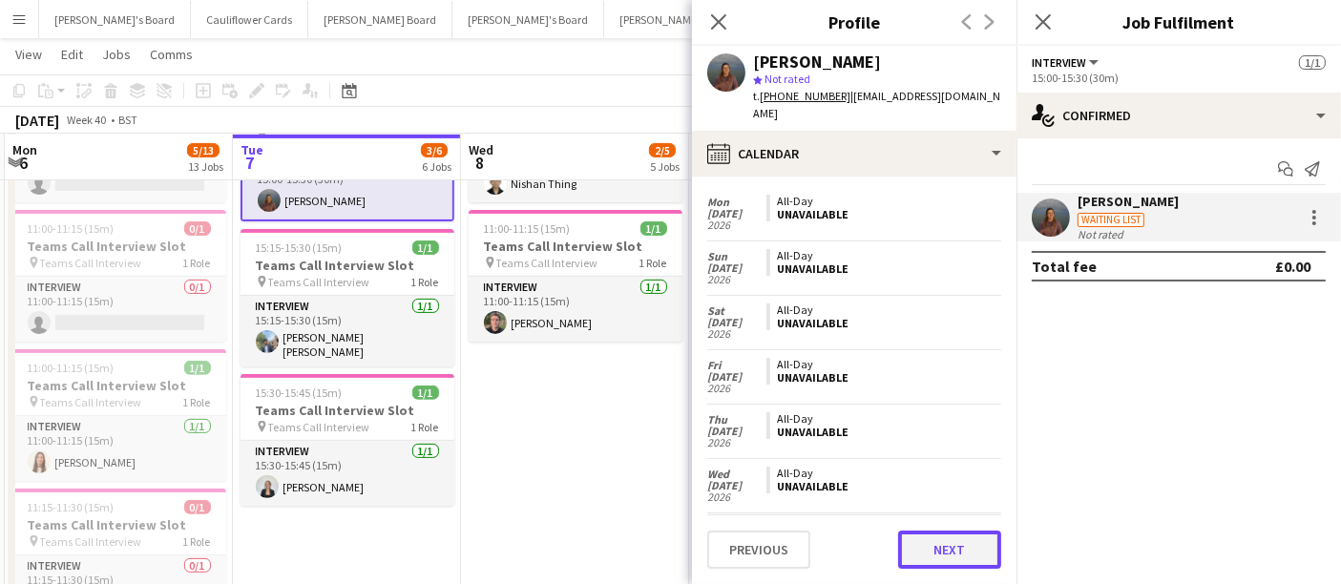
click at [933, 549] on button "Next" at bounding box center [949, 550] width 103 height 38
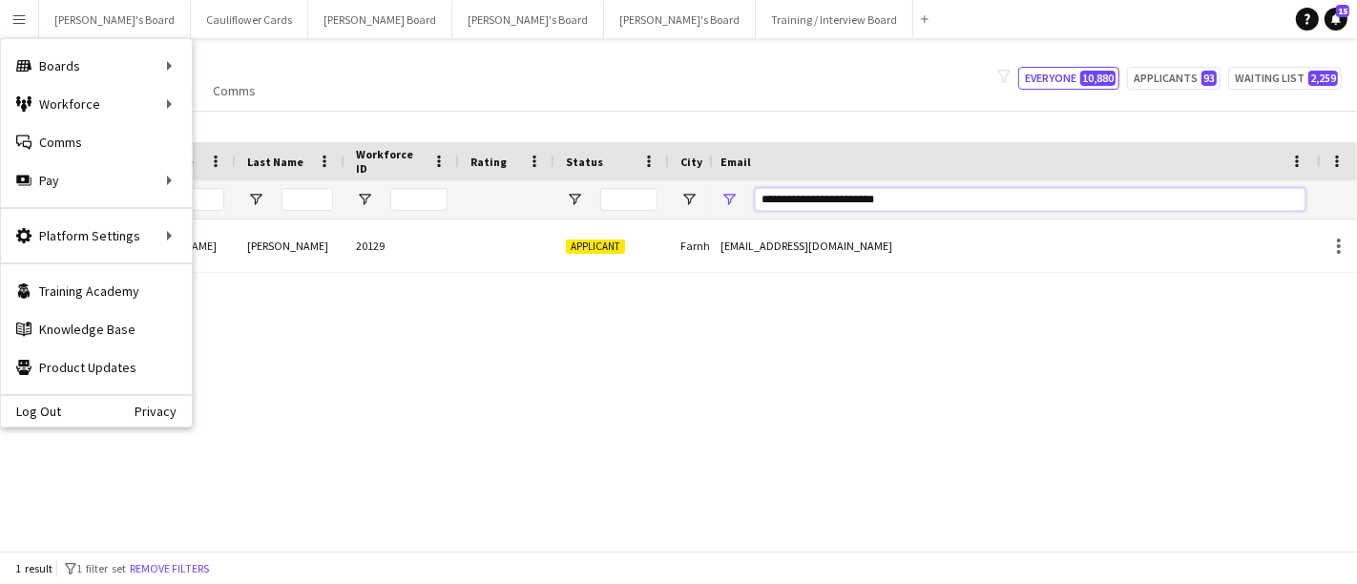
click at [955, 199] on input "**********" at bounding box center [1030, 199] width 551 height 23
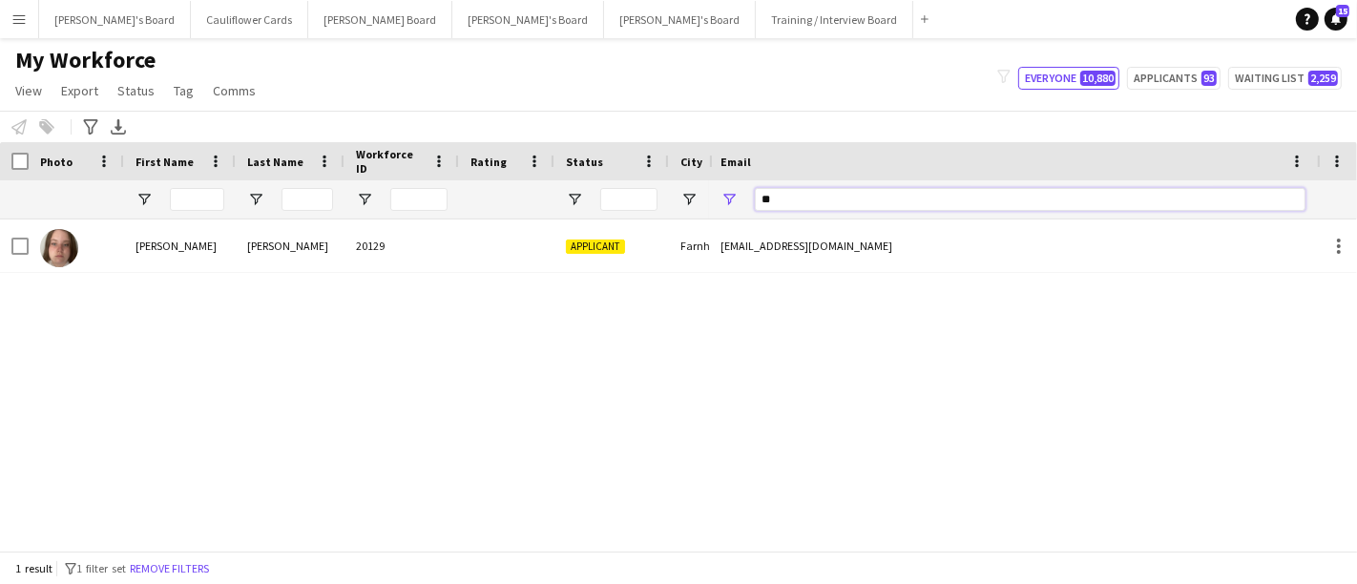
type input "*"
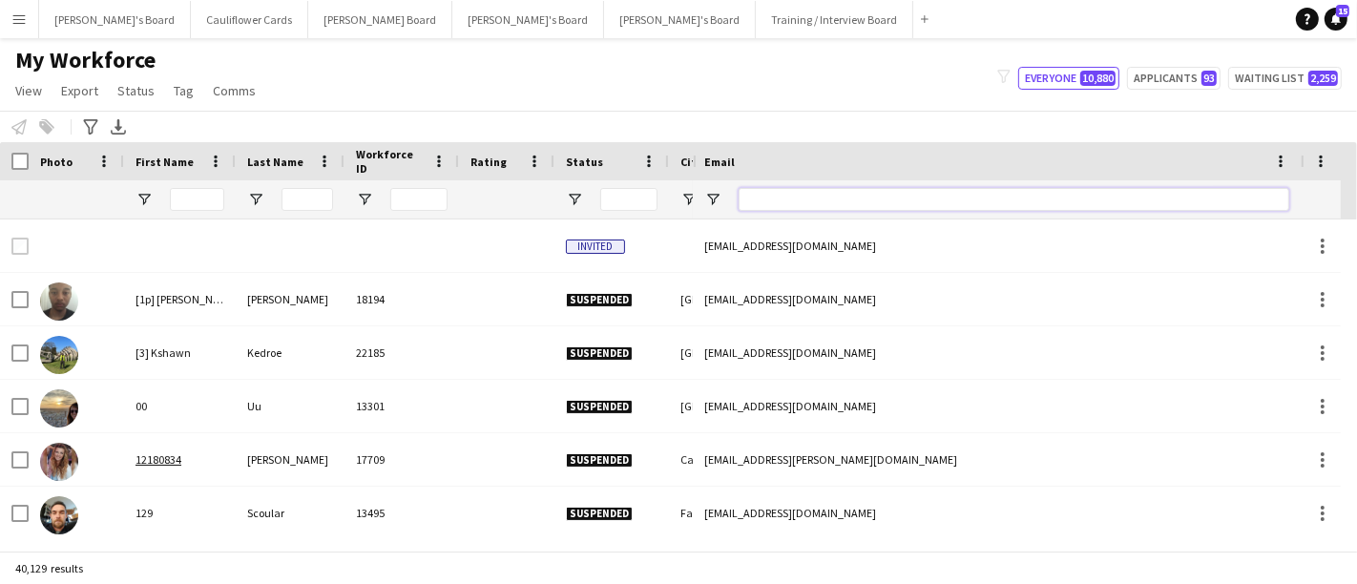
click at [763, 202] on input "Email Filter Input" at bounding box center [1014, 199] width 551 height 23
paste input "**********"
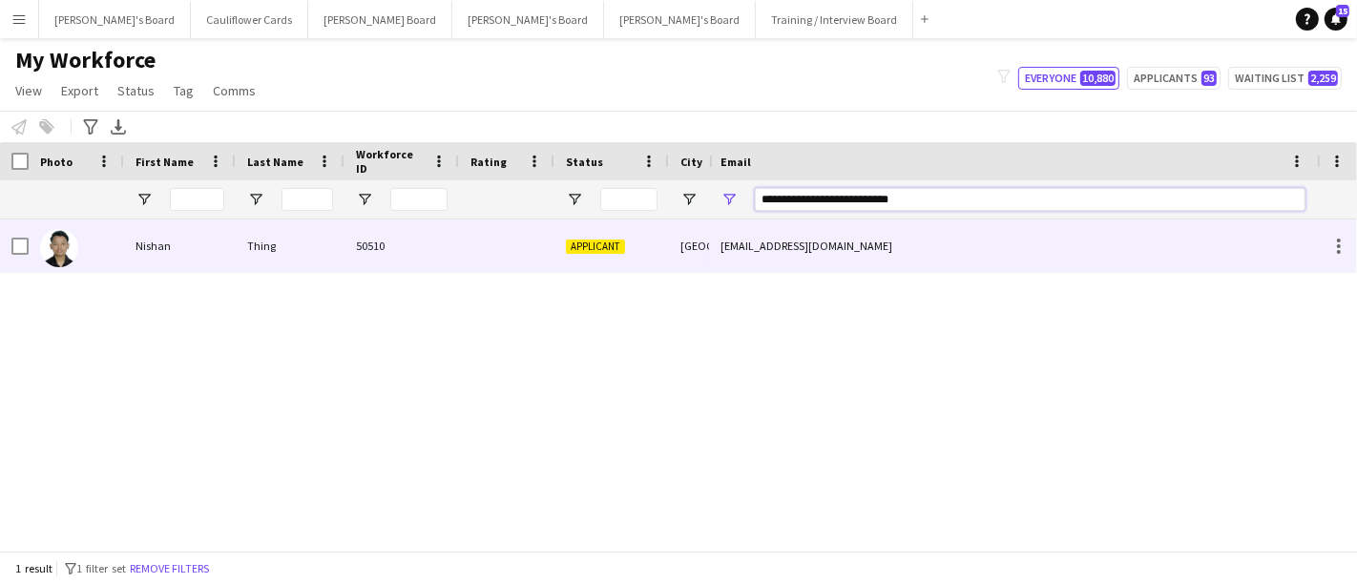
type input "**********"
click at [372, 236] on div "50510" at bounding box center [402, 246] width 115 height 52
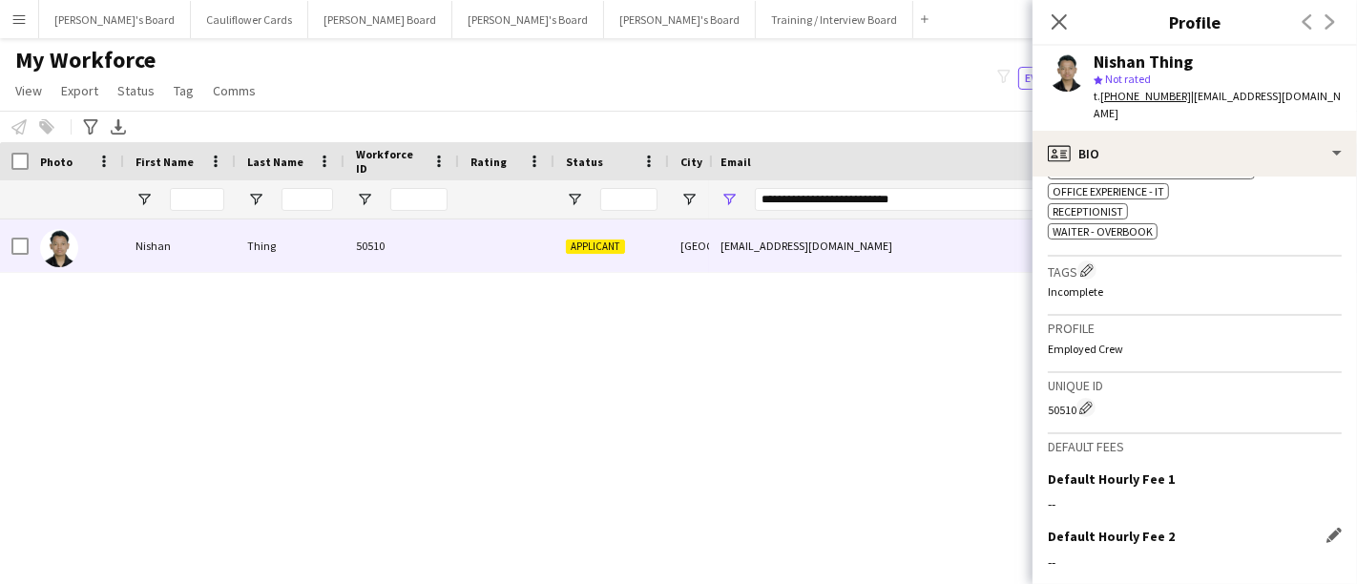
scroll to position [1010, 0]
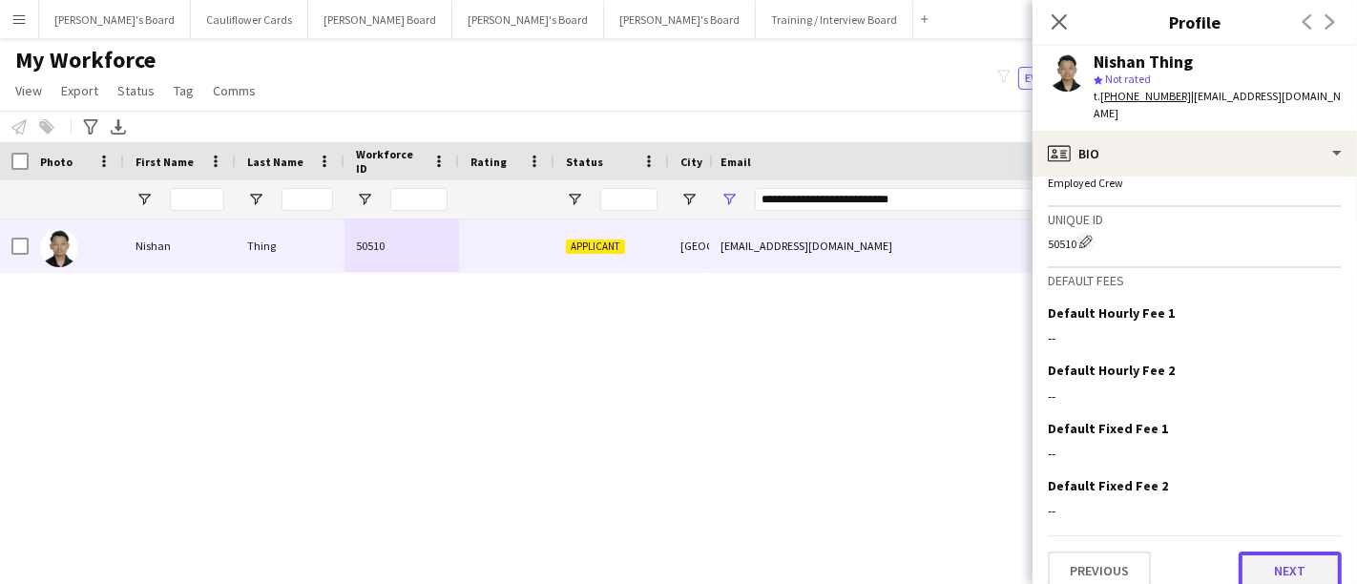
click at [1298, 552] on button "Next" at bounding box center [1290, 571] width 103 height 38
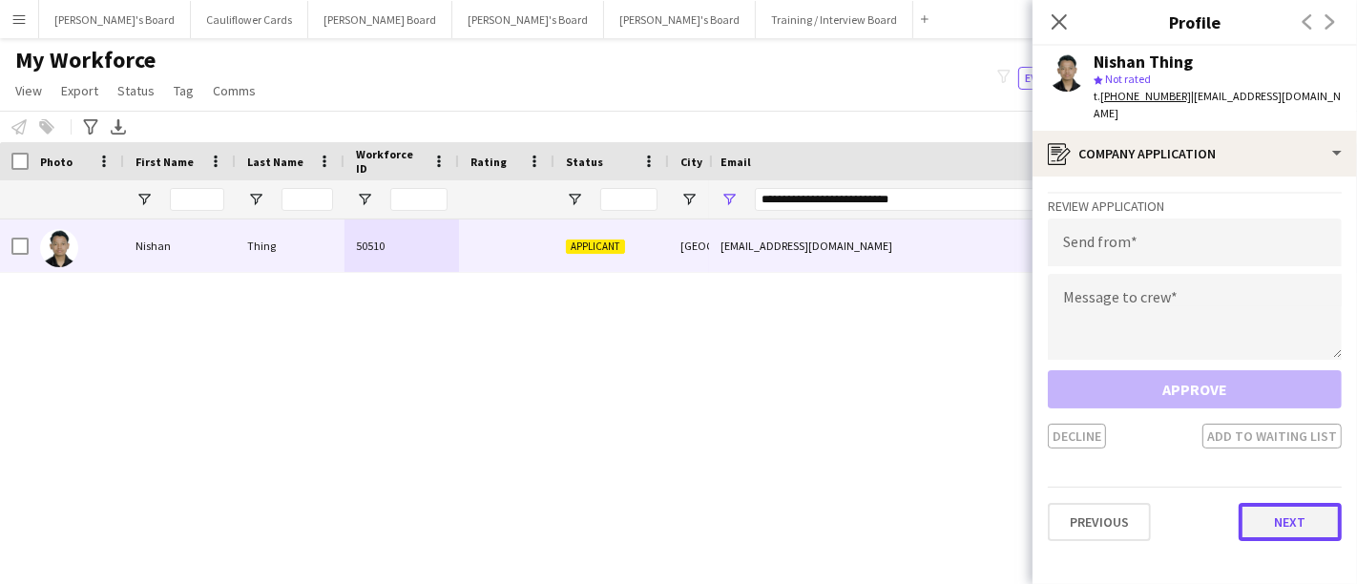
click at [1300, 507] on button "Next" at bounding box center [1290, 522] width 103 height 38
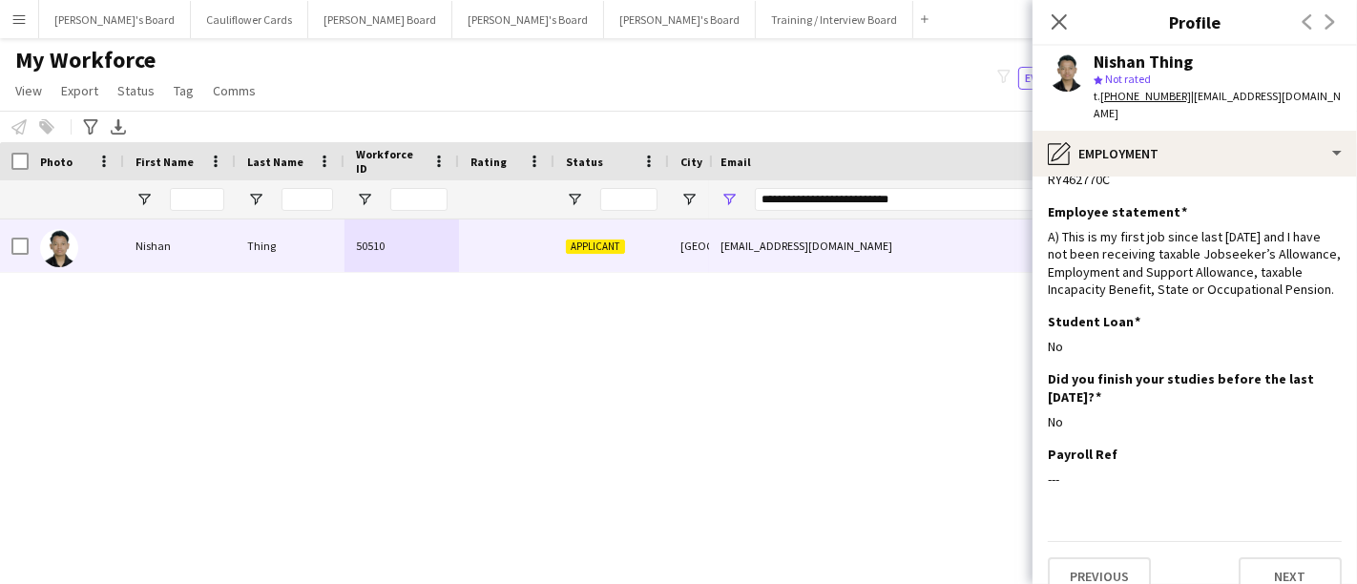
scroll to position [71, 0]
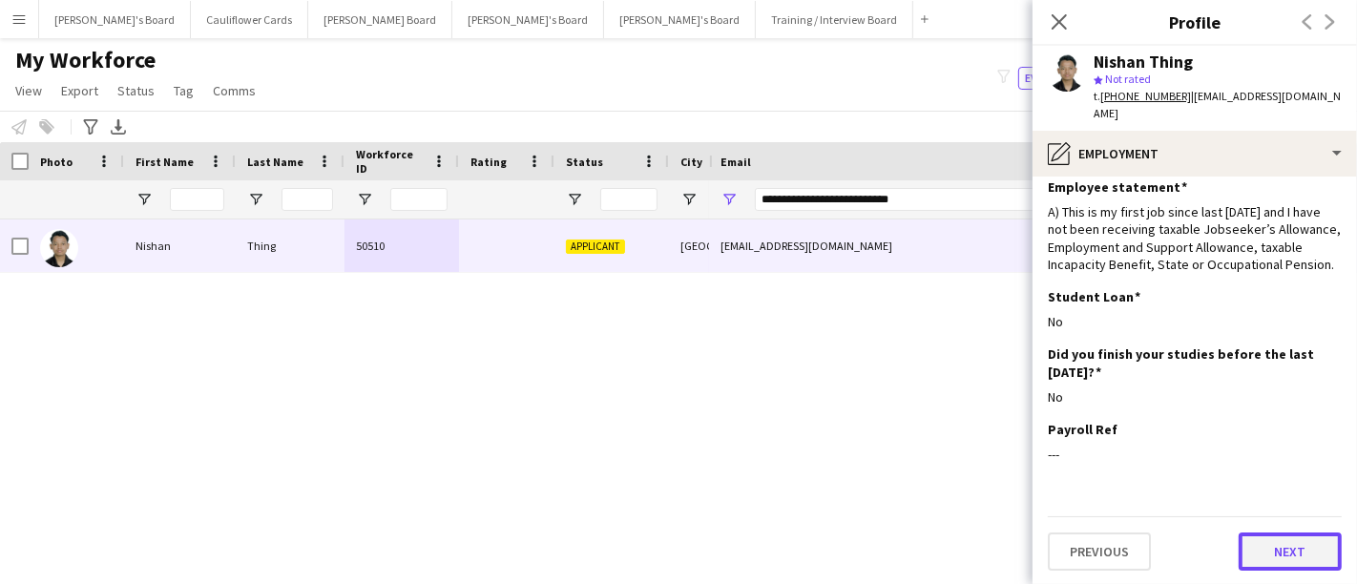
click at [1276, 549] on button "Next" at bounding box center [1290, 552] width 103 height 38
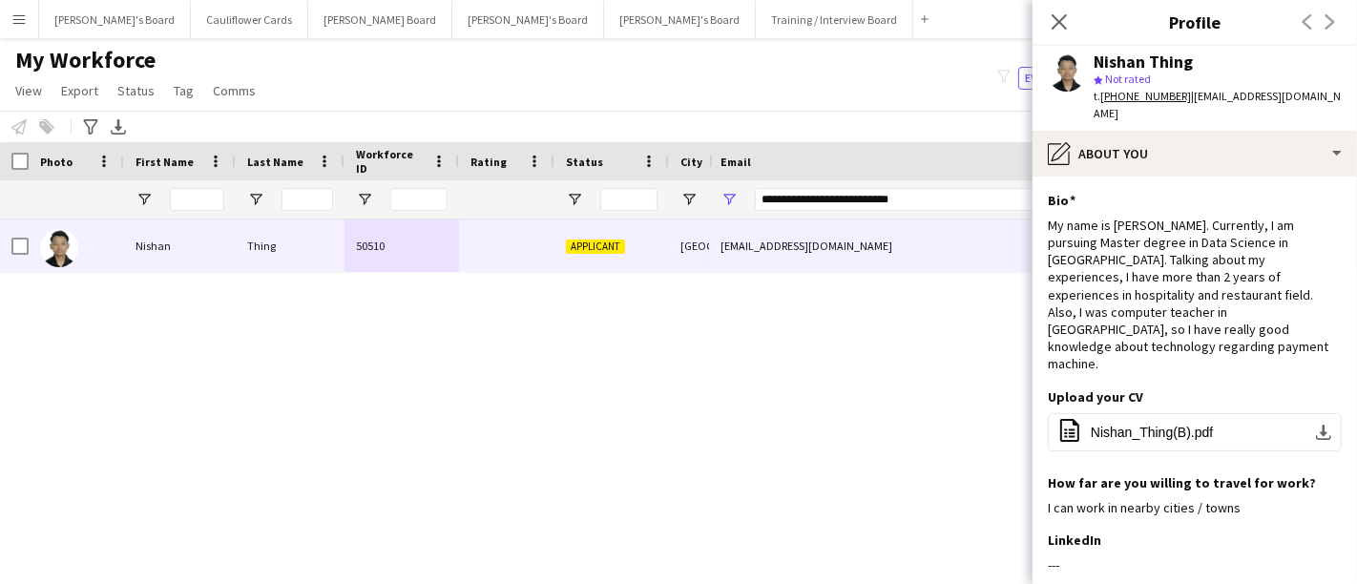
scroll to position [59, 0]
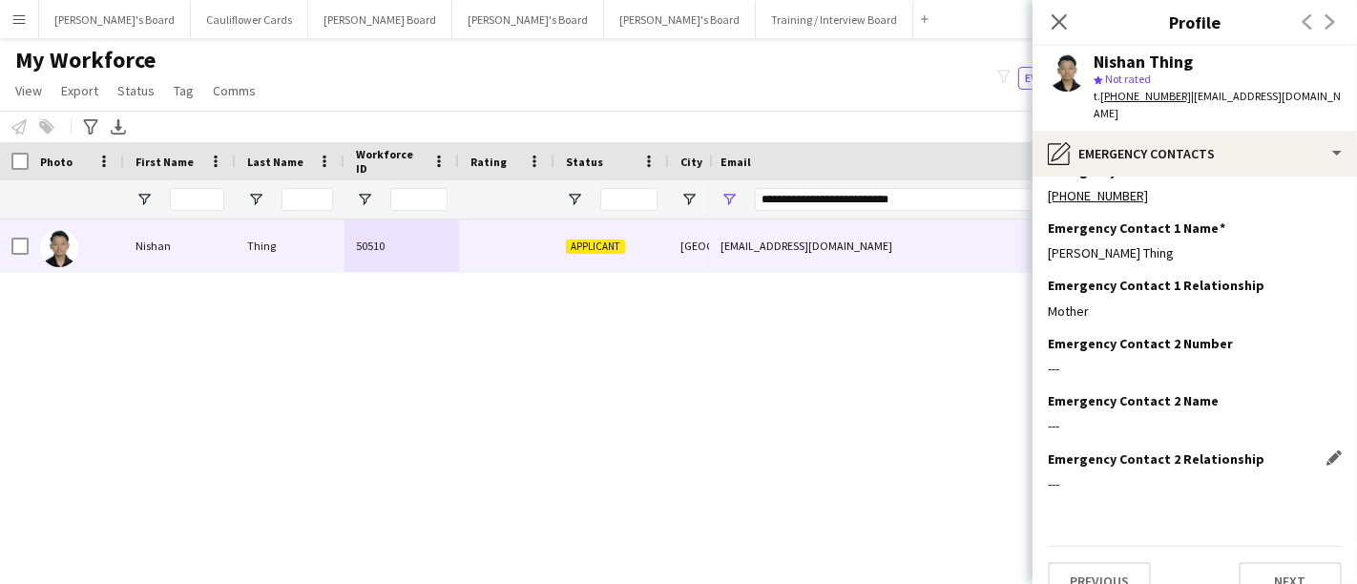
scroll to position [41, 0]
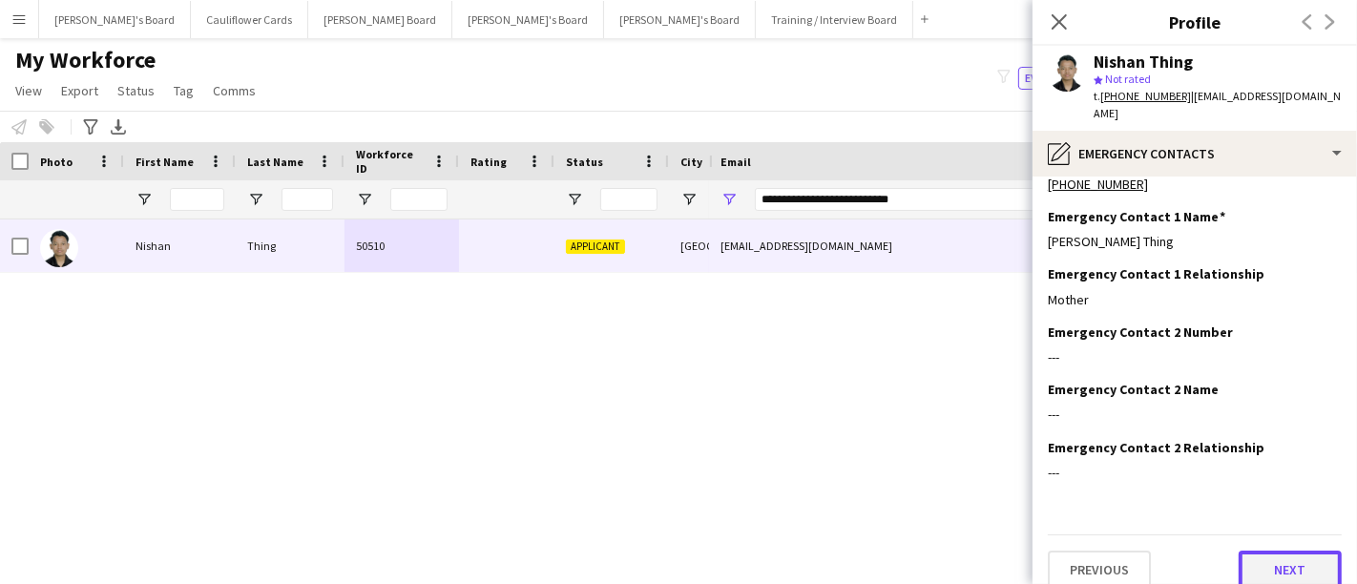
click at [1289, 562] on button "Next" at bounding box center [1290, 570] width 103 height 38
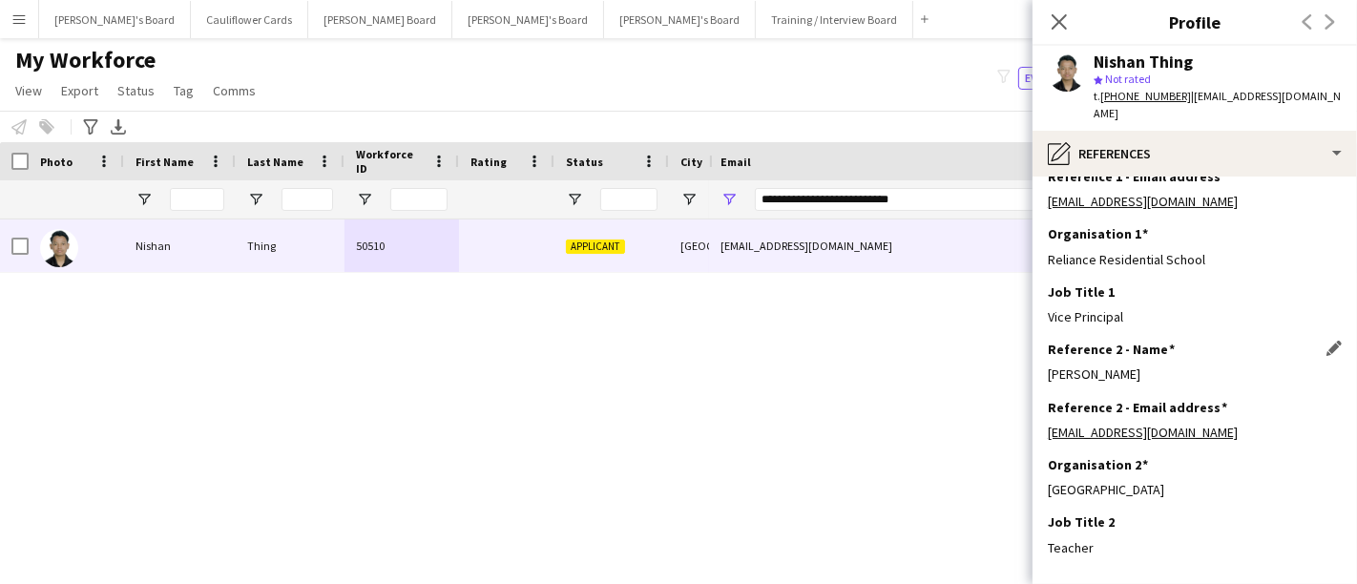
scroll to position [157, 0]
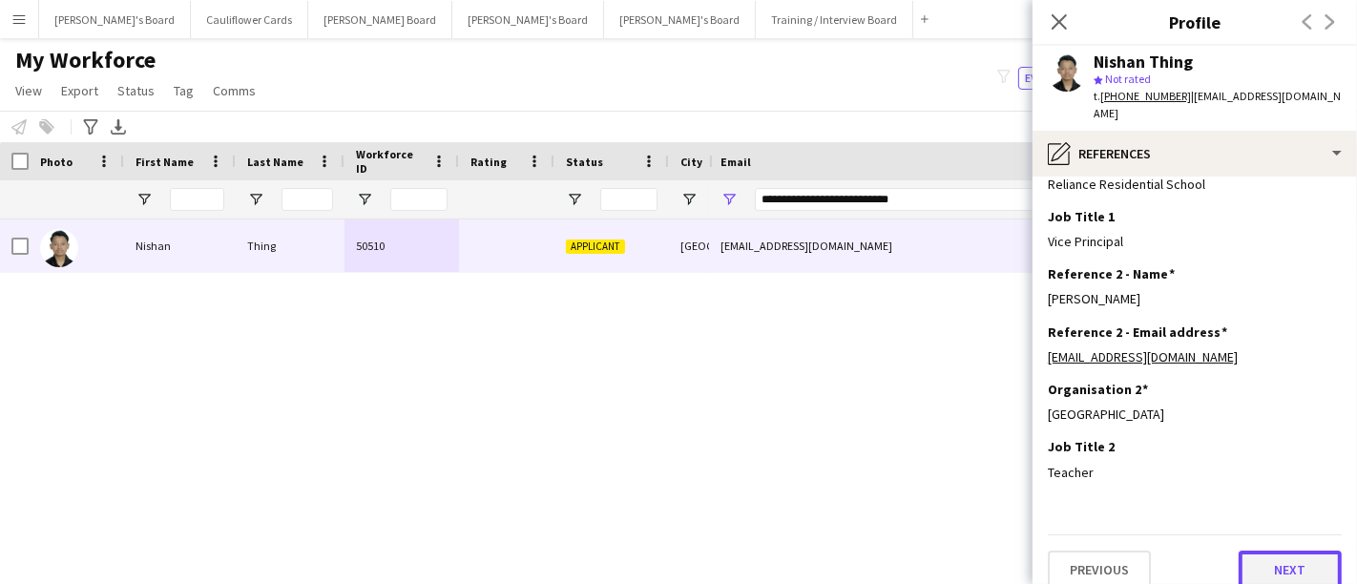
click at [1295, 554] on button "Next" at bounding box center [1290, 570] width 103 height 38
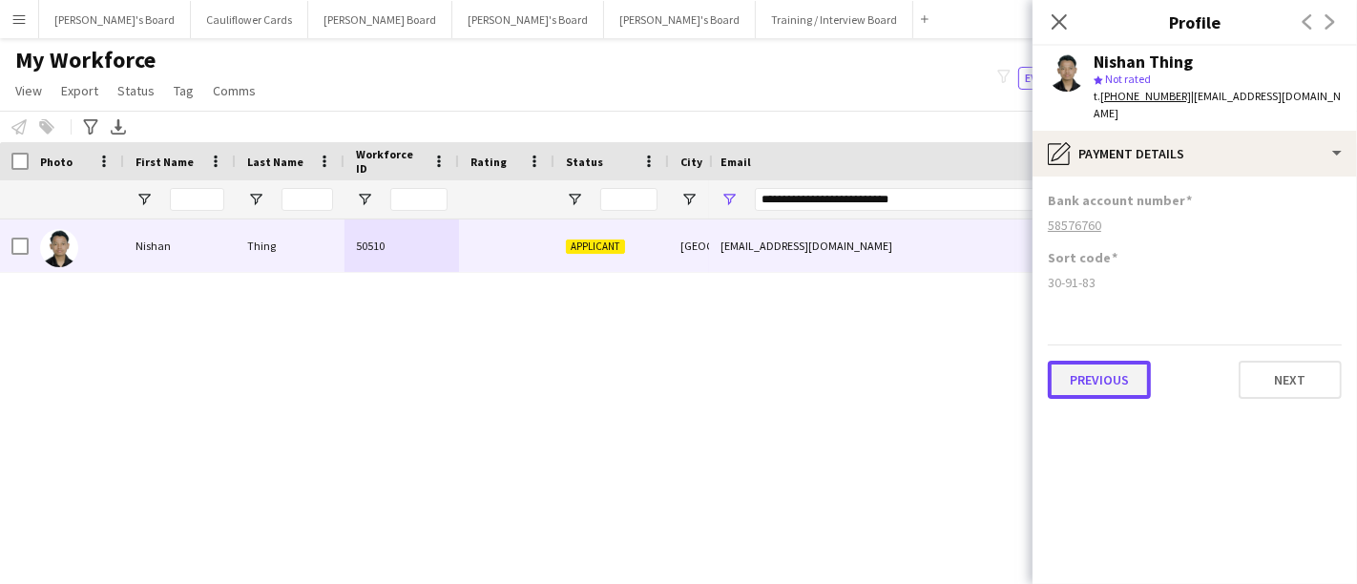
click at [1123, 367] on button "Previous" at bounding box center [1099, 380] width 103 height 38
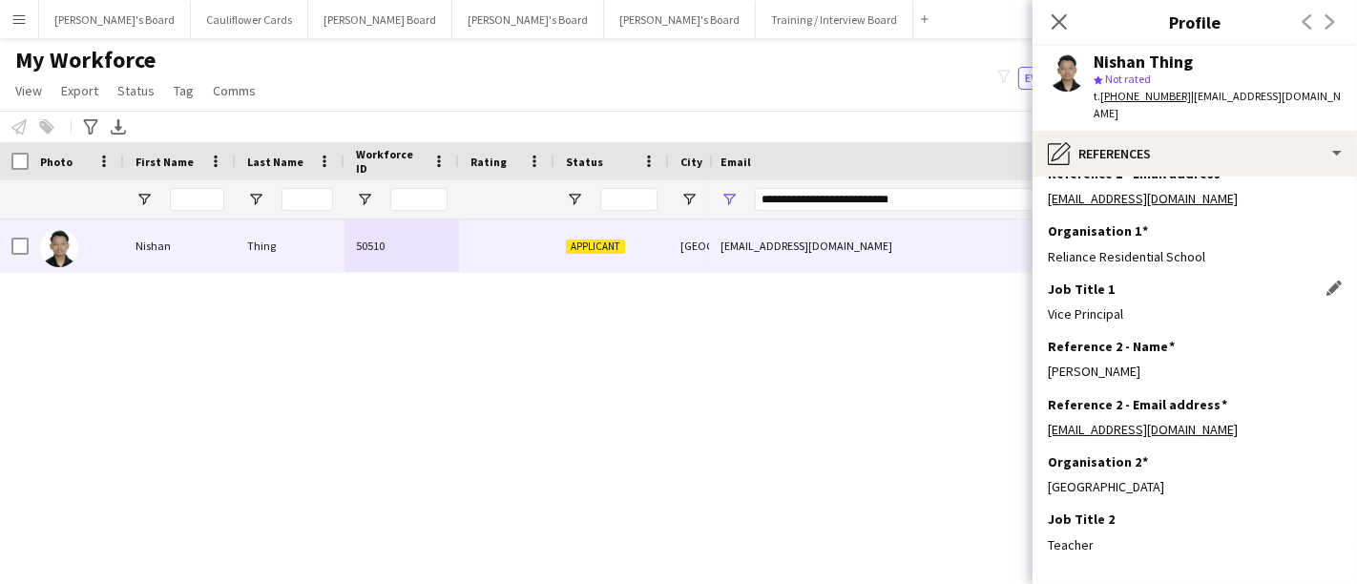
scroll to position [157, 0]
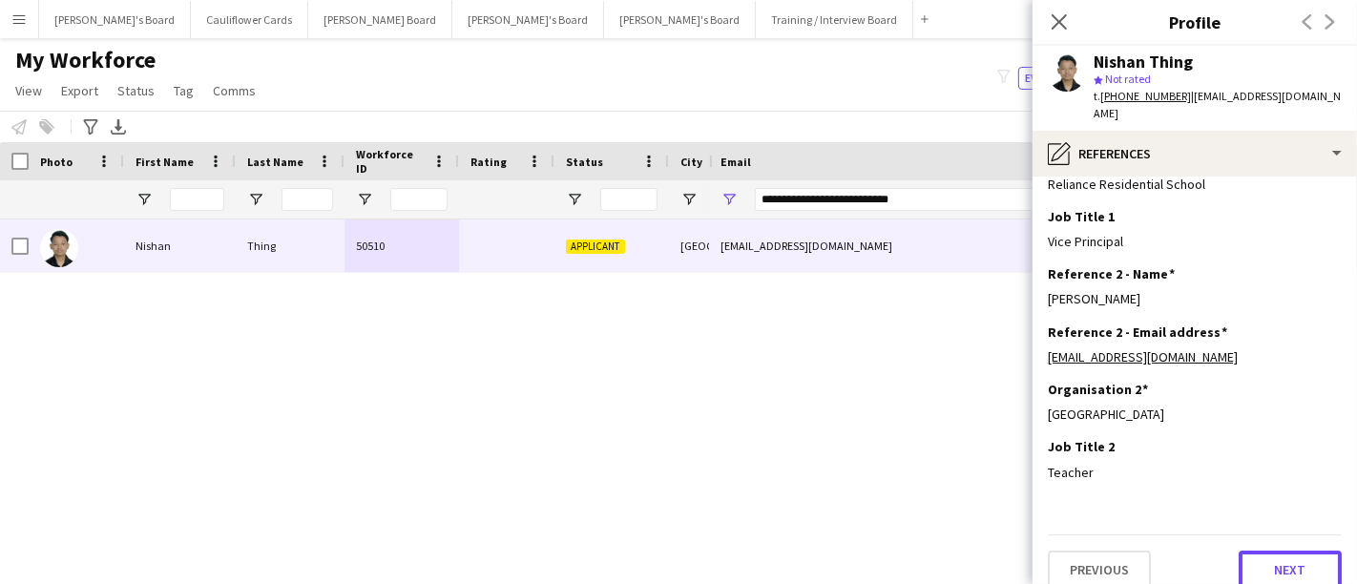
click at [1274, 551] on button "Next" at bounding box center [1290, 570] width 103 height 38
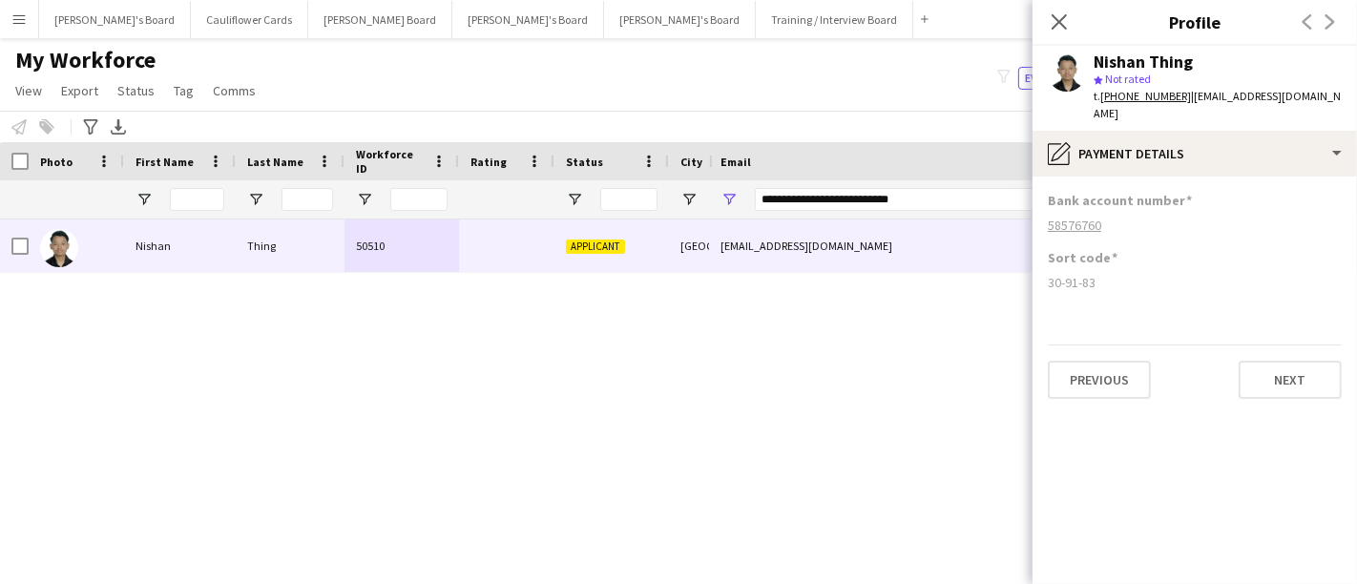
scroll to position [0, 0]
click at [1270, 366] on button "Next" at bounding box center [1290, 380] width 103 height 38
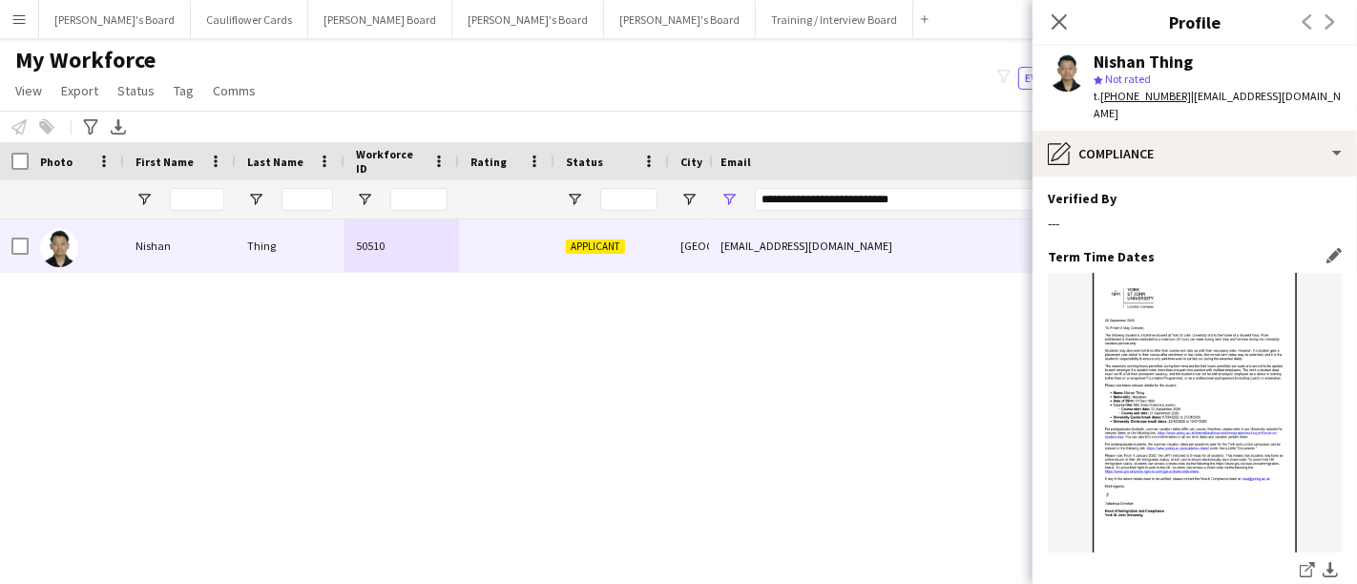
scroll to position [955, 0]
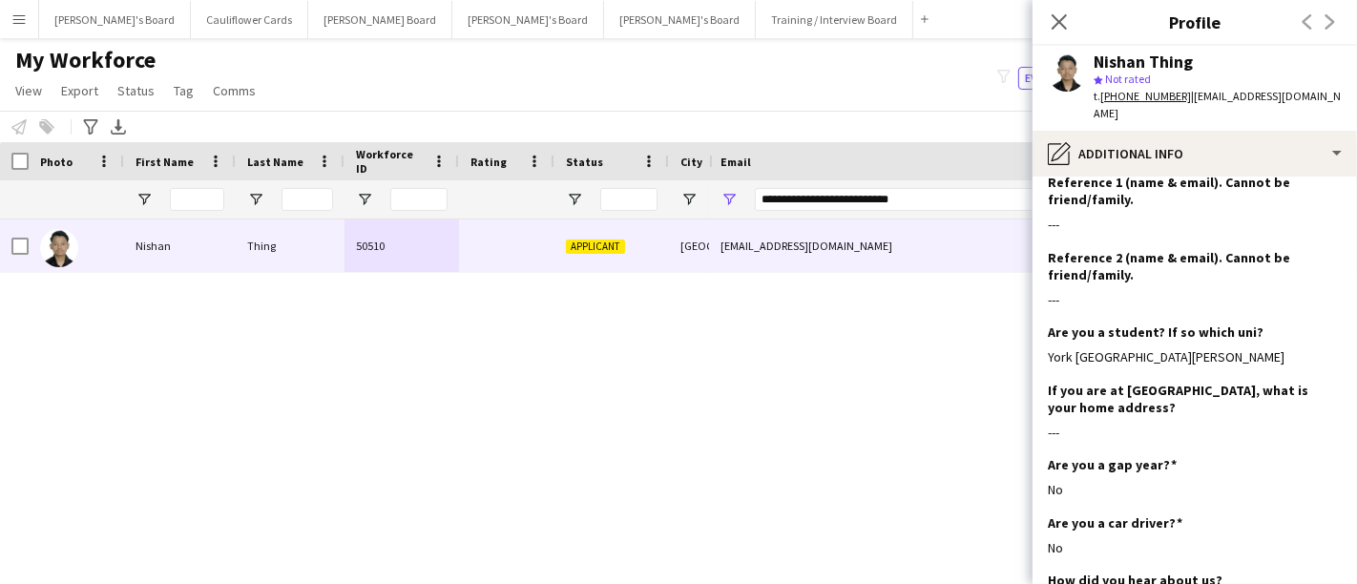
scroll to position [567, 0]
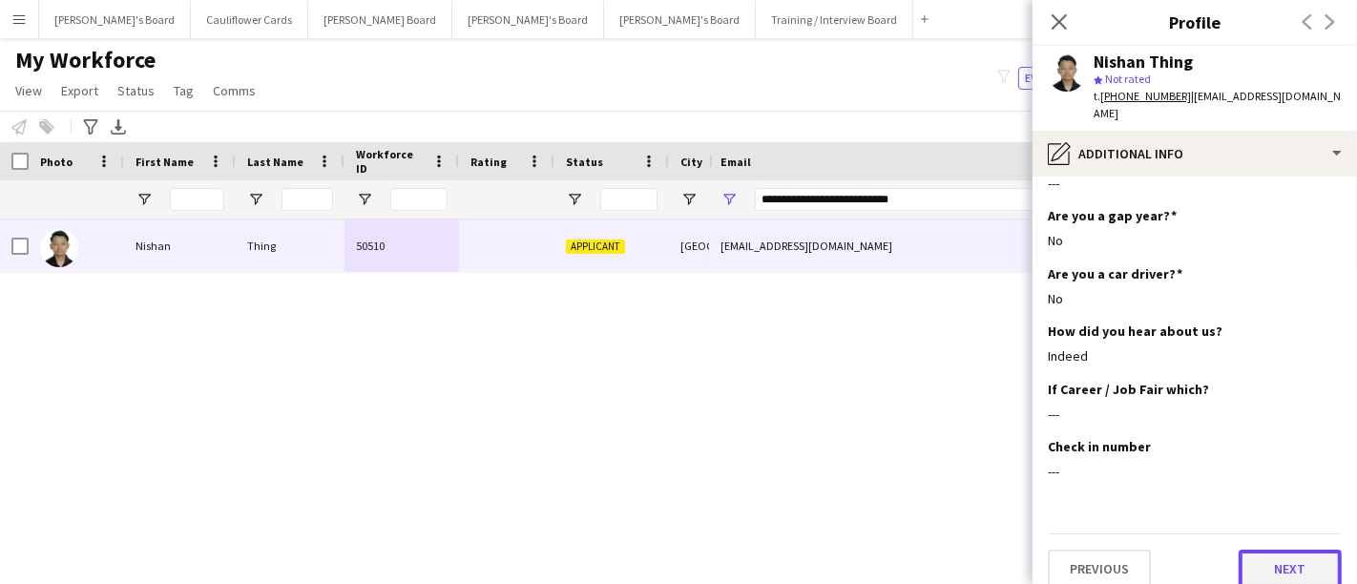
click at [1272, 550] on button "Next" at bounding box center [1290, 569] width 103 height 38
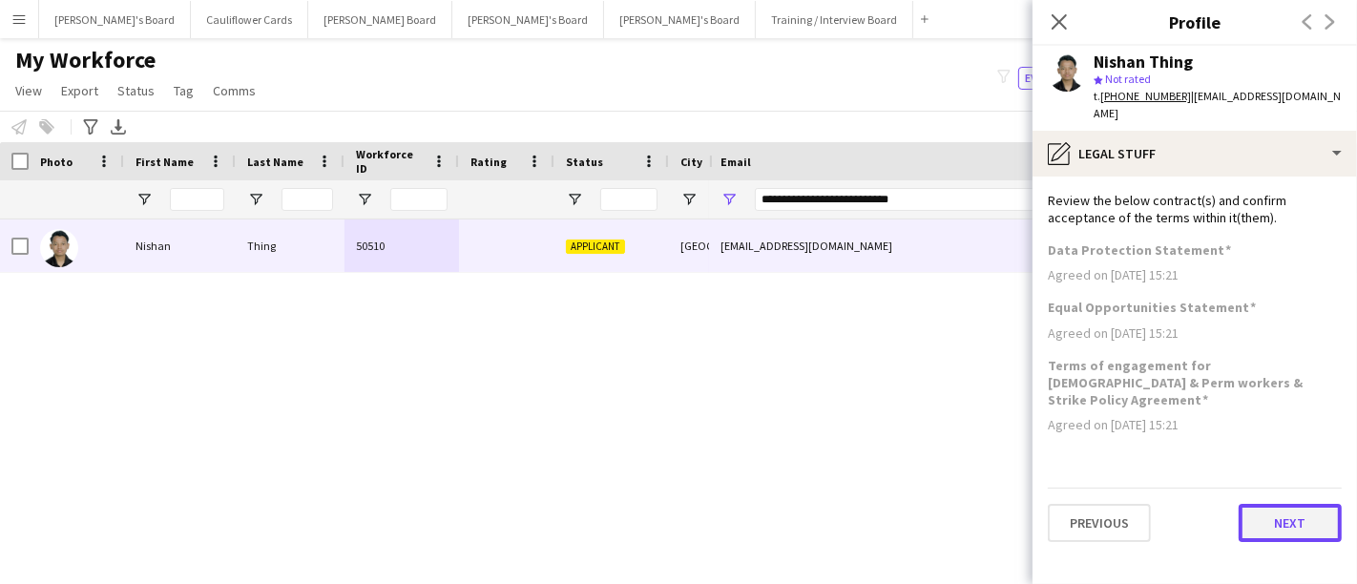
click at [1301, 504] on button "Next" at bounding box center [1290, 523] width 103 height 38
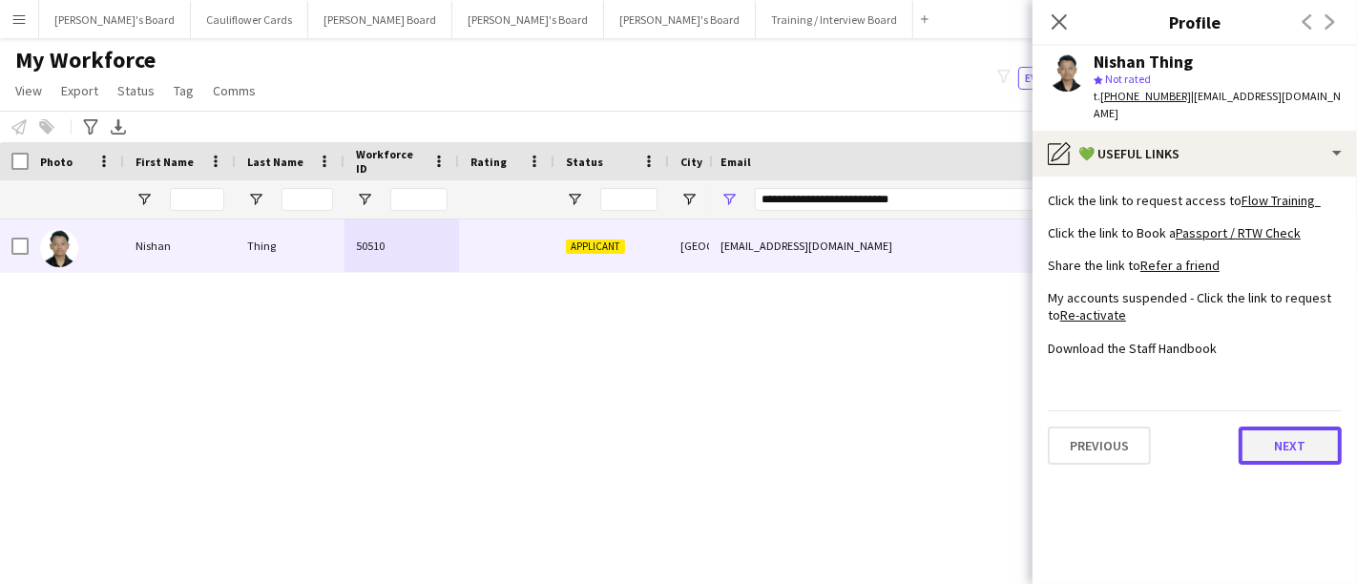
click at [1273, 430] on button "Next" at bounding box center [1290, 446] width 103 height 38
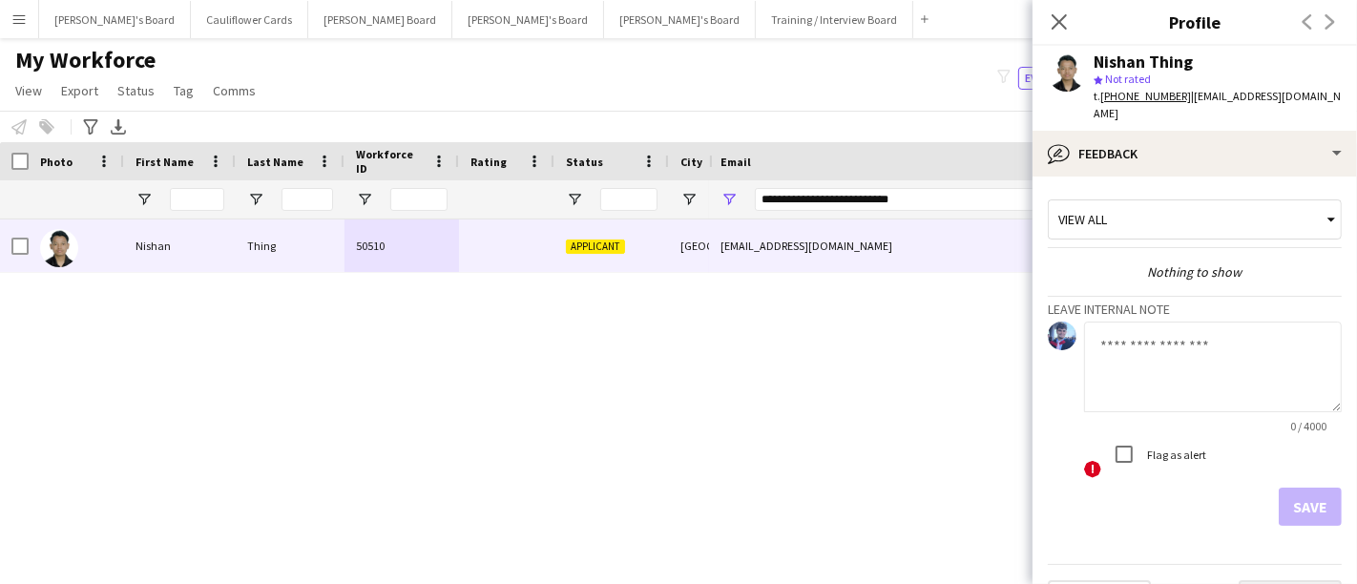
scroll to position [28, 0]
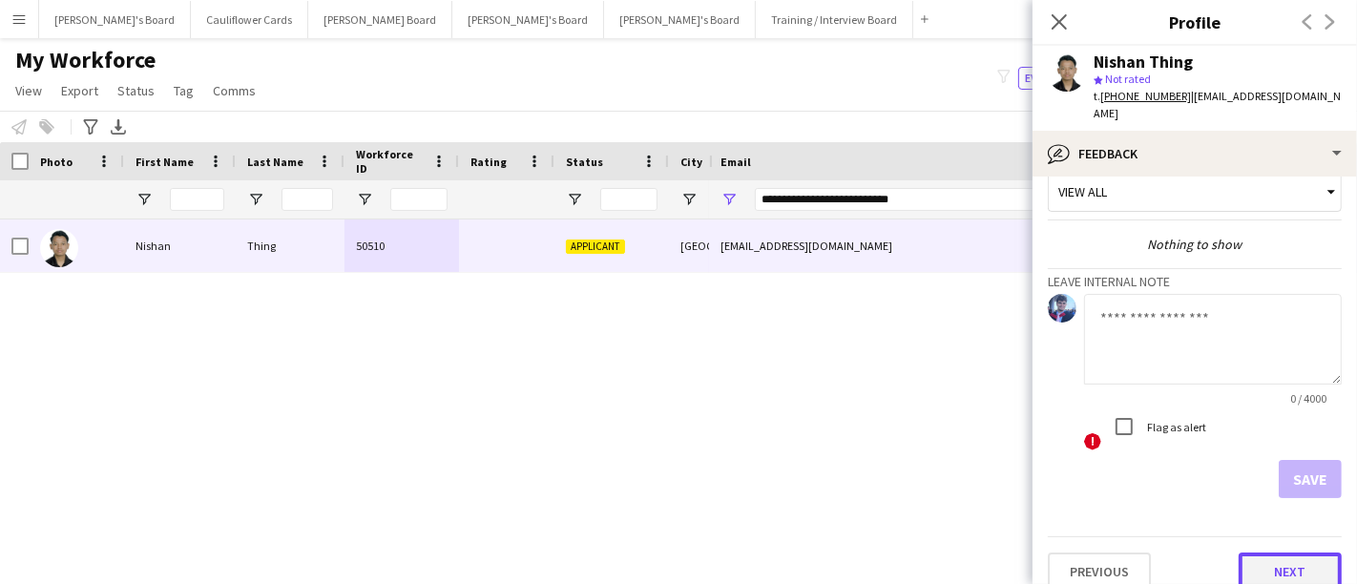
click at [1277, 553] on button "Next" at bounding box center [1290, 572] width 103 height 38
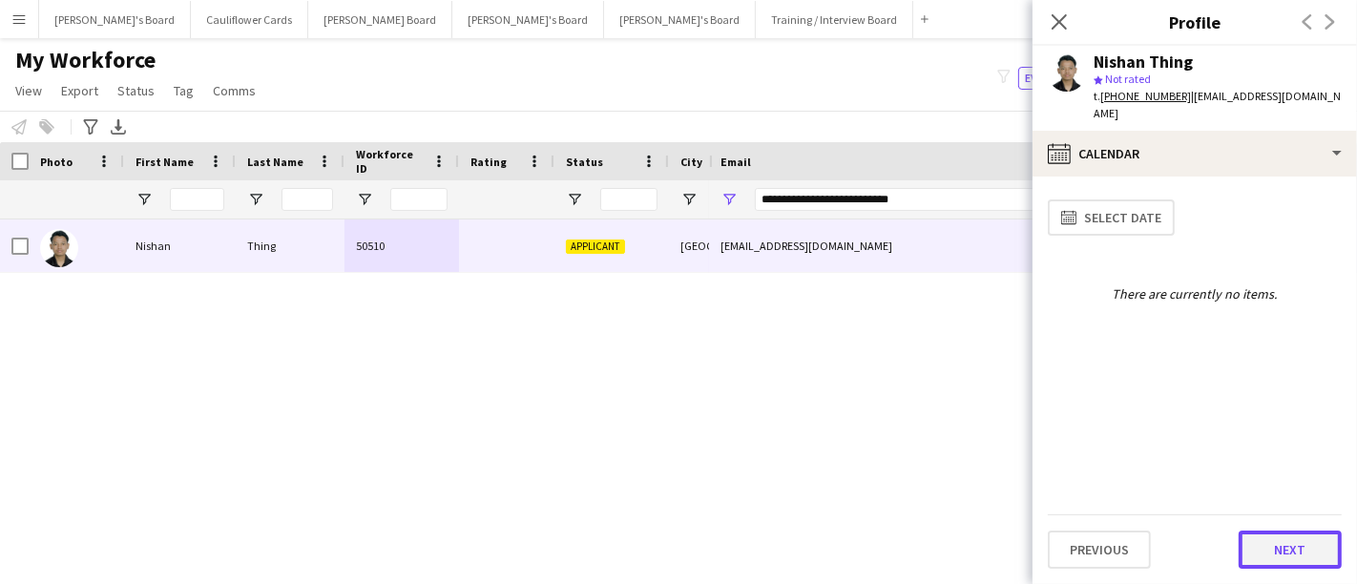
click at [1273, 548] on button "Next" at bounding box center [1290, 550] width 103 height 38
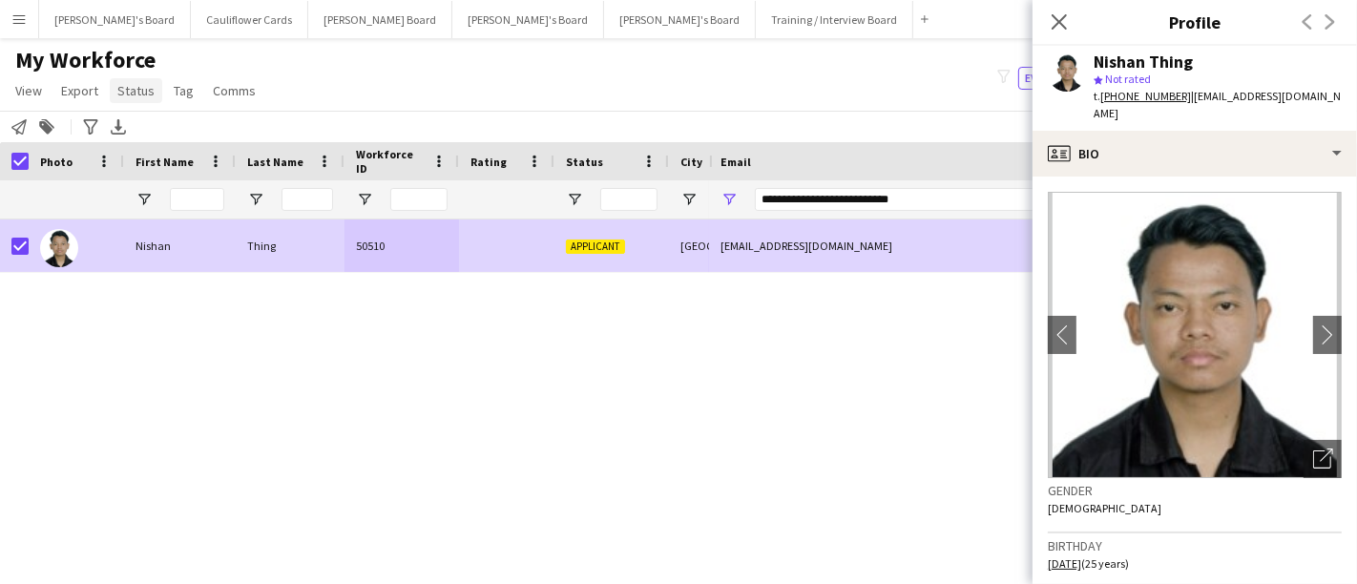
click at [144, 88] on span "Status" at bounding box center [135, 90] width 37 height 17
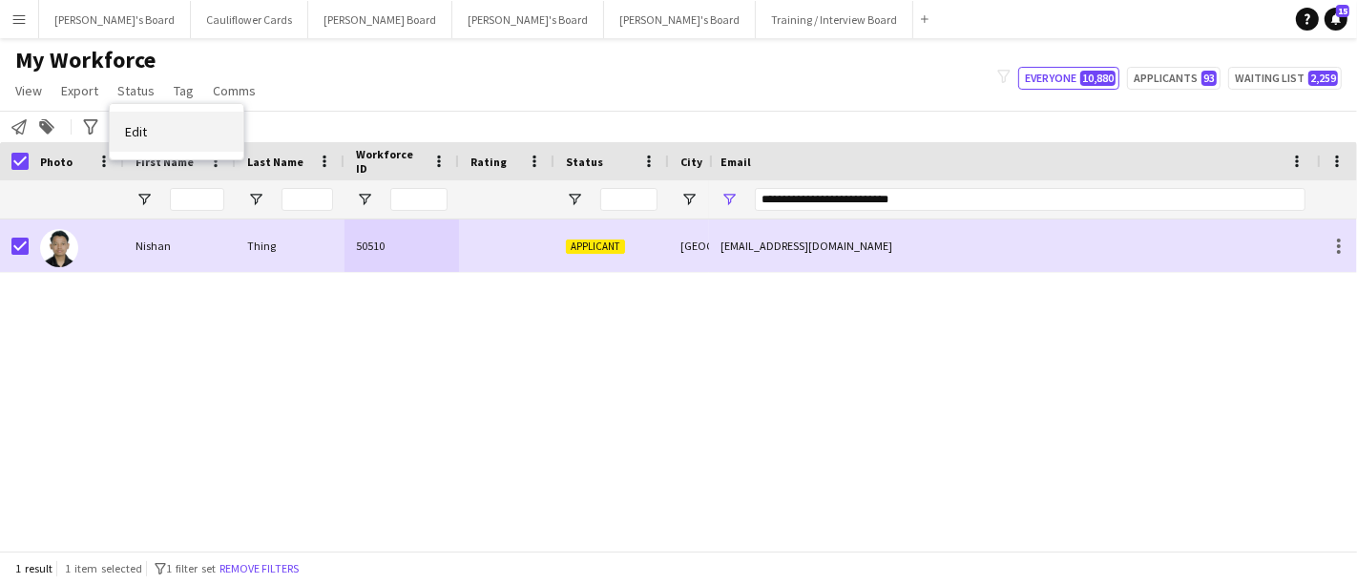
click at [147, 124] on link "Edit" at bounding box center [177, 132] width 134 height 40
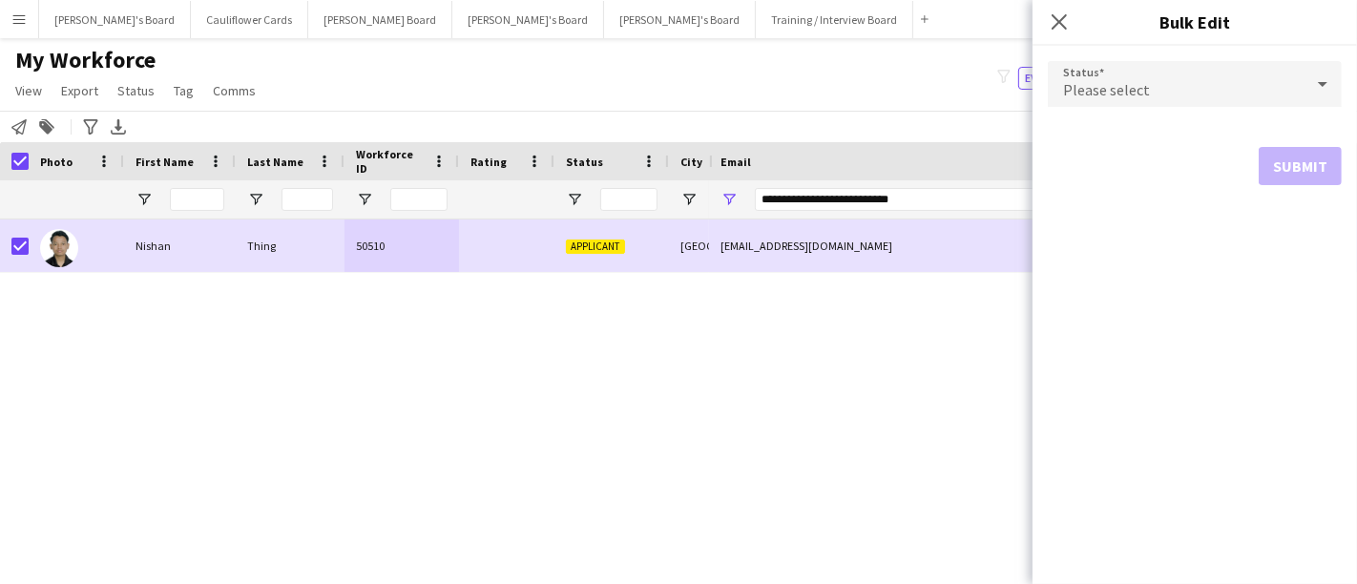
click at [1326, 84] on icon at bounding box center [1323, 84] width 23 height 38
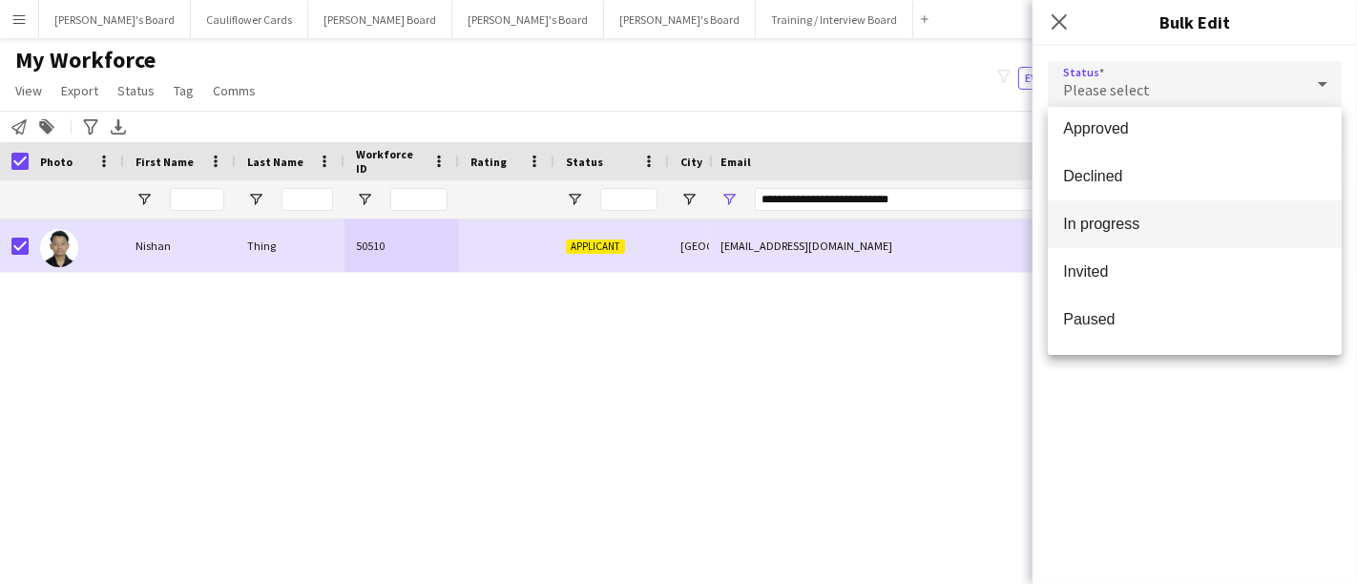
scroll to position [196, 0]
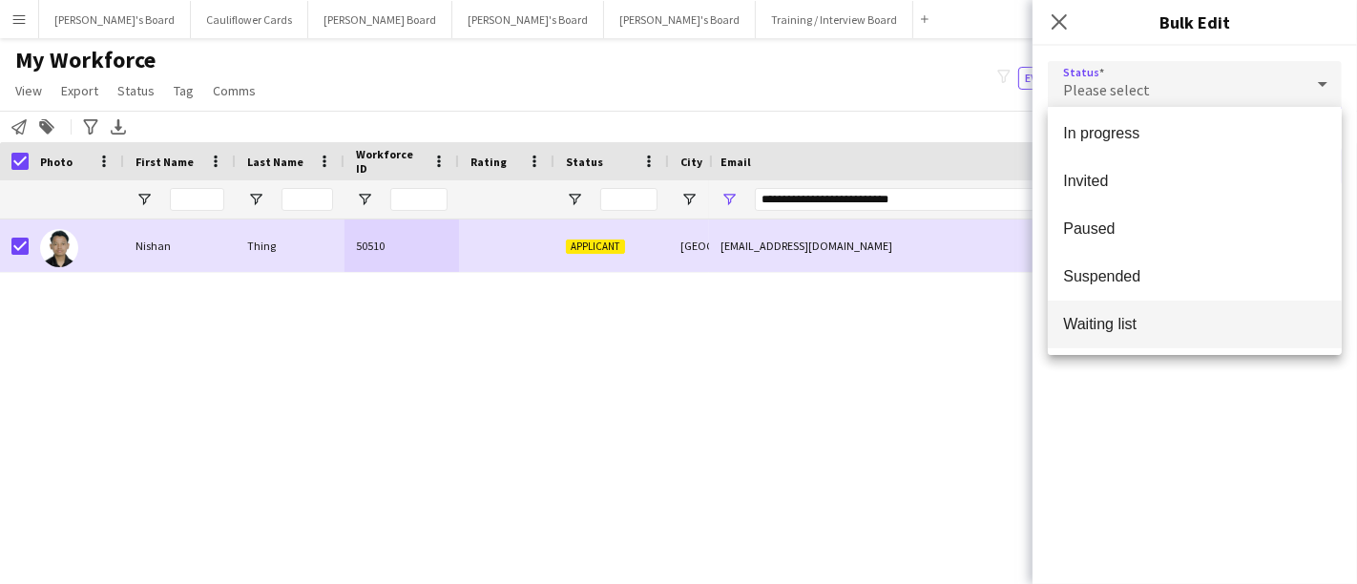
click at [1123, 328] on span "Waiting list" at bounding box center [1194, 324] width 263 height 18
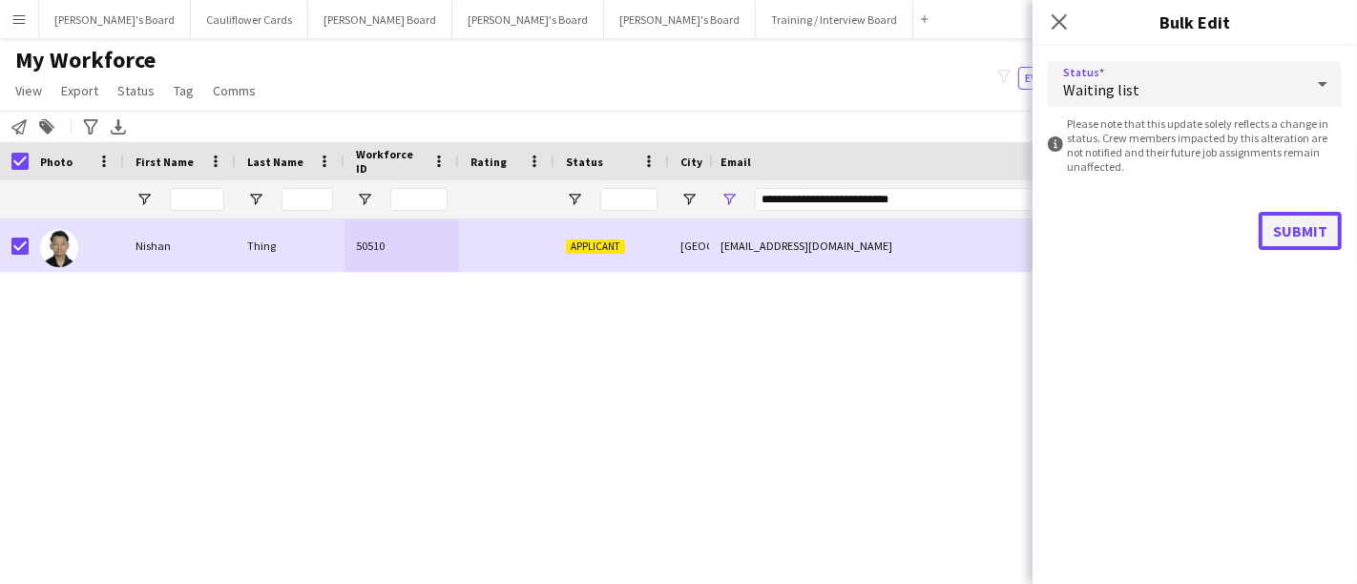
click at [1293, 223] on button "Submit" at bounding box center [1300, 231] width 83 height 38
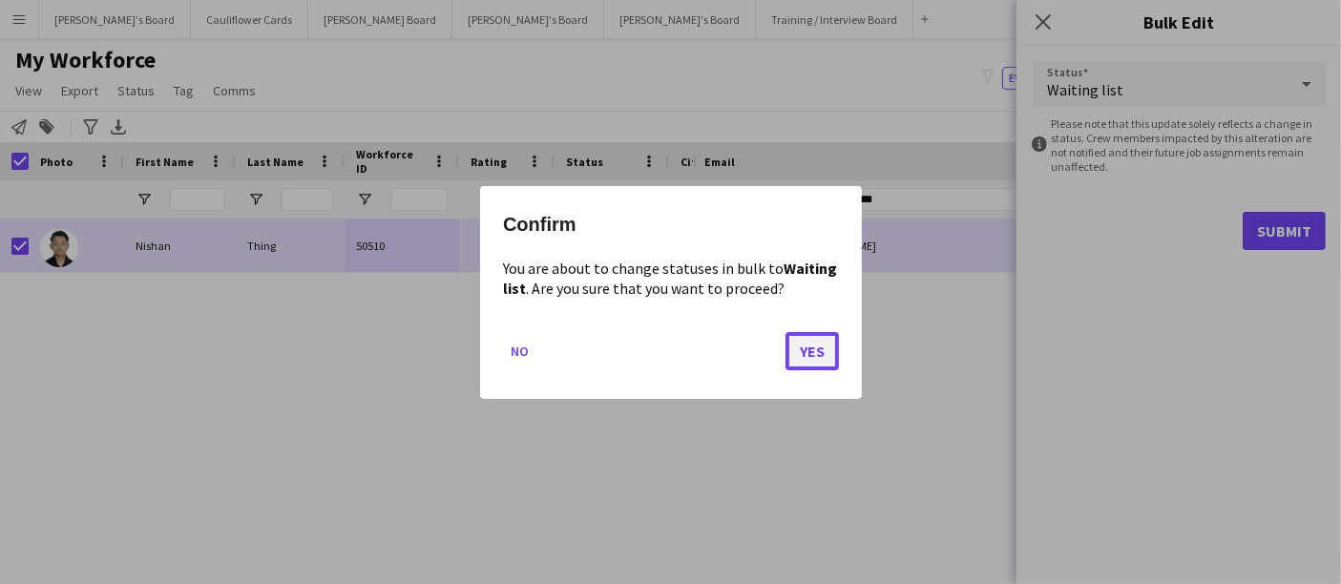
click at [809, 340] on button "Yes" at bounding box center [812, 350] width 53 height 38
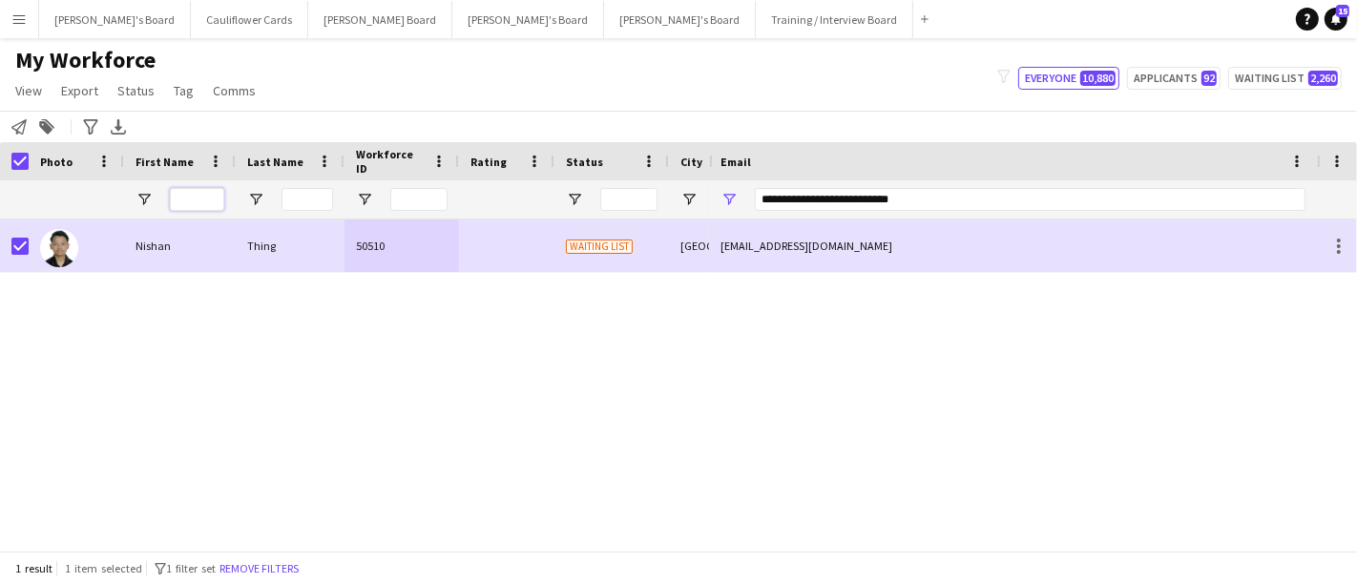
click at [199, 197] on input "First Name Filter Input" at bounding box center [197, 199] width 54 height 23
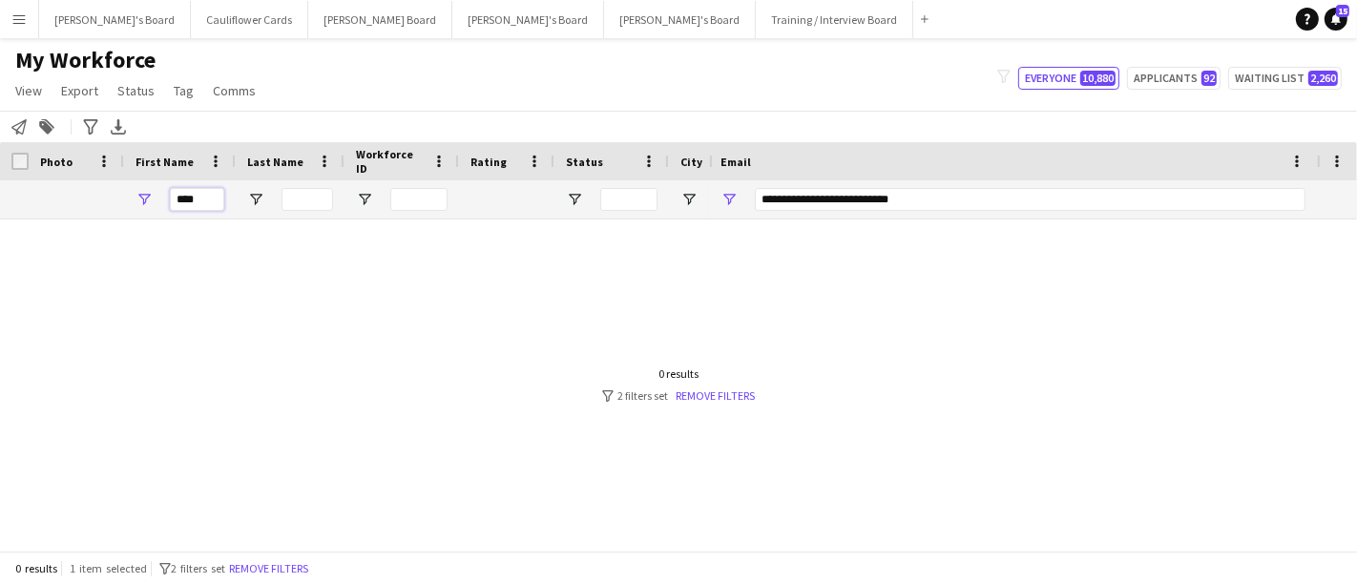
type input "****"
click at [306, 198] on input "Last Name Filter Input" at bounding box center [308, 199] width 52 height 23
type input "****"
click at [924, 209] on input "**********" at bounding box center [1030, 199] width 551 height 23
type input "*"
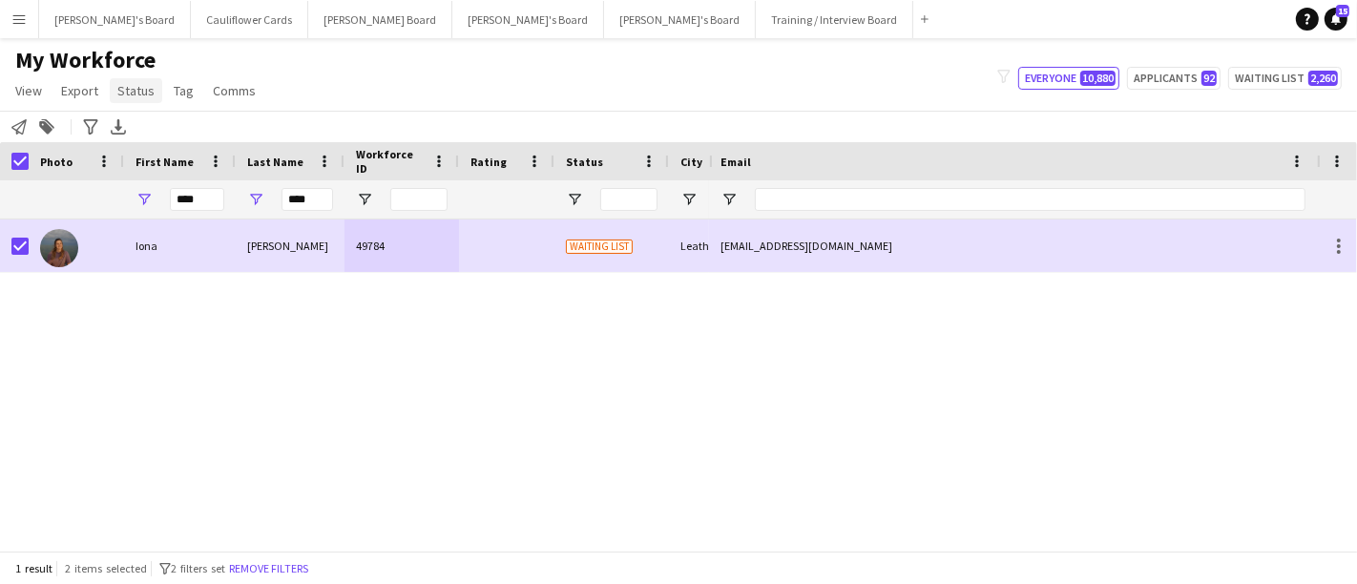
click at [144, 96] on span "Status" at bounding box center [135, 90] width 37 height 17
click at [159, 135] on link "Edit" at bounding box center [177, 132] width 134 height 40
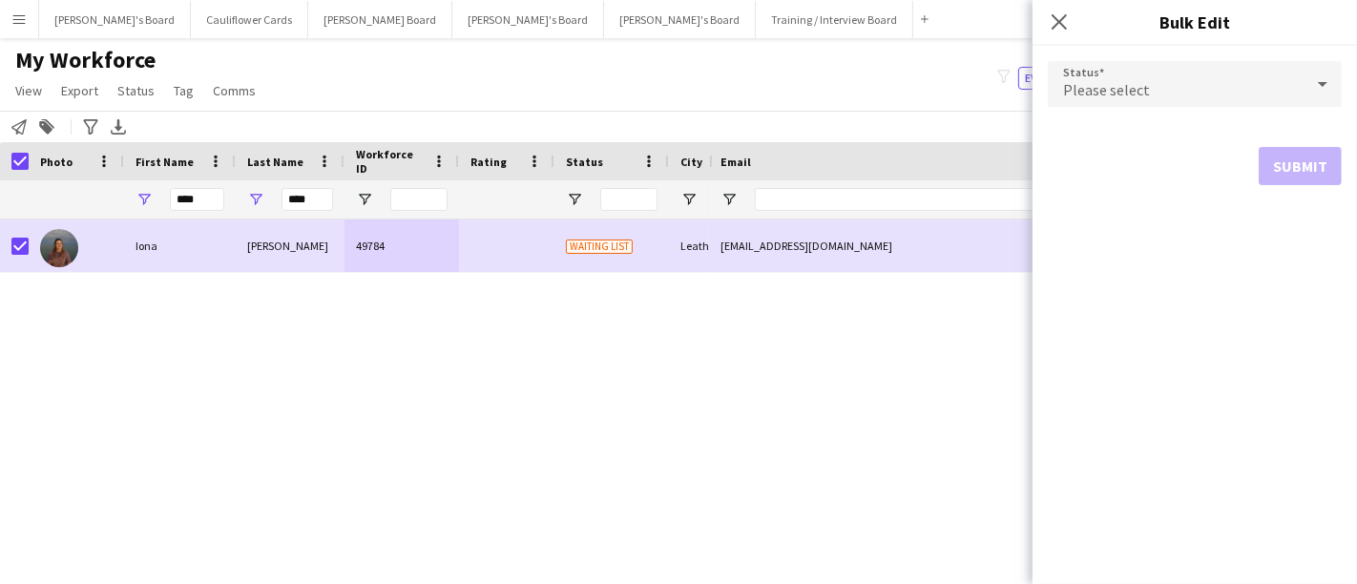
click at [1321, 72] on icon at bounding box center [1323, 84] width 23 height 38
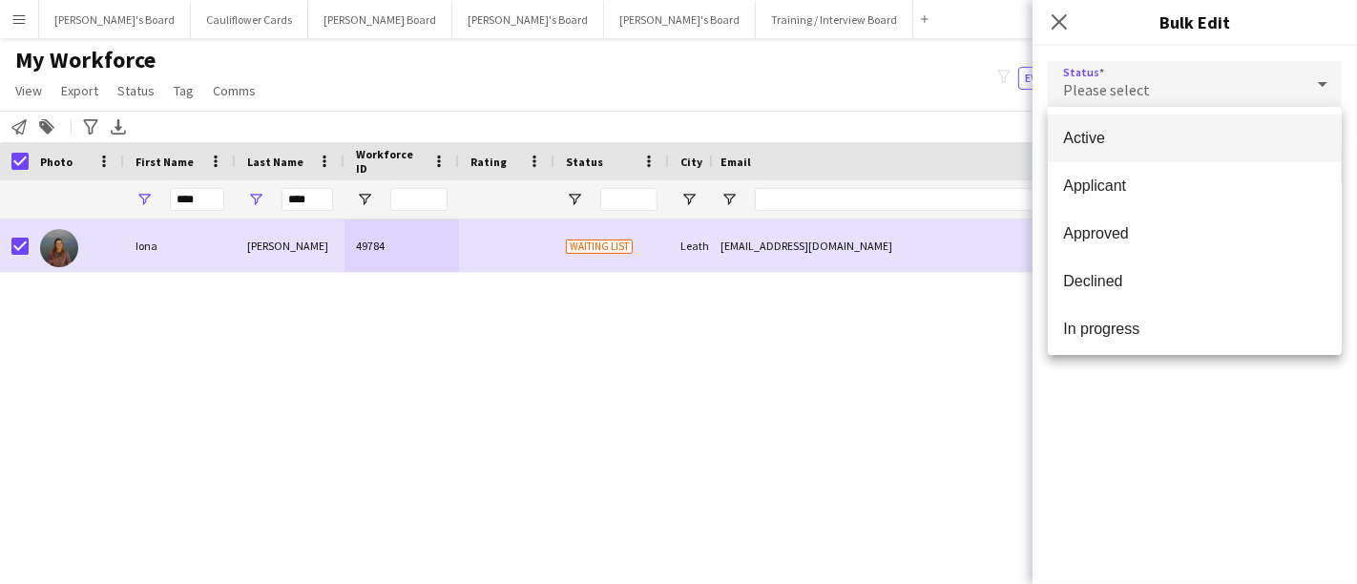
click at [1219, 145] on span "Active" at bounding box center [1194, 138] width 263 height 18
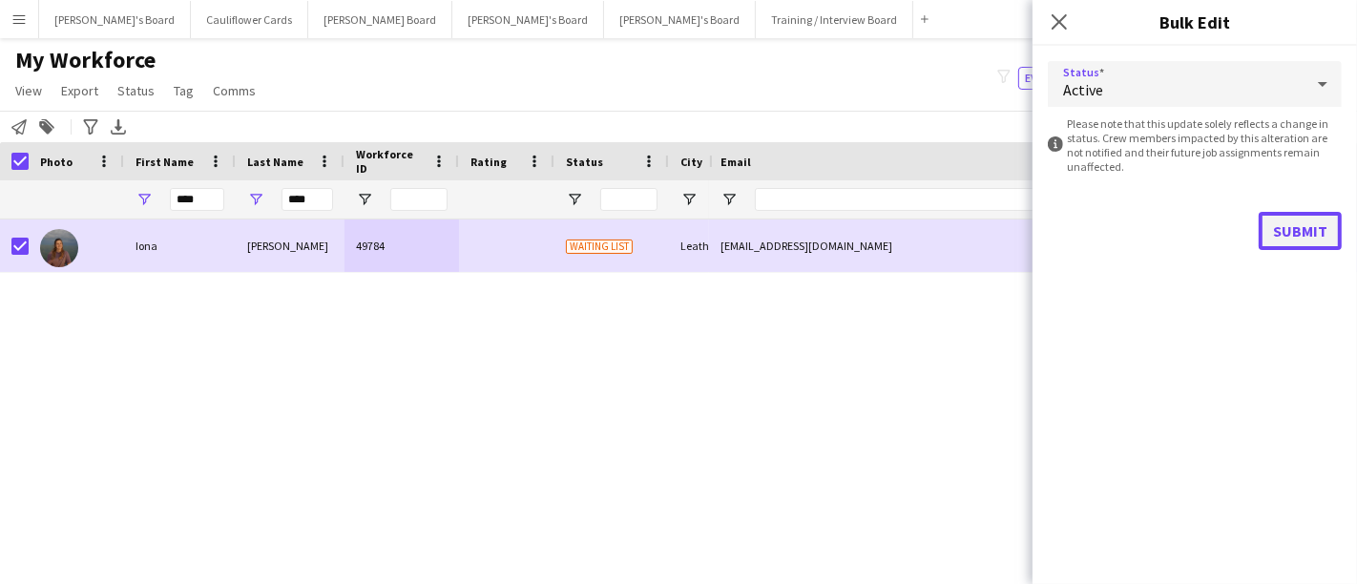
click at [1313, 230] on button "Submit" at bounding box center [1300, 231] width 83 height 38
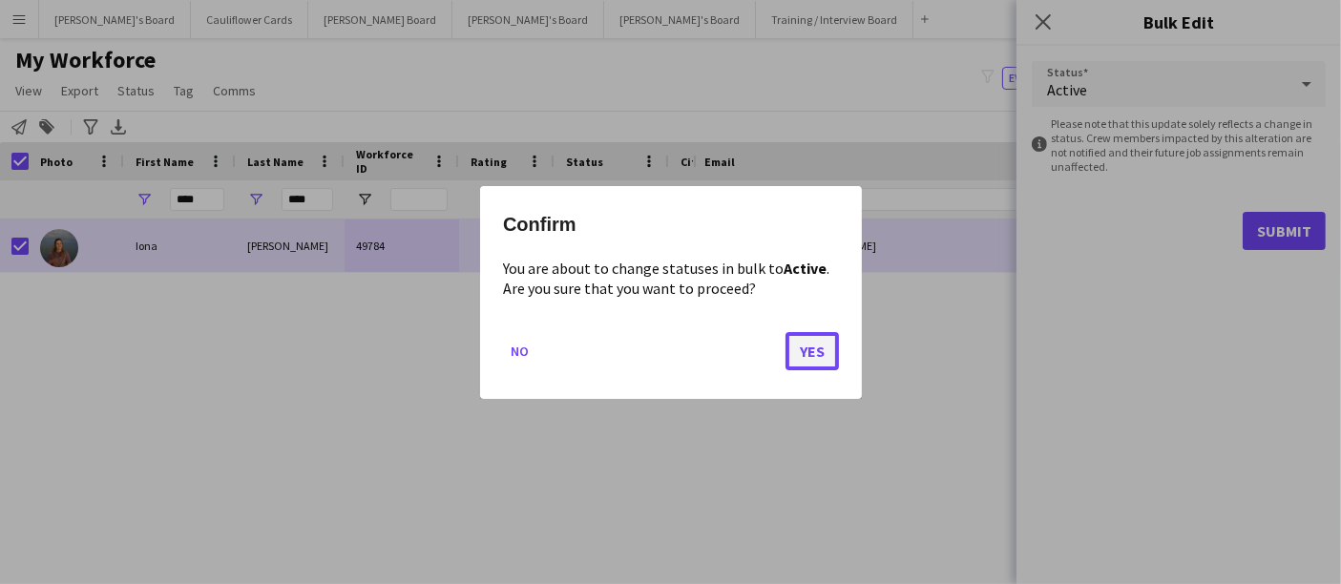
click at [829, 350] on button "Yes" at bounding box center [812, 350] width 53 height 38
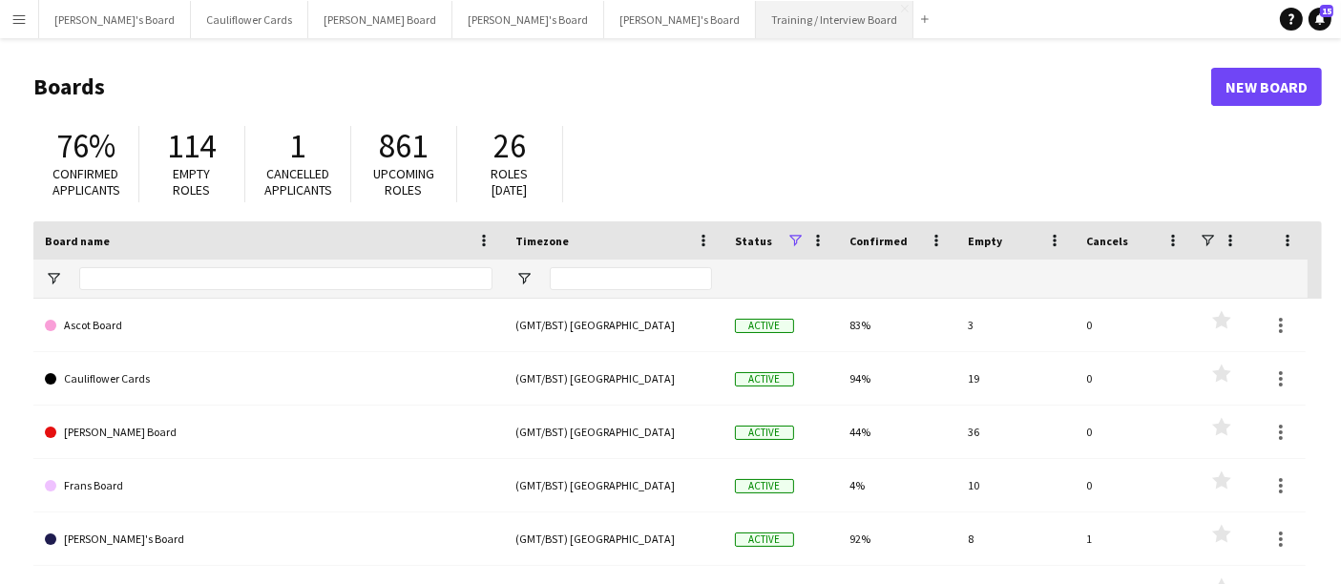
click at [756, 17] on button "Training / Interview Board Close" at bounding box center [834, 19] width 157 height 37
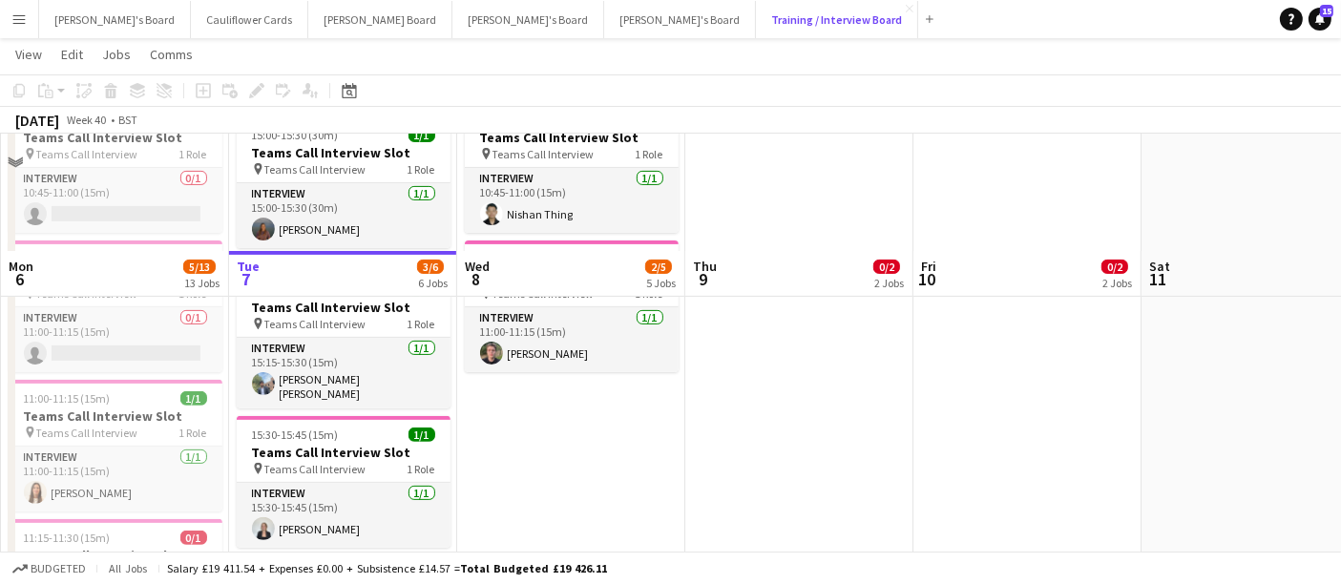
scroll to position [530, 0]
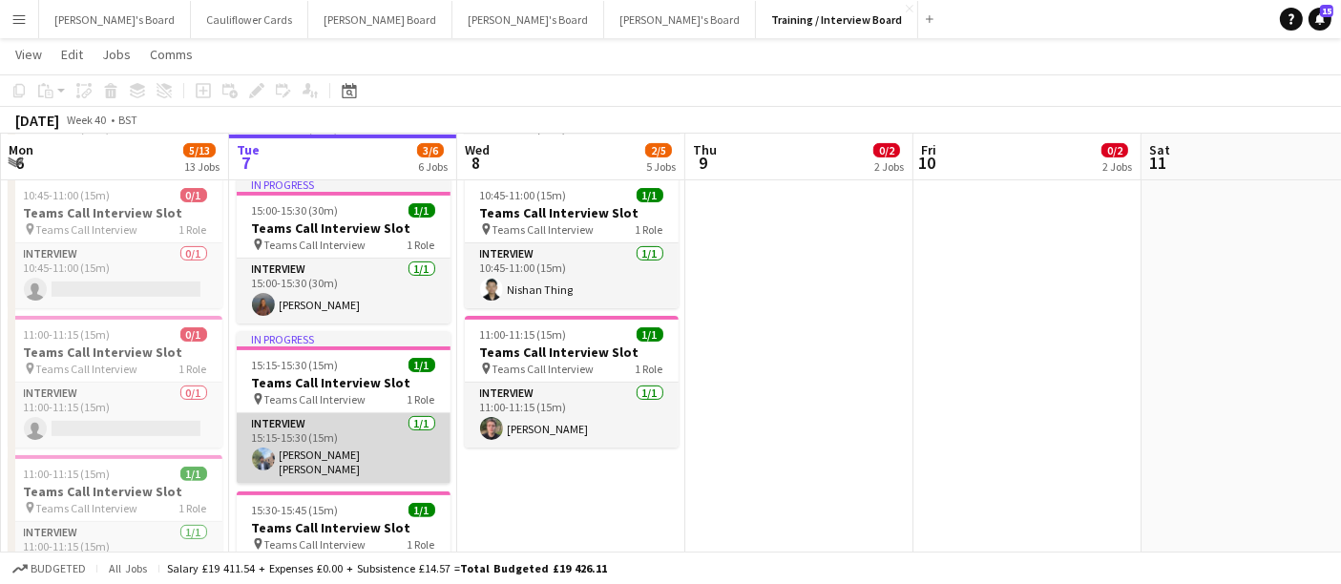
click at [376, 460] on app-card-role "Interview [DATE] 15:15-15:30 (15m) [PERSON_NAME] [PERSON_NAME]" at bounding box center [344, 448] width 214 height 71
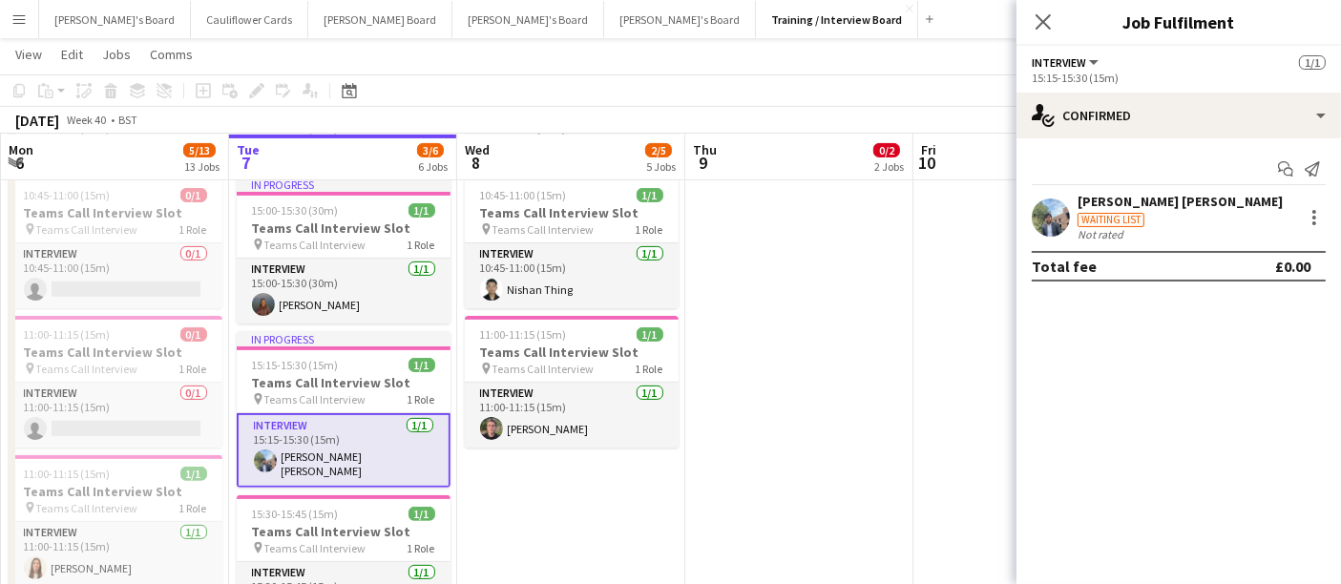
click at [1099, 213] on div "Waiting list" at bounding box center [1111, 220] width 67 height 14
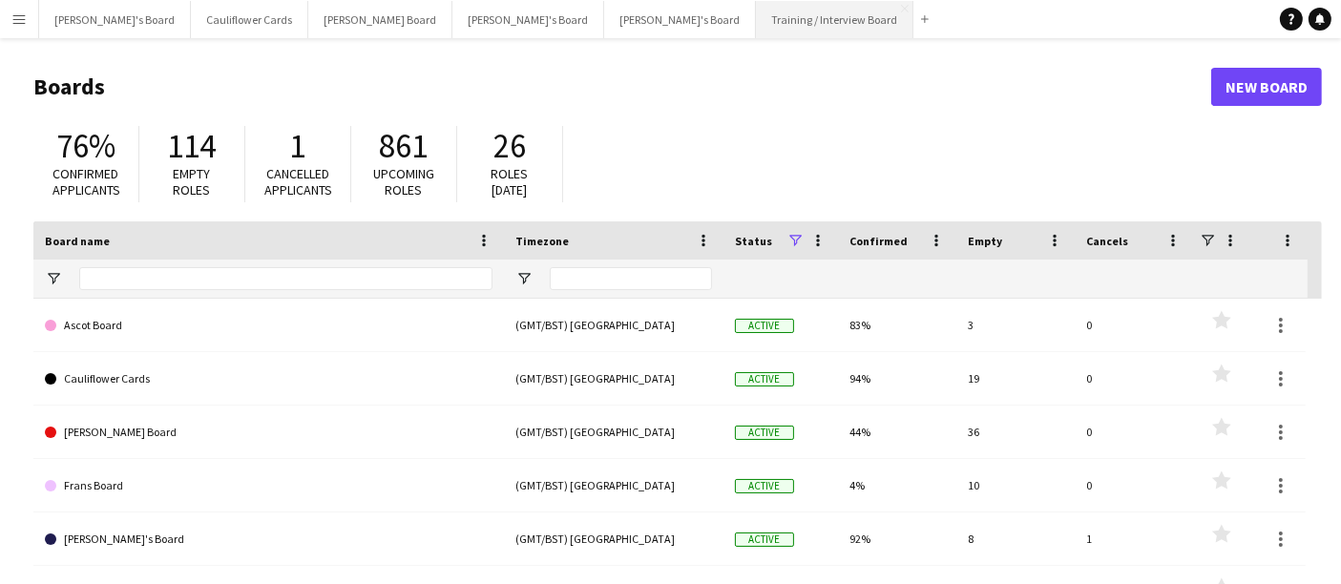
click at [756, 19] on button "Training / Interview Board Close" at bounding box center [834, 19] width 157 height 37
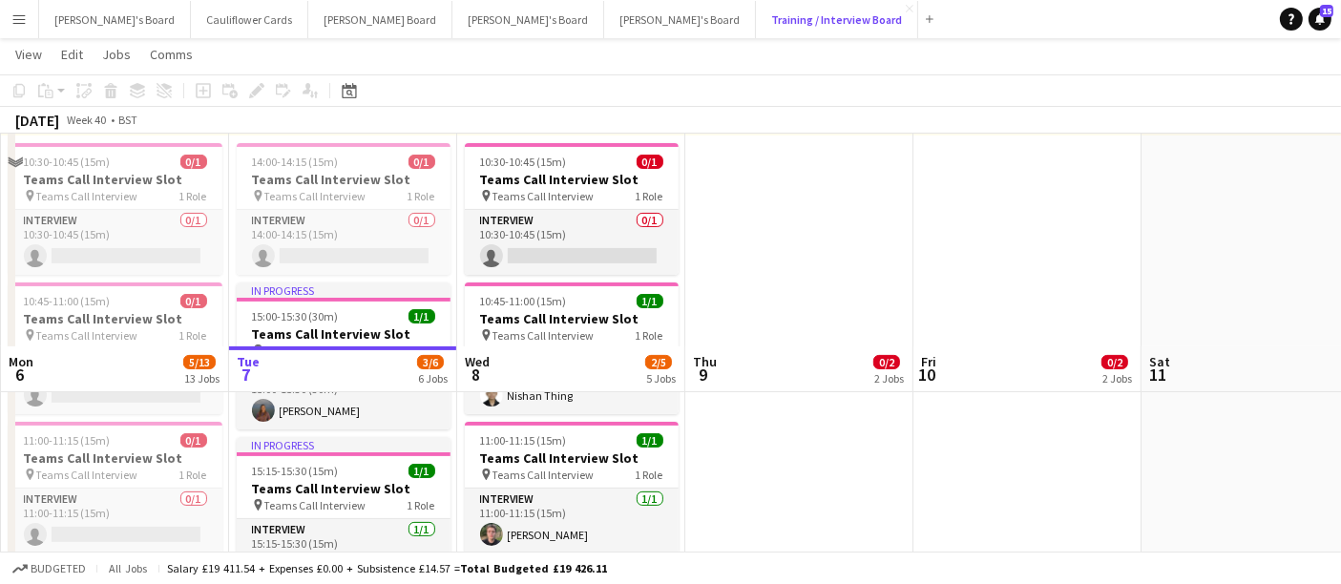
scroll to position [636, 0]
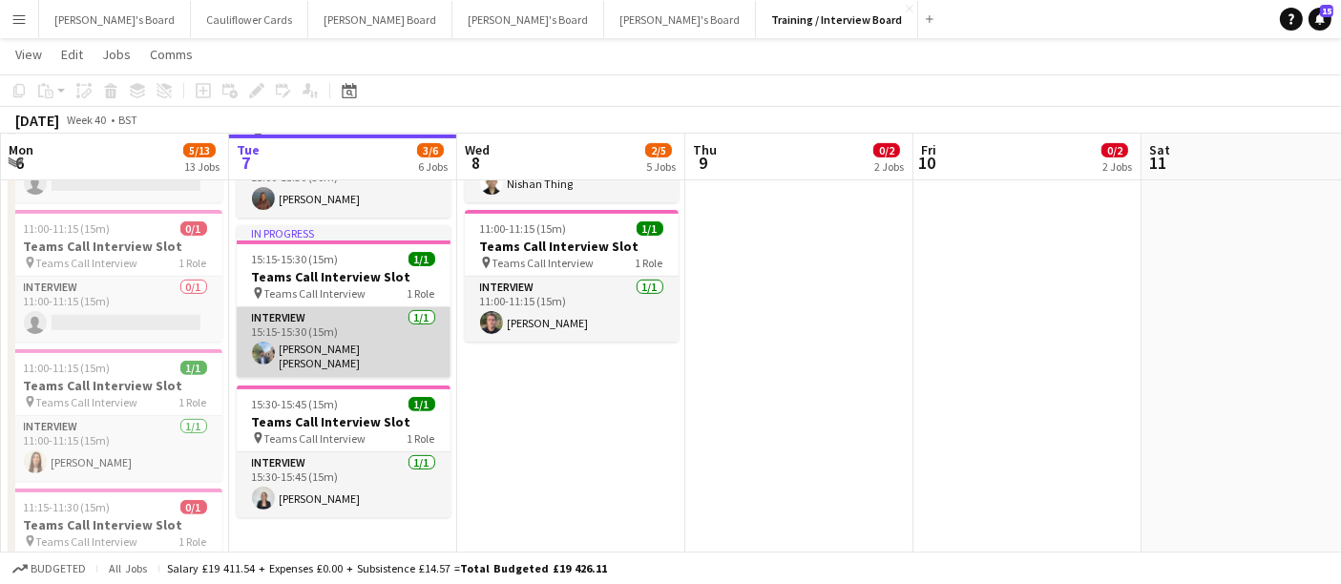
click at [363, 349] on app-card-role "Interview [DATE] 15:15-15:30 (15m) [PERSON_NAME] [PERSON_NAME]" at bounding box center [344, 342] width 214 height 71
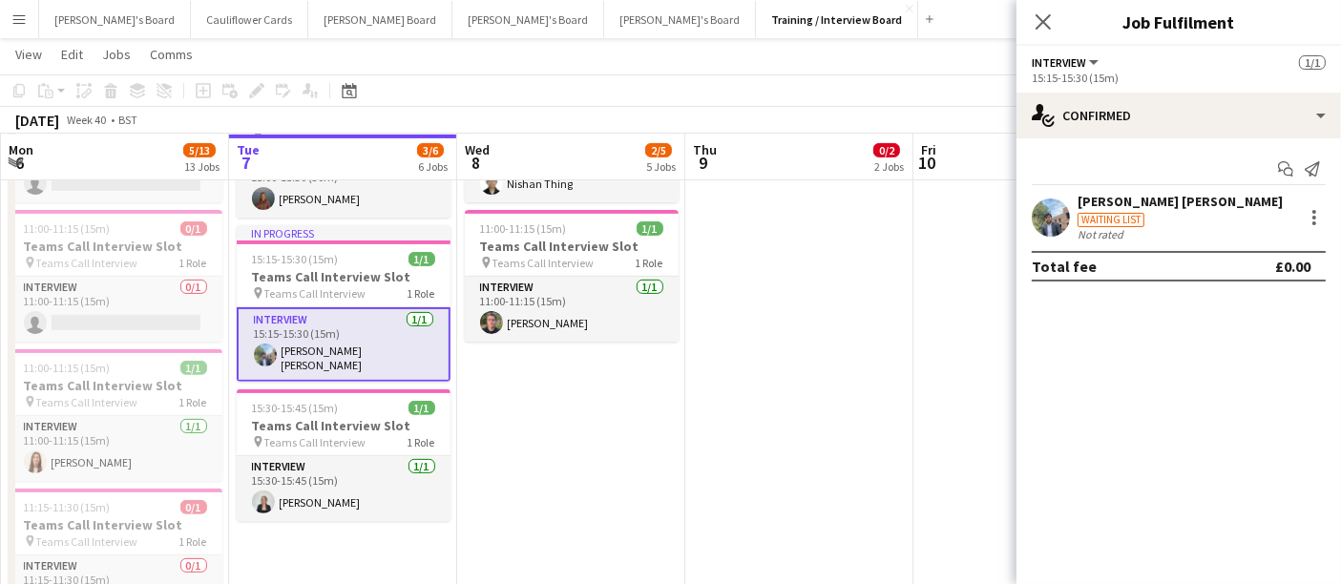
click at [1224, 214] on div "Waiting list" at bounding box center [1180, 218] width 205 height 17
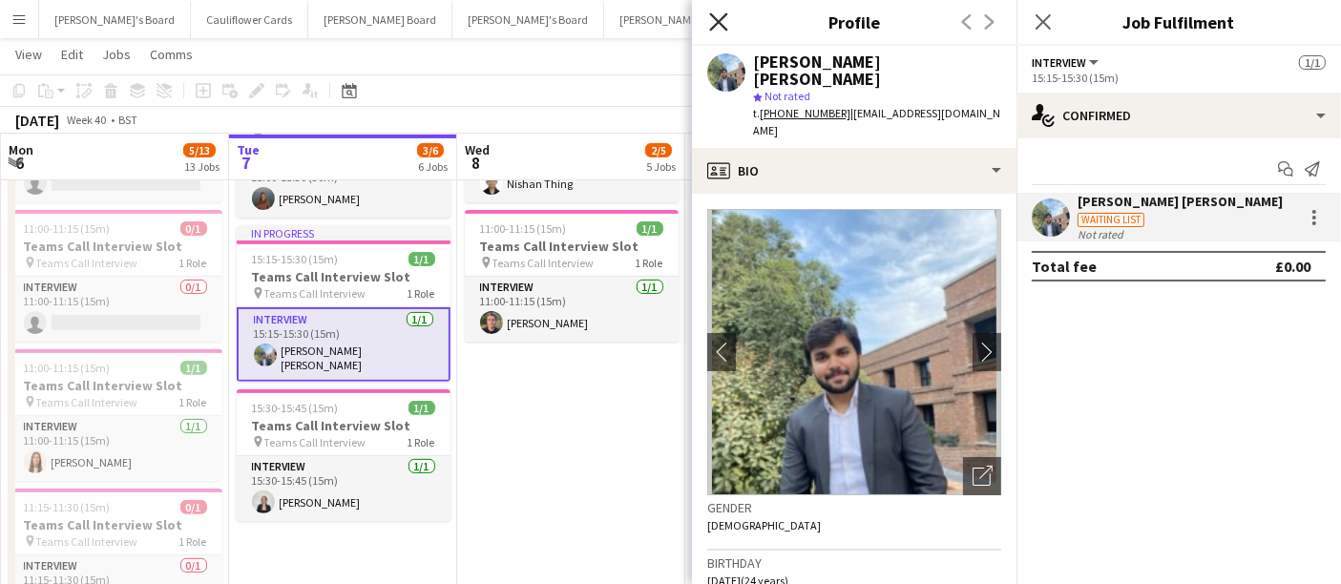
click at [726, 18] on icon "Close pop-in" at bounding box center [718, 21] width 18 height 18
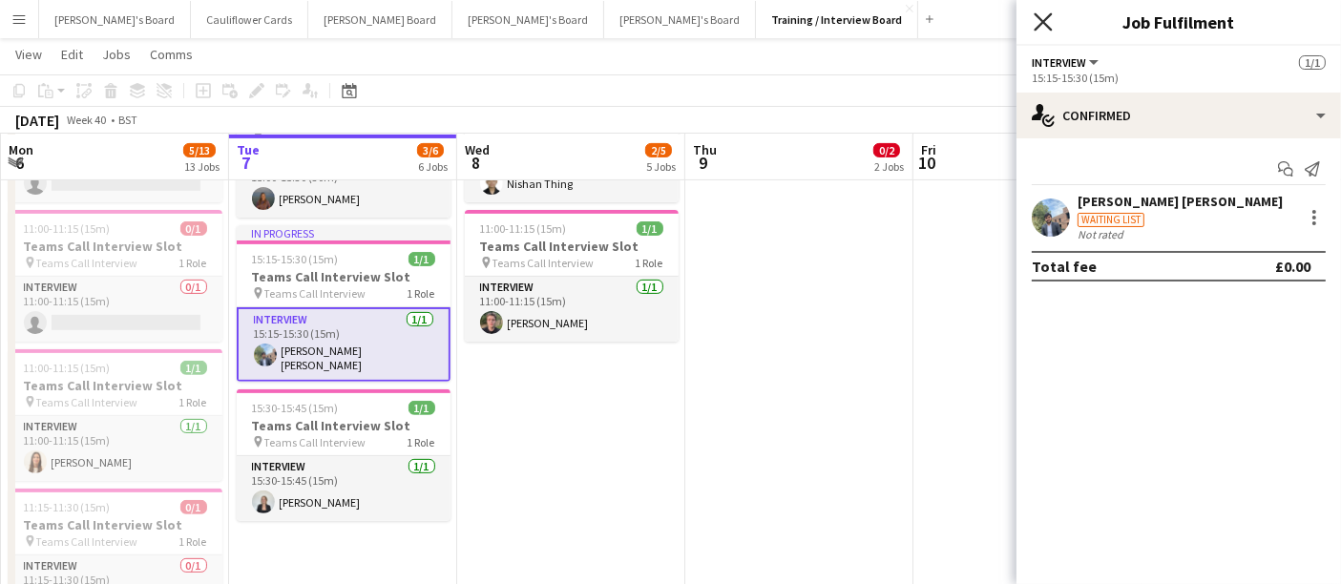
click at [1044, 23] on icon at bounding box center [1043, 21] width 18 height 18
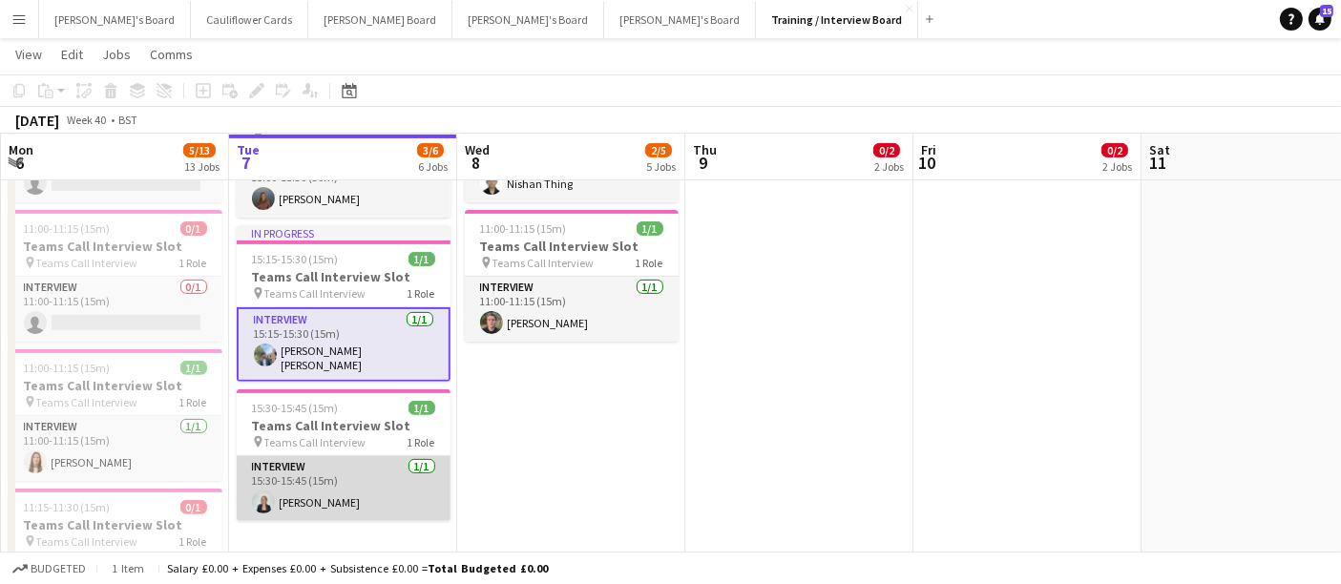
click at [325, 498] on app-card-role "Interview 1/1 15:30-15:45 (15m) Olivia Bates" at bounding box center [344, 488] width 214 height 65
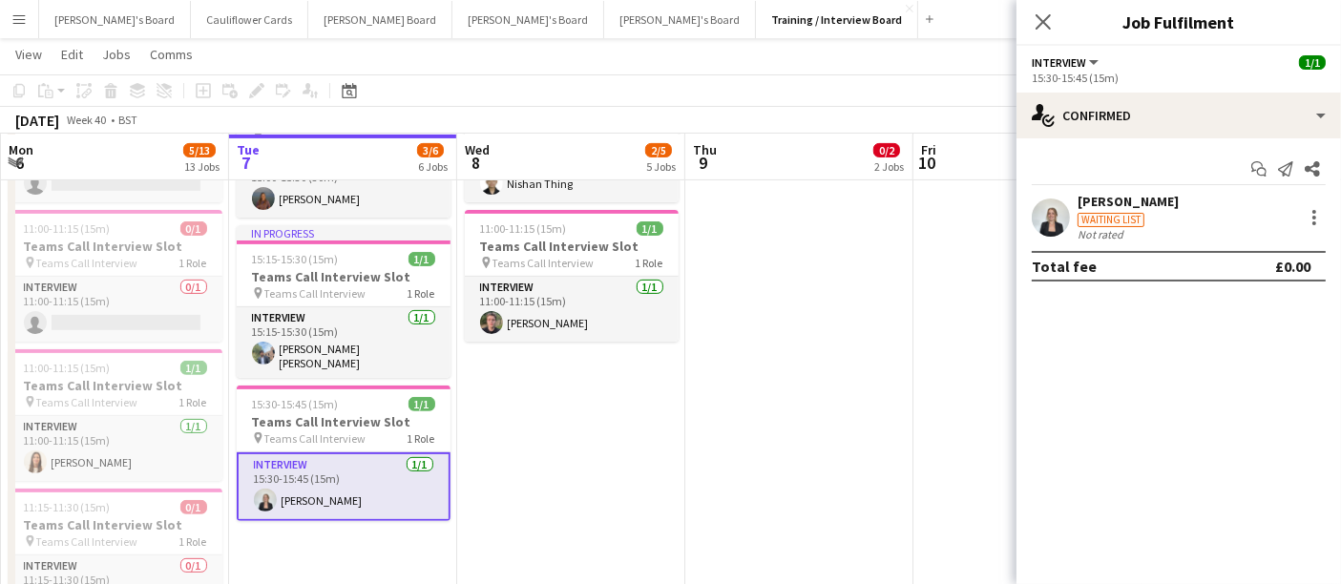
click at [1093, 199] on div "[PERSON_NAME]" at bounding box center [1128, 201] width 101 height 17
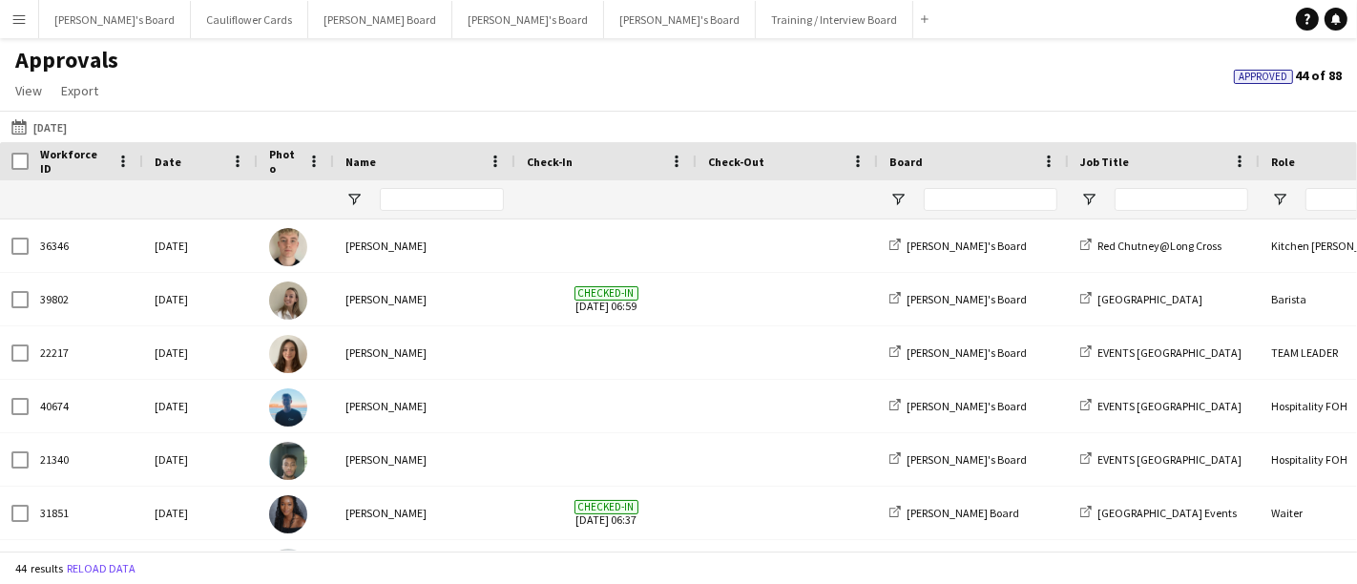
type input "**********"
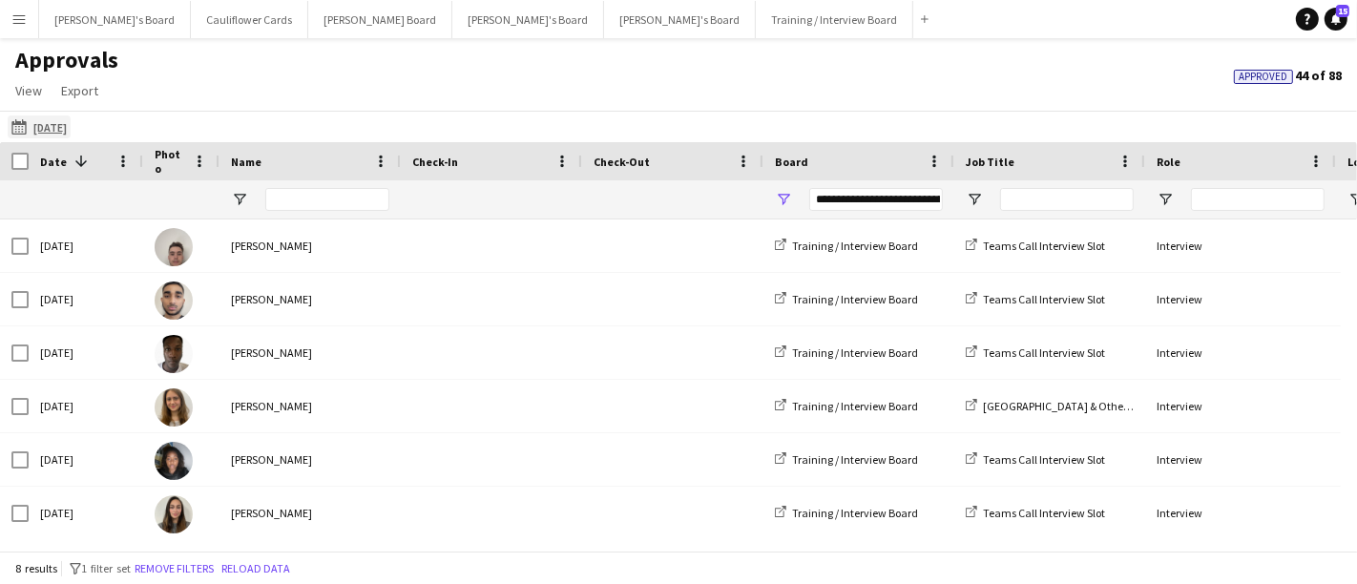
click at [15, 124] on app-icon "01-10-2025" at bounding box center [22, 126] width 22 height 15
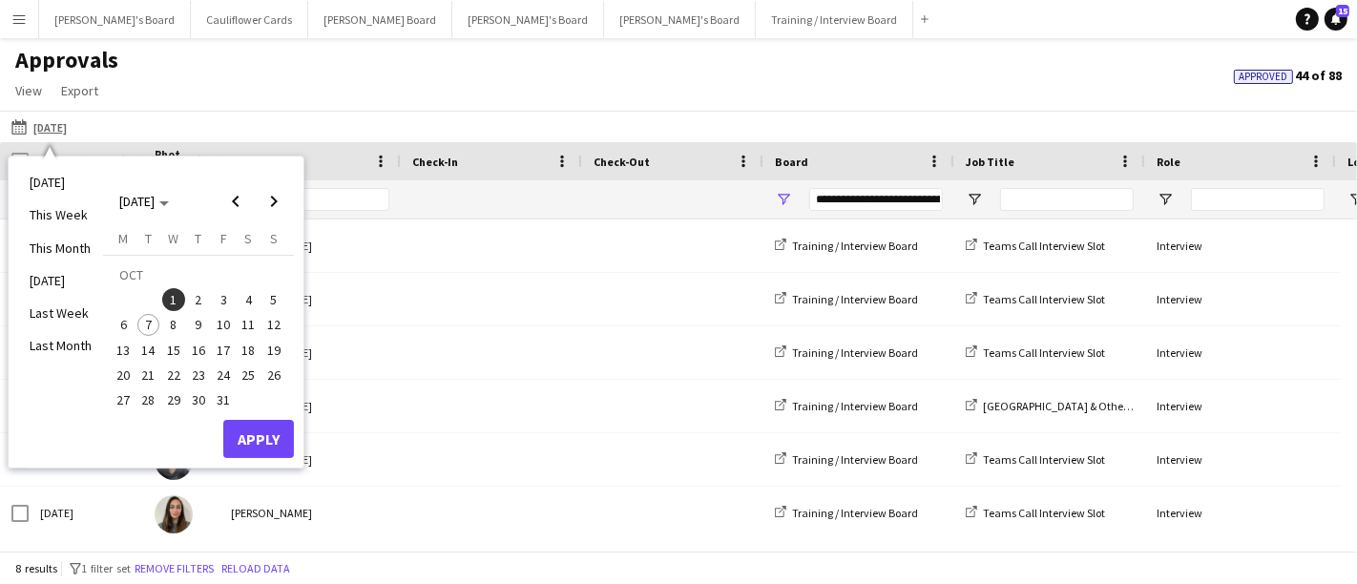
click at [148, 325] on span "7" at bounding box center [148, 325] width 23 height 23
click at [256, 428] on button "Apply" at bounding box center [258, 439] width 71 height 38
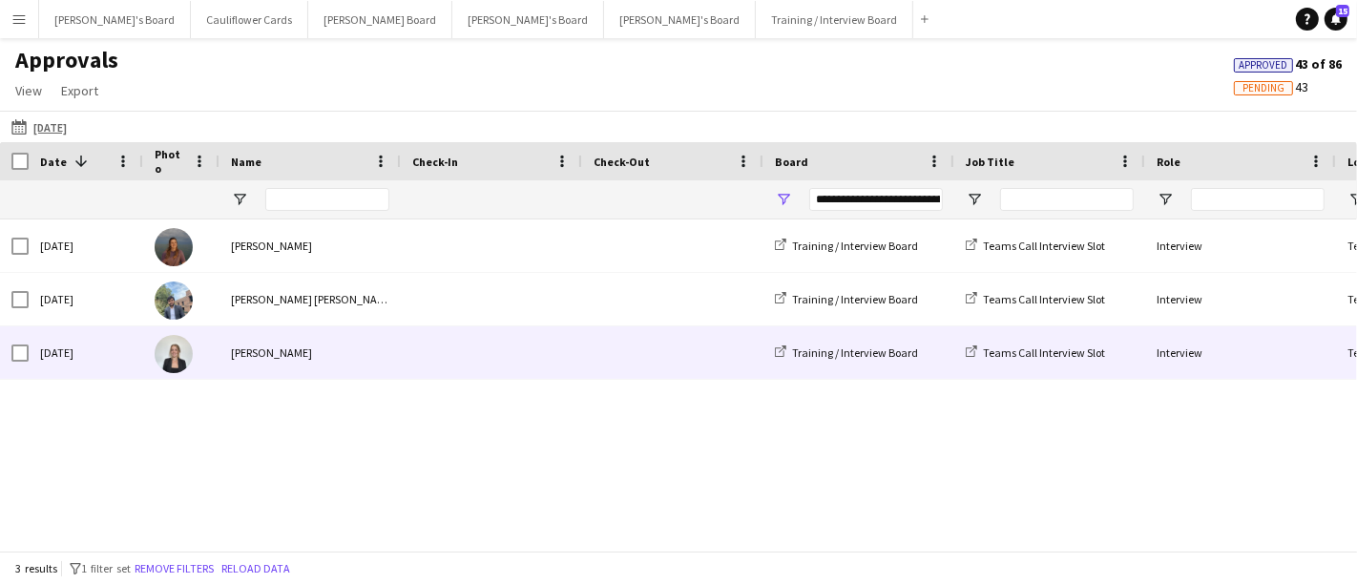
click at [246, 355] on div "Olivia Bates" at bounding box center [310, 352] width 181 height 52
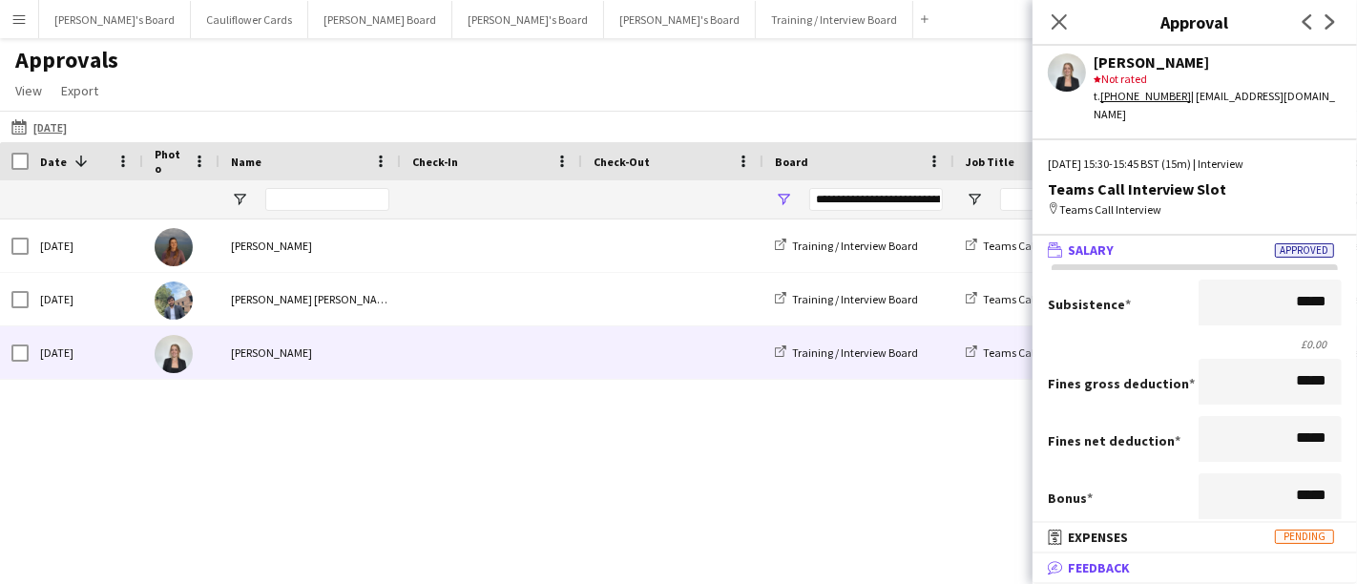
click at [1090, 559] on span "Feedback" at bounding box center [1099, 567] width 62 height 17
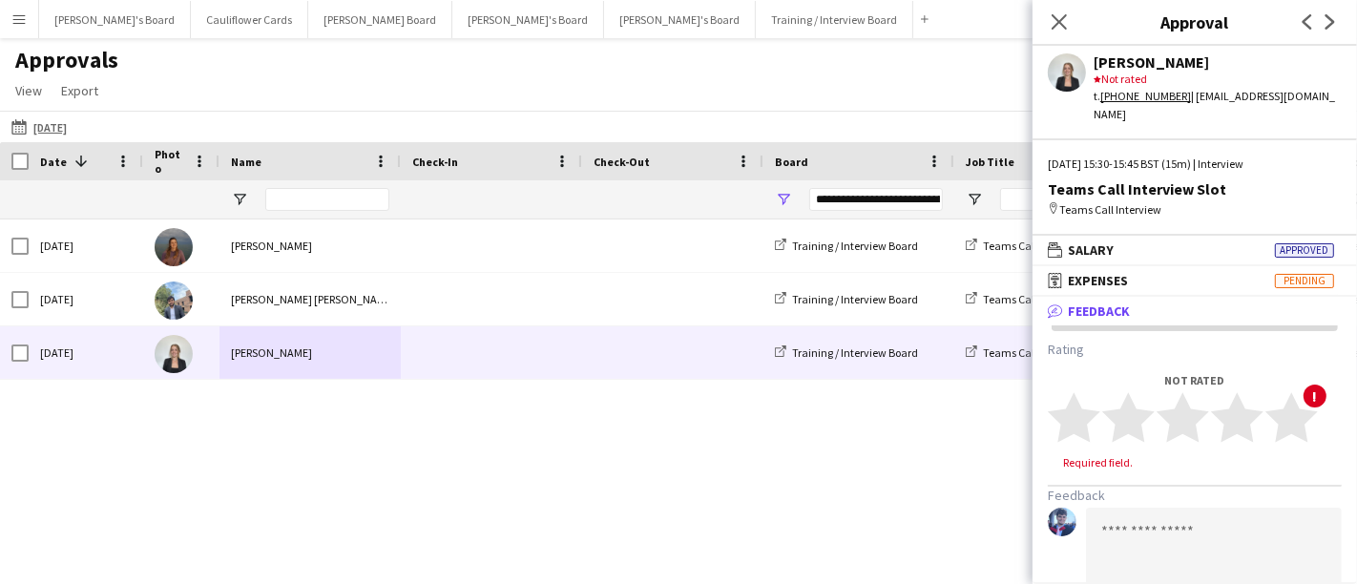
drag, startPoint x: 834, startPoint y: 508, endPoint x: 867, endPoint y: 470, distance: 50.1
click at [864, 474] on div "Tue, 7 Oct 2025 Iona Tait Training / Interview Board Teams Call Interview Slot …" at bounding box center [678, 377] width 1357 height 315
click at [1109, 508] on textarea at bounding box center [1214, 563] width 256 height 110
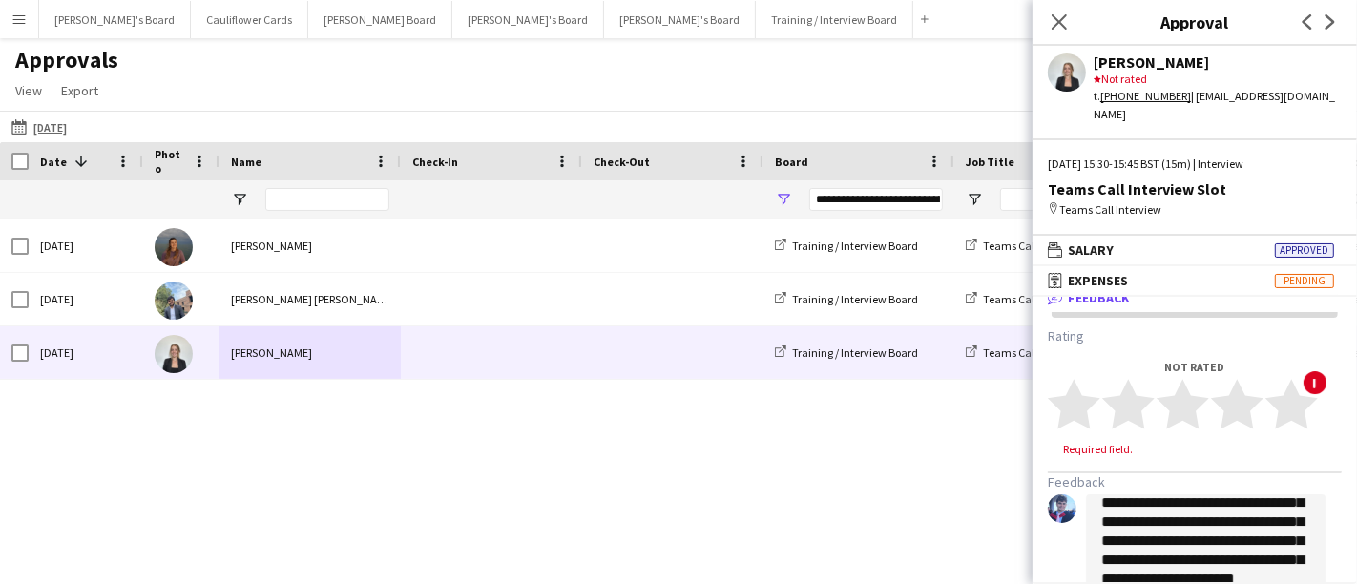
scroll to position [57, 0]
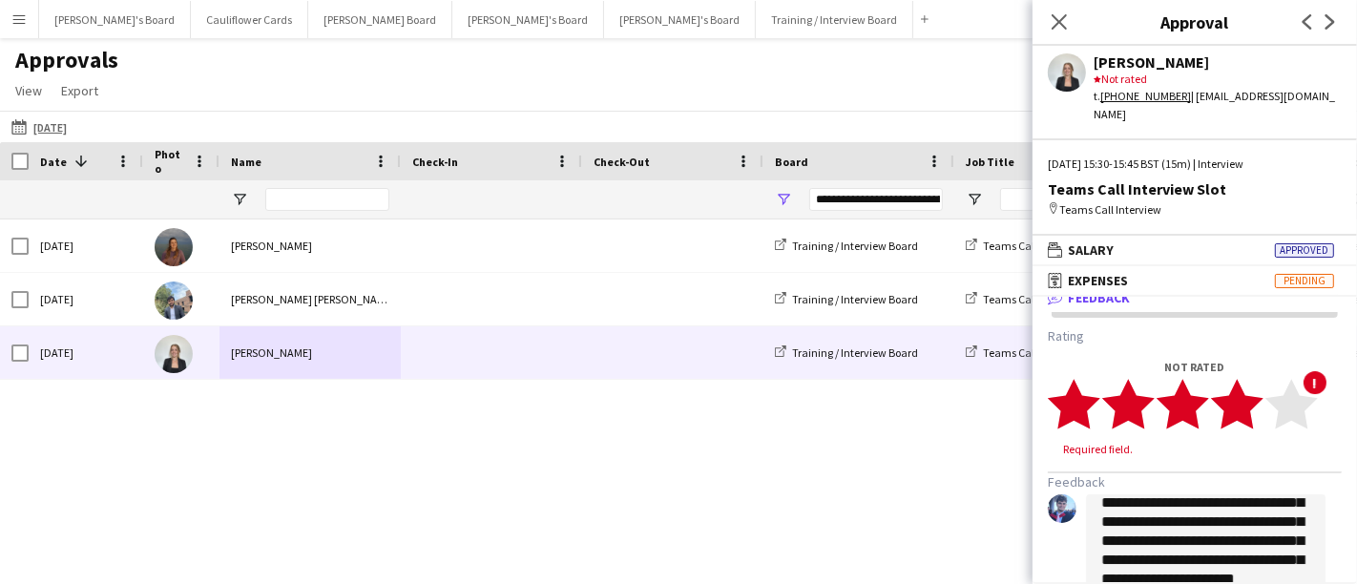
type textarea "**********"
click at [1247, 390] on polygon at bounding box center [1237, 405] width 52 height 50
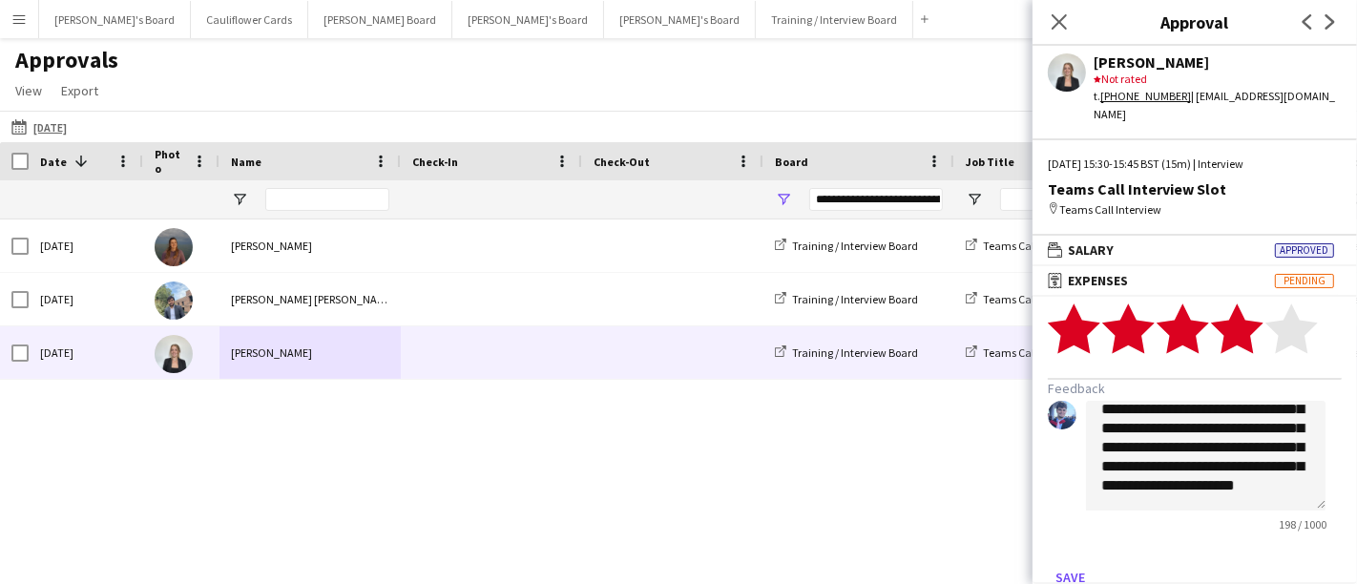
scroll to position [93, 0]
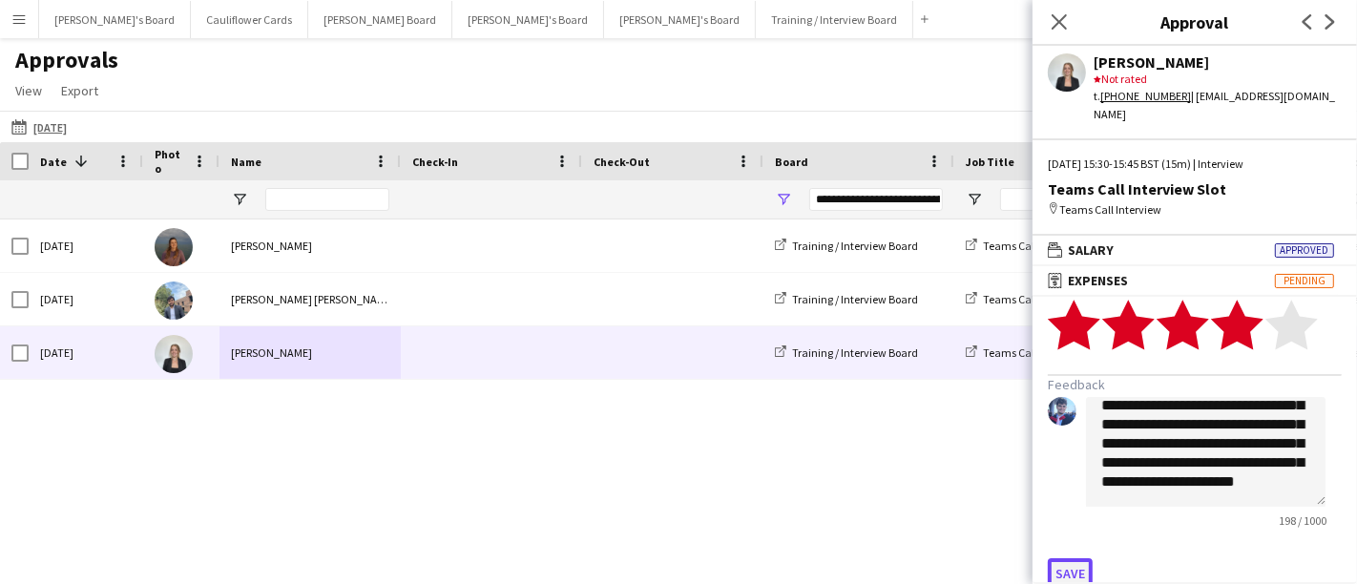
click at [1072, 558] on button "Save" at bounding box center [1070, 573] width 45 height 31
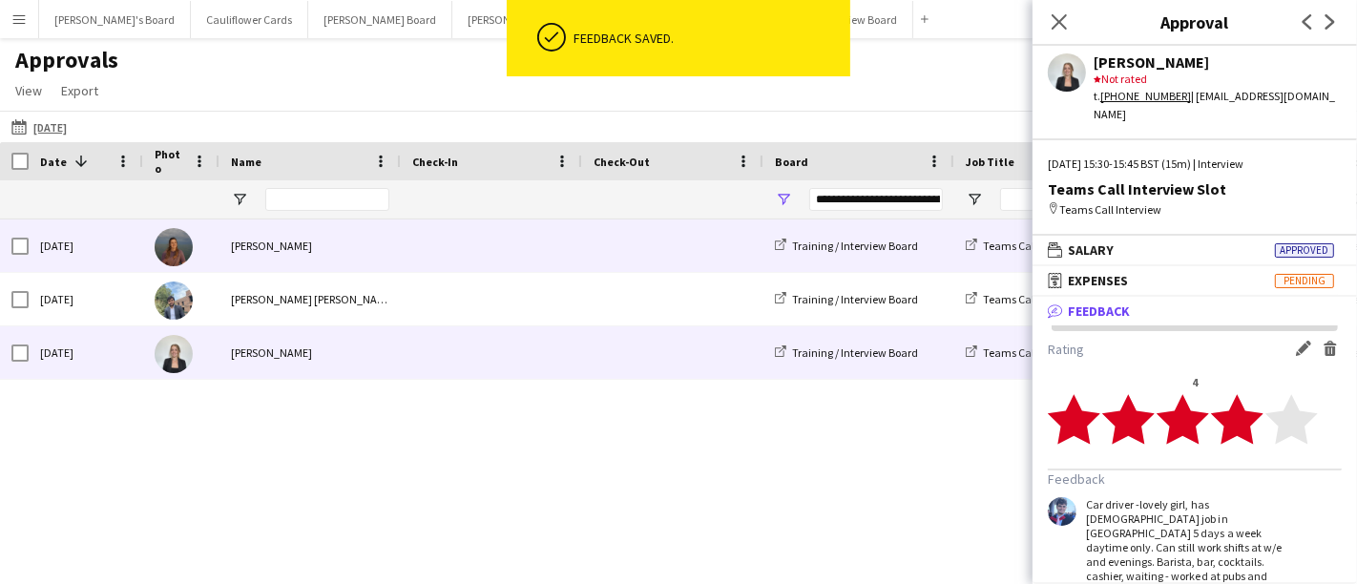
click at [268, 237] on div "[PERSON_NAME]" at bounding box center [310, 246] width 181 height 52
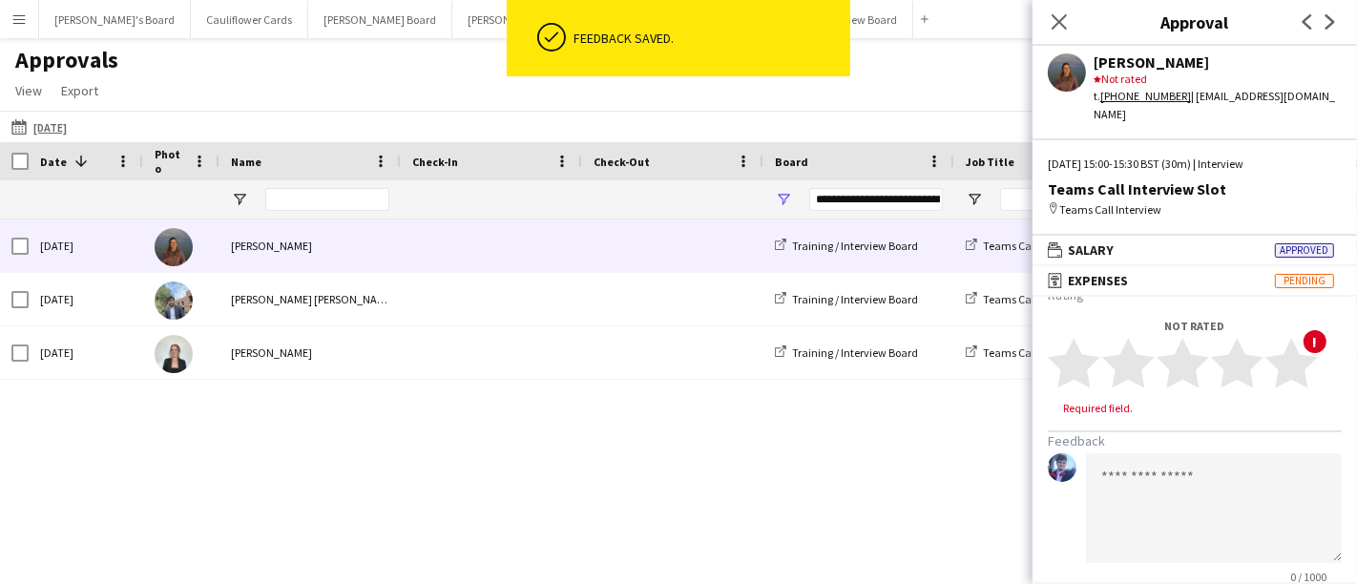
scroll to position [112, 0]
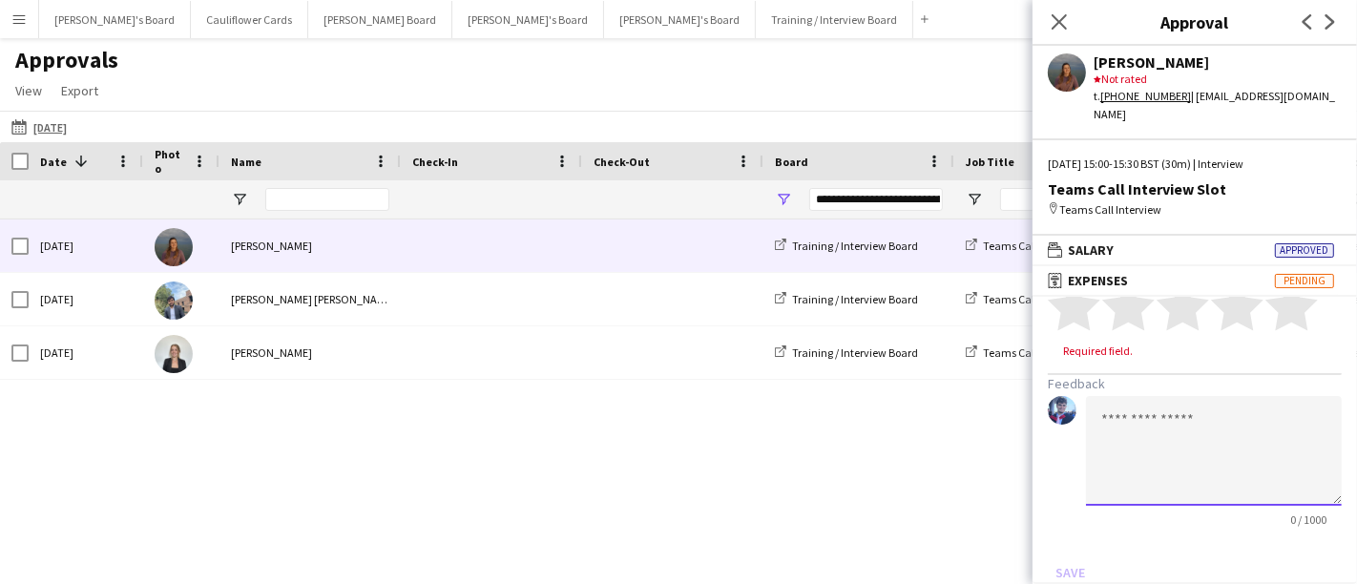
click at [1130, 408] on textarea at bounding box center [1214, 451] width 256 height 110
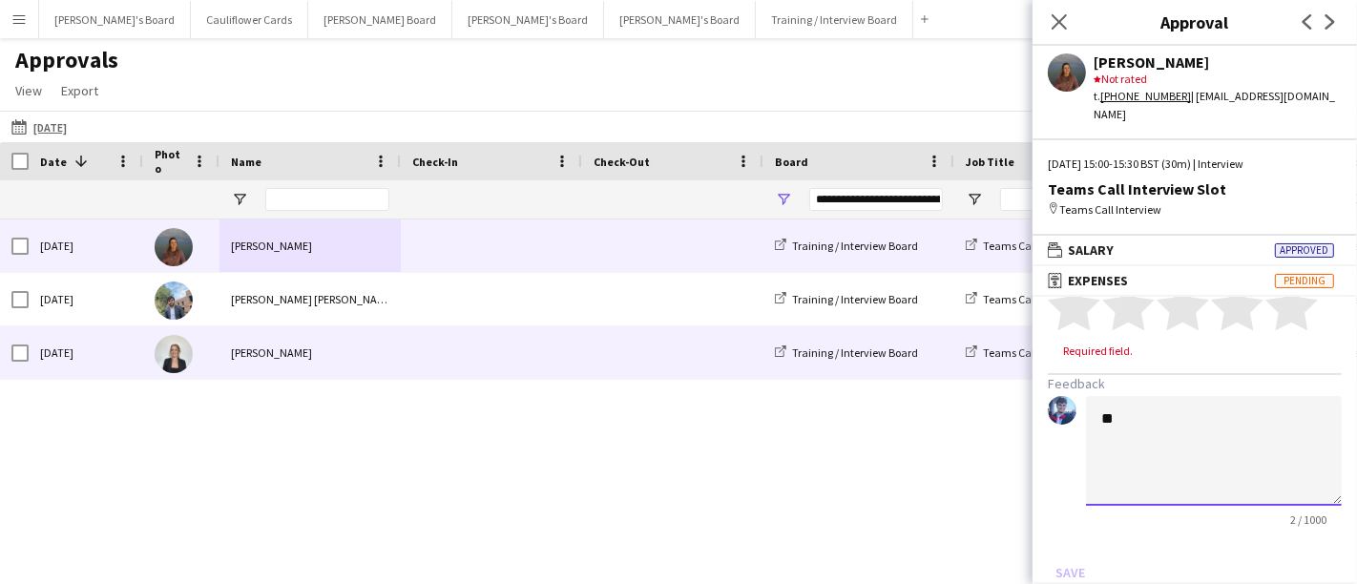
type textarea "*"
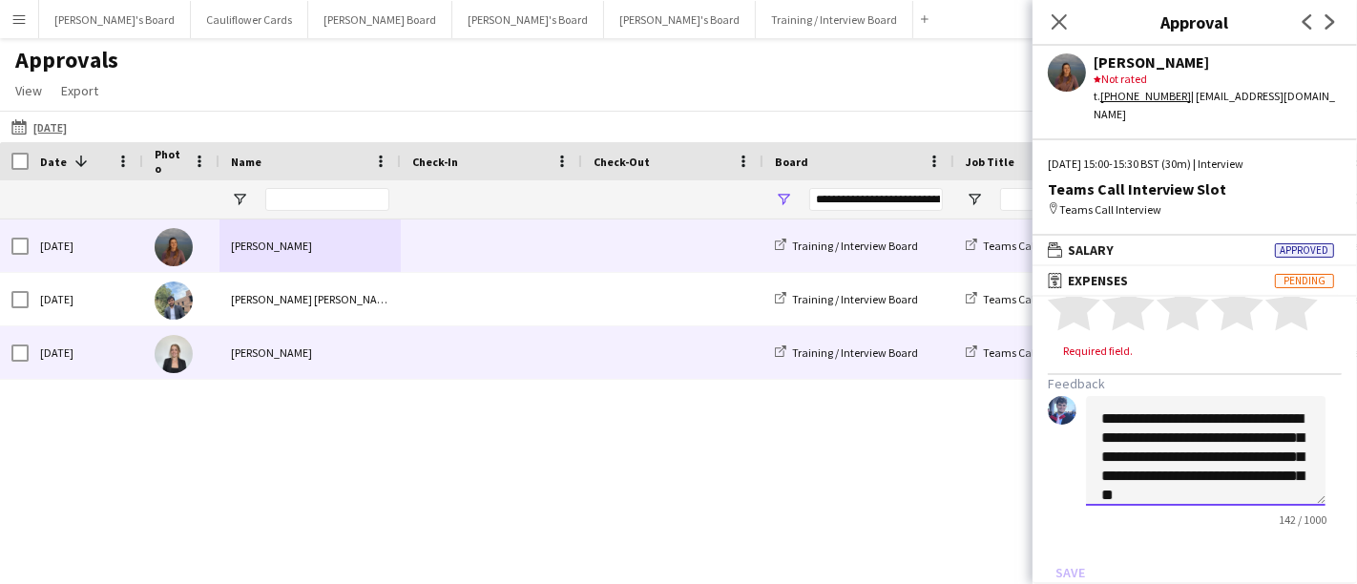
scroll to position [19, 0]
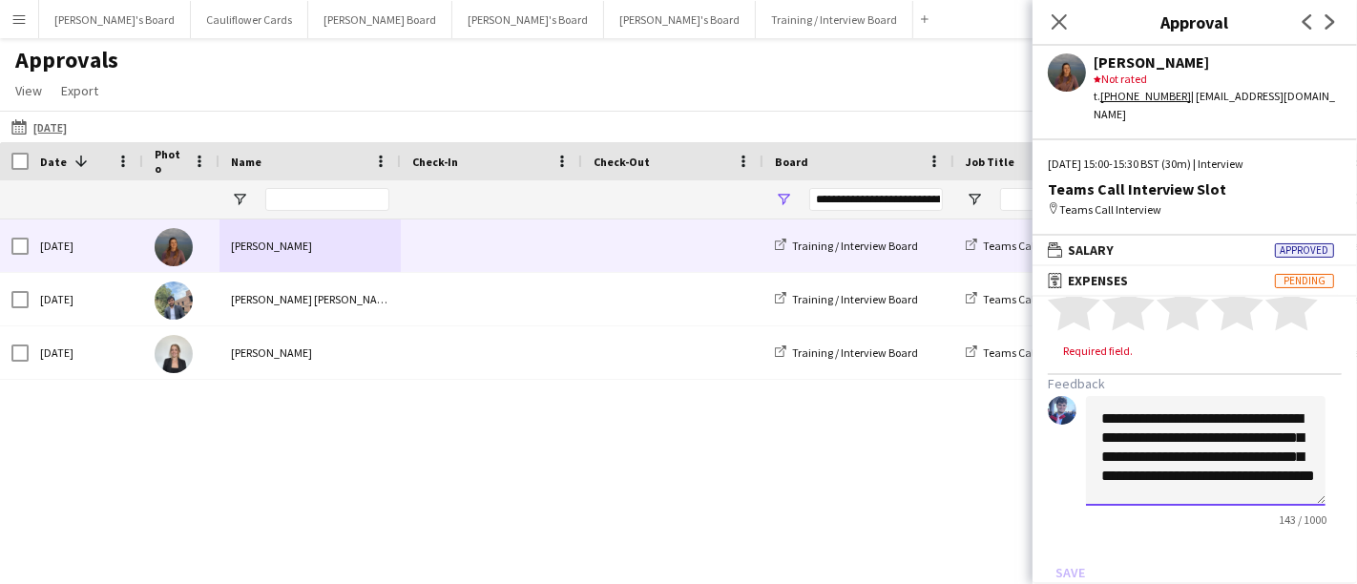
click at [1229, 452] on textarea "**********" at bounding box center [1206, 451] width 240 height 110
click at [1293, 460] on textarea "**********" at bounding box center [1206, 451] width 240 height 110
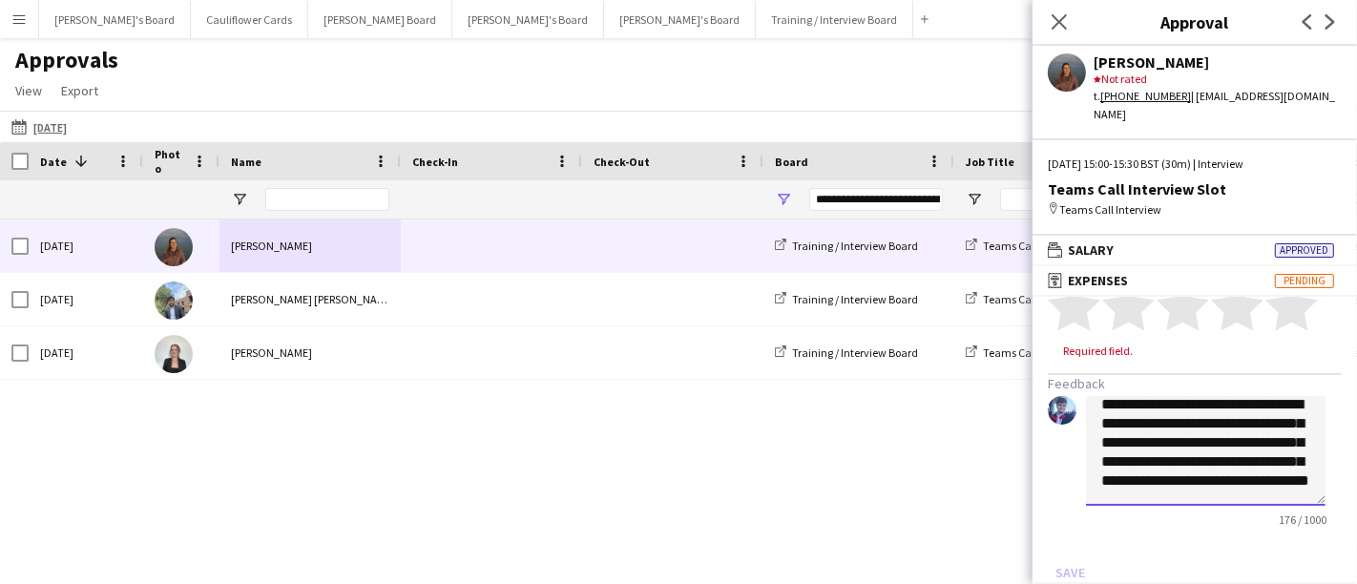
scroll to position [38, 0]
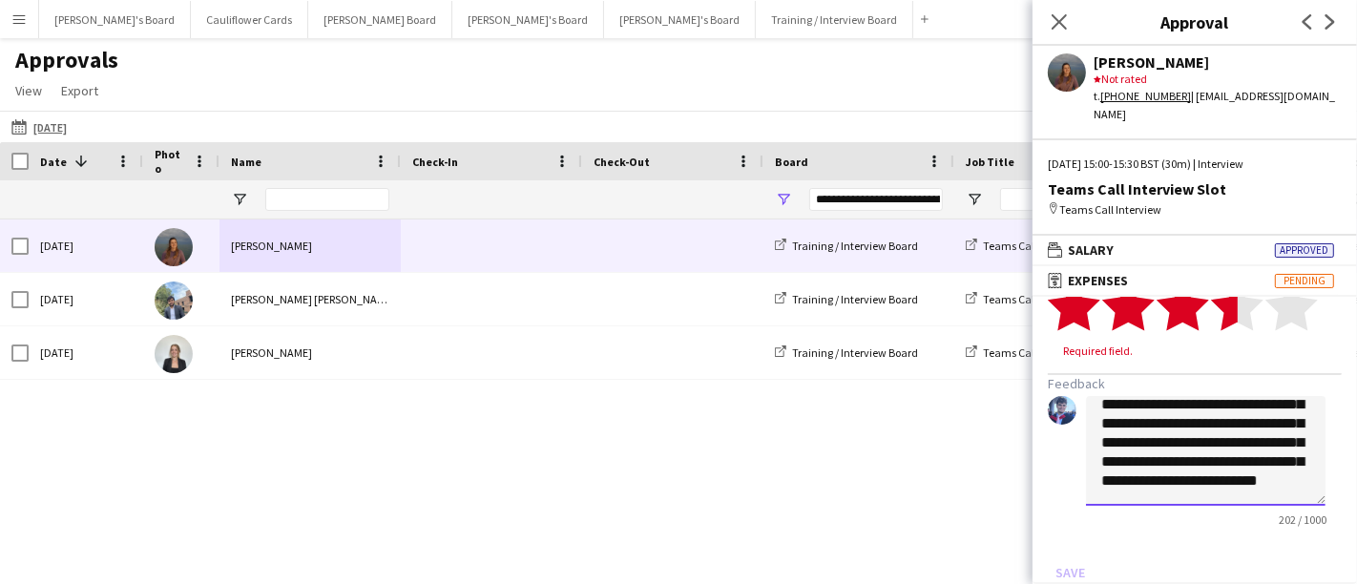
type textarea "**********"
click at [1238, 298] on polygon at bounding box center [1237, 307] width 52 height 50
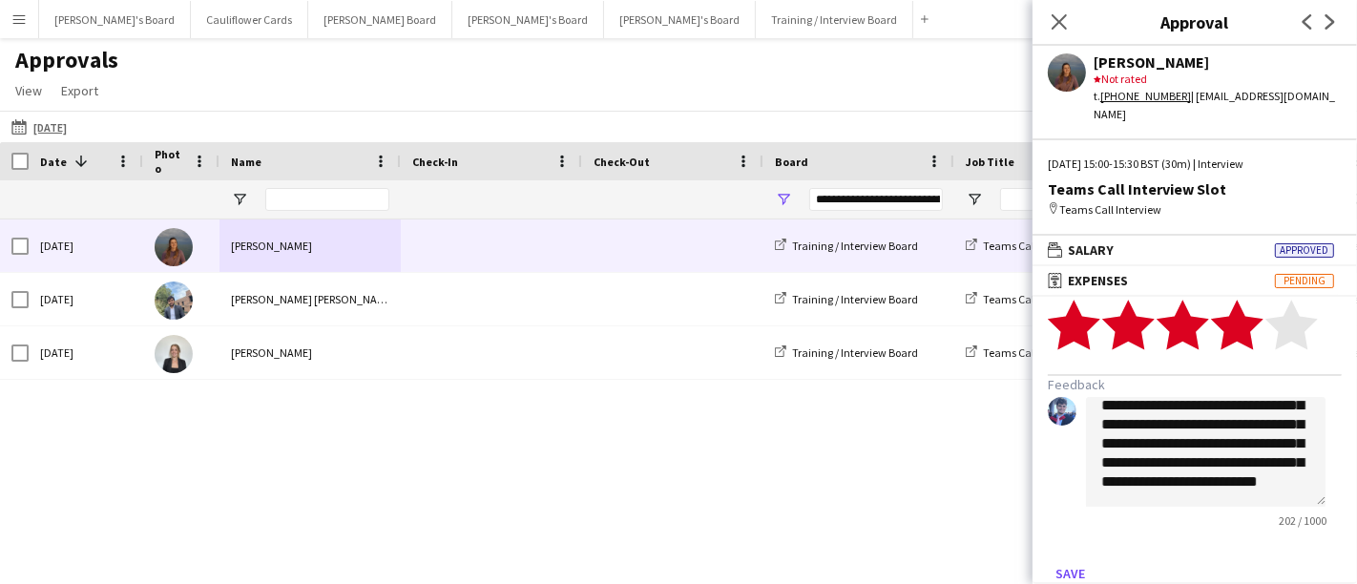
click at [1243, 301] on polygon at bounding box center [1237, 326] width 52 height 50
click at [1276, 308] on polygon at bounding box center [1292, 326] width 52 height 50
click at [1079, 558] on button "Save" at bounding box center [1070, 573] width 45 height 31
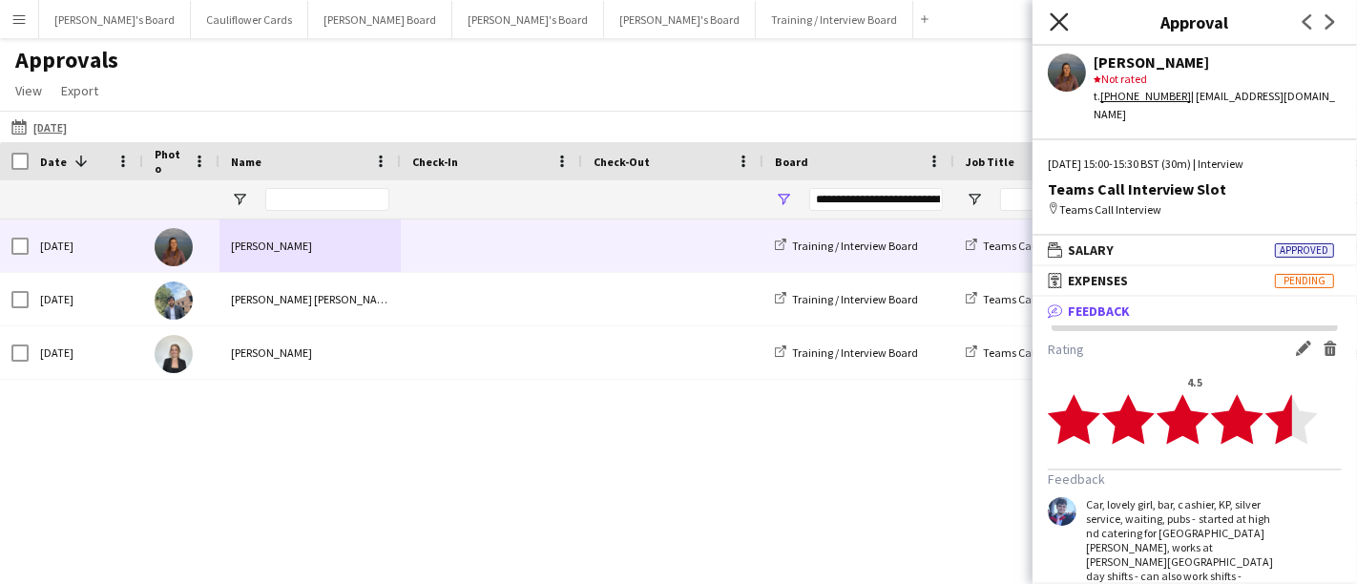
click at [1062, 19] on icon at bounding box center [1059, 21] width 18 height 18
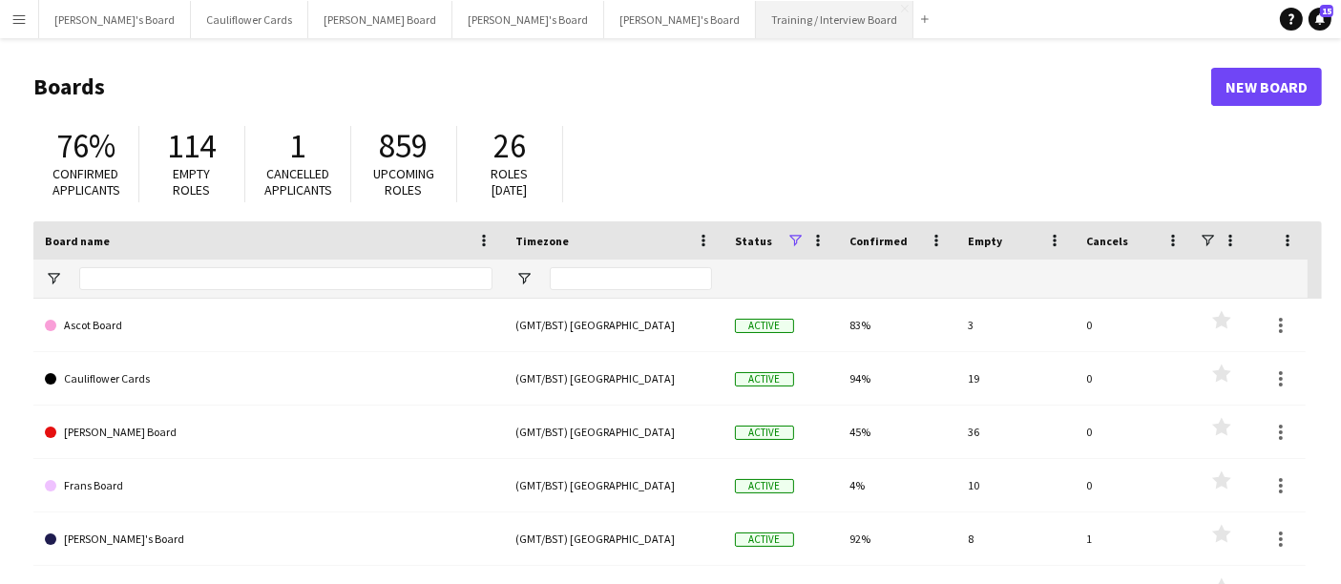
click at [756, 13] on button "Training / Interview Board Close" at bounding box center [834, 19] width 157 height 37
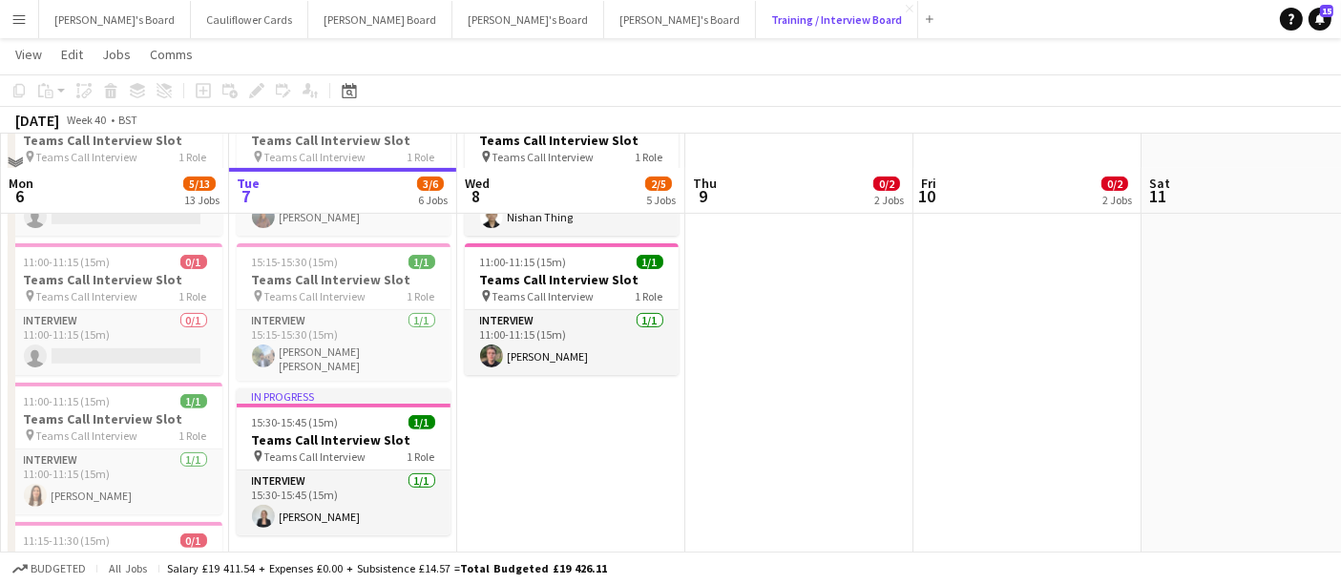
scroll to position [636, 0]
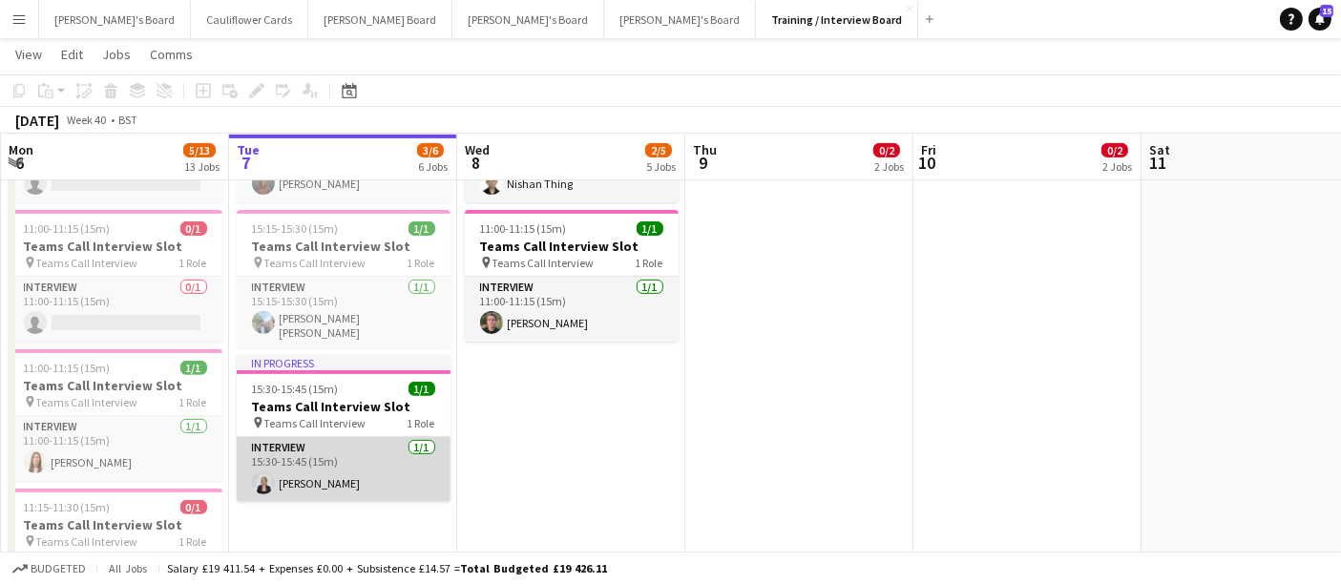
click at [307, 472] on app-card-role "Interview [DATE] 15:30-15:45 (15m) [PERSON_NAME]" at bounding box center [344, 469] width 214 height 65
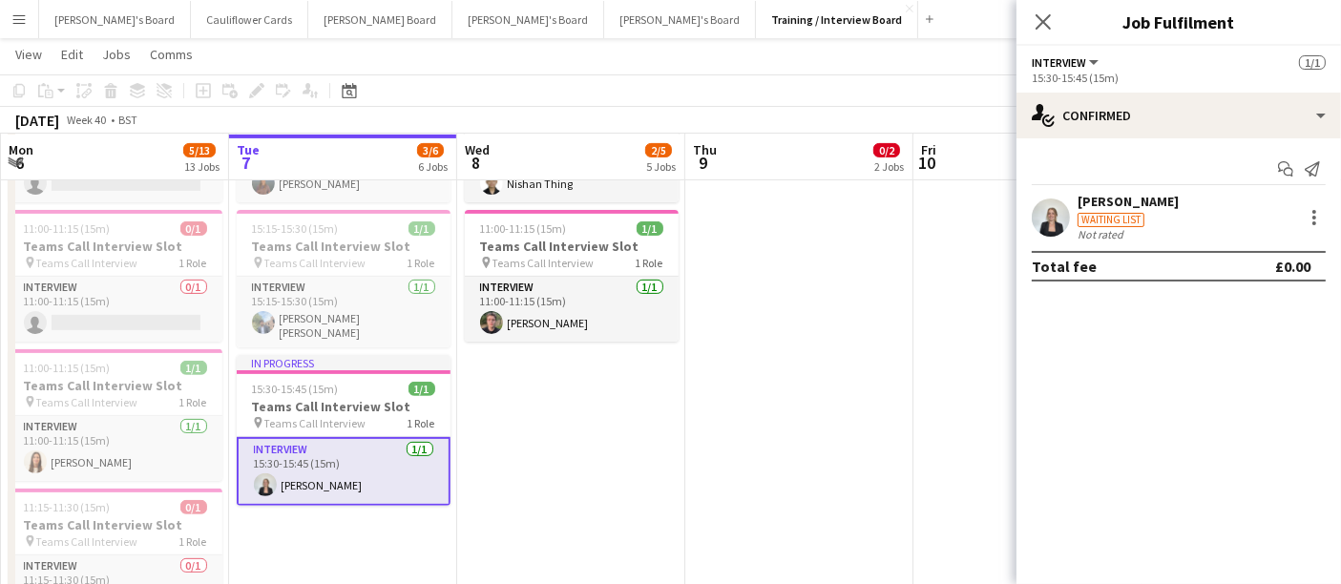
click at [1109, 198] on div "[PERSON_NAME]" at bounding box center [1128, 201] width 101 height 17
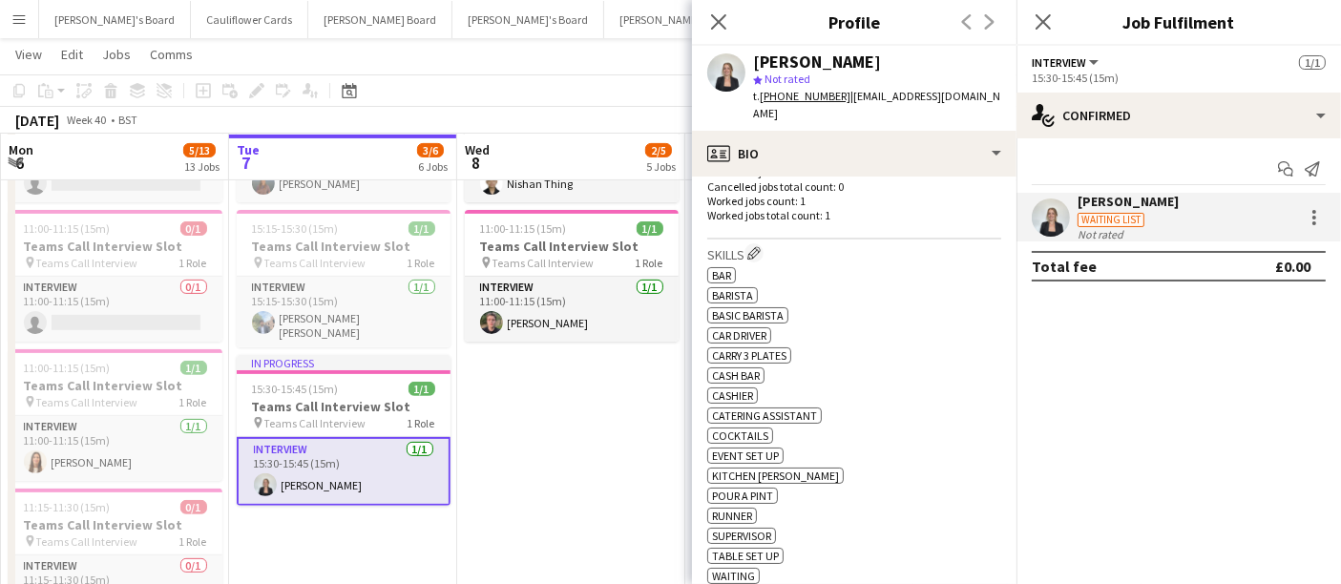
scroll to position [530, 0]
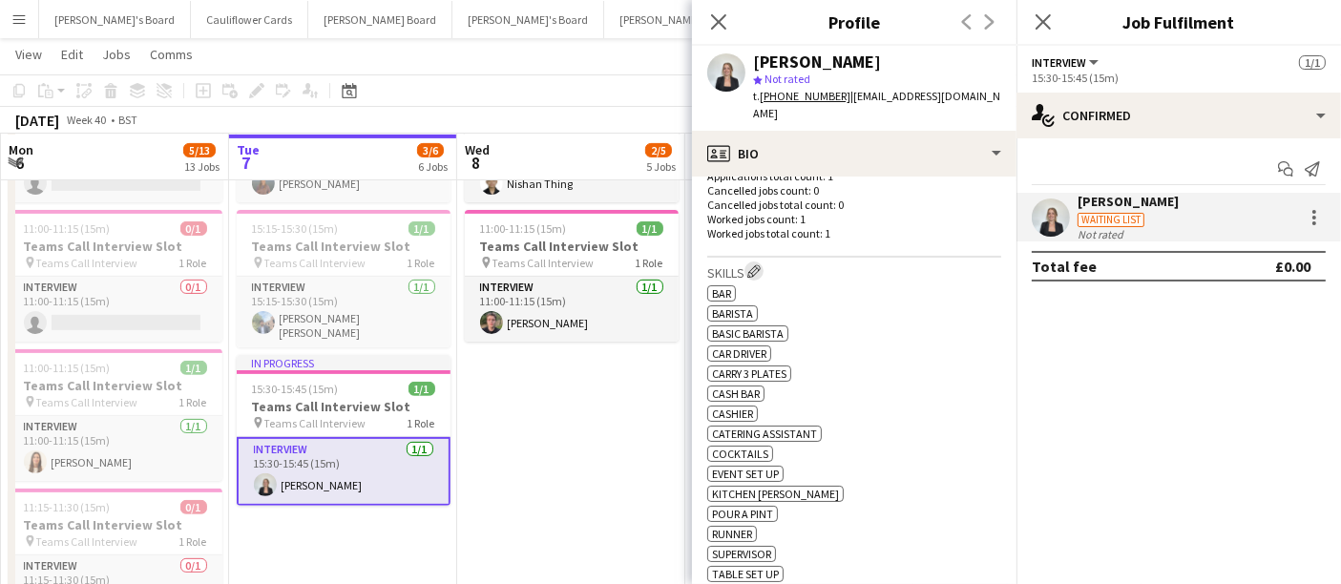
click at [761, 264] on app-icon "Edit crew company skills" at bounding box center [753, 270] width 13 height 13
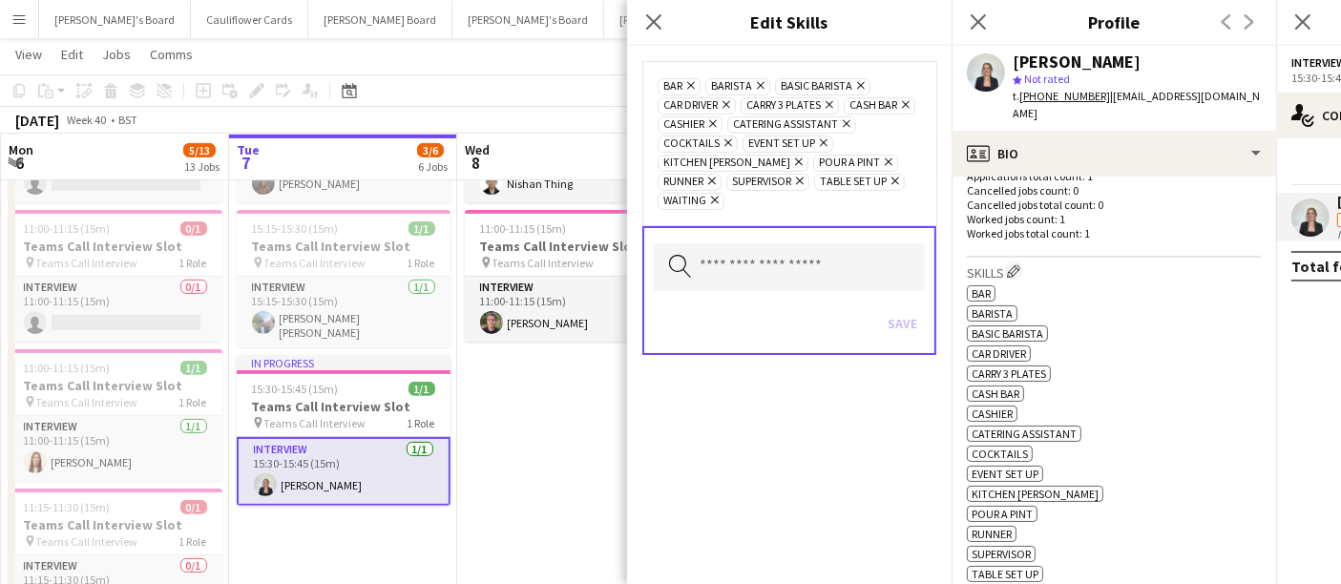
click at [856, 84] on icon "Remove" at bounding box center [858, 85] width 12 height 12
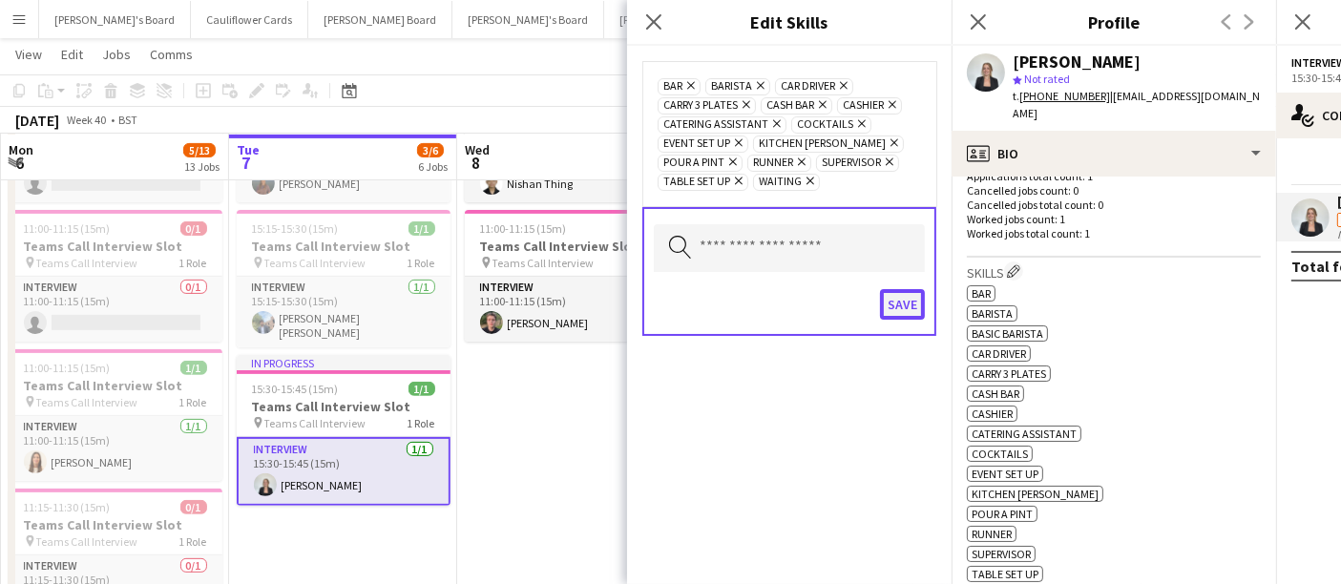
click at [900, 304] on button "Save" at bounding box center [902, 304] width 45 height 31
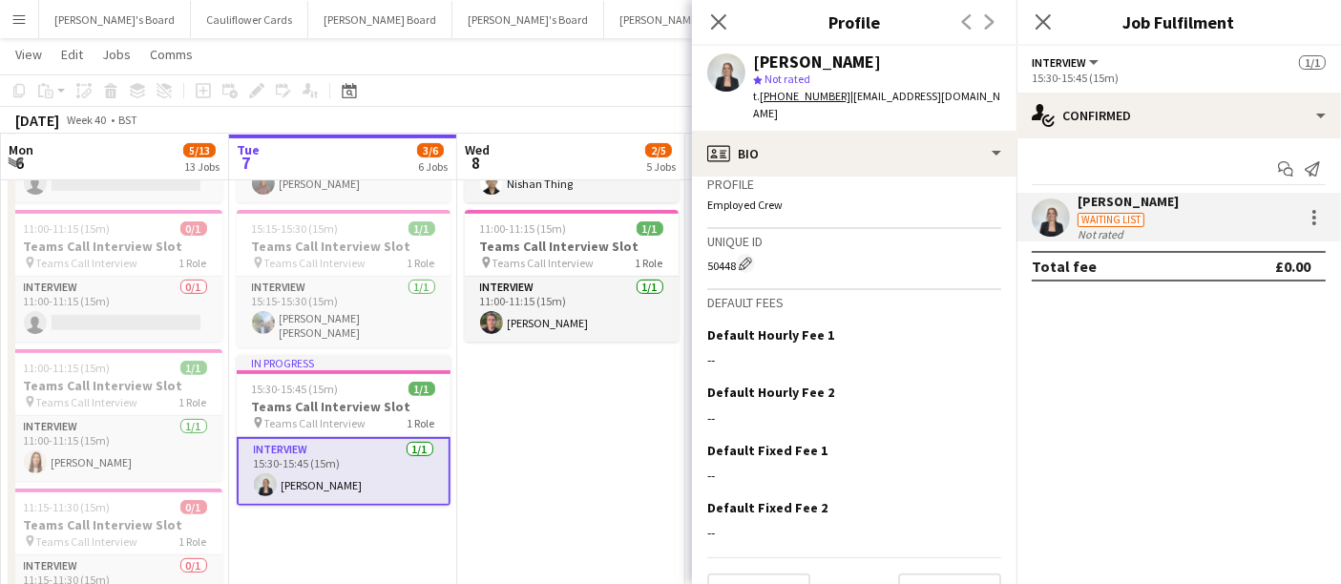
scroll to position [1051, 0]
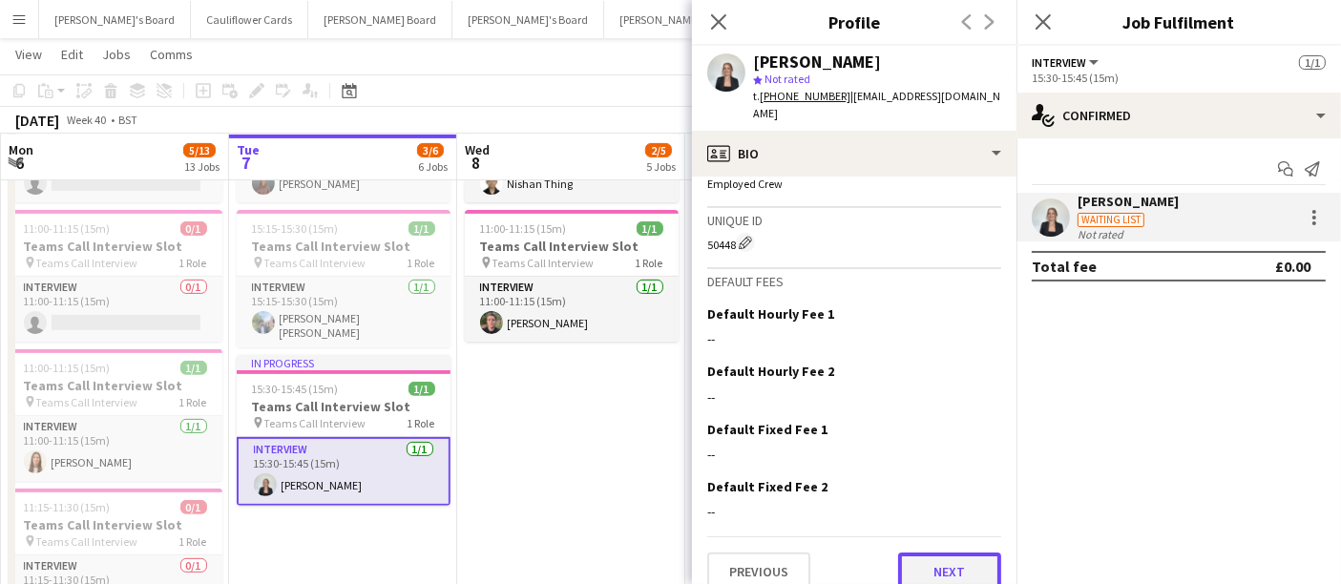
click at [926, 560] on button "Next" at bounding box center [949, 572] width 103 height 38
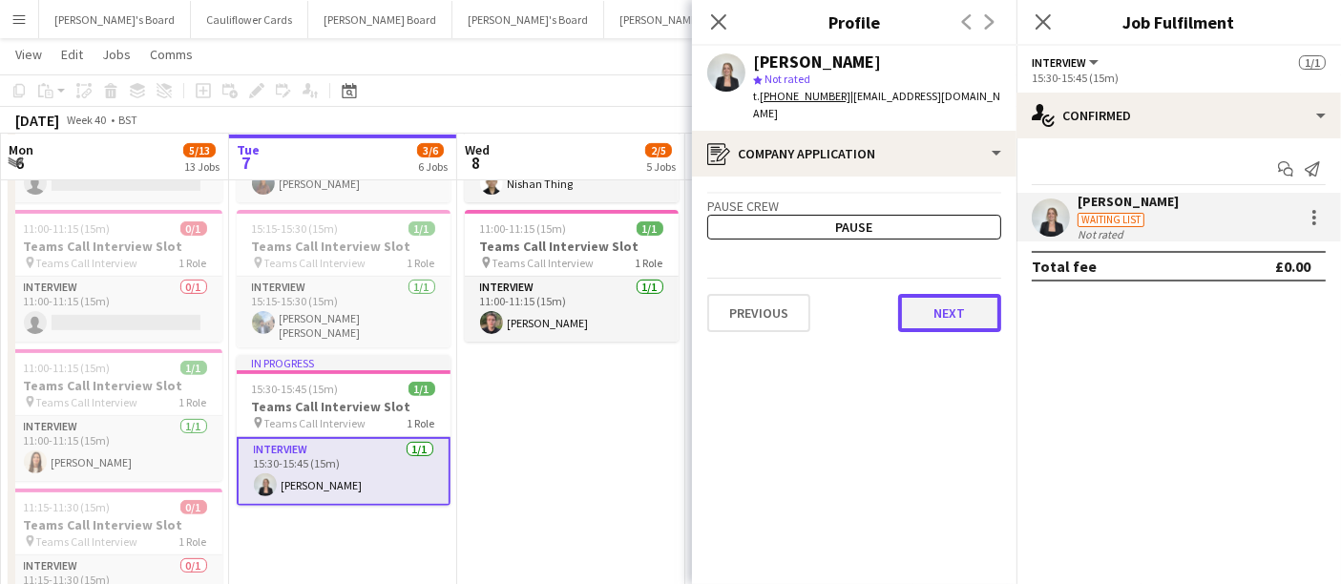
click at [965, 309] on button "Next" at bounding box center [949, 313] width 103 height 38
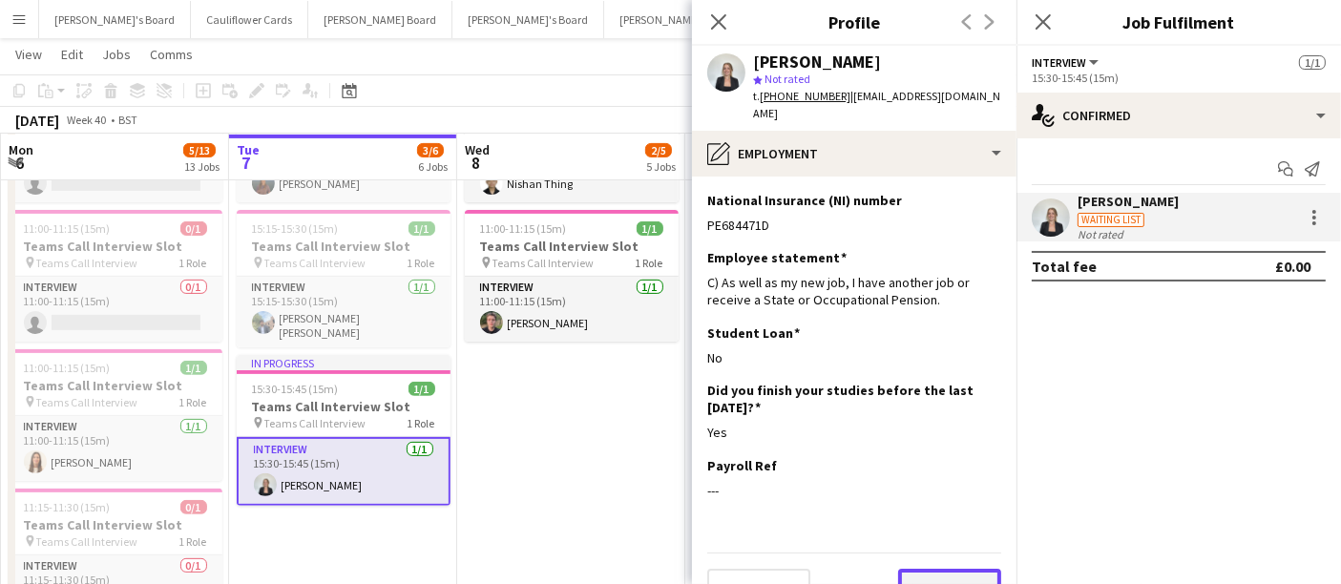
click at [929, 569] on button "Next" at bounding box center [949, 588] width 103 height 38
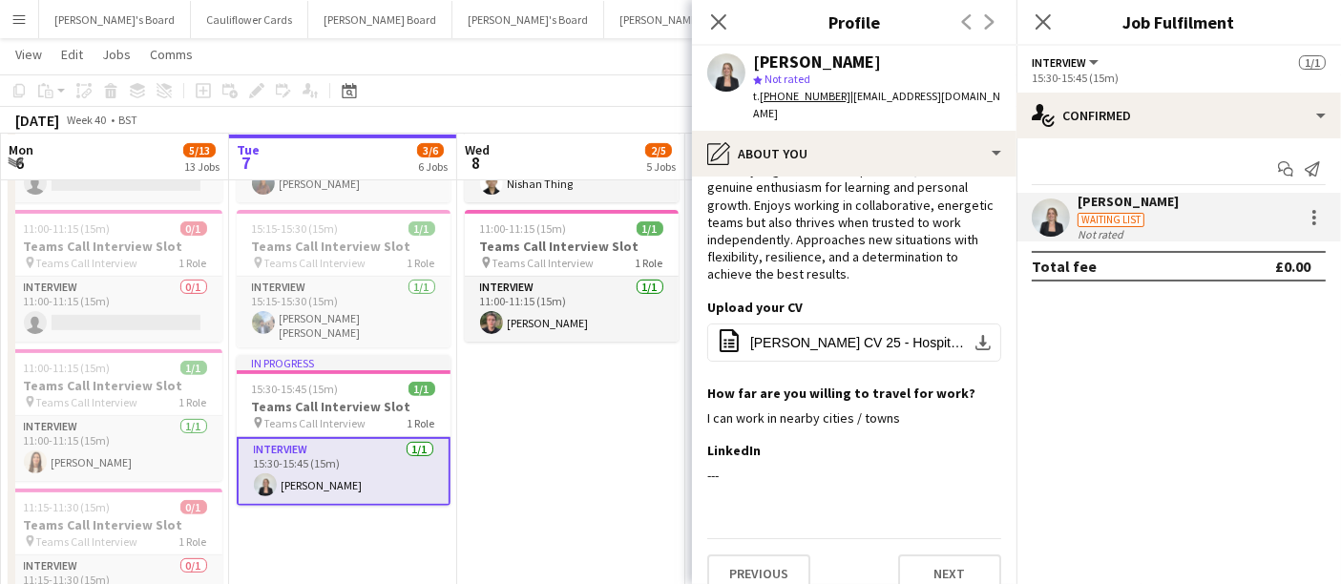
scroll to position [94, 0]
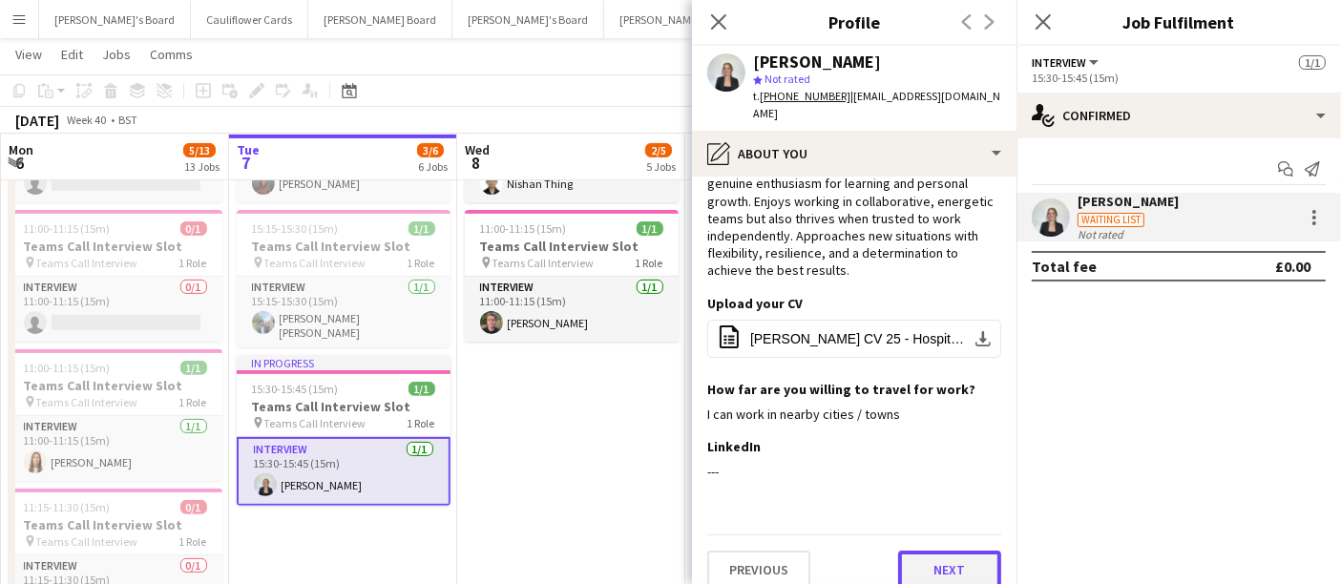
click at [949, 562] on button "Next" at bounding box center [949, 570] width 103 height 38
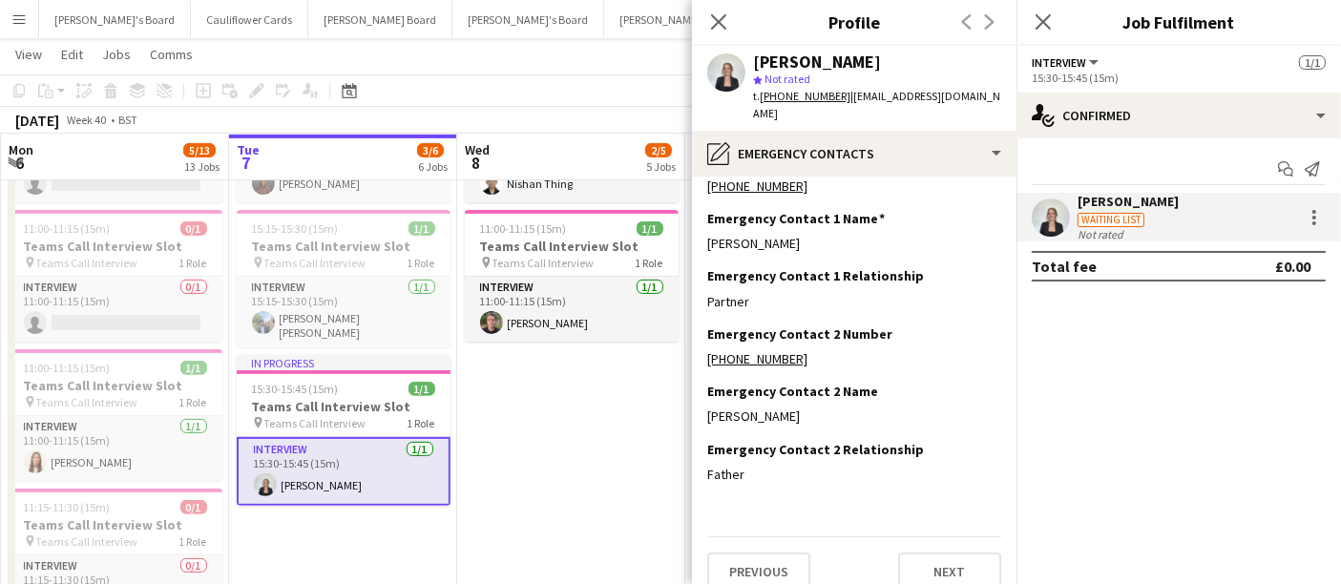
scroll to position [41, 0]
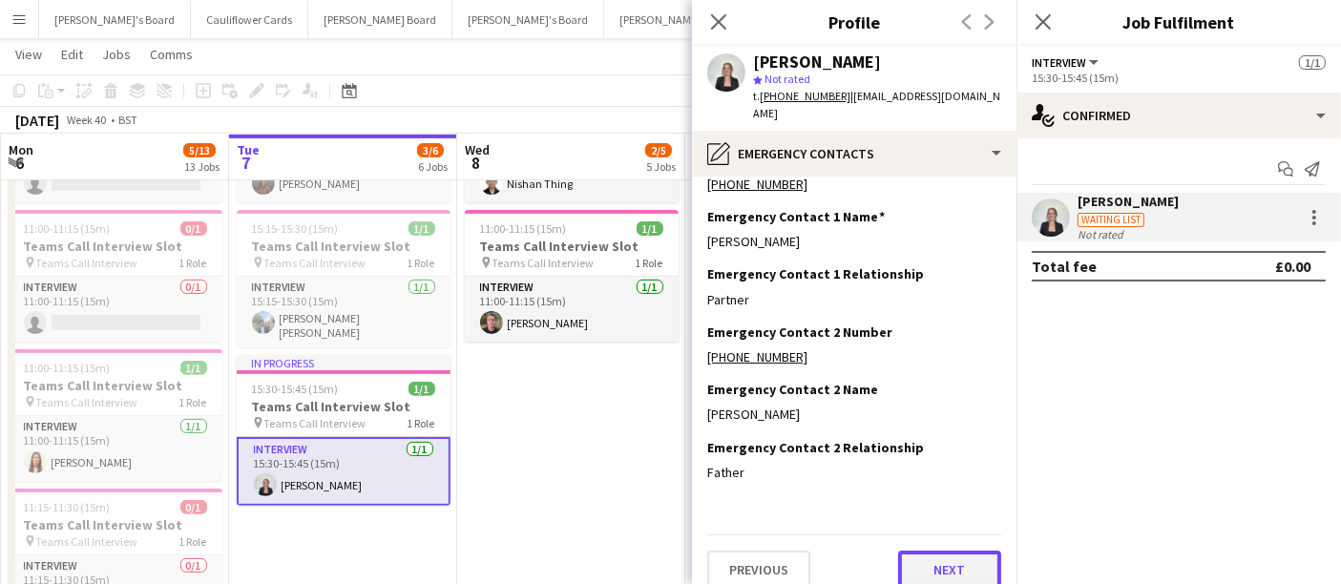
click at [939, 551] on button "Next" at bounding box center [949, 570] width 103 height 38
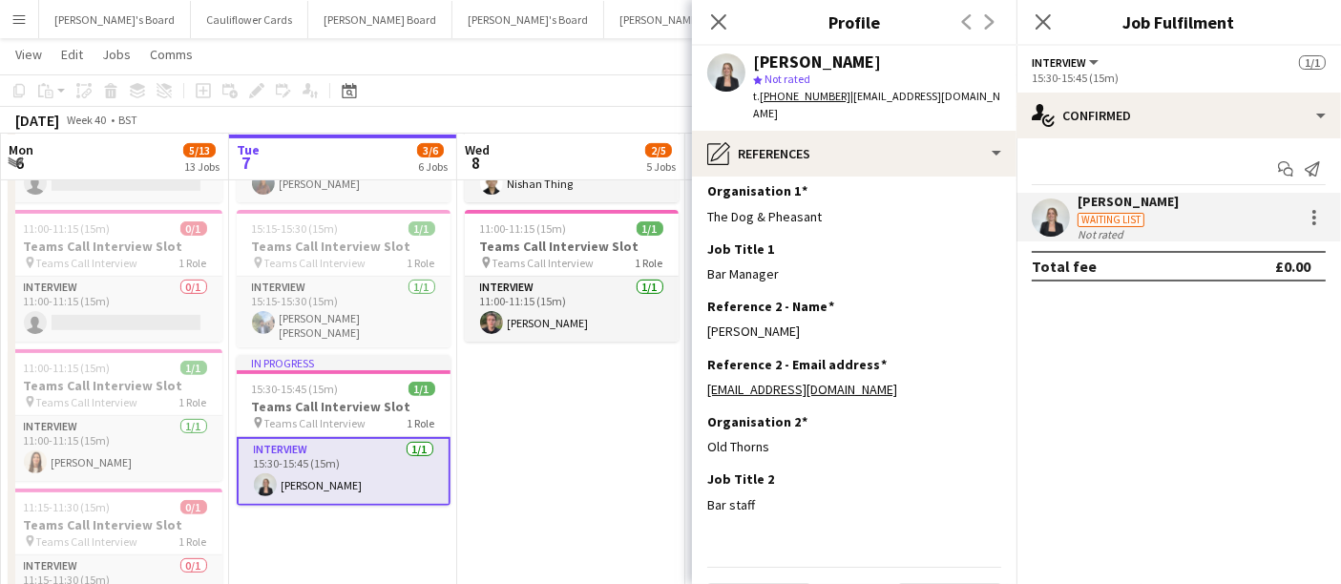
scroll to position [157, 0]
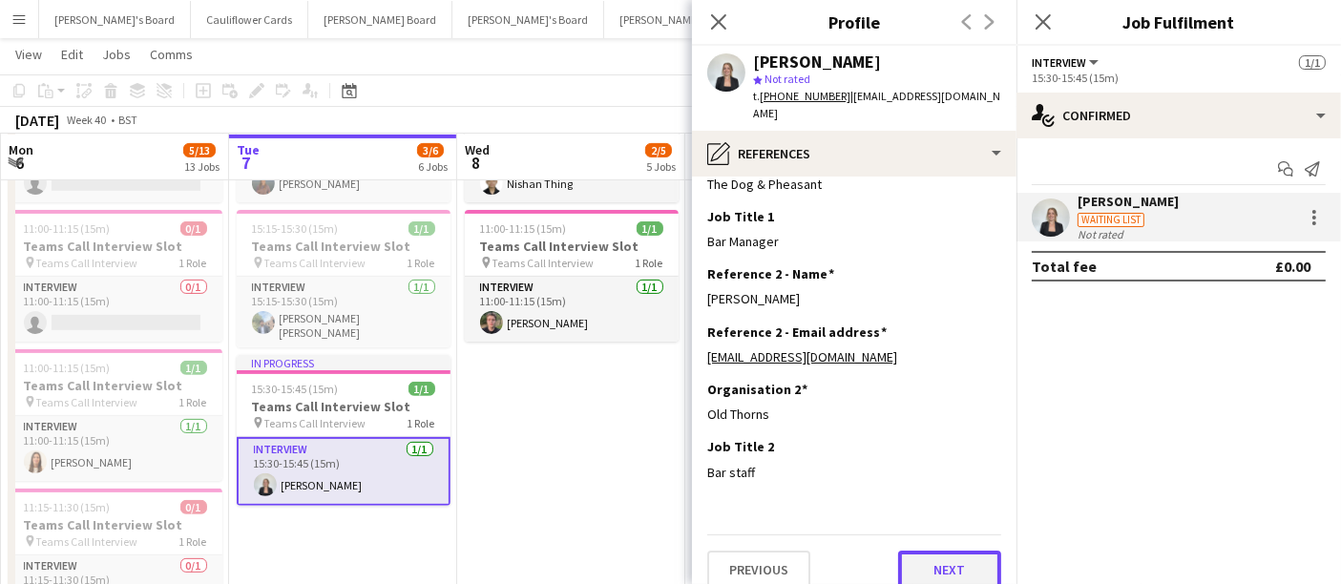
click at [943, 556] on button "Next" at bounding box center [949, 570] width 103 height 38
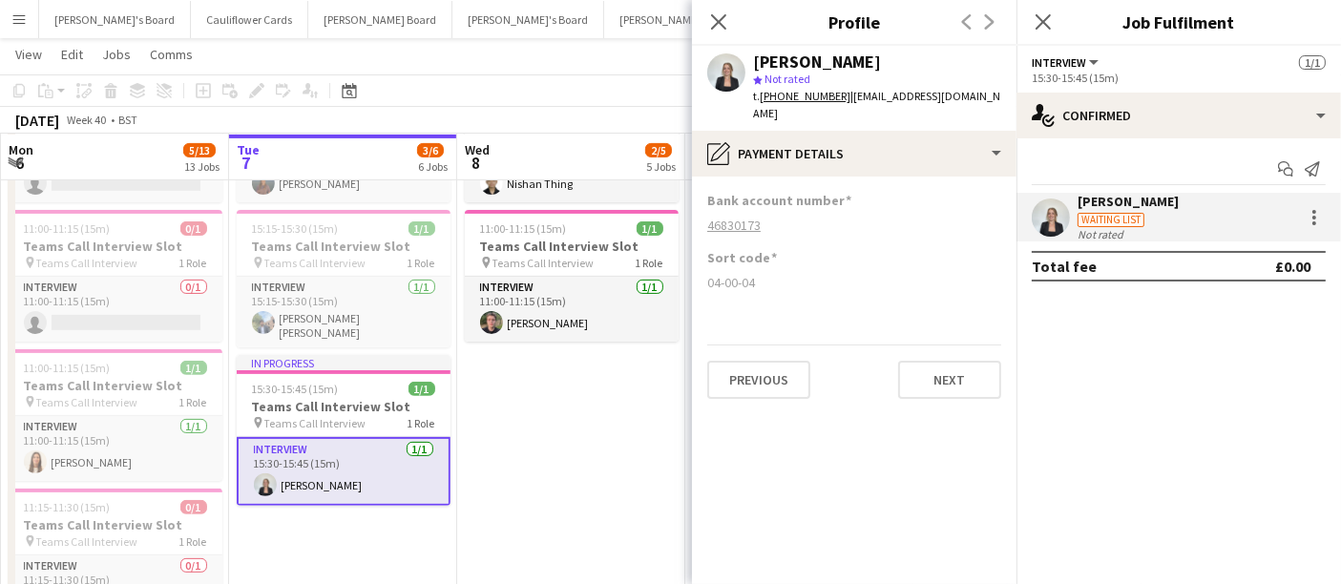
scroll to position [0, 0]
click at [967, 361] on button "Next" at bounding box center [949, 380] width 103 height 38
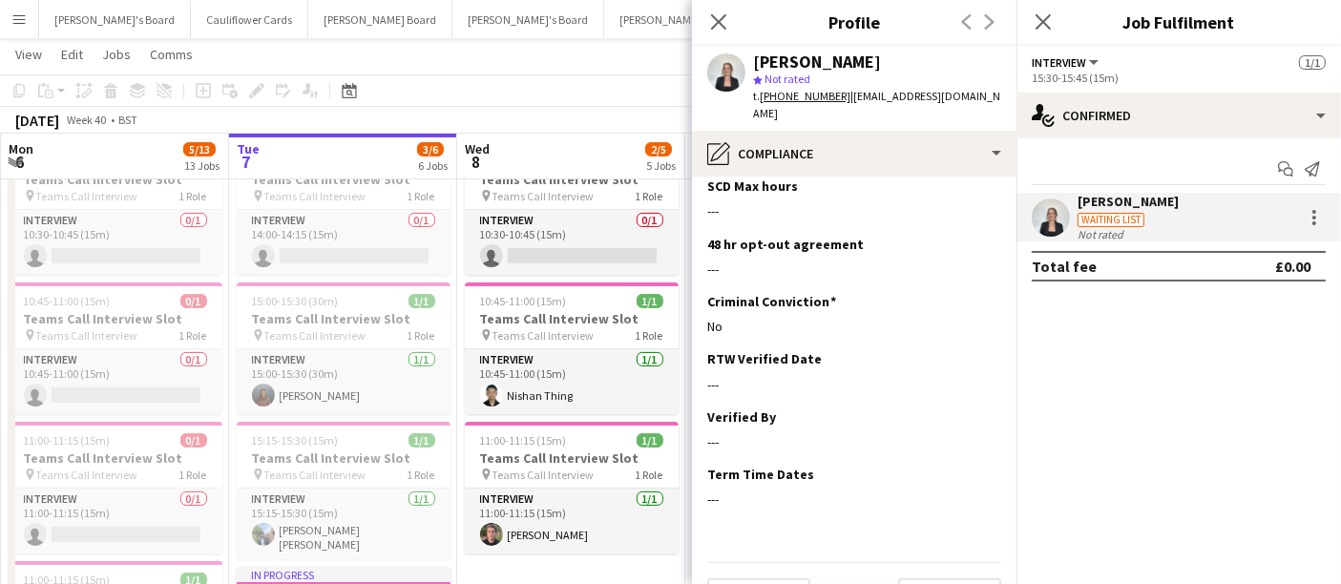
scroll to position [622, 0]
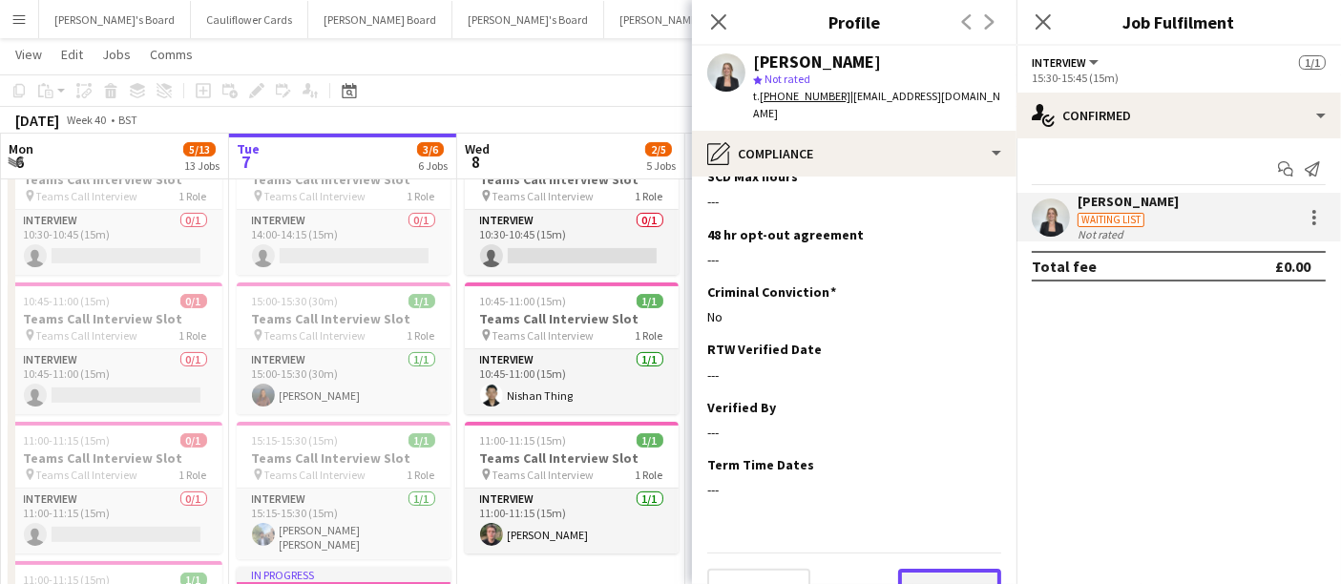
click at [928, 569] on button "Next" at bounding box center [949, 588] width 103 height 38
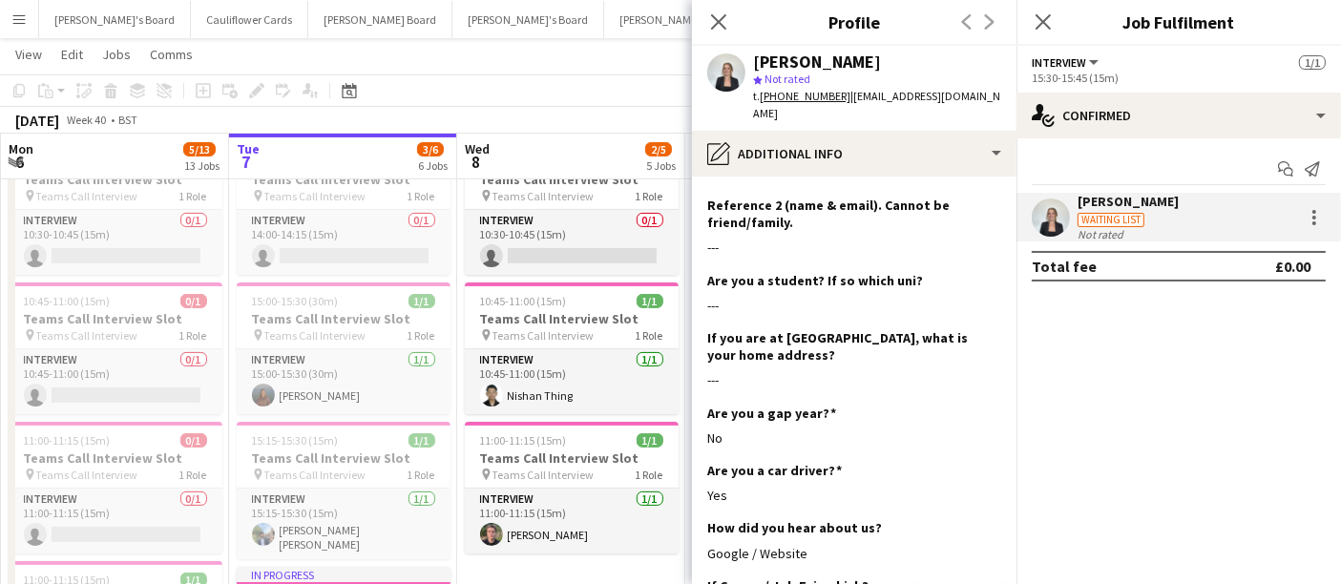
scroll to position [514, 0]
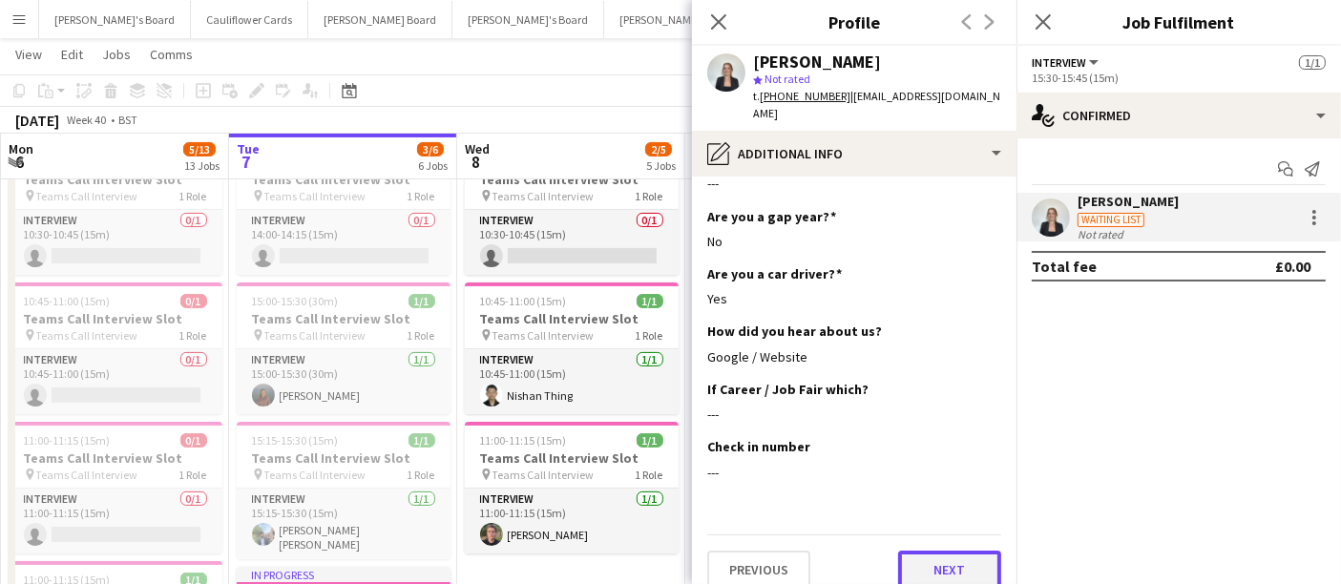
click at [958, 551] on button "Next" at bounding box center [949, 570] width 103 height 38
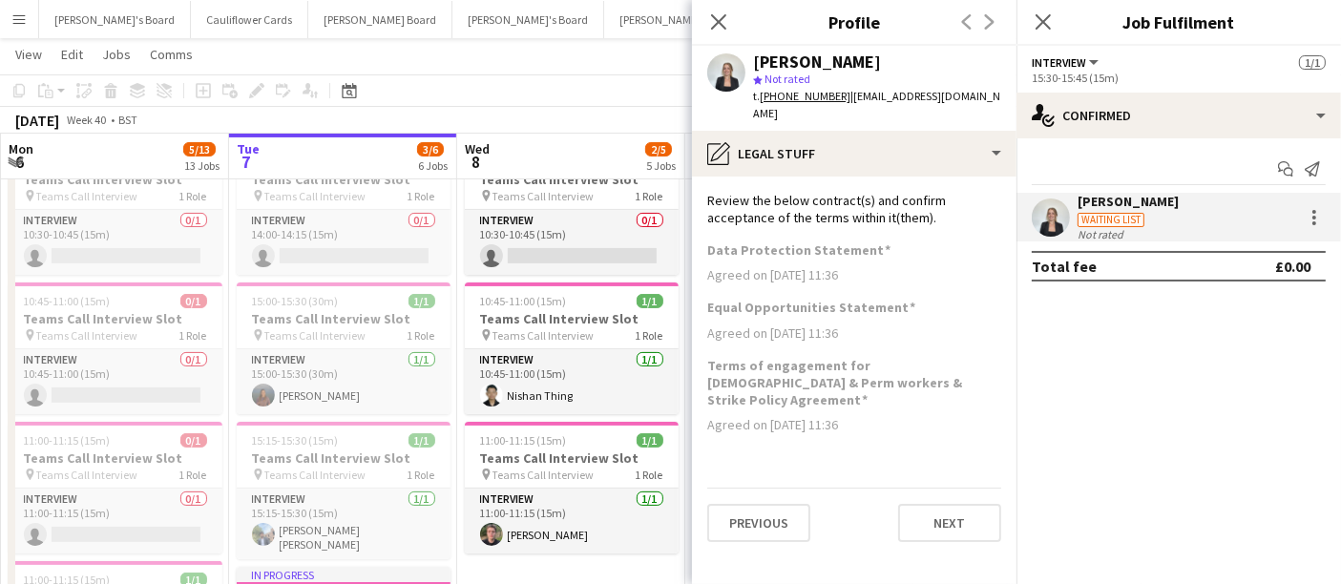
scroll to position [0, 0]
click at [943, 504] on button "Next" at bounding box center [949, 523] width 103 height 38
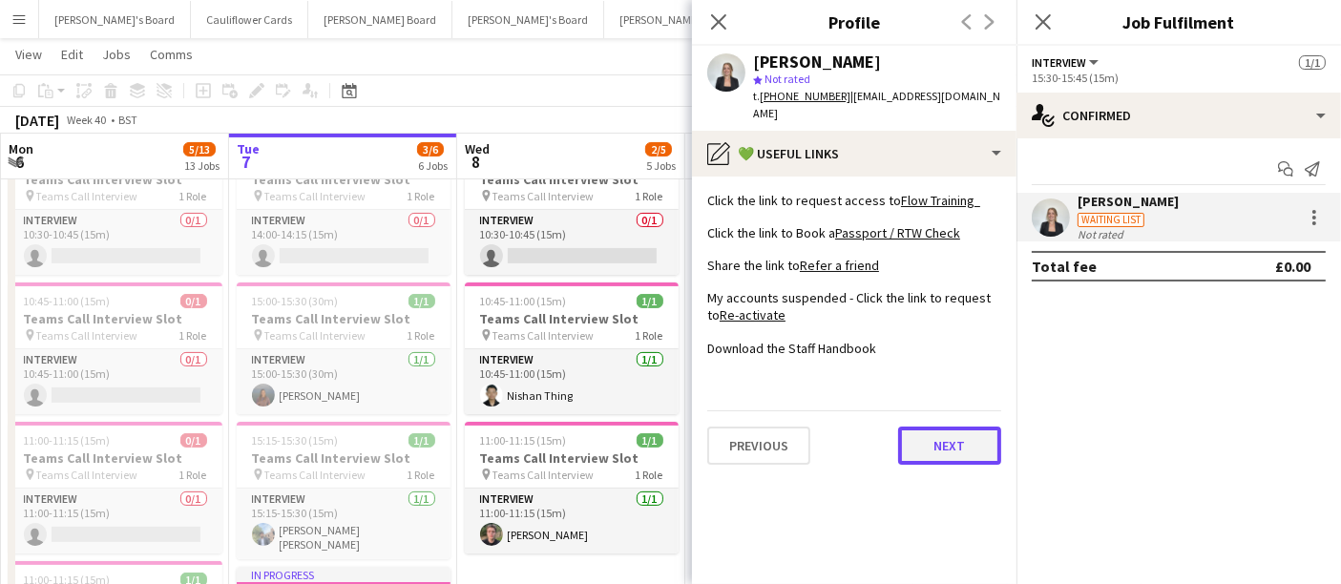
click at [917, 431] on button "Next" at bounding box center [949, 446] width 103 height 38
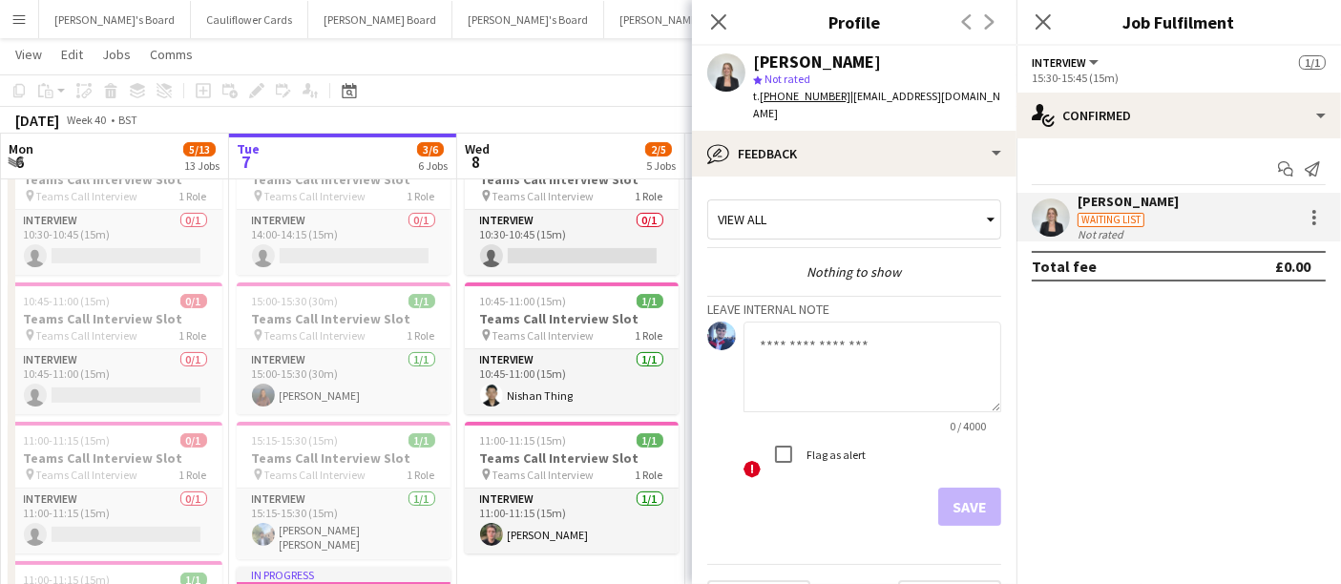
scroll to position [28, 0]
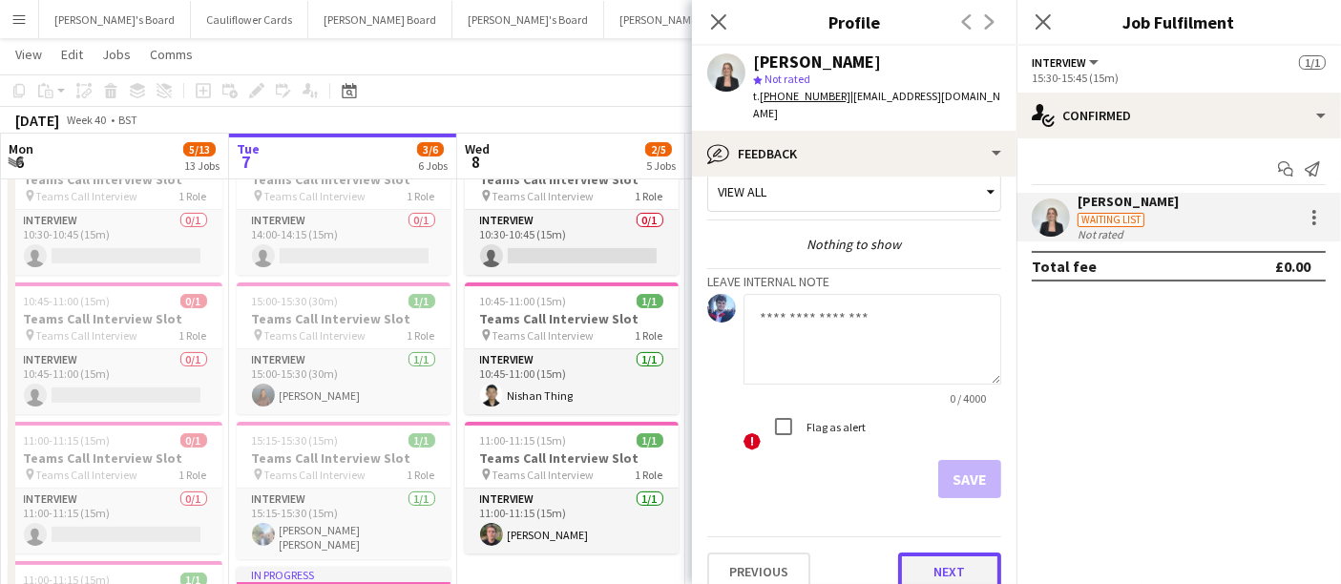
click at [924, 553] on button "Next" at bounding box center [949, 572] width 103 height 38
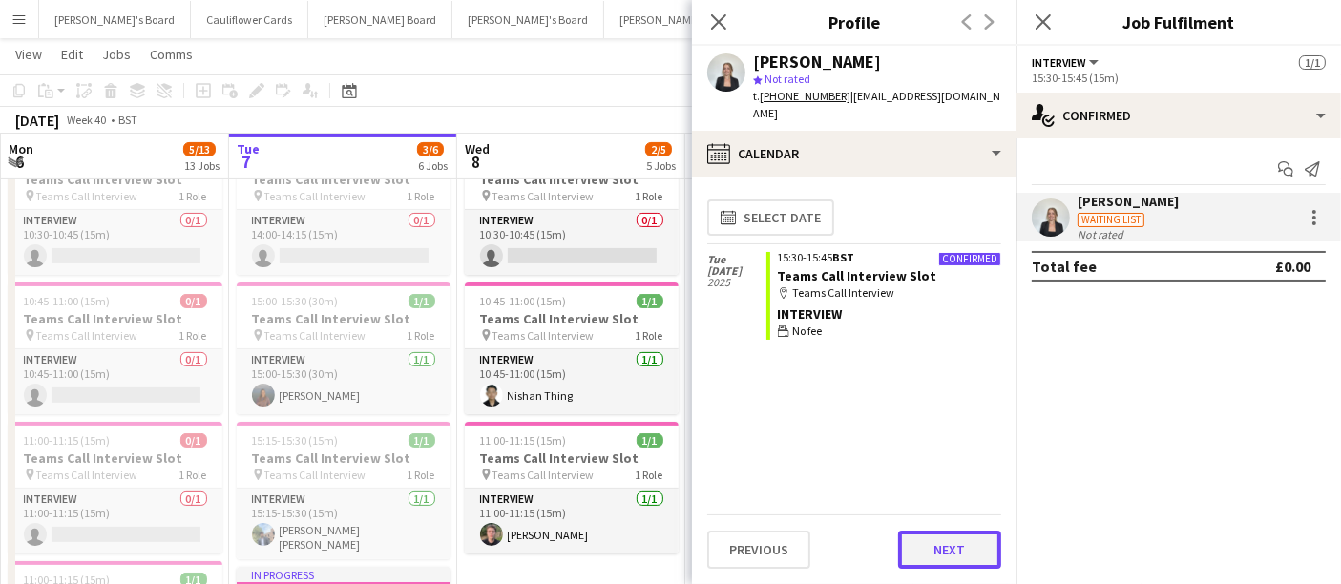
click at [947, 549] on button "Next" at bounding box center [949, 550] width 103 height 38
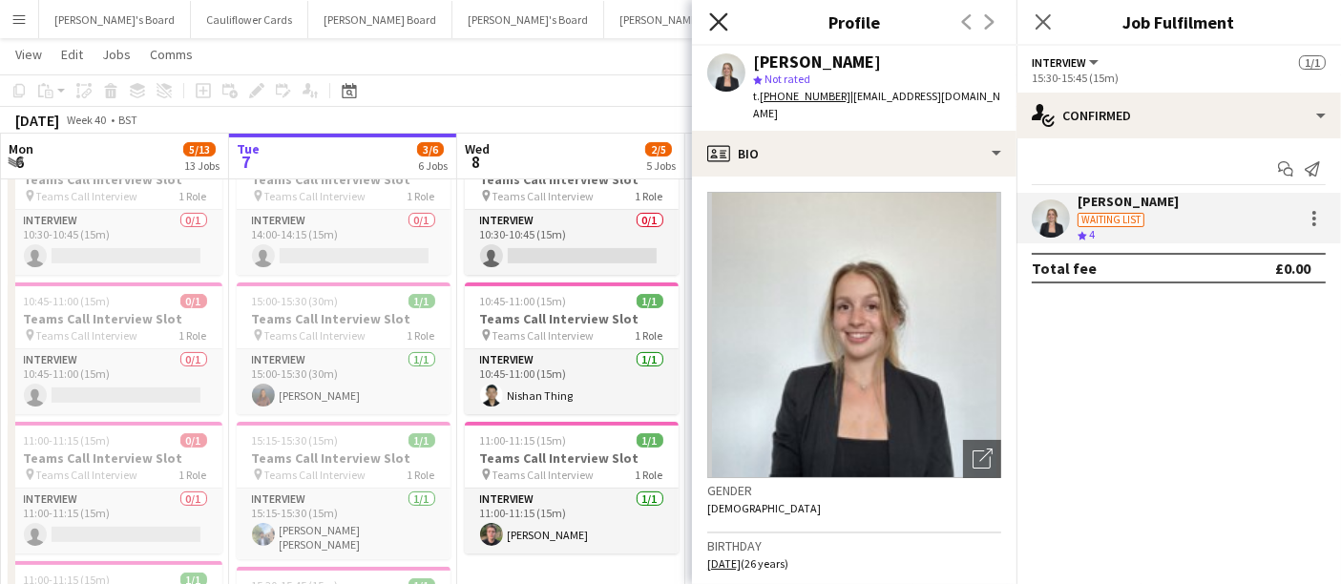
drag, startPoint x: 716, startPoint y: 12, endPoint x: 851, endPoint y: 34, distance: 137.3
click at [717, 14] on icon "Close pop-in" at bounding box center [718, 21] width 15 height 15
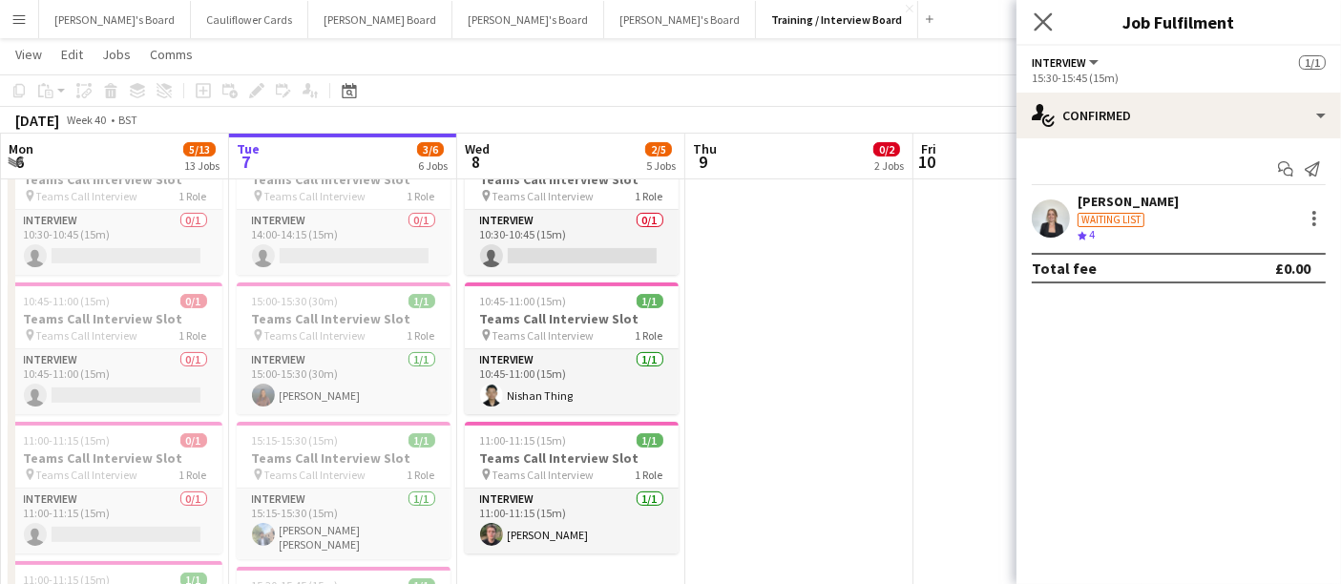
click at [1033, 15] on app-icon "Close pop-in" at bounding box center [1044, 23] width 28 height 28
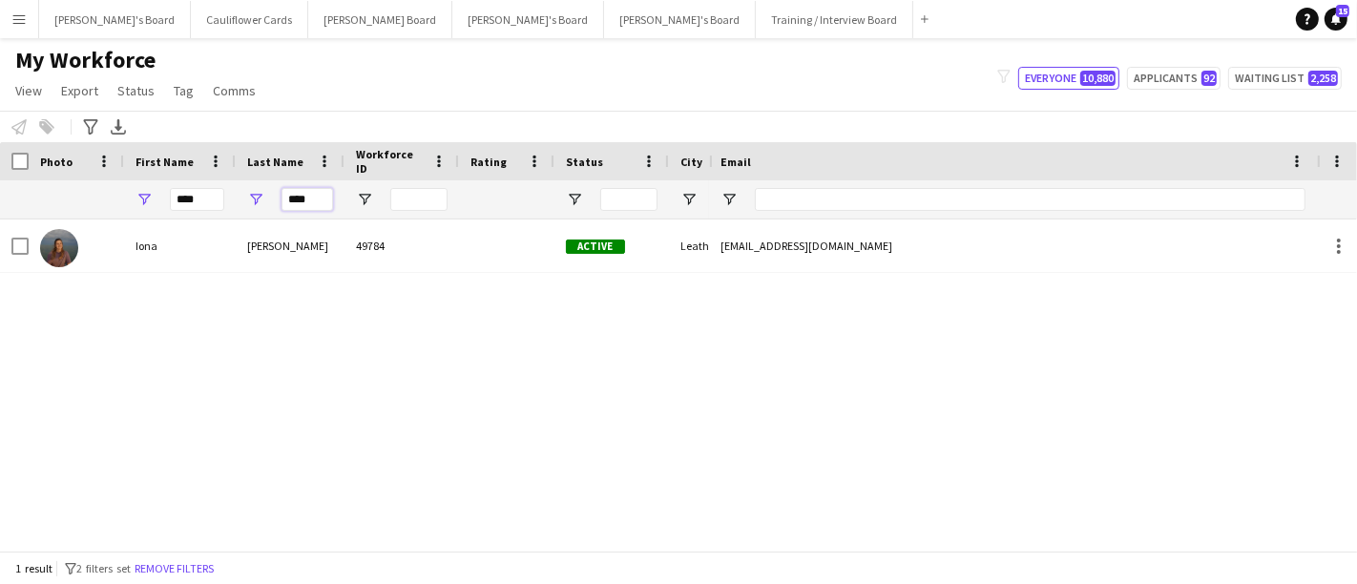
click at [325, 197] on input "****" at bounding box center [308, 199] width 52 height 23
type input "*"
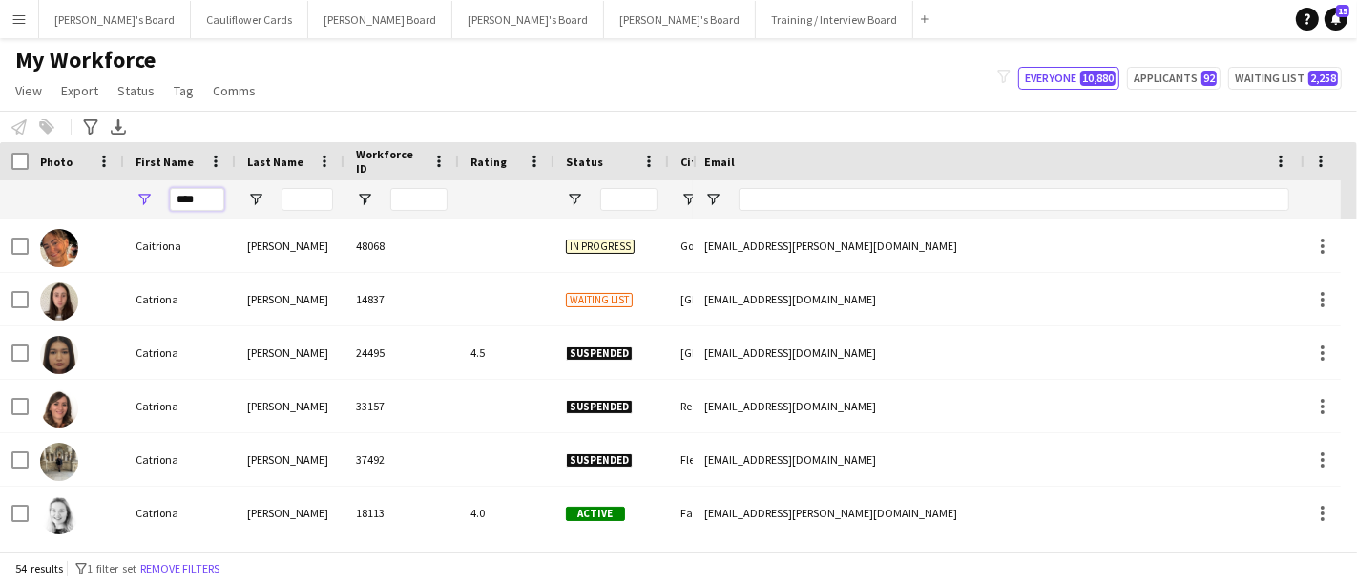
click at [201, 198] on input "****" at bounding box center [197, 199] width 54 height 23
type input "*"
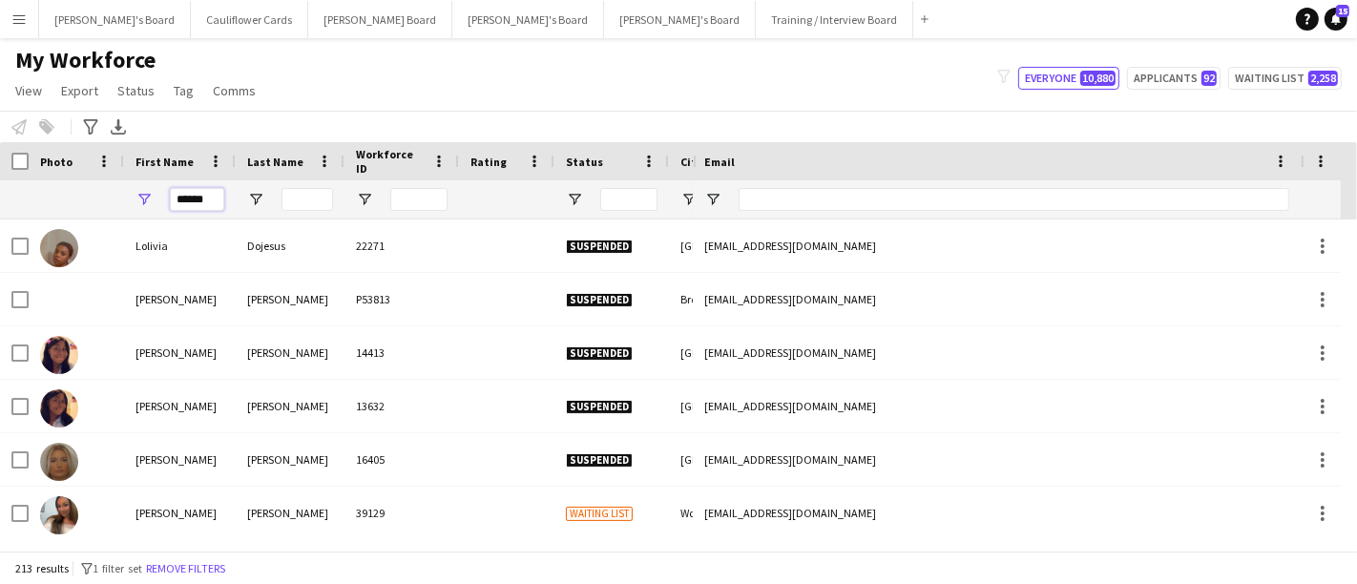
type input "******"
click at [291, 200] on input "Last Name Filter Input" at bounding box center [308, 199] width 52 height 23
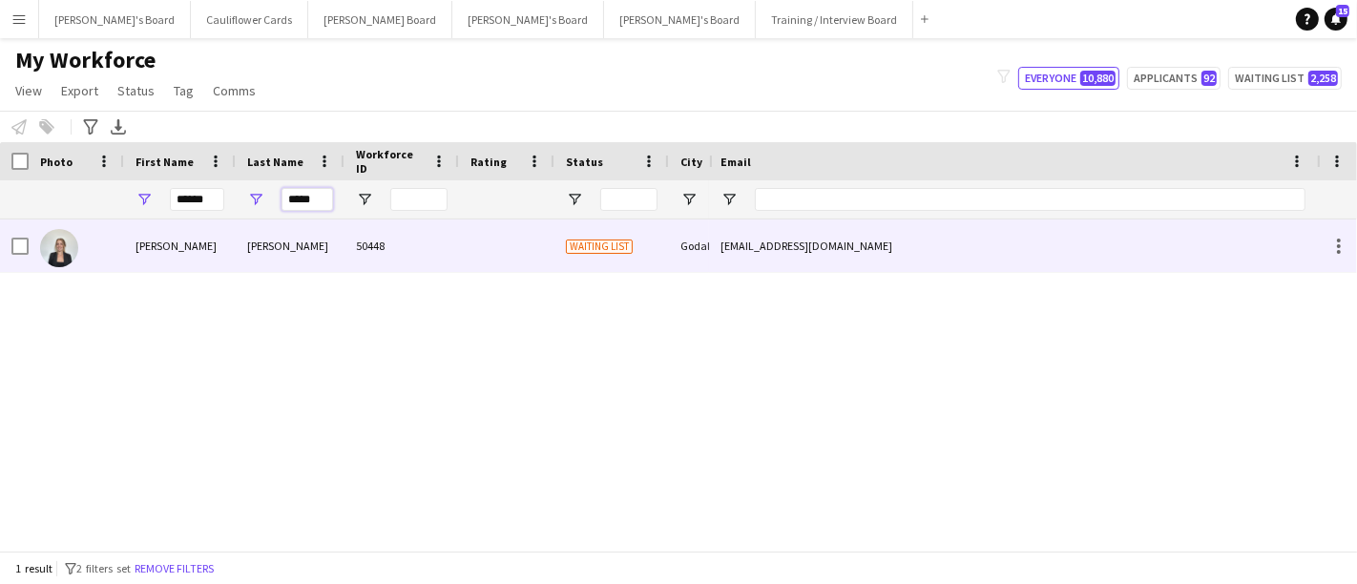
type input "*****"
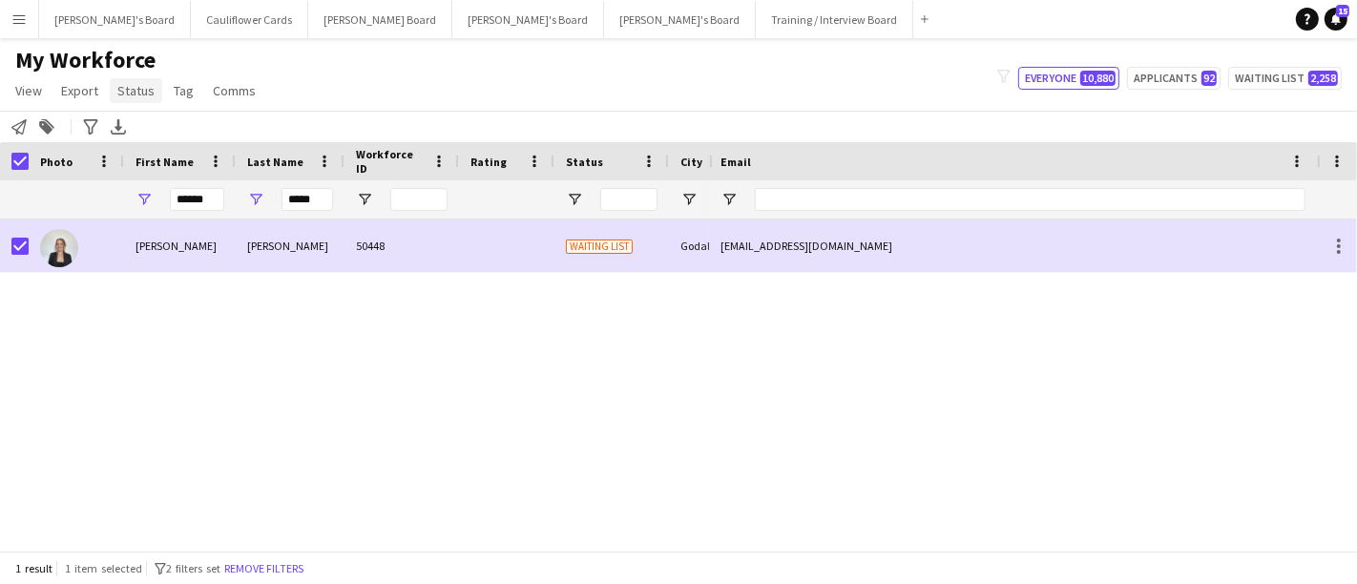
click at [145, 86] on span "Status" at bounding box center [135, 90] width 37 height 17
drag, startPoint x: 181, startPoint y: 129, endPoint x: 1011, endPoint y: 241, distance: 837.1
click at [183, 129] on link "Edit" at bounding box center [177, 132] width 134 height 40
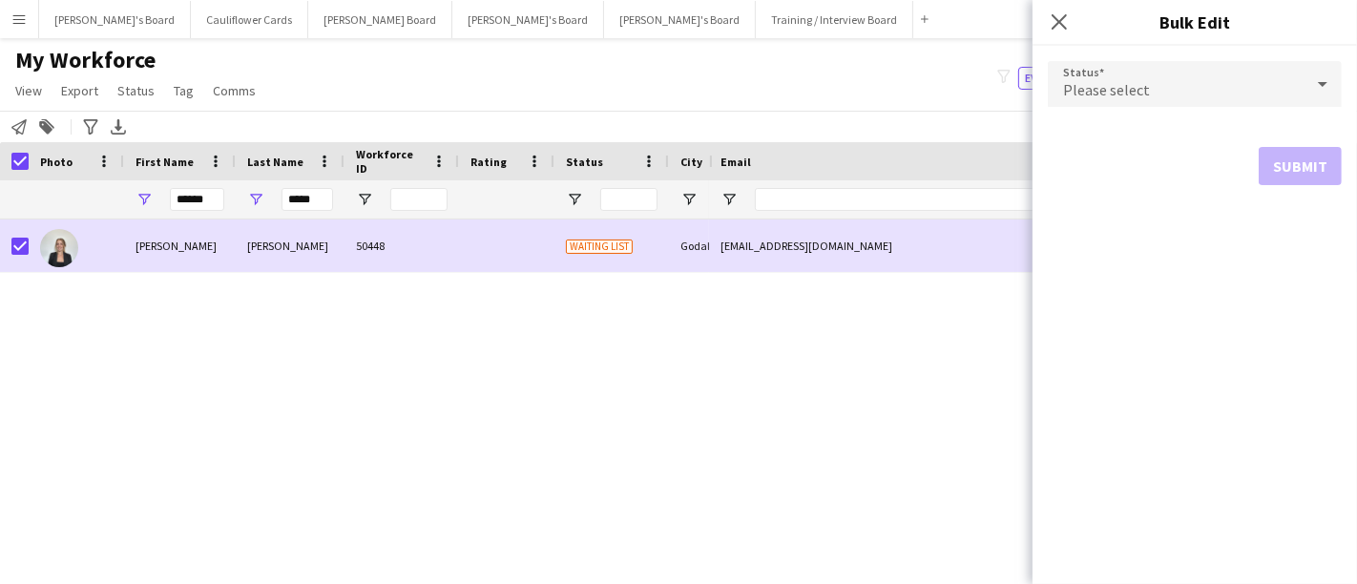
click at [1323, 86] on icon at bounding box center [1323, 84] width 23 height 38
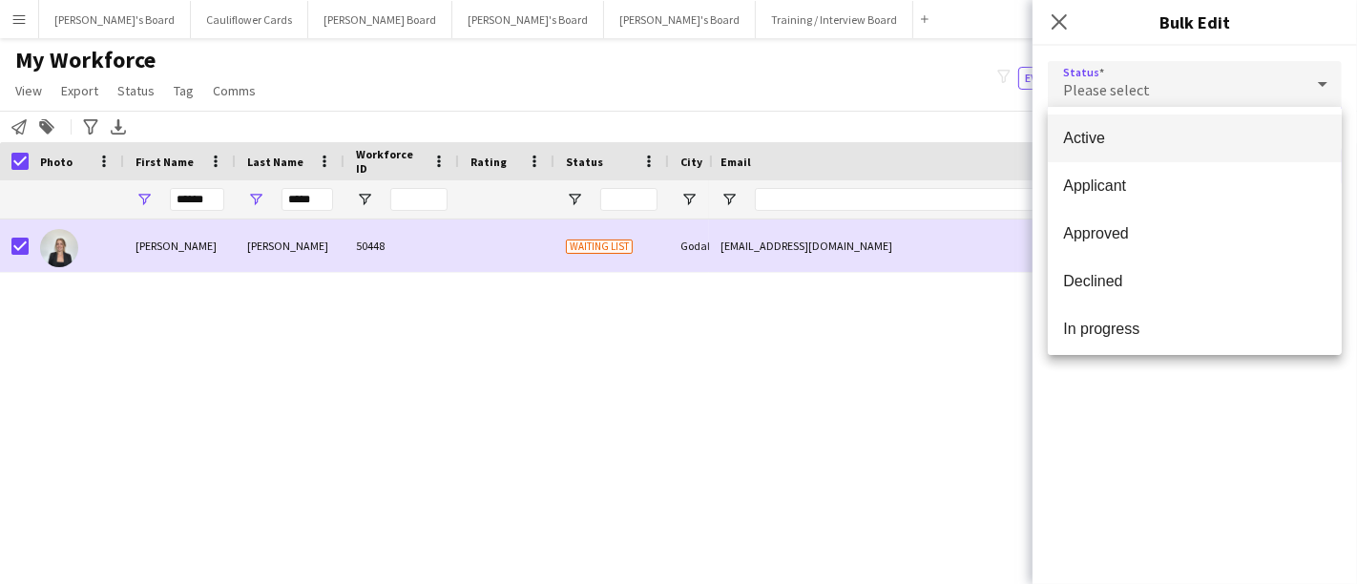
click at [1166, 139] on span "Active" at bounding box center [1194, 138] width 263 height 18
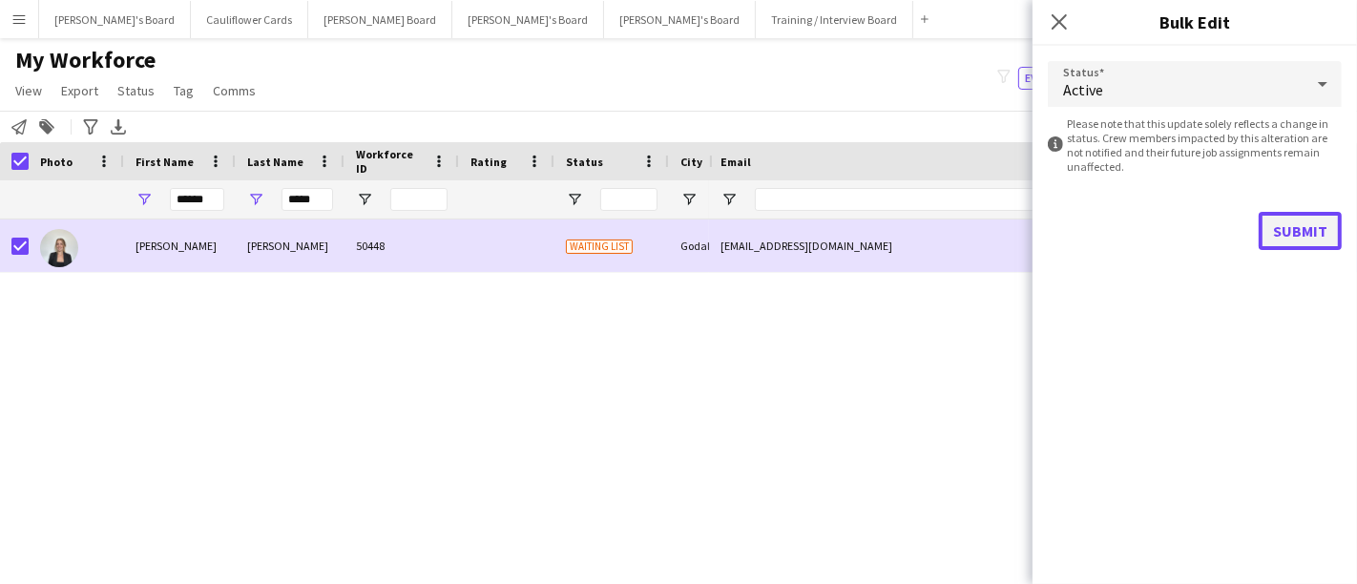
click at [1319, 226] on button "Submit" at bounding box center [1300, 231] width 83 height 38
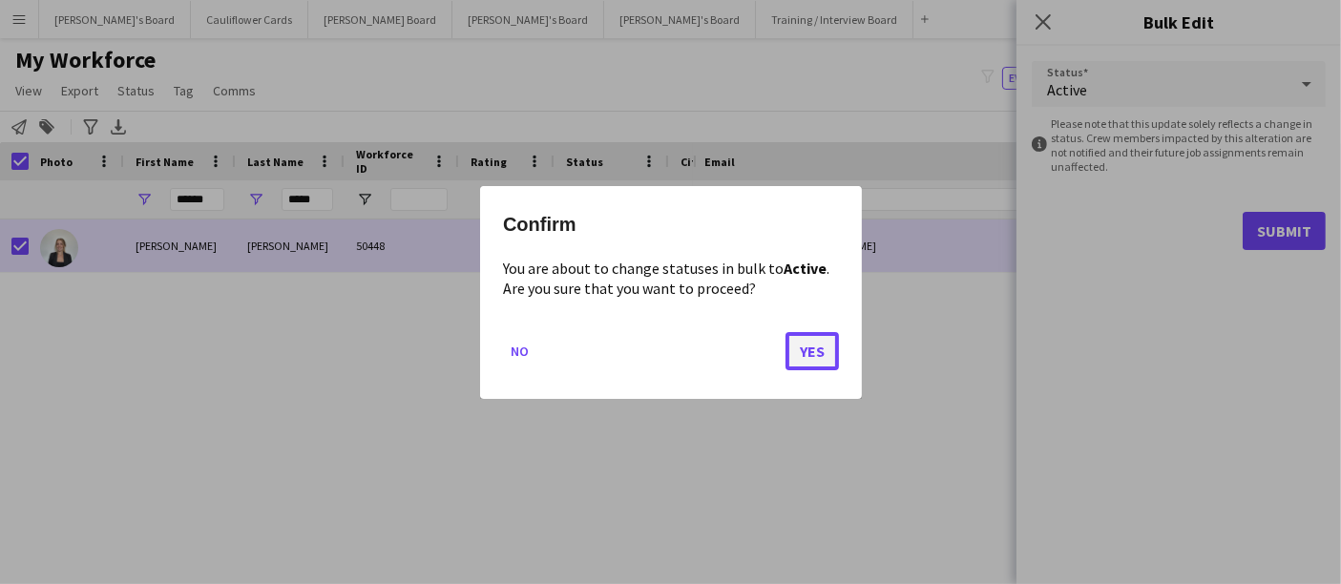
click at [826, 346] on button "Yes" at bounding box center [812, 350] width 53 height 38
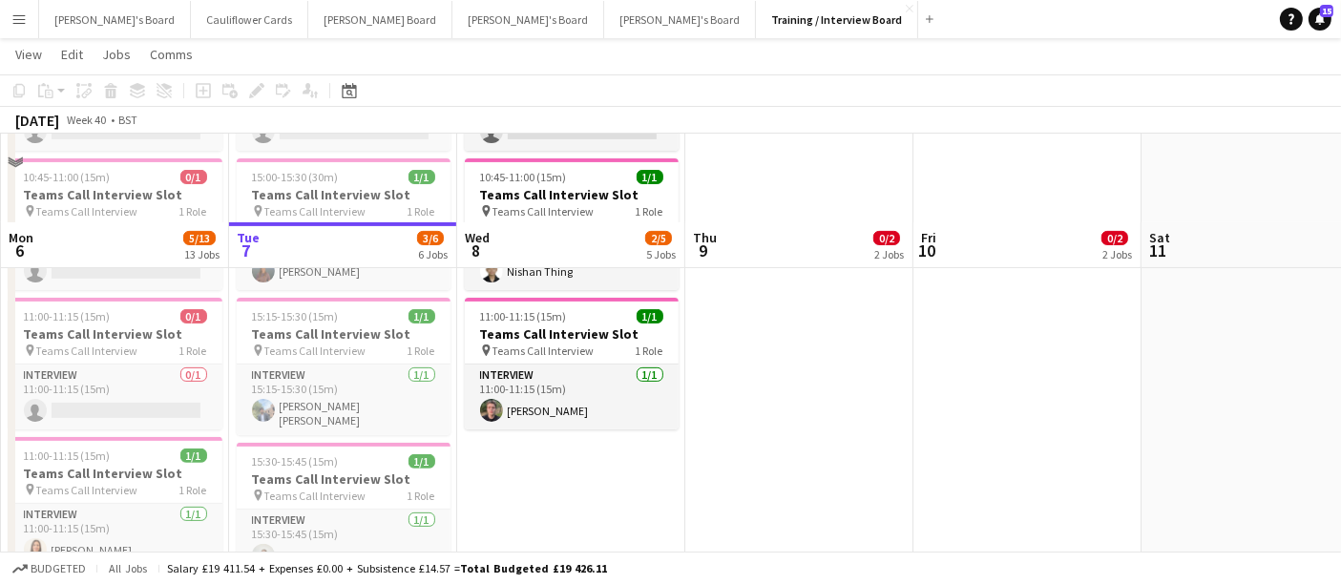
scroll to position [636, 0]
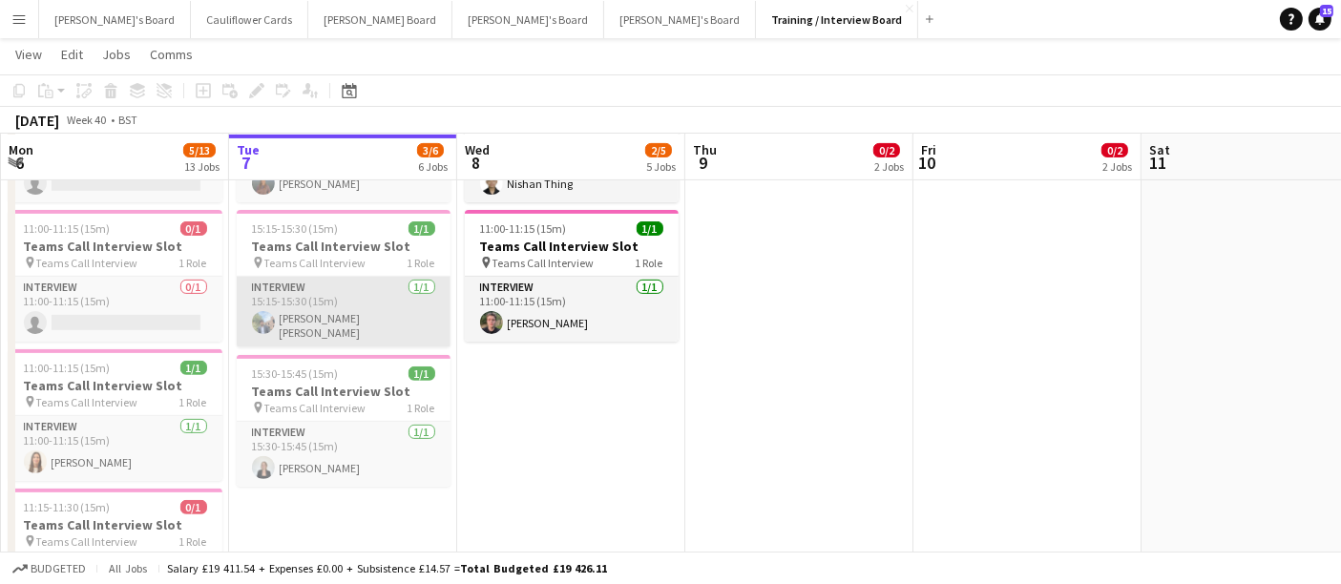
click at [388, 323] on app-card-role "Interview [DATE] 15:15-15:30 (15m) [PERSON_NAME] [PERSON_NAME]" at bounding box center [344, 312] width 214 height 71
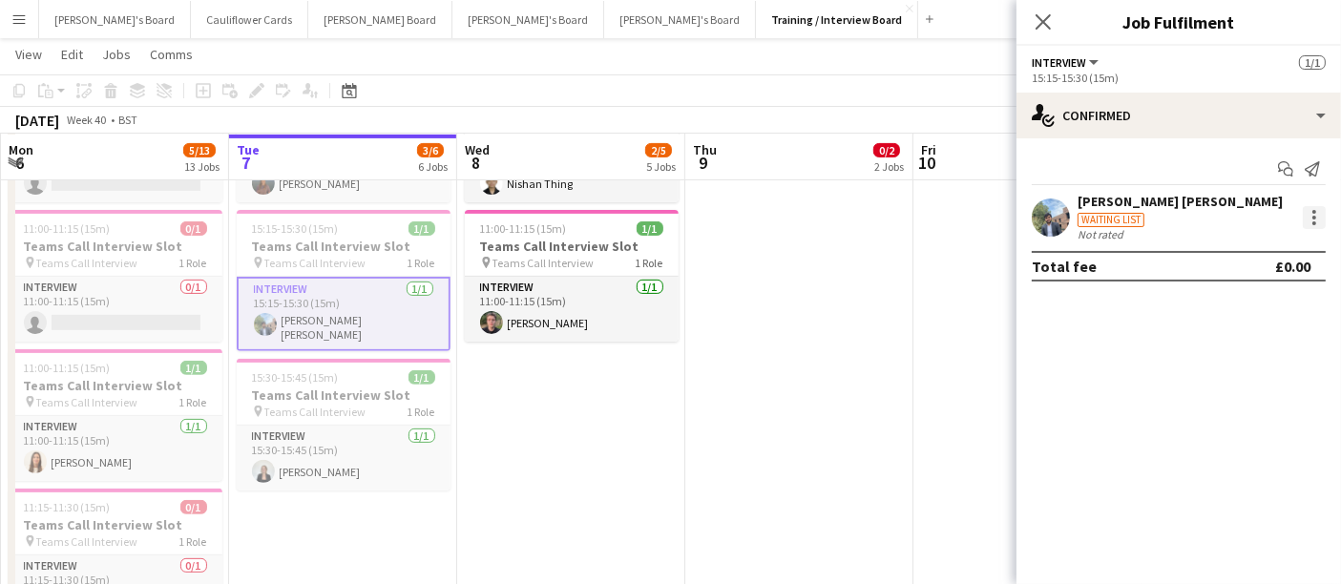
click at [1318, 214] on div at bounding box center [1314, 217] width 23 height 23
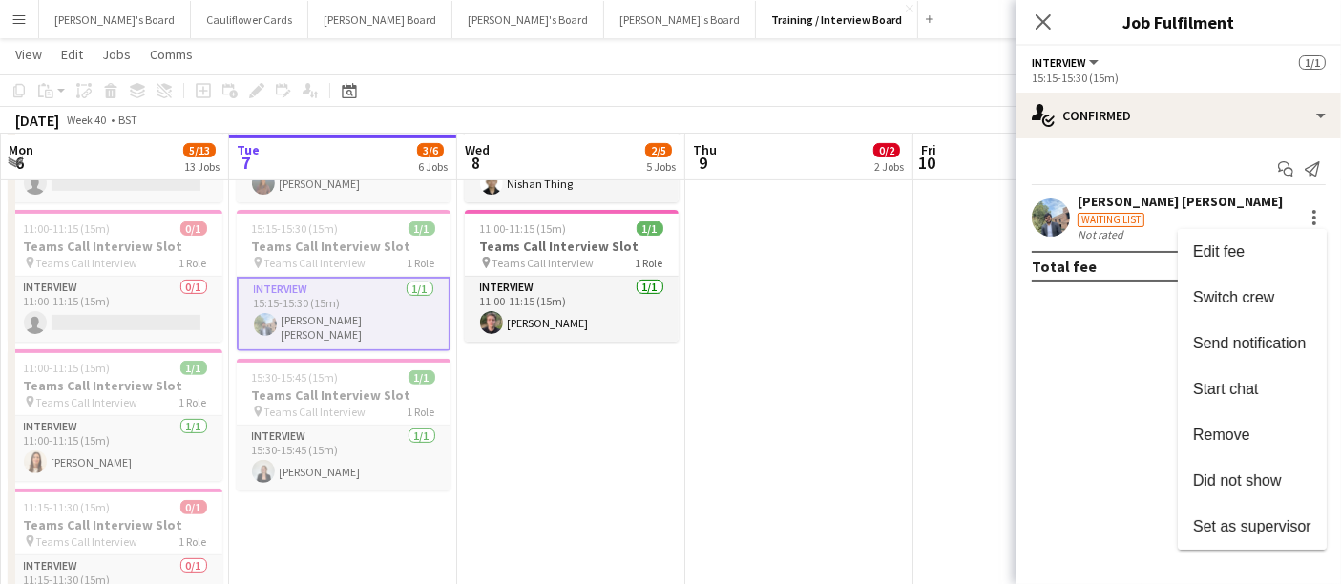
click at [1237, 428] on span "Remove" at bounding box center [1221, 435] width 57 height 16
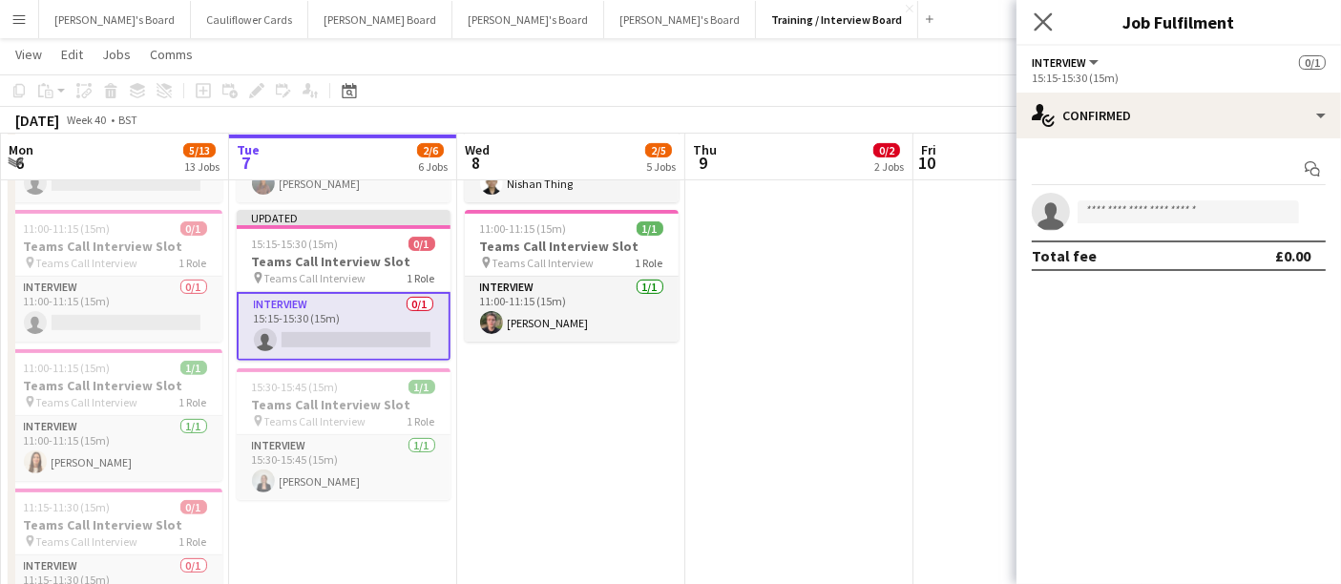
click at [1041, 11] on app-icon "Close pop-in" at bounding box center [1044, 23] width 28 height 28
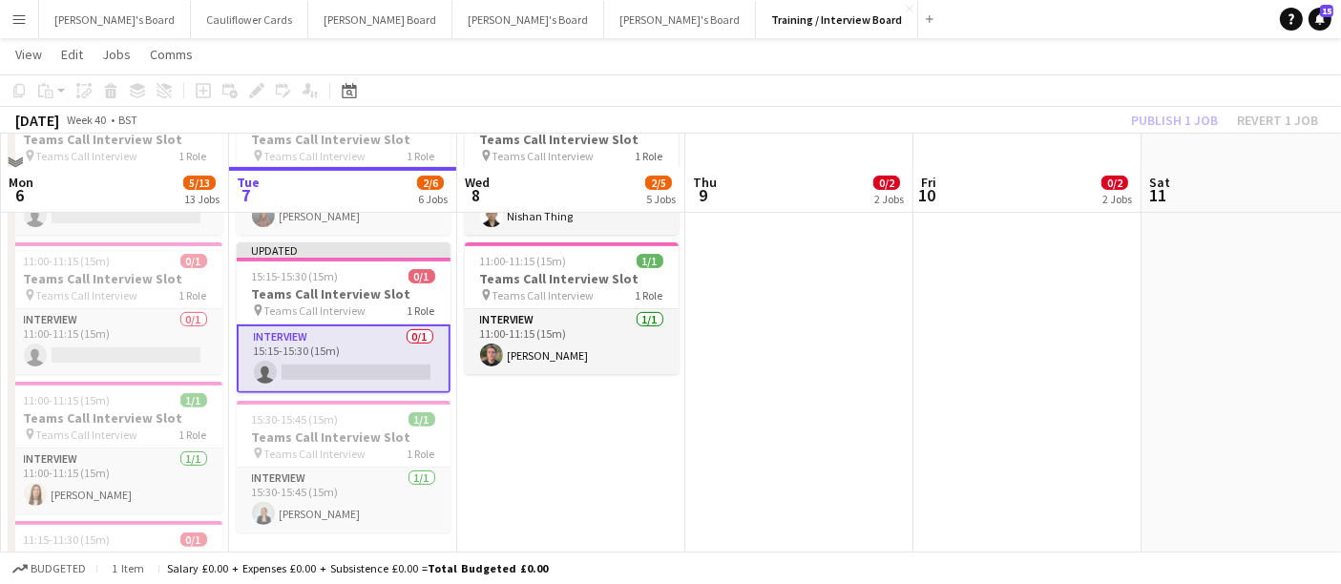
scroll to position [530, 0]
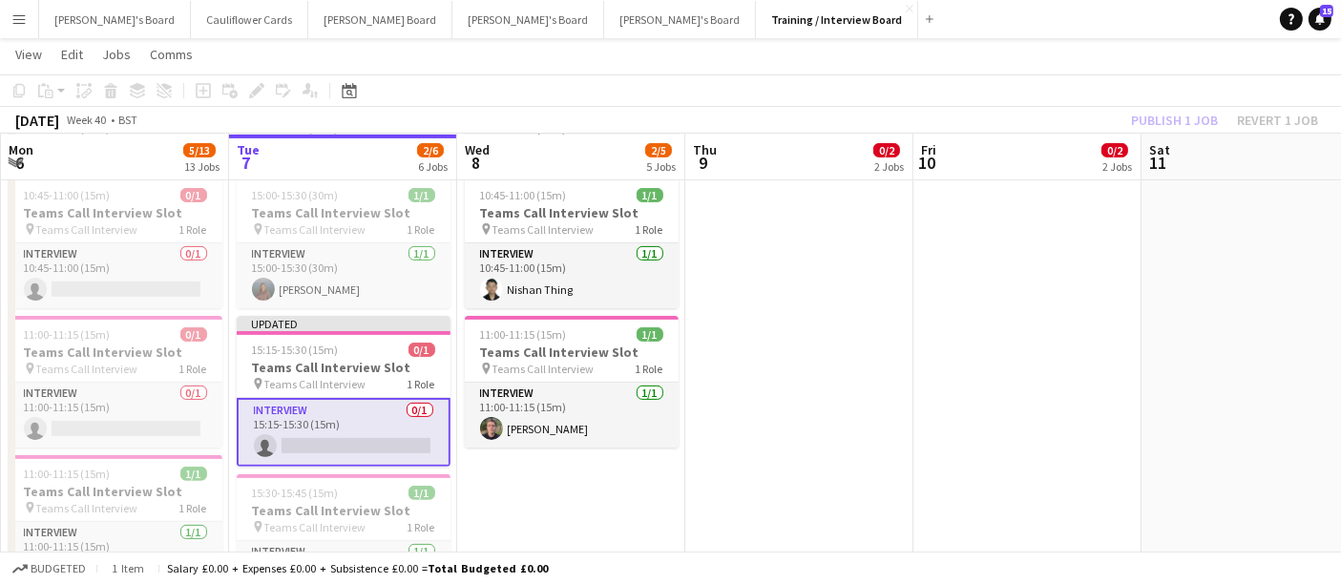
click at [1187, 116] on div "Publish 1 job Revert 1 job" at bounding box center [1224, 120] width 233 height 25
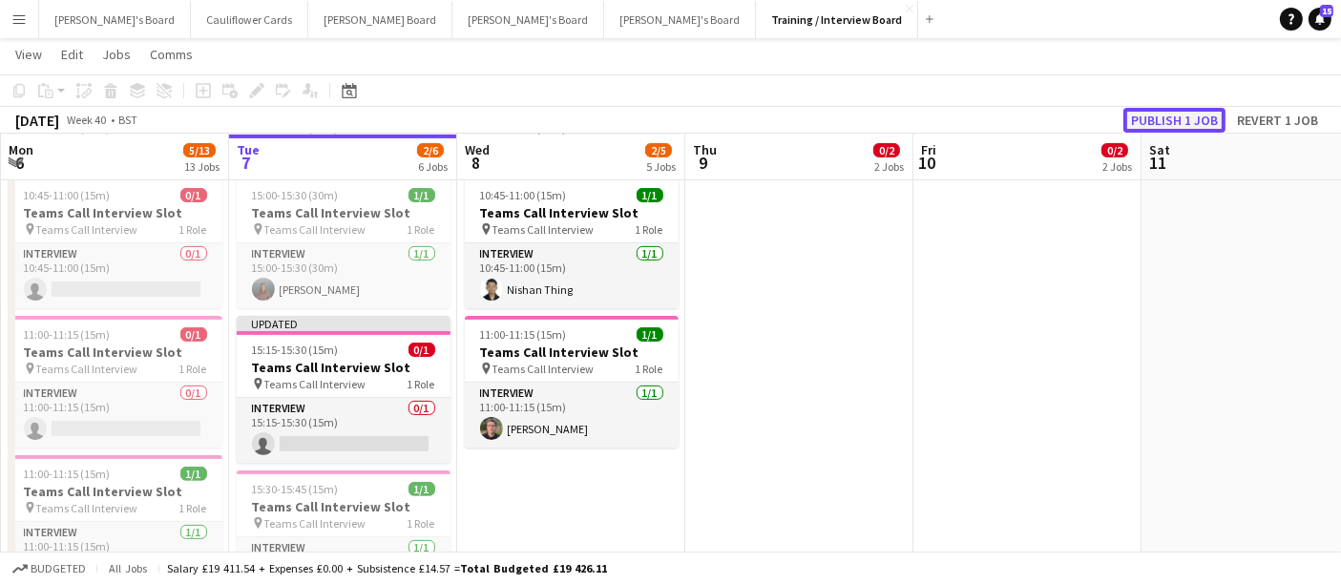
click at [1184, 121] on button "Publish 1 job" at bounding box center [1174, 120] width 102 height 25
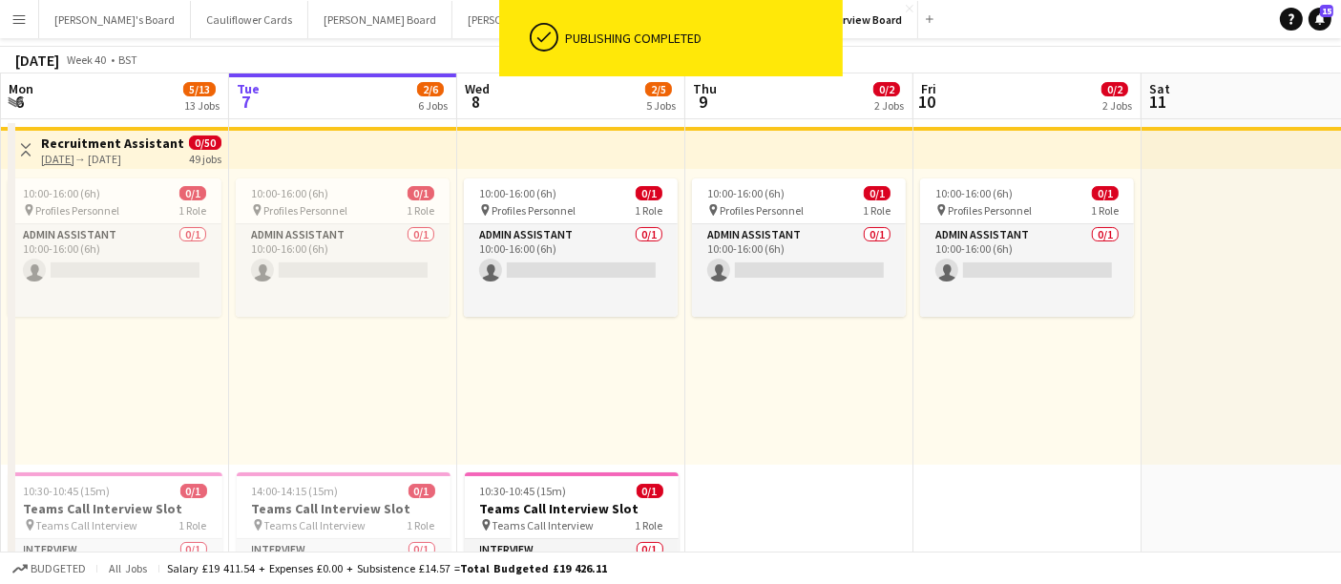
scroll to position [0, 0]
